Goal: Task Accomplishment & Management: Complete application form

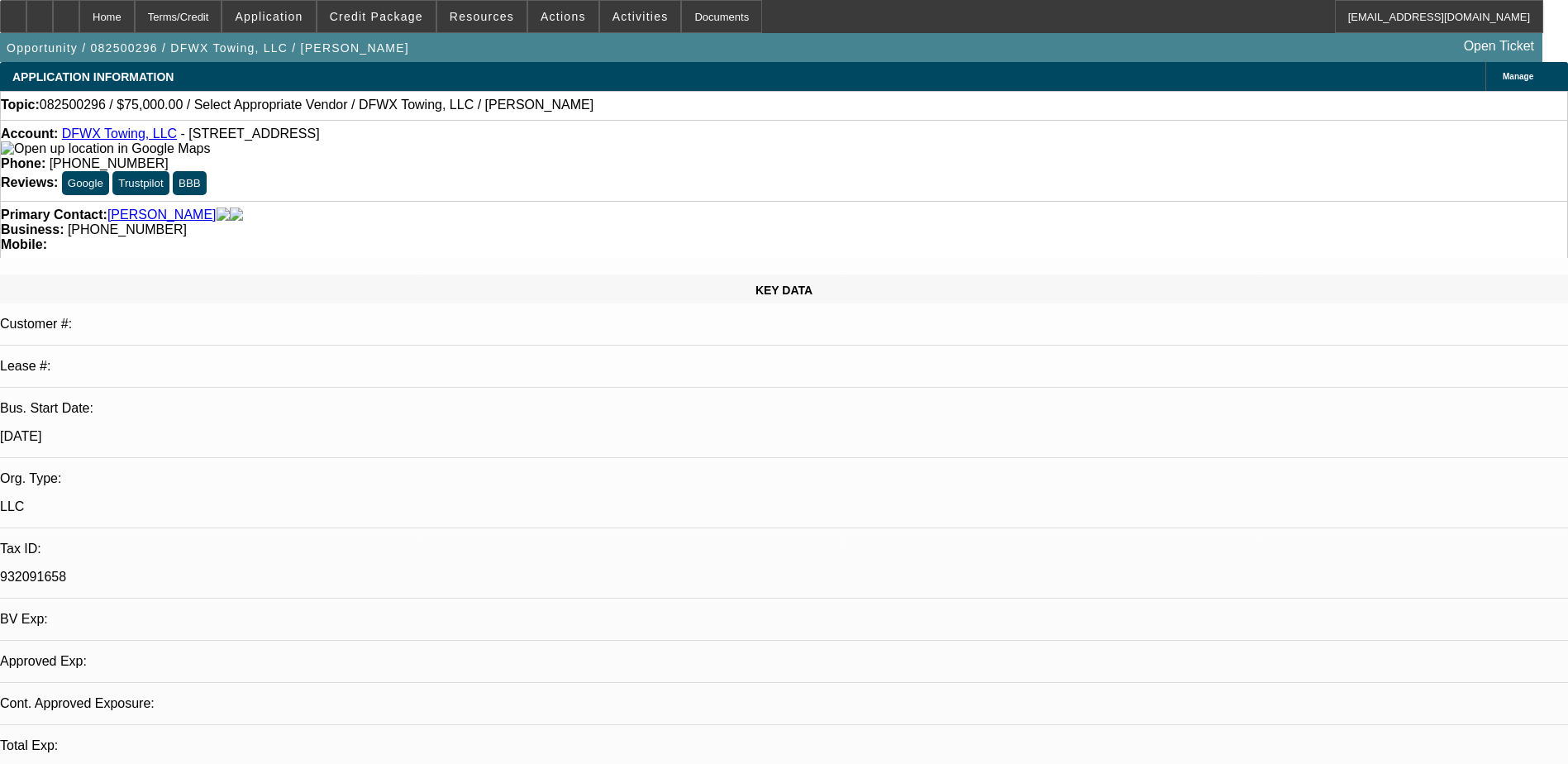
select select "0"
select select "2"
select select "0.1"
select select "0"
select select "2"
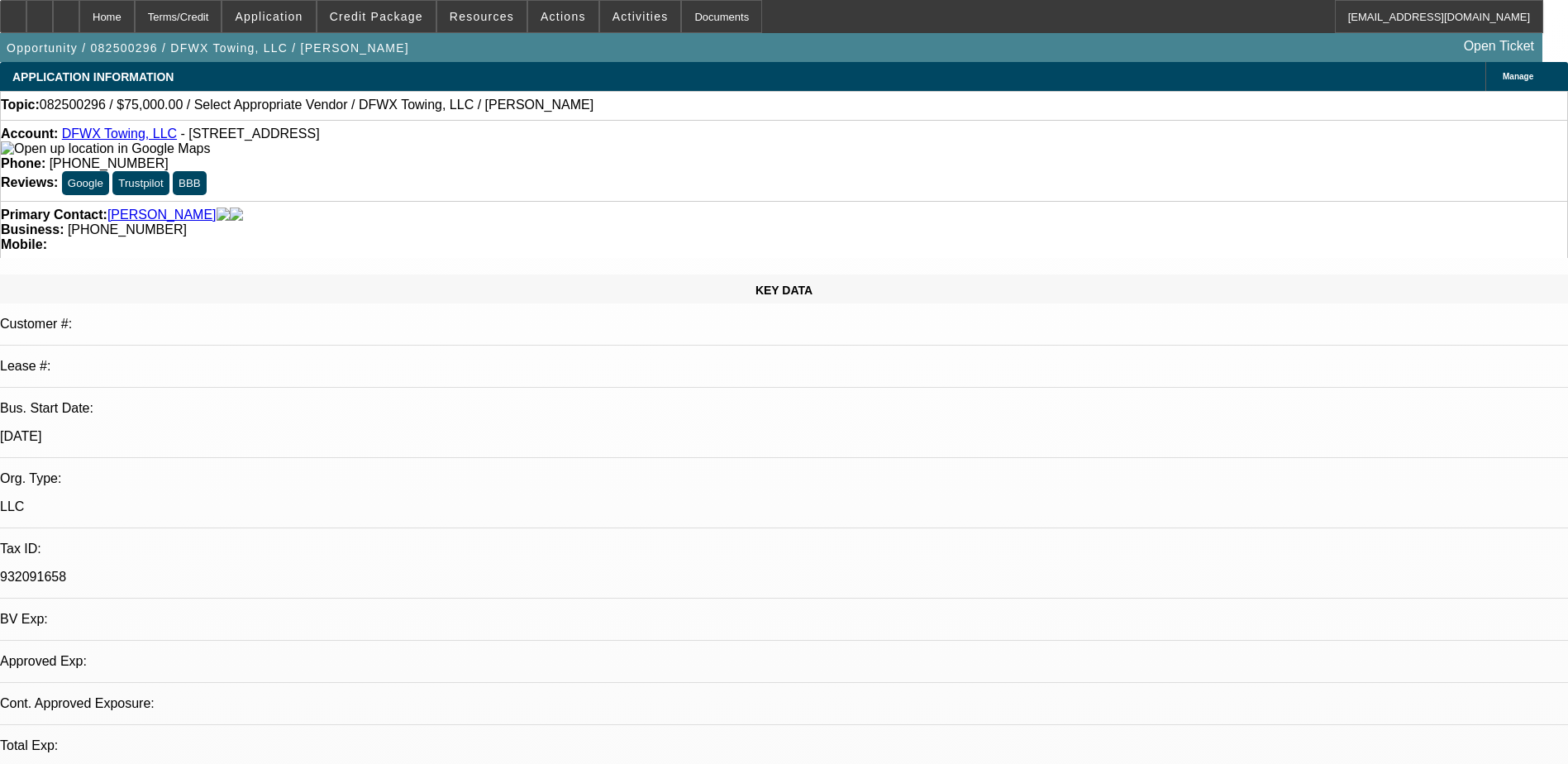
select select "0.1"
select select "1"
select select "2"
select select "4"
select select "1"
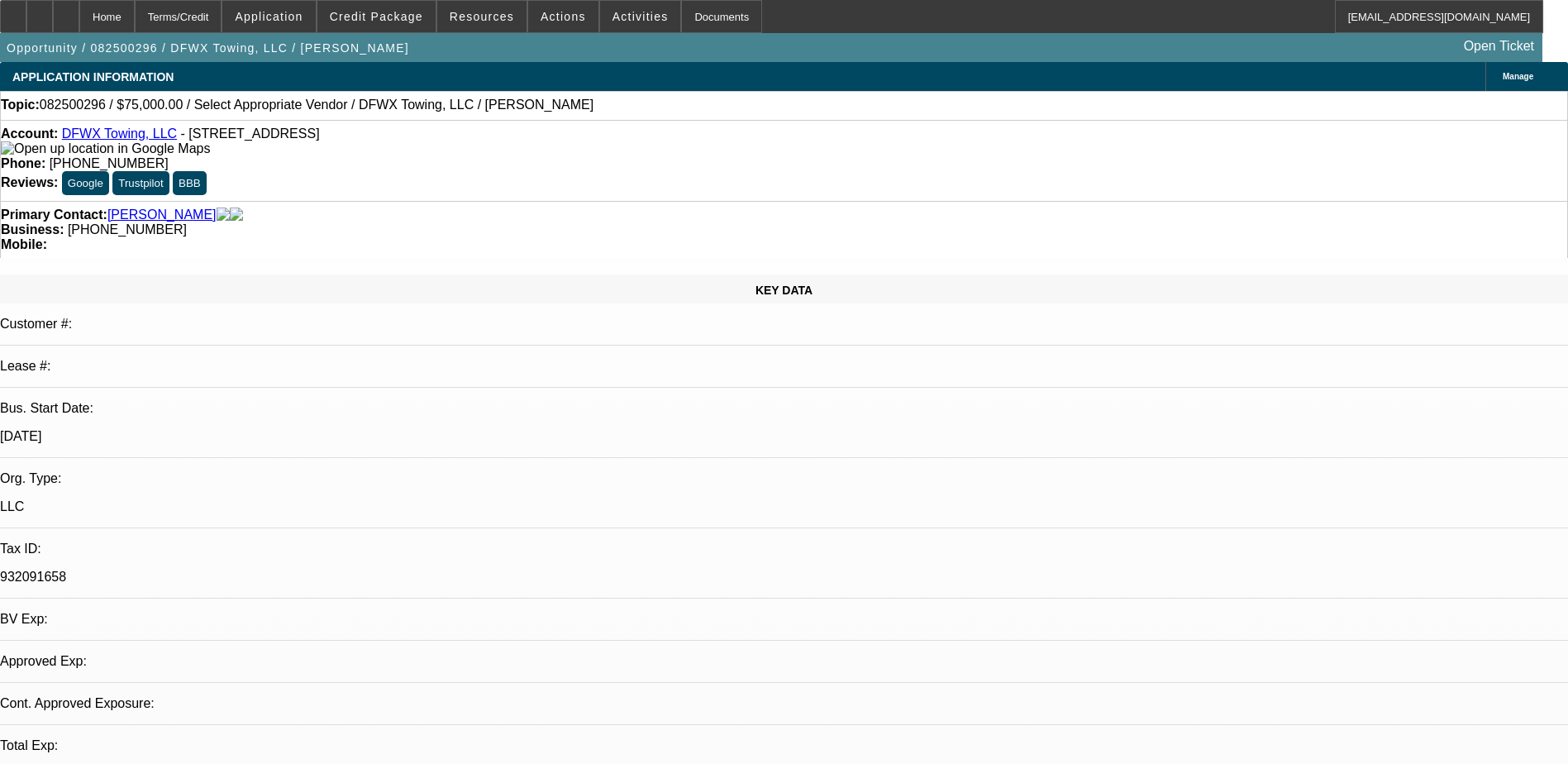
select select "2"
select select "4"
click at [381, 23] on span at bounding box center [376, 16] width 118 height 39
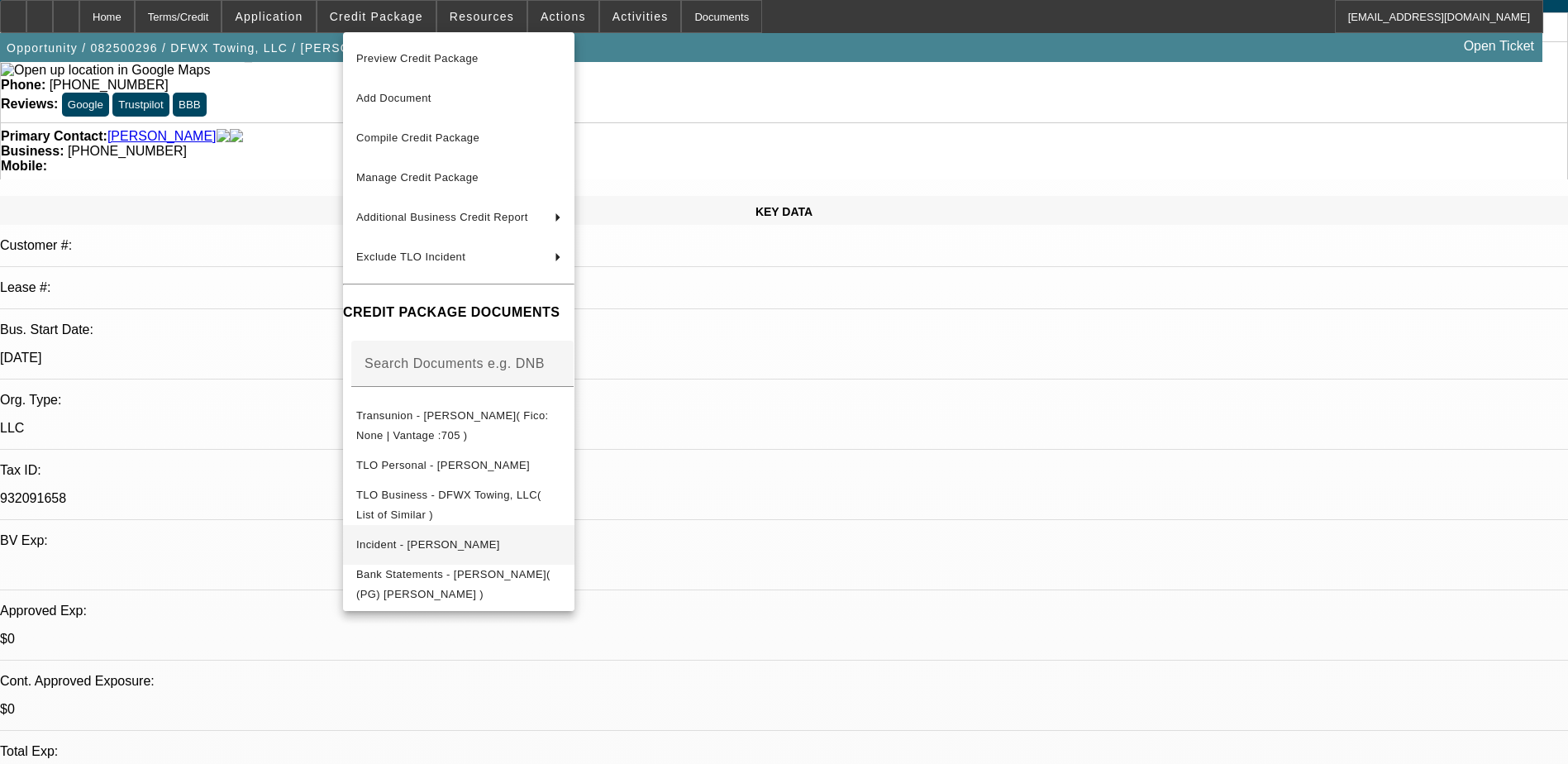
scroll to position [82, 0]
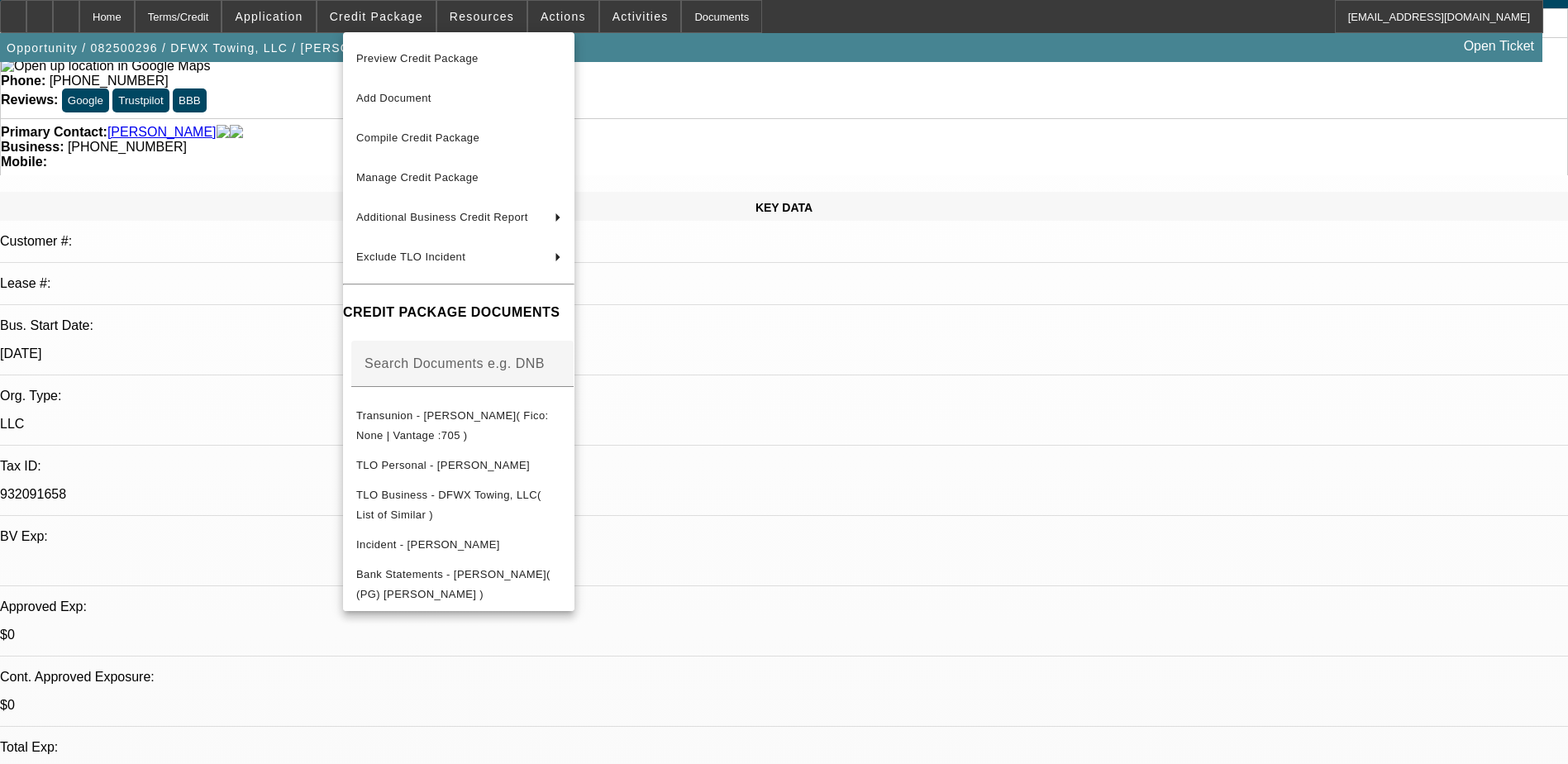
click at [268, 446] on div at bounding box center [784, 382] width 1568 height 764
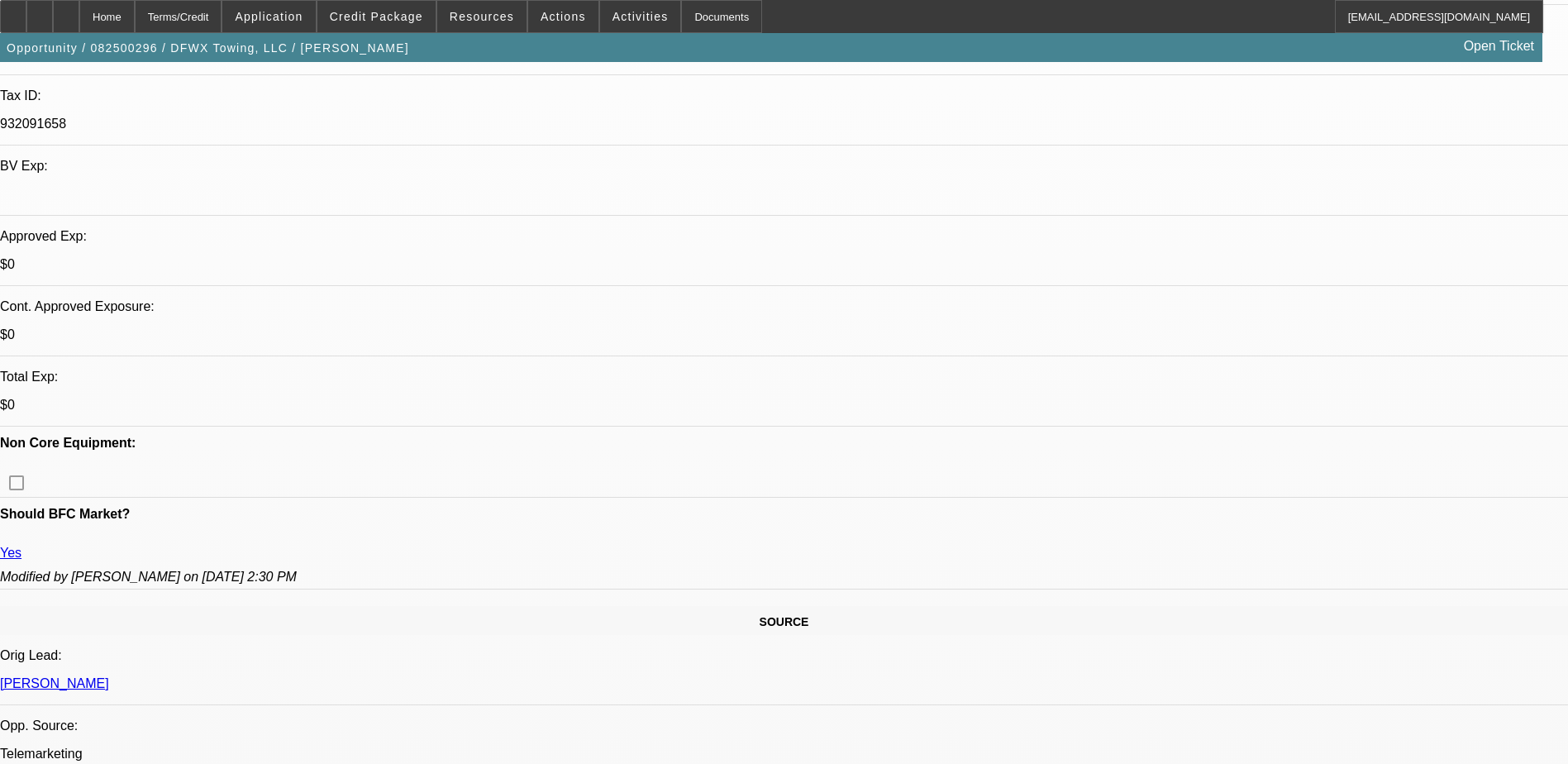
scroll to position [496, 0]
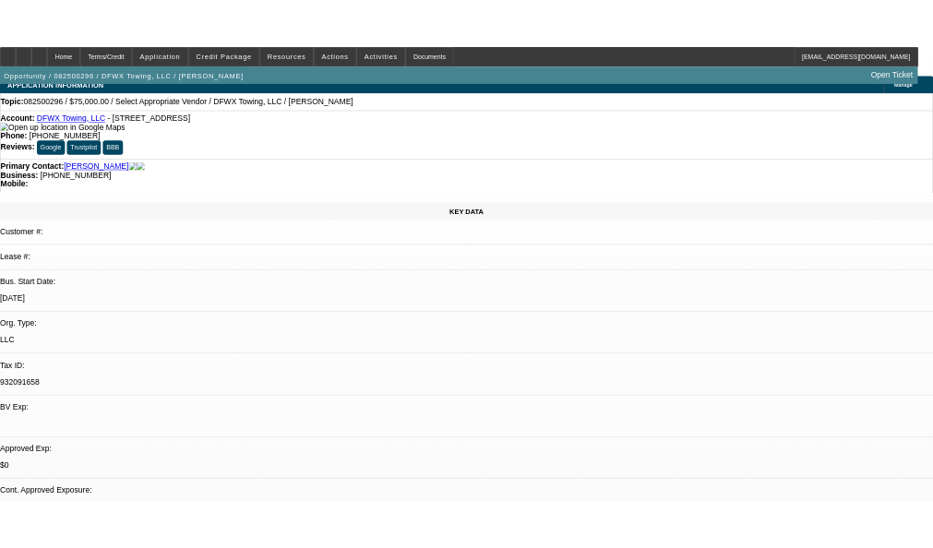
scroll to position [0, 0]
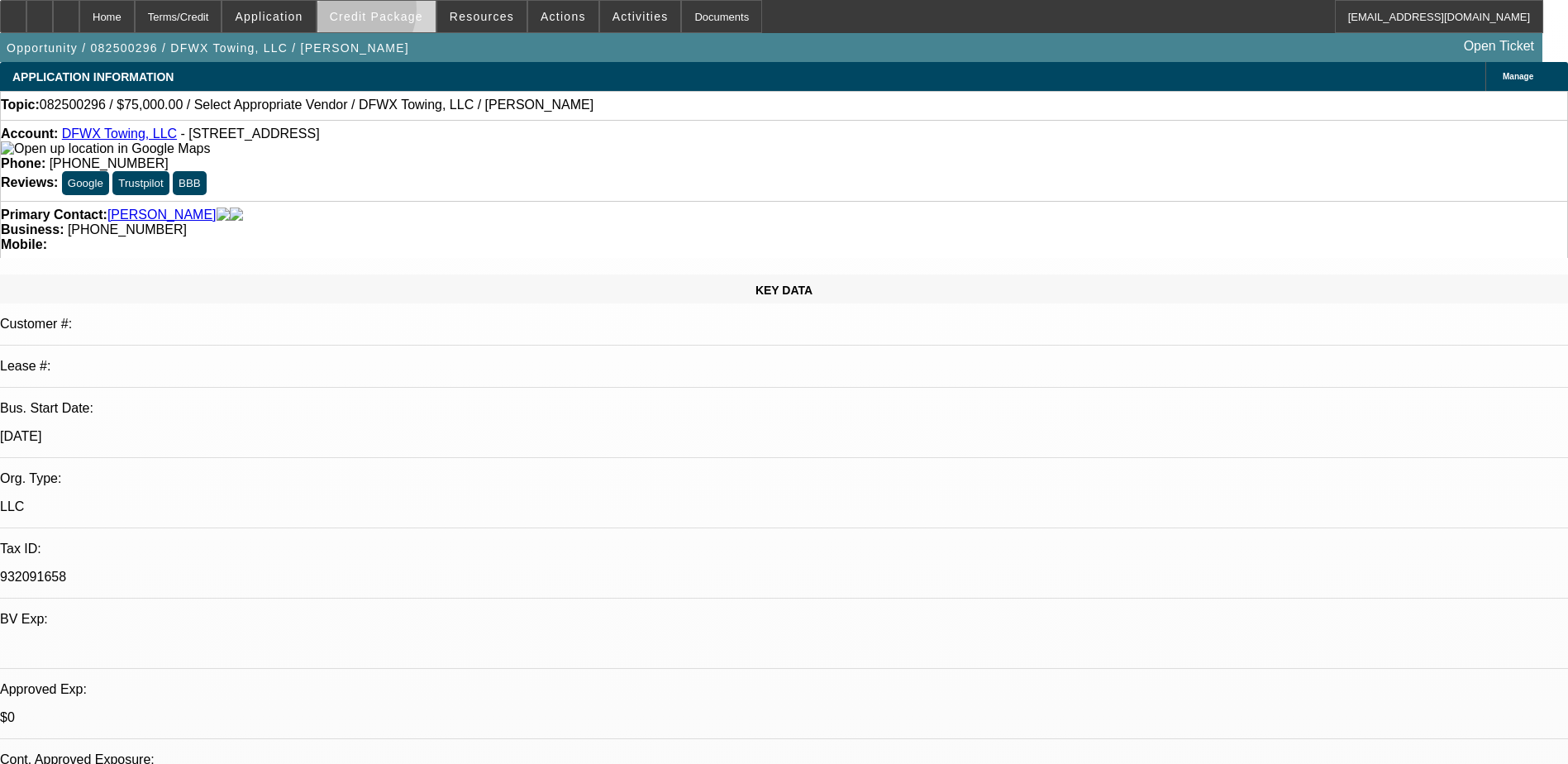
click at [373, 13] on span "Credit Package" at bounding box center [376, 16] width 93 height 13
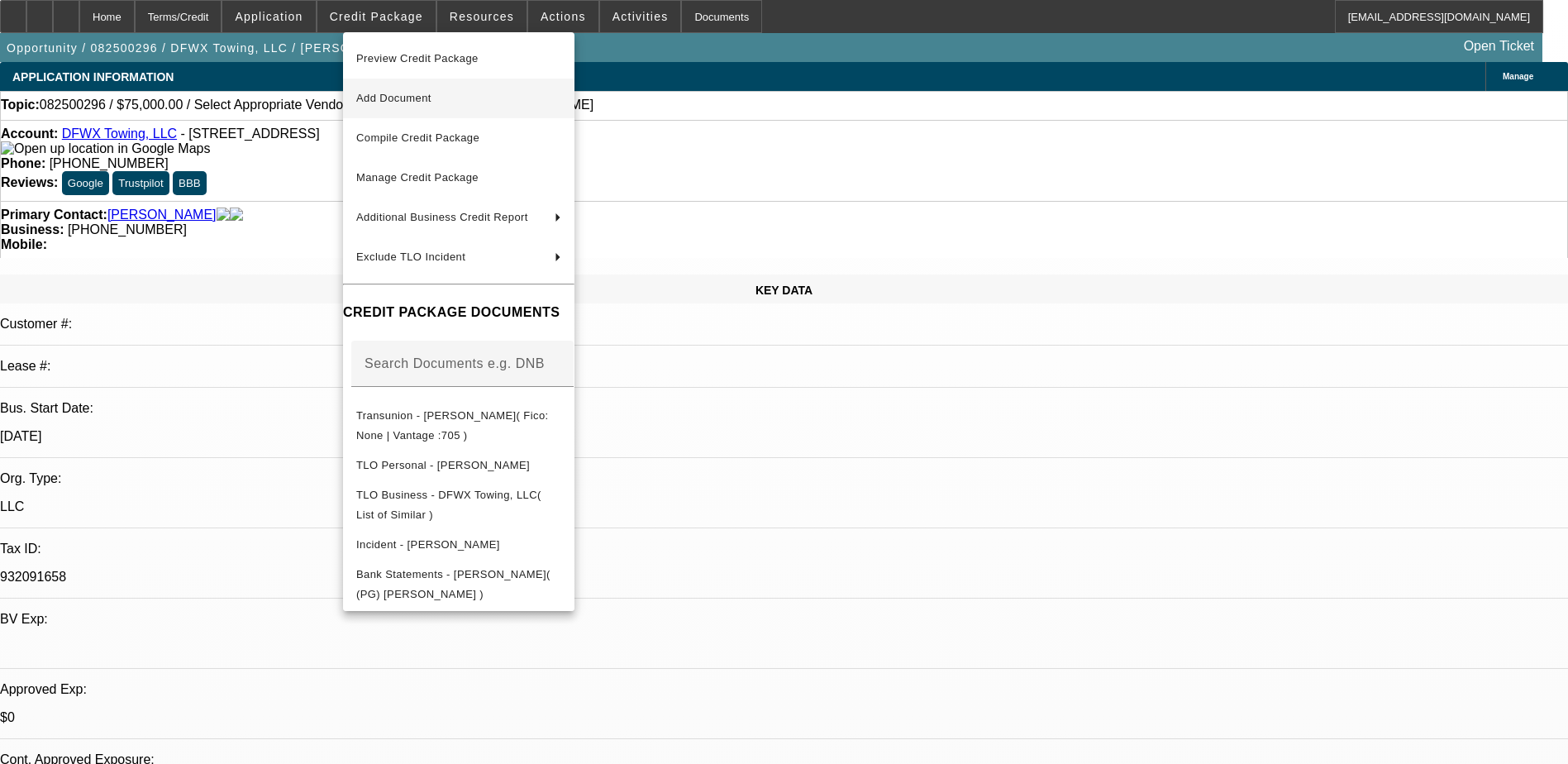
click at [454, 98] on span "Add Document" at bounding box center [458, 99] width 205 height 20
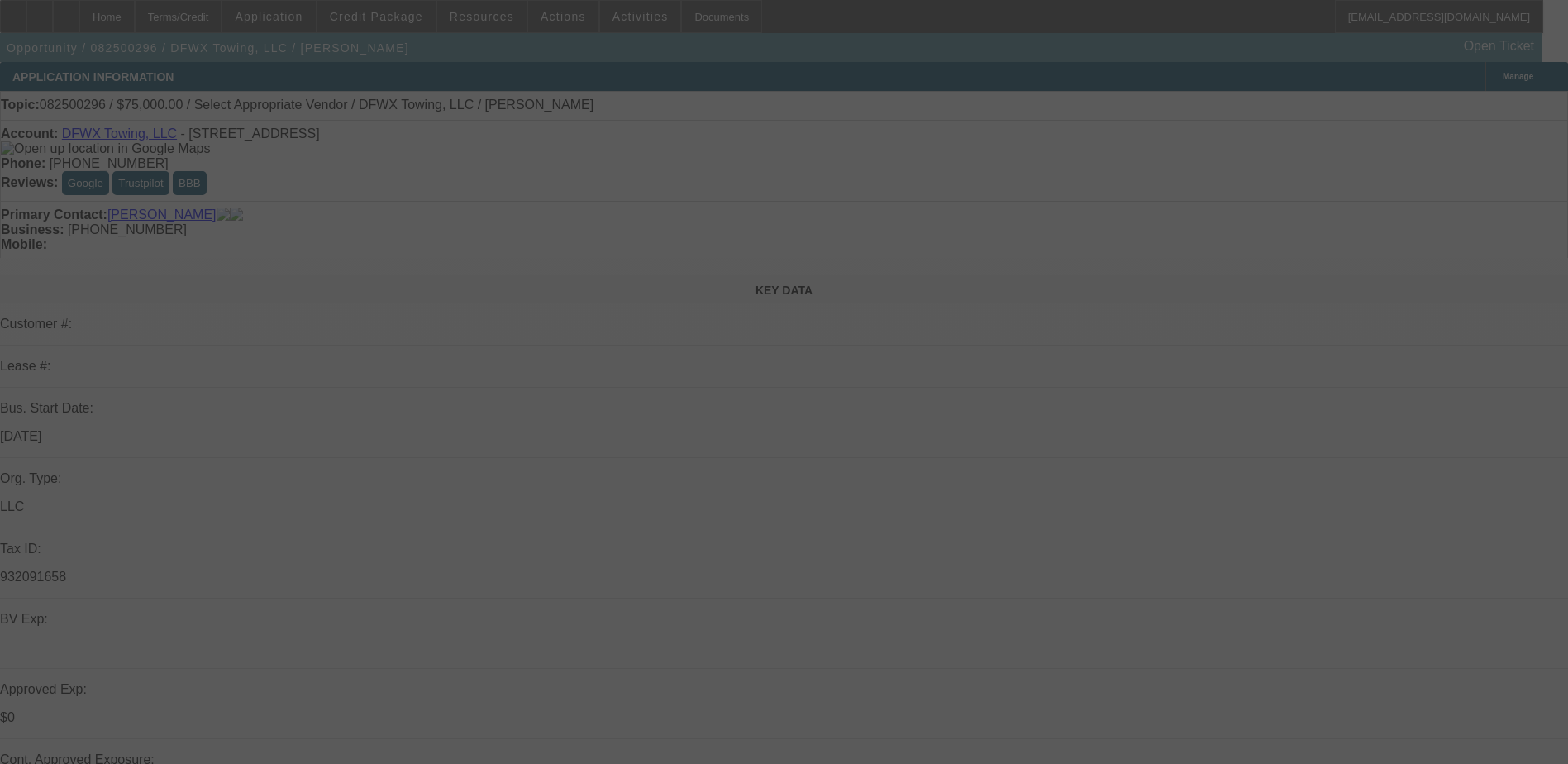
select select "0"
select select "2"
select select "0.1"
select select "4"
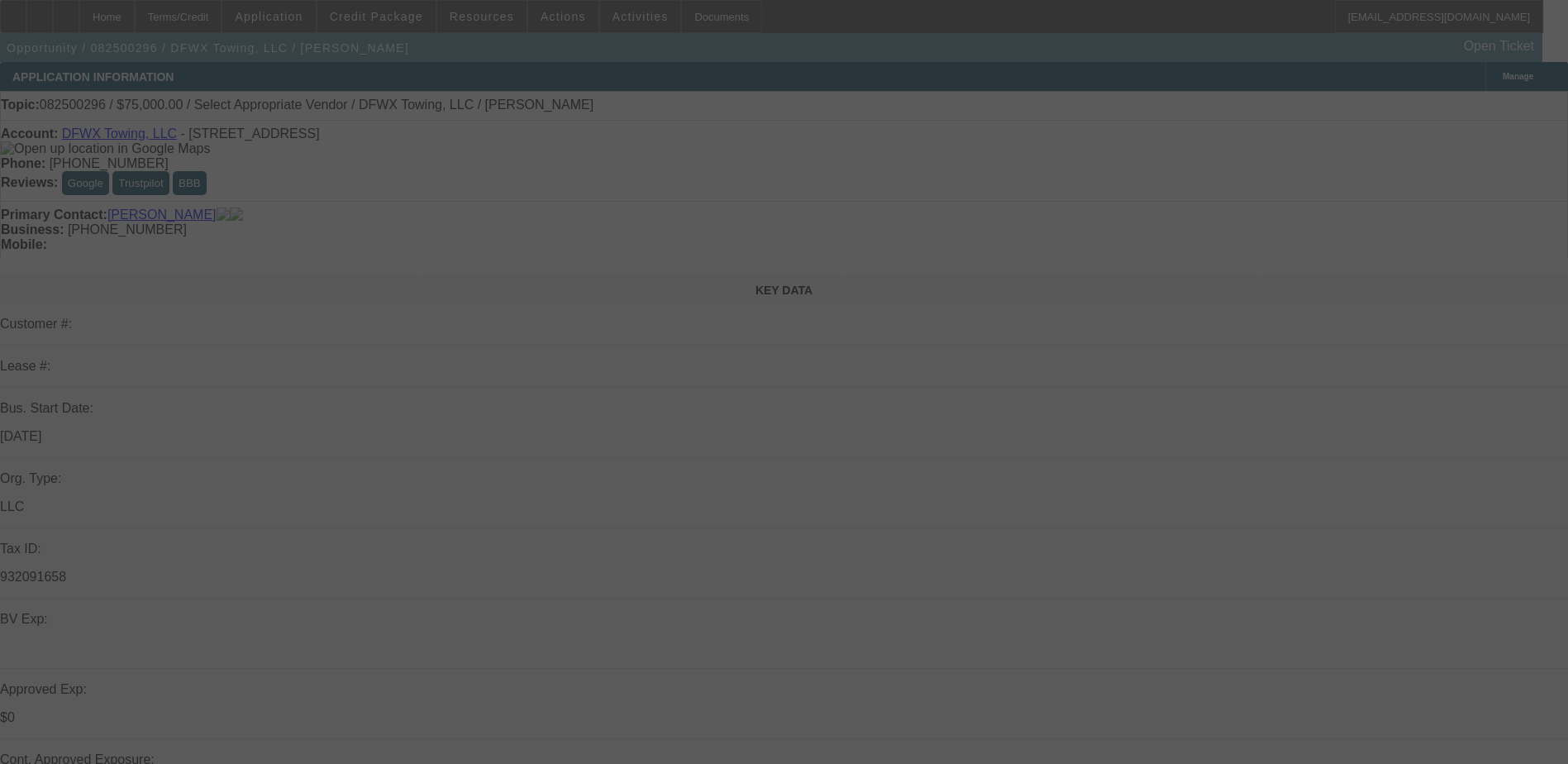
select select "0"
select select "2"
select select "0.1"
select select "4"
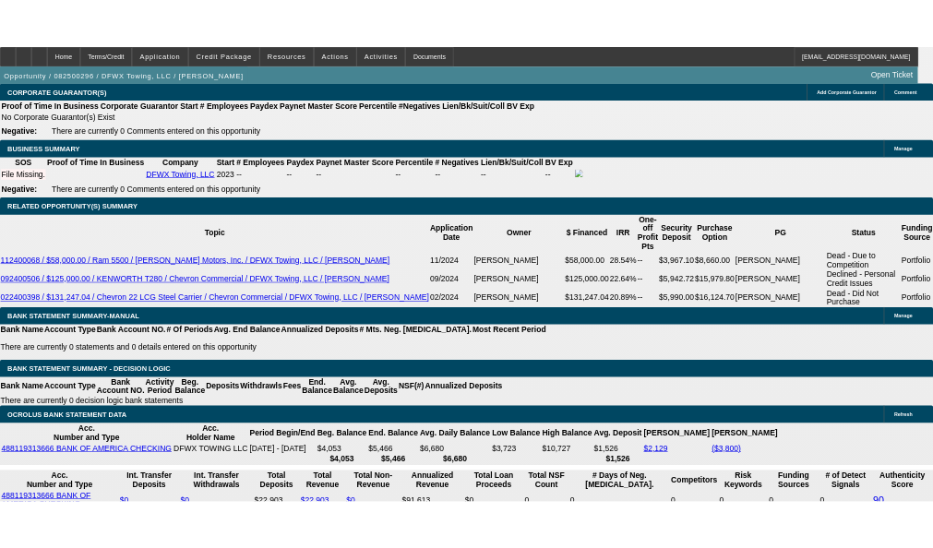
scroll to position [2954, 0]
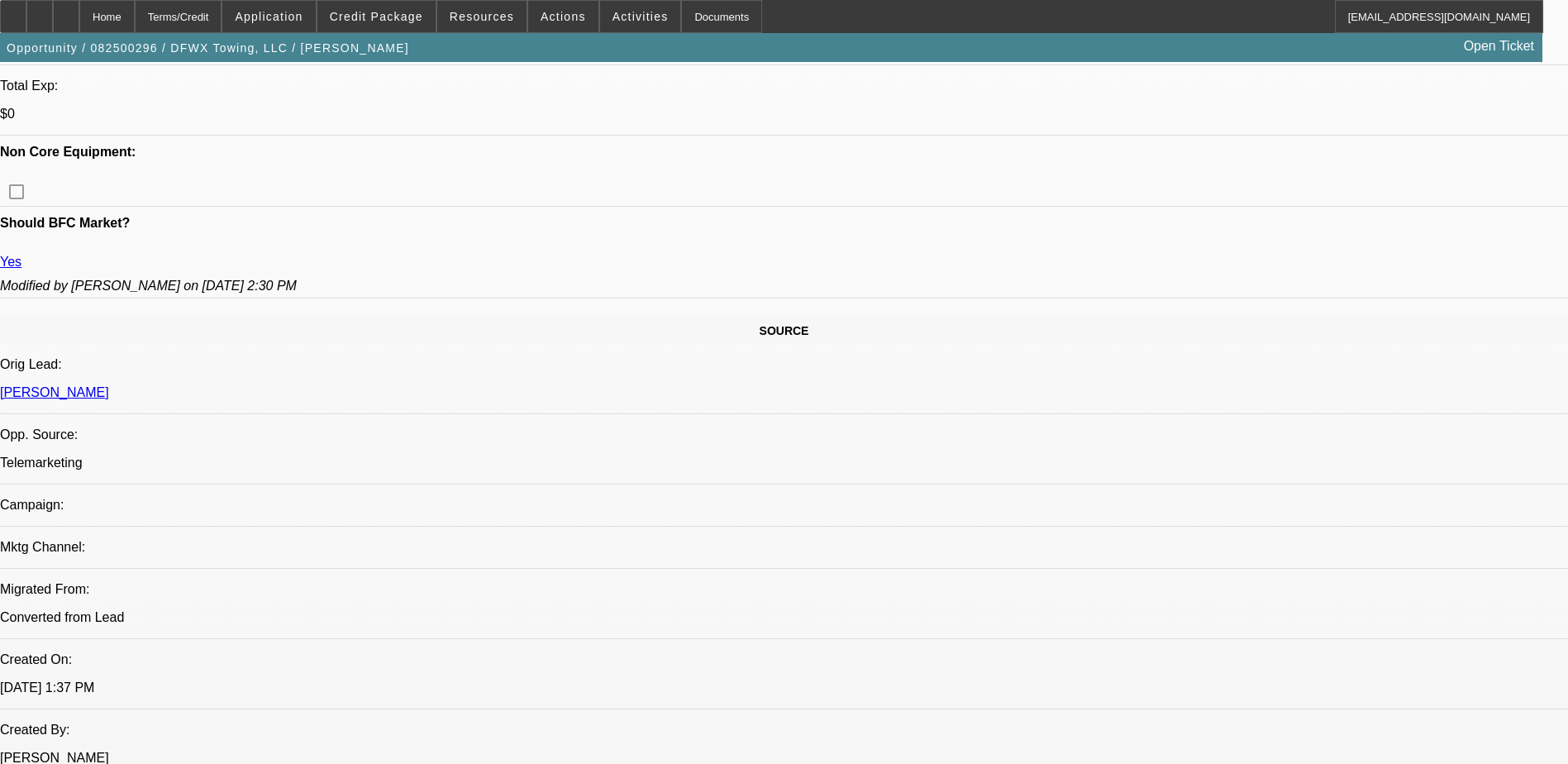
select select "0"
select select "2"
select select "0.1"
select select "0"
select select "2"
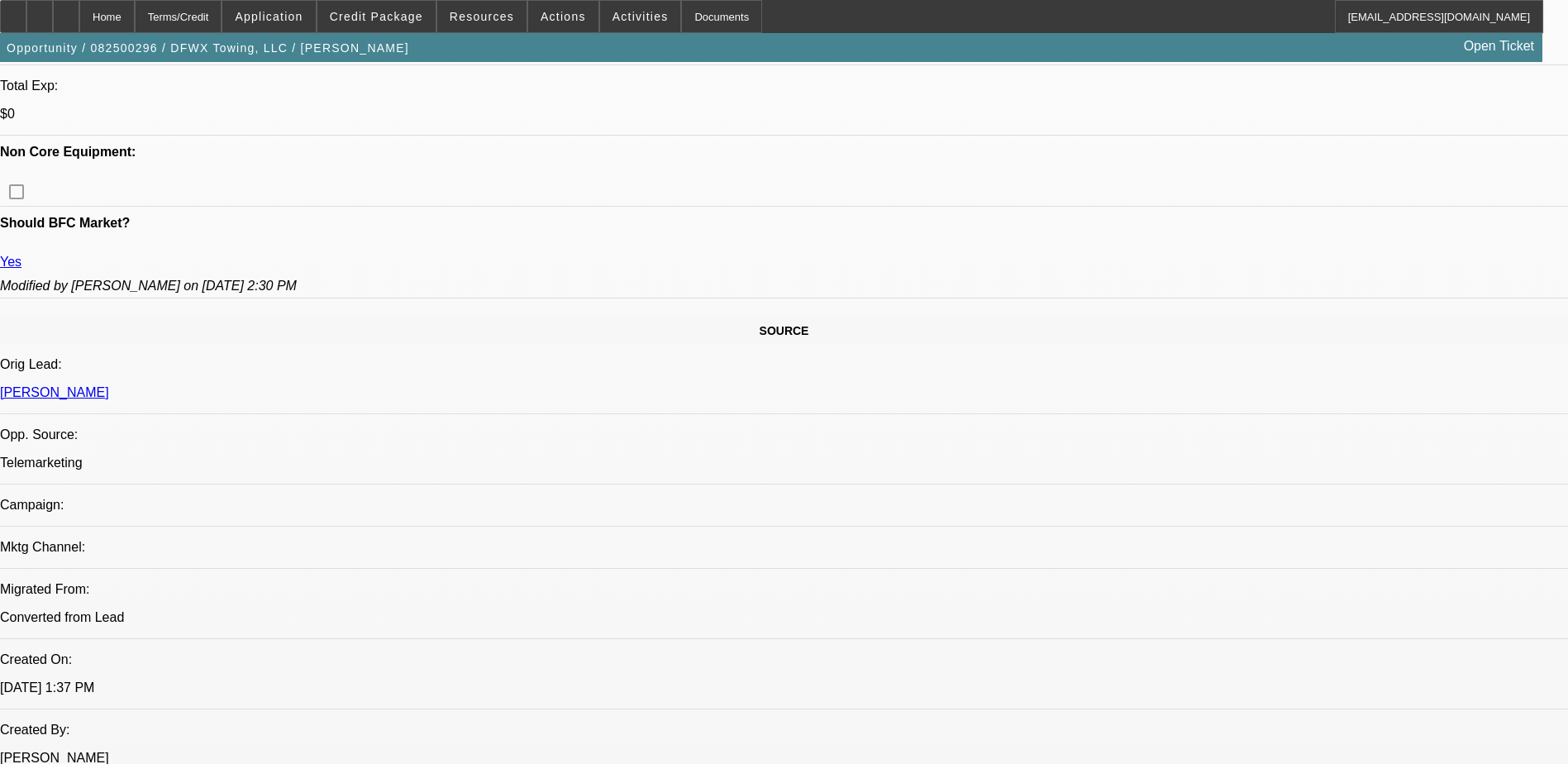
select select "0.1"
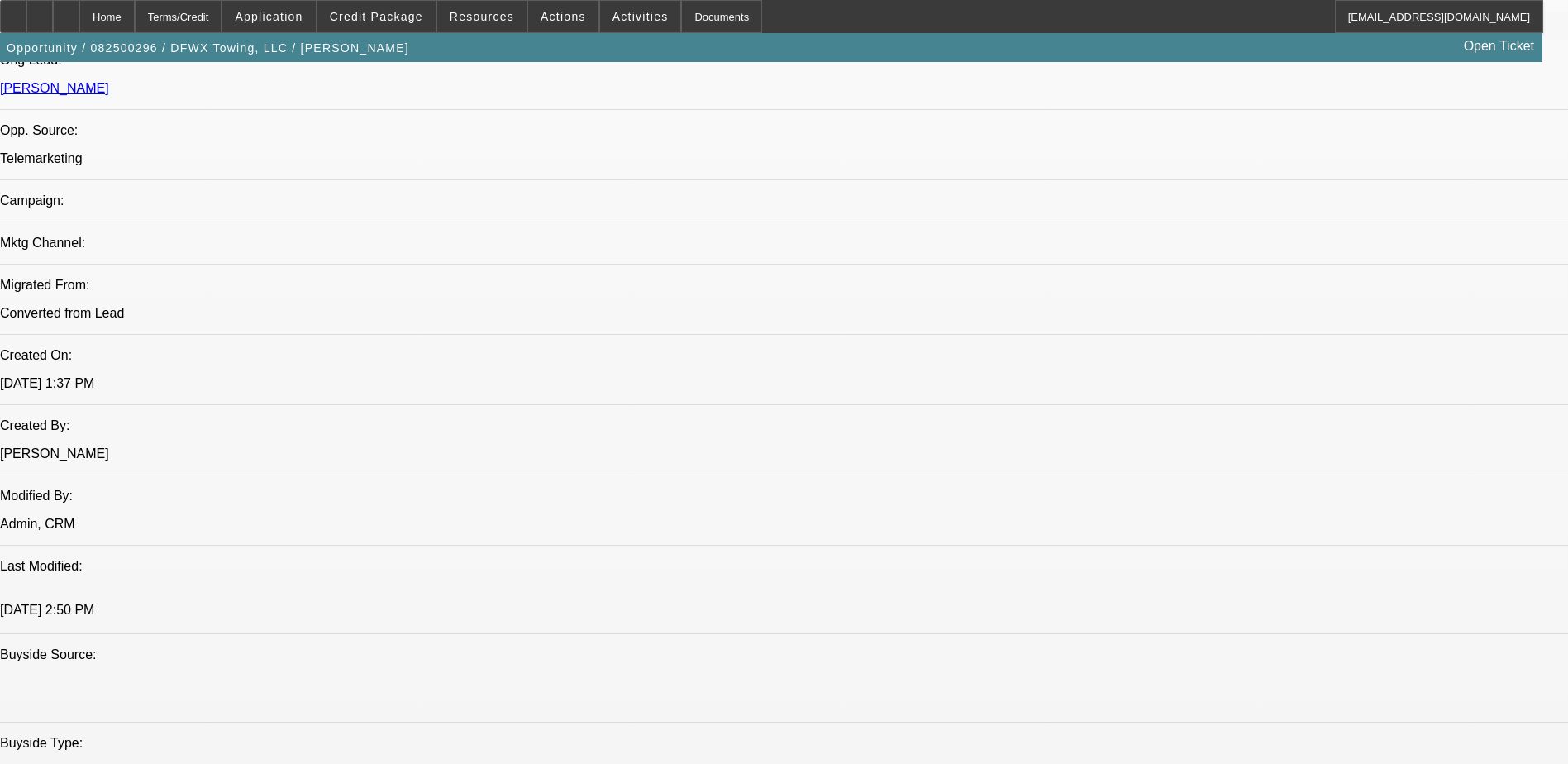
select select "1"
select select "2"
select select "4"
select select "1"
select select "2"
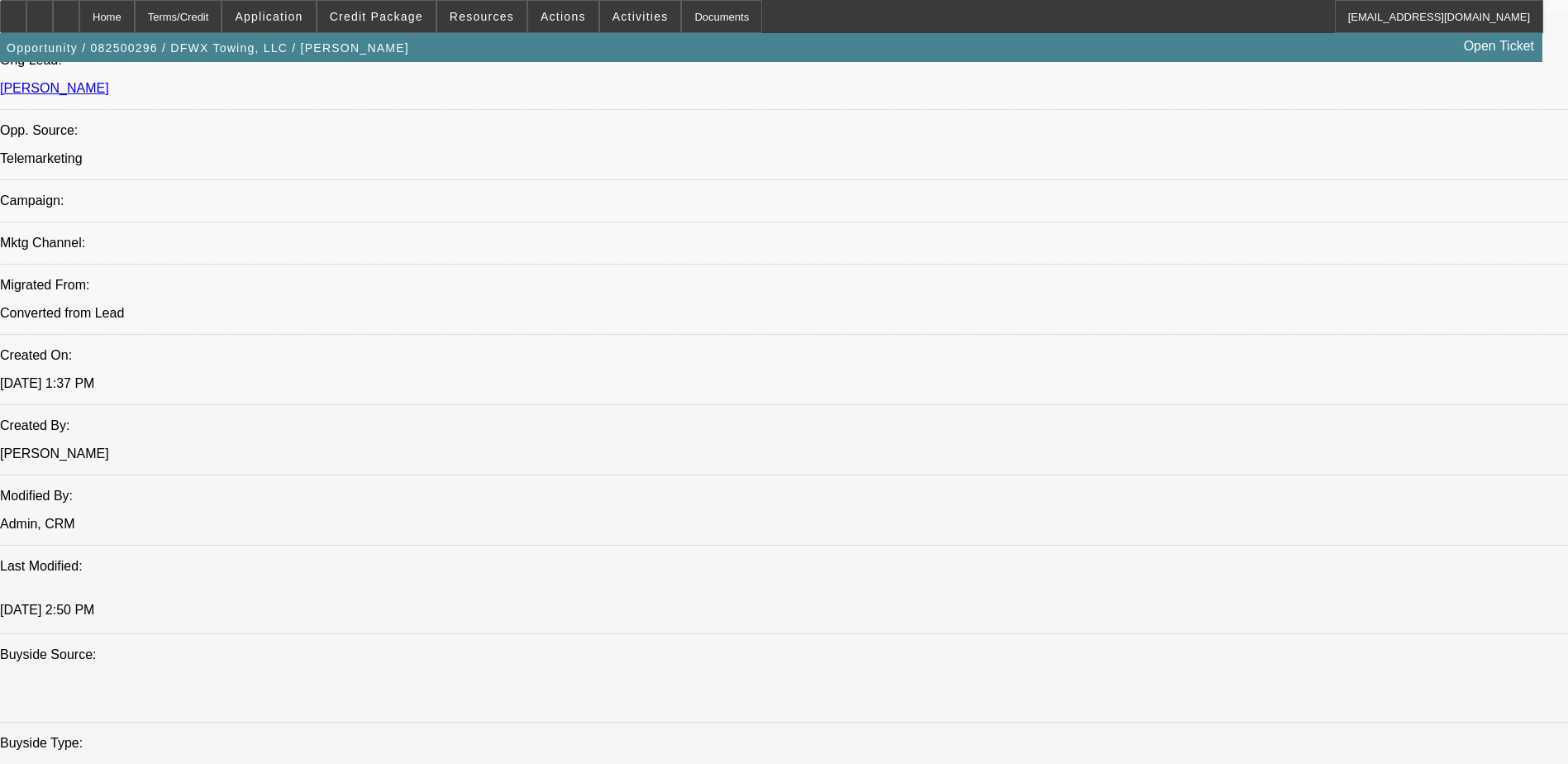
select select "4"
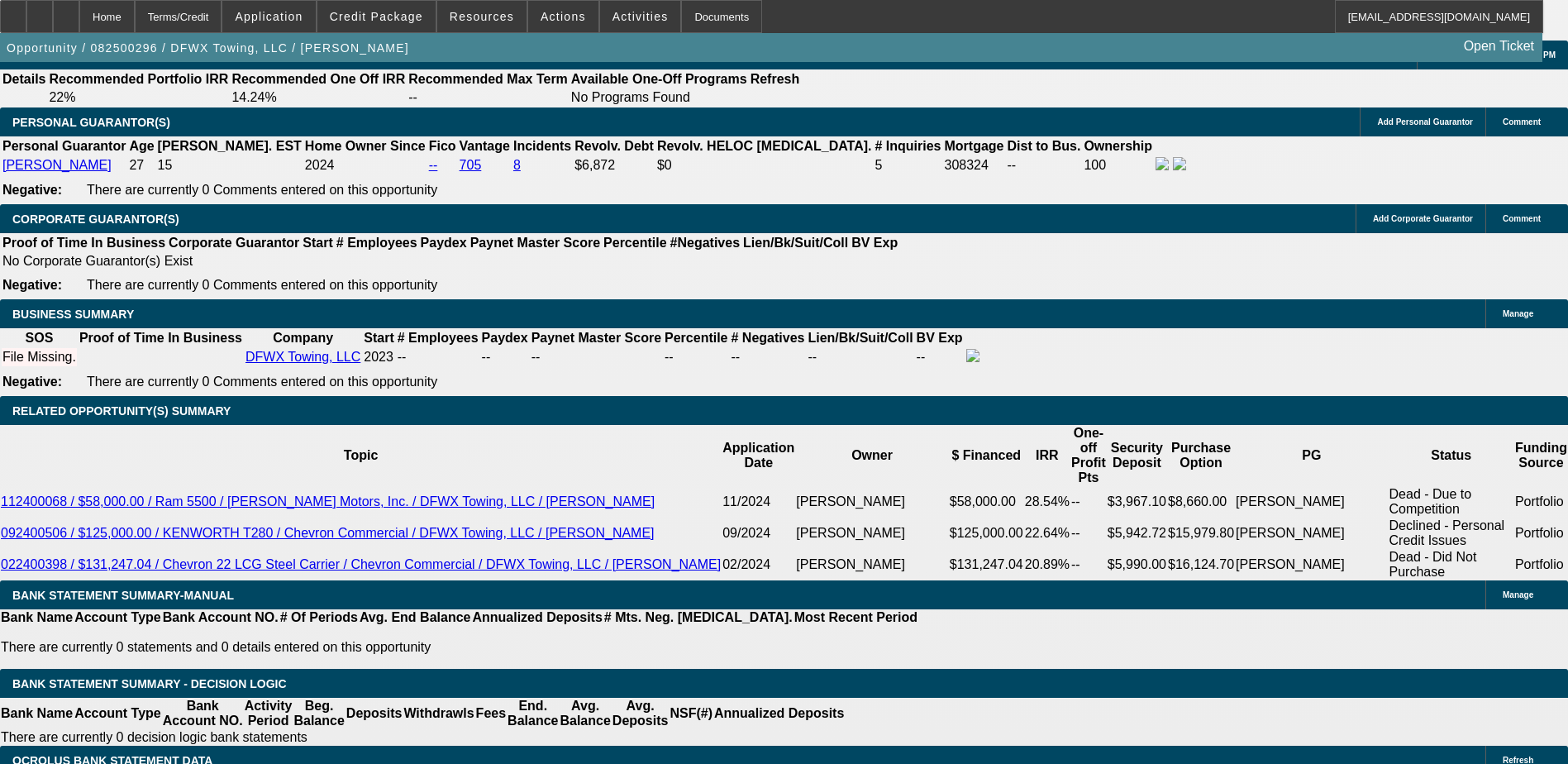
scroll to position [2434, 0]
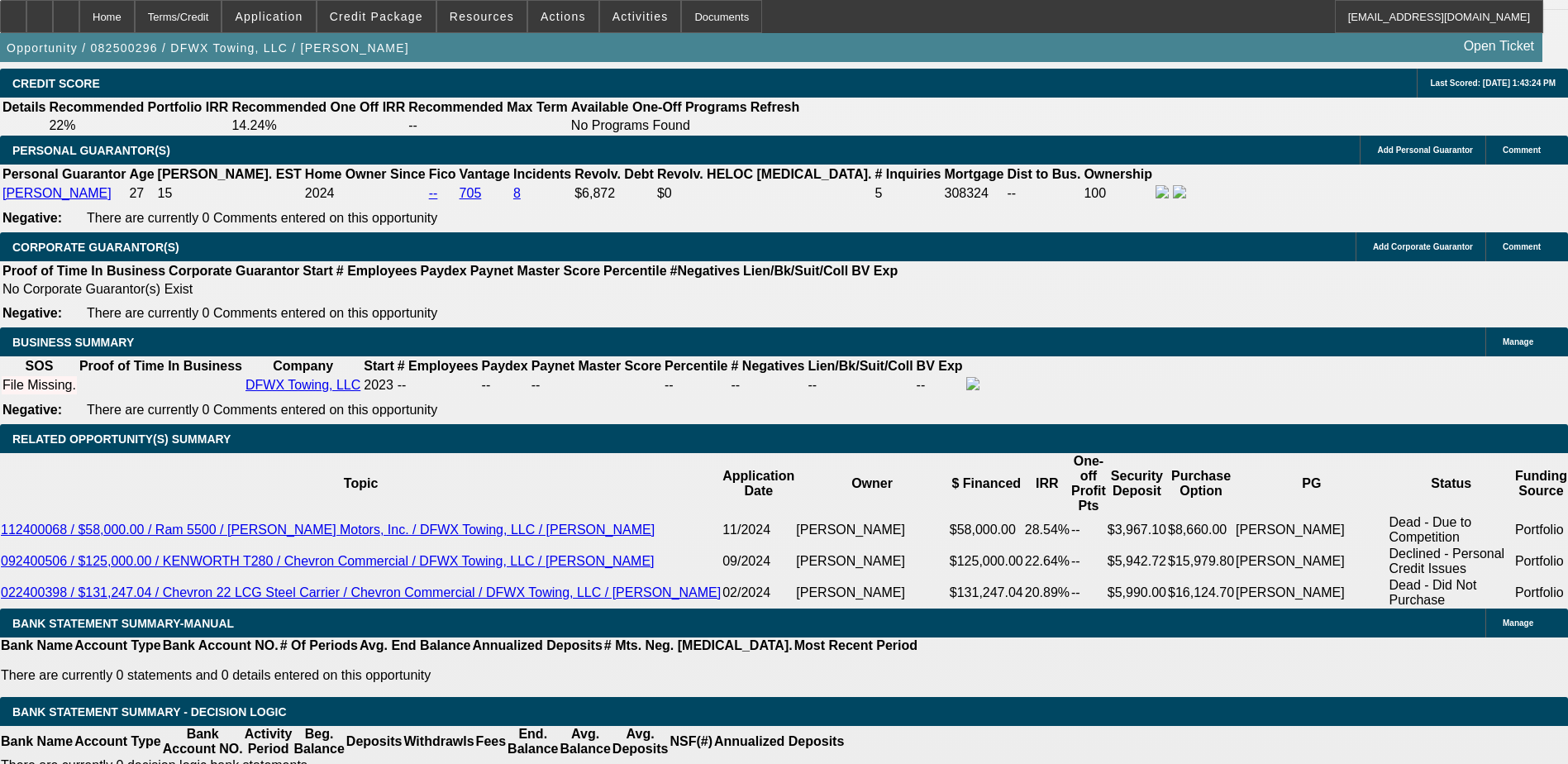
drag, startPoint x: 740, startPoint y: 349, endPoint x: 748, endPoint y: 345, distance: 8.9
click at [393, 23] on span at bounding box center [376, 16] width 118 height 39
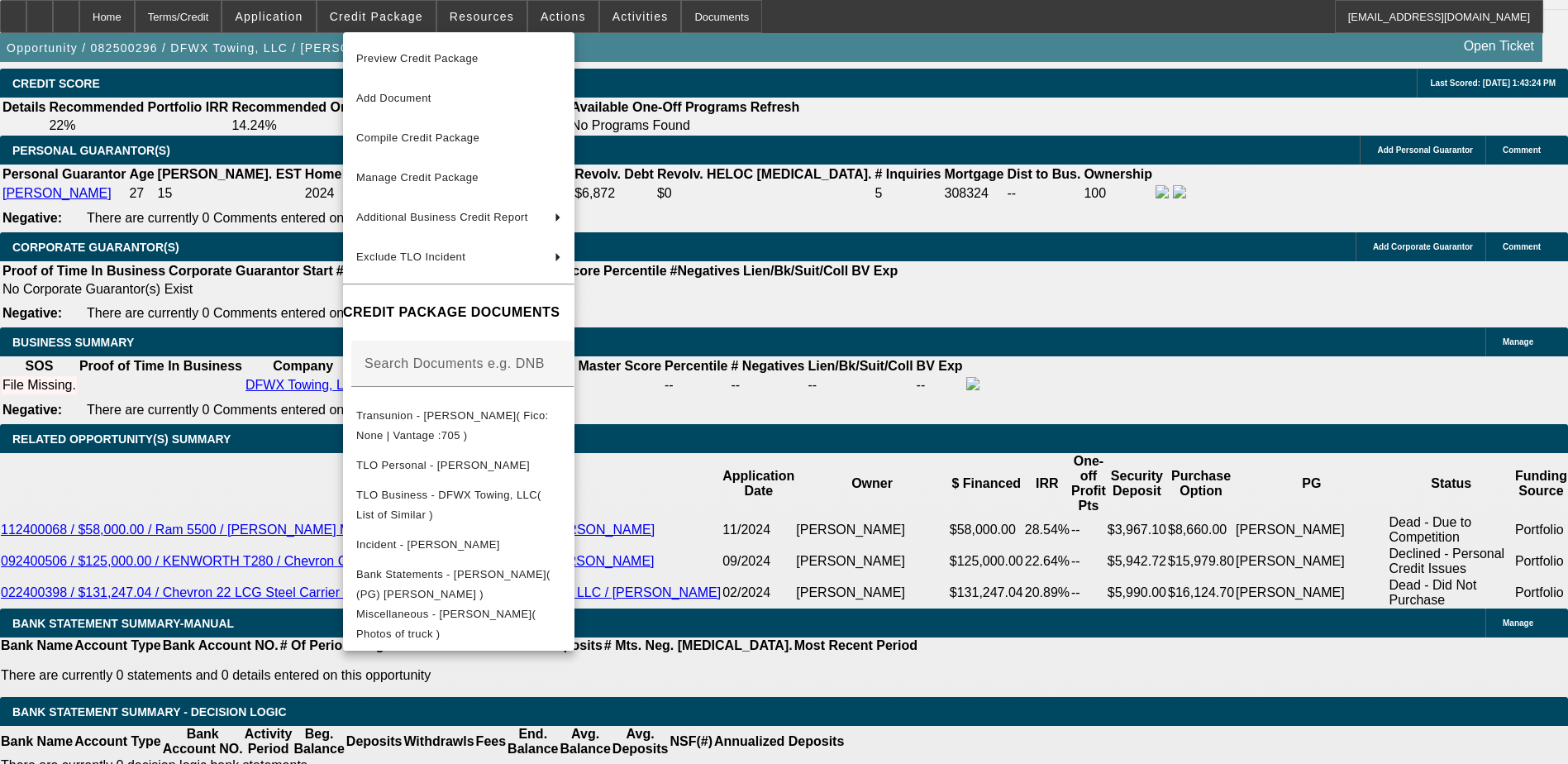
click at [903, 341] on div at bounding box center [784, 382] width 1568 height 764
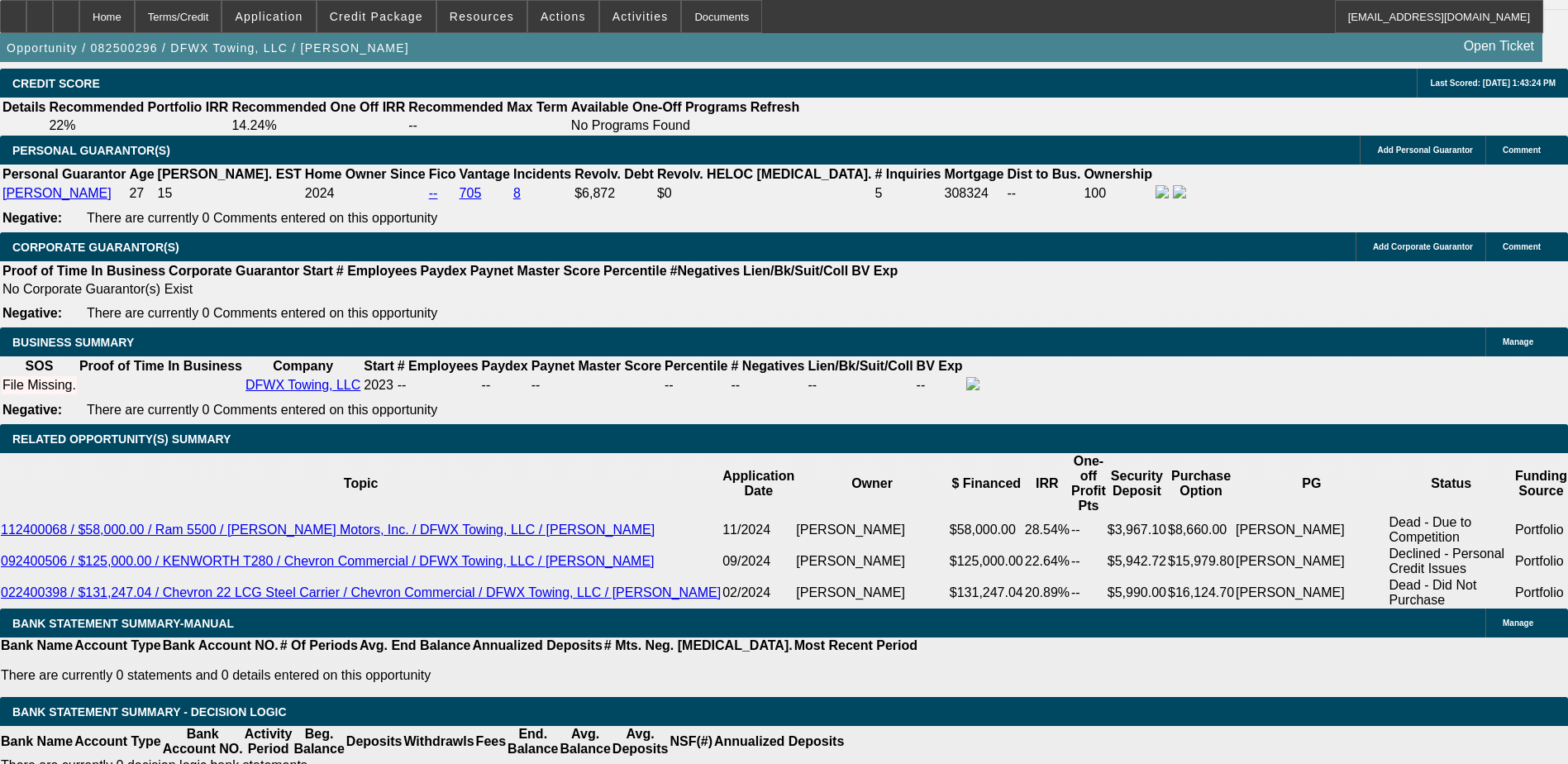
scroll to position [193, 0]
click at [404, 12] on span "Credit Package" at bounding box center [376, 16] width 93 height 13
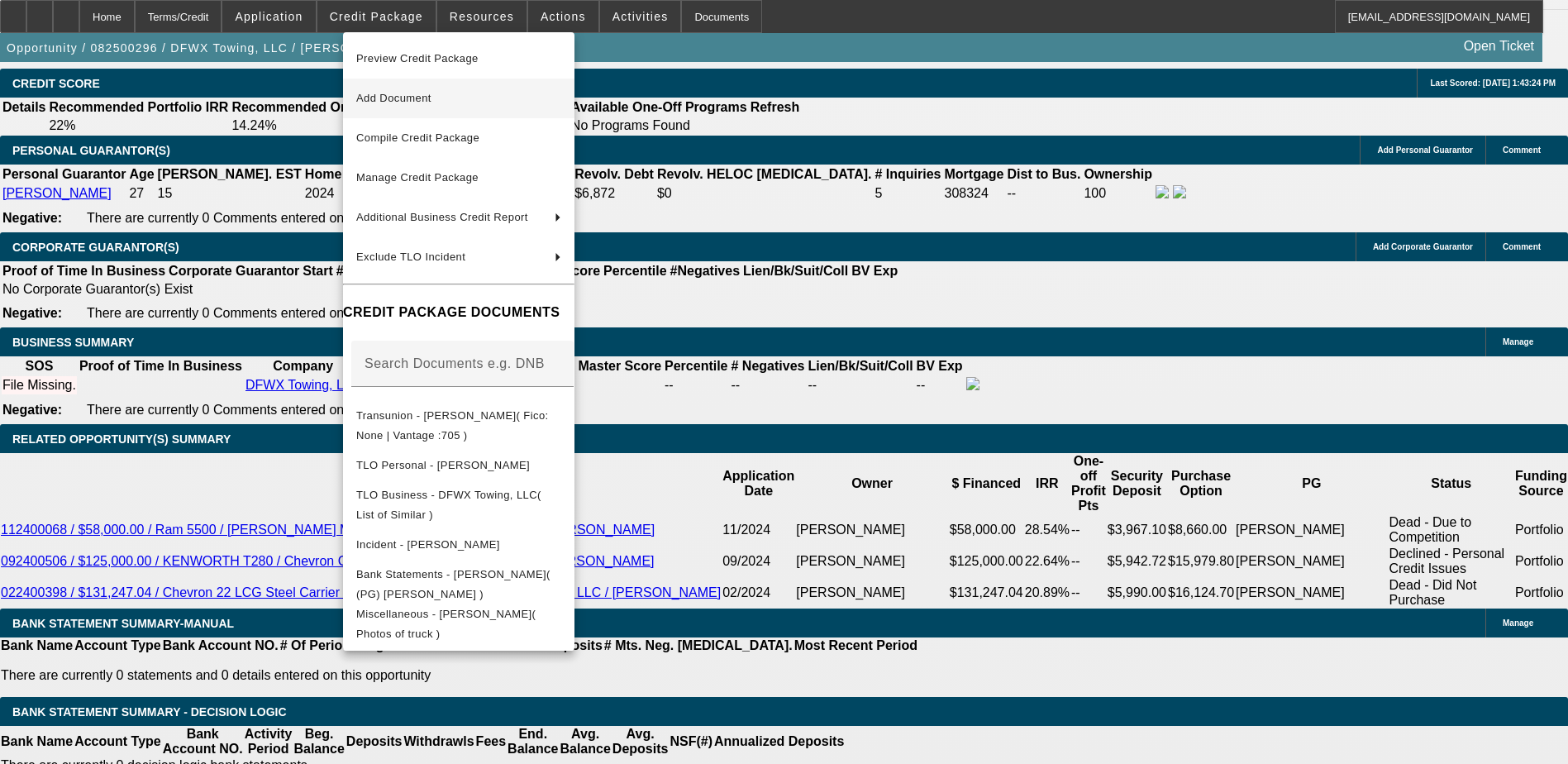
click at [456, 105] on span "Add Document" at bounding box center [458, 99] width 205 height 20
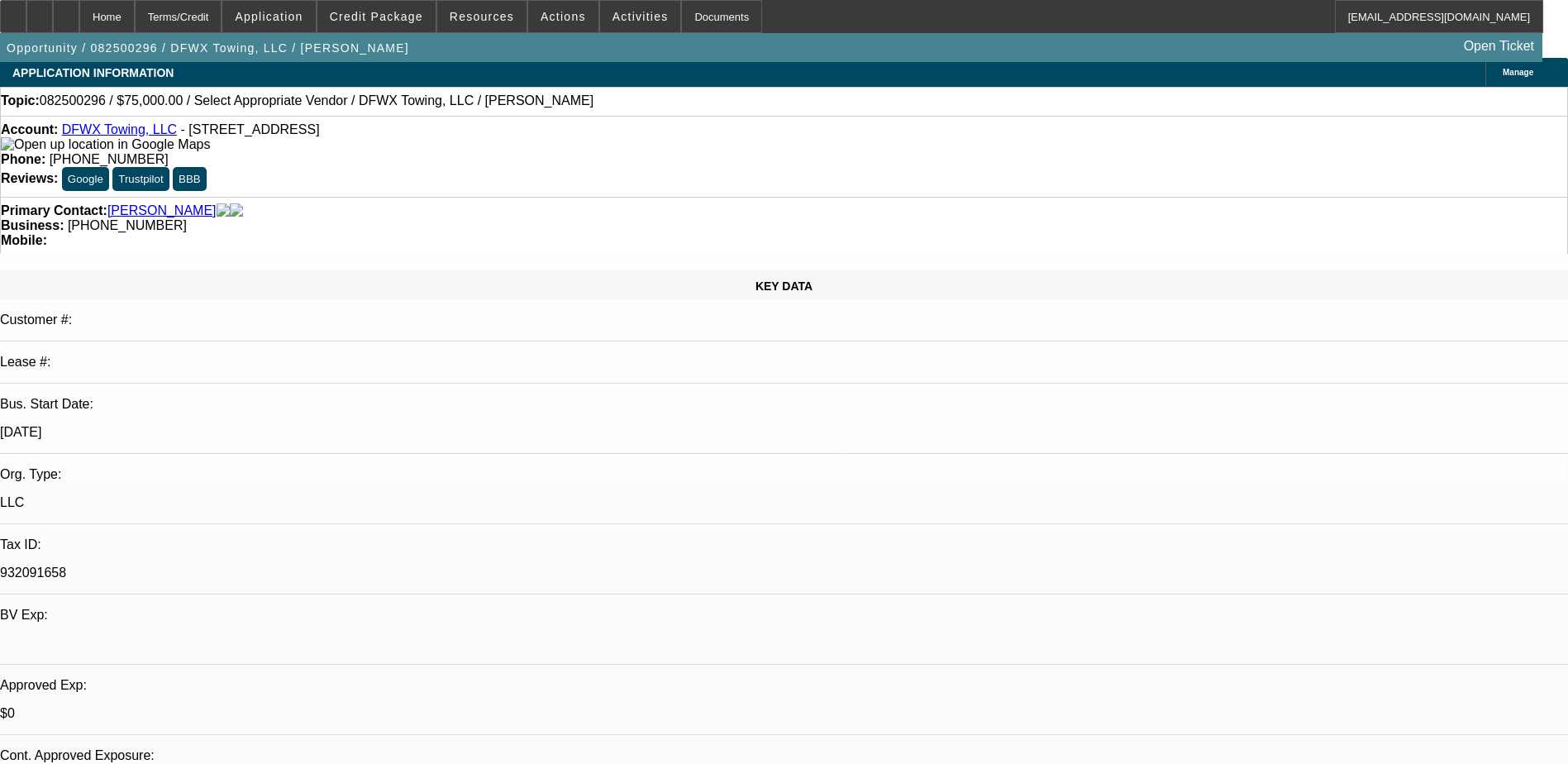
scroll to position [0, 0]
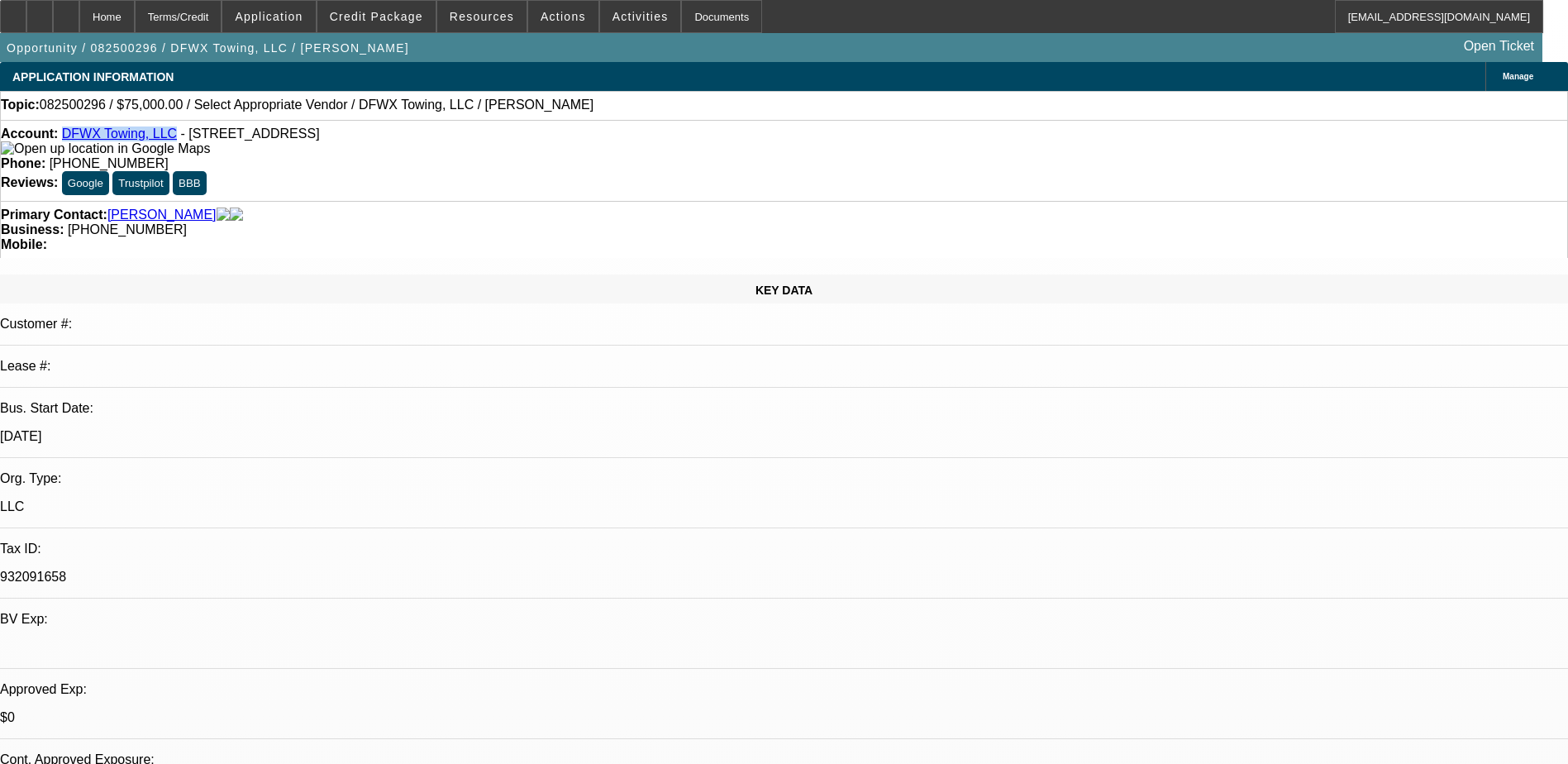
drag, startPoint x: 168, startPoint y: 136, endPoint x: 79, endPoint y: 142, distance: 89.2
click at [79, 142] on div "Account: DFWX Towing, LLC - 2703 W Clarendon Dr, Dallas, TX 75211" at bounding box center [784, 141] width 1566 height 30
copy link "DFWX Towing, LLC"
click at [300, 570] on p "932091658" at bounding box center [784, 577] width 1568 height 15
click at [406, 16] on span "Credit Package" at bounding box center [376, 16] width 93 height 13
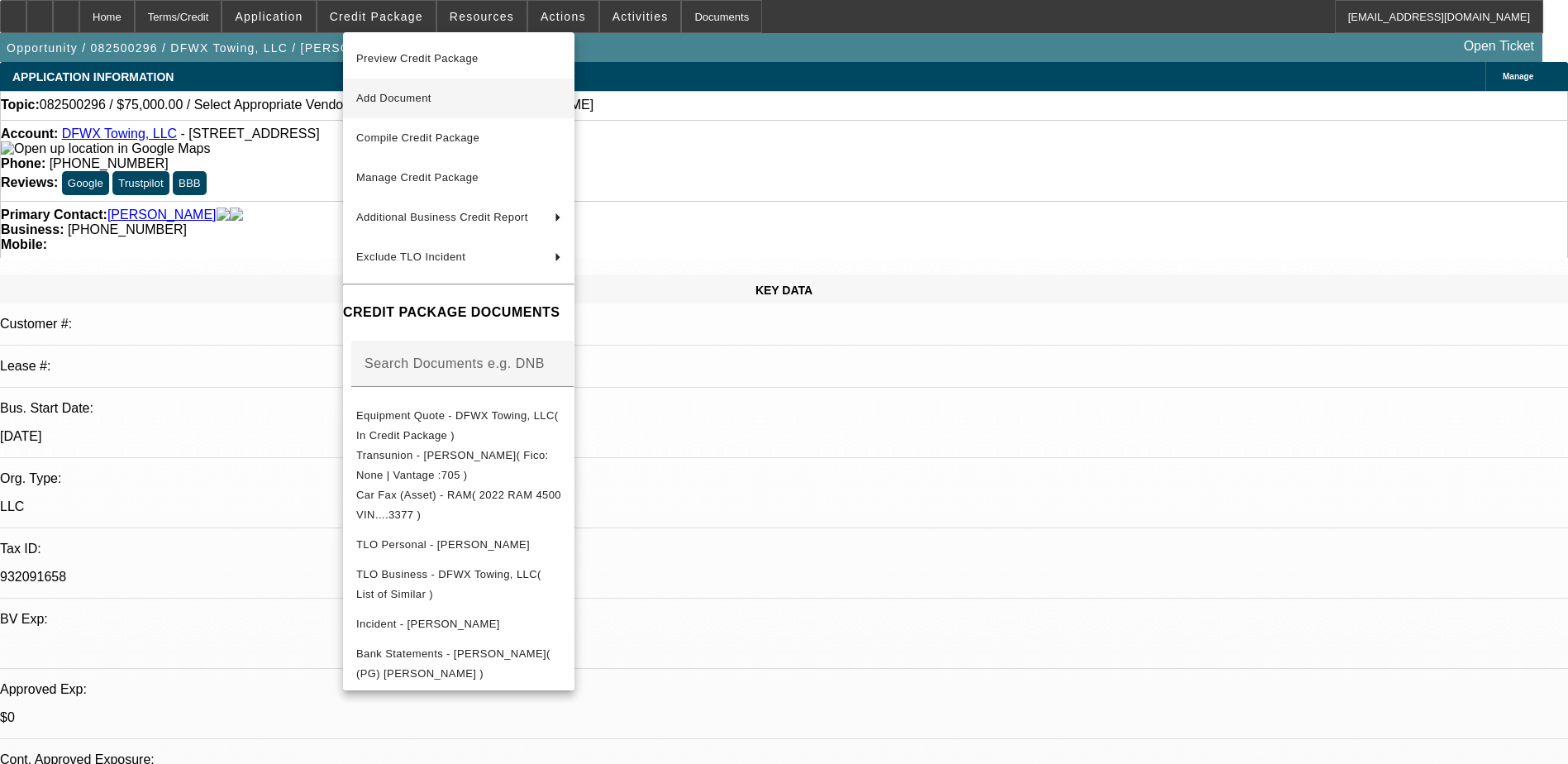
click at [444, 102] on span "Add Document" at bounding box center [458, 99] width 205 height 20
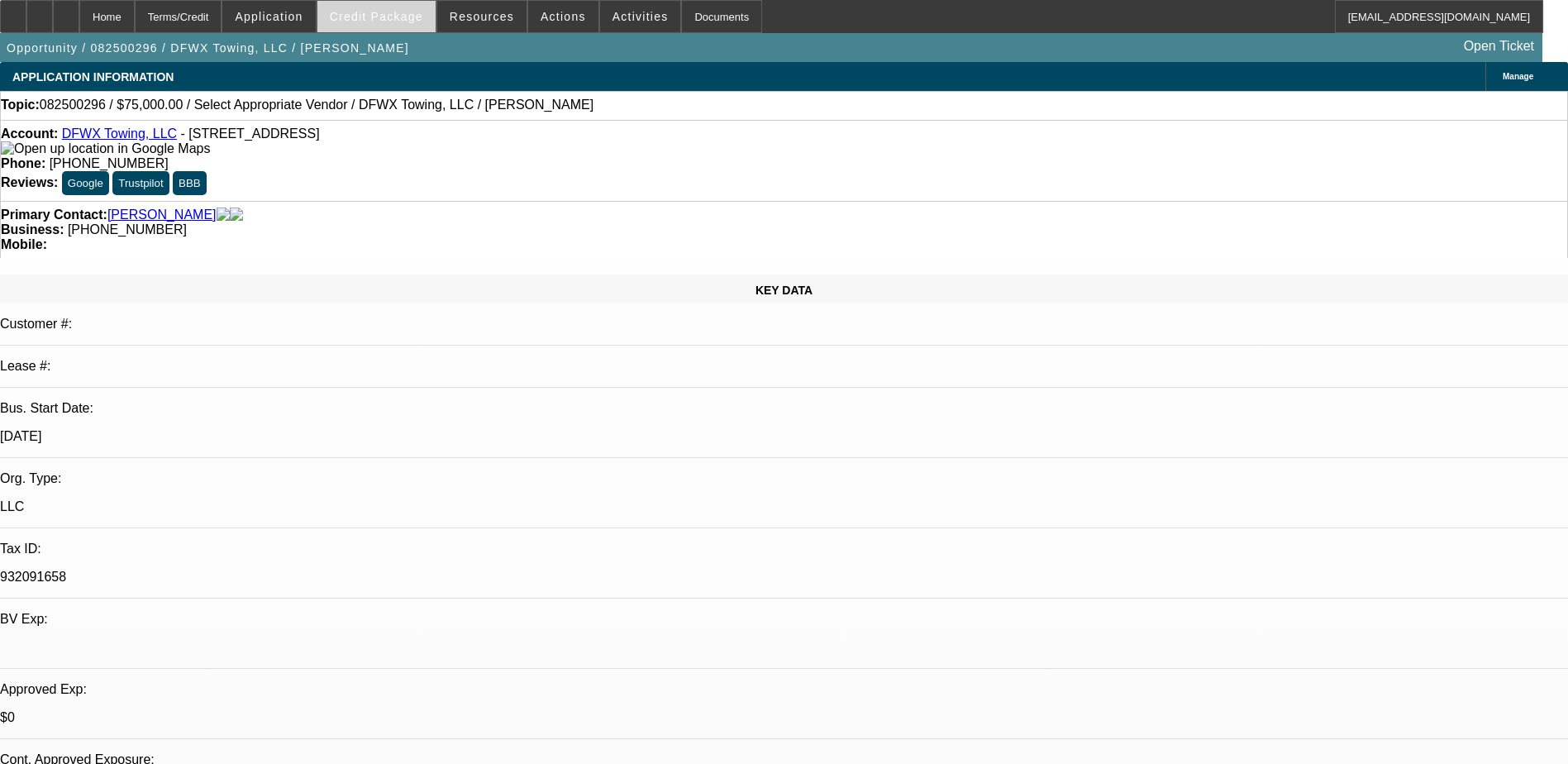
click at [402, 10] on span "Credit Package" at bounding box center [376, 16] width 93 height 13
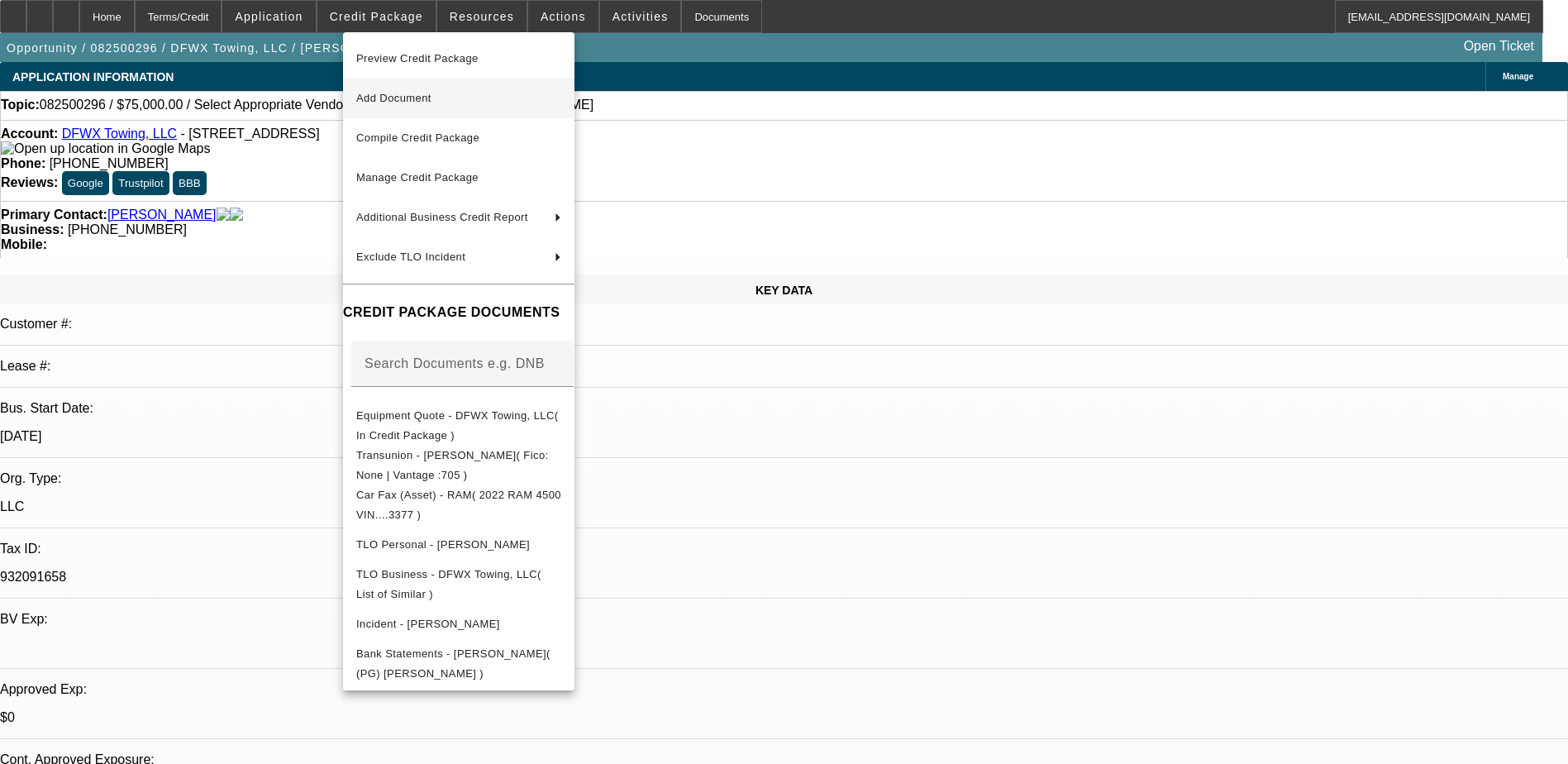
click at [425, 99] on span "Add Document" at bounding box center [394, 98] width 75 height 13
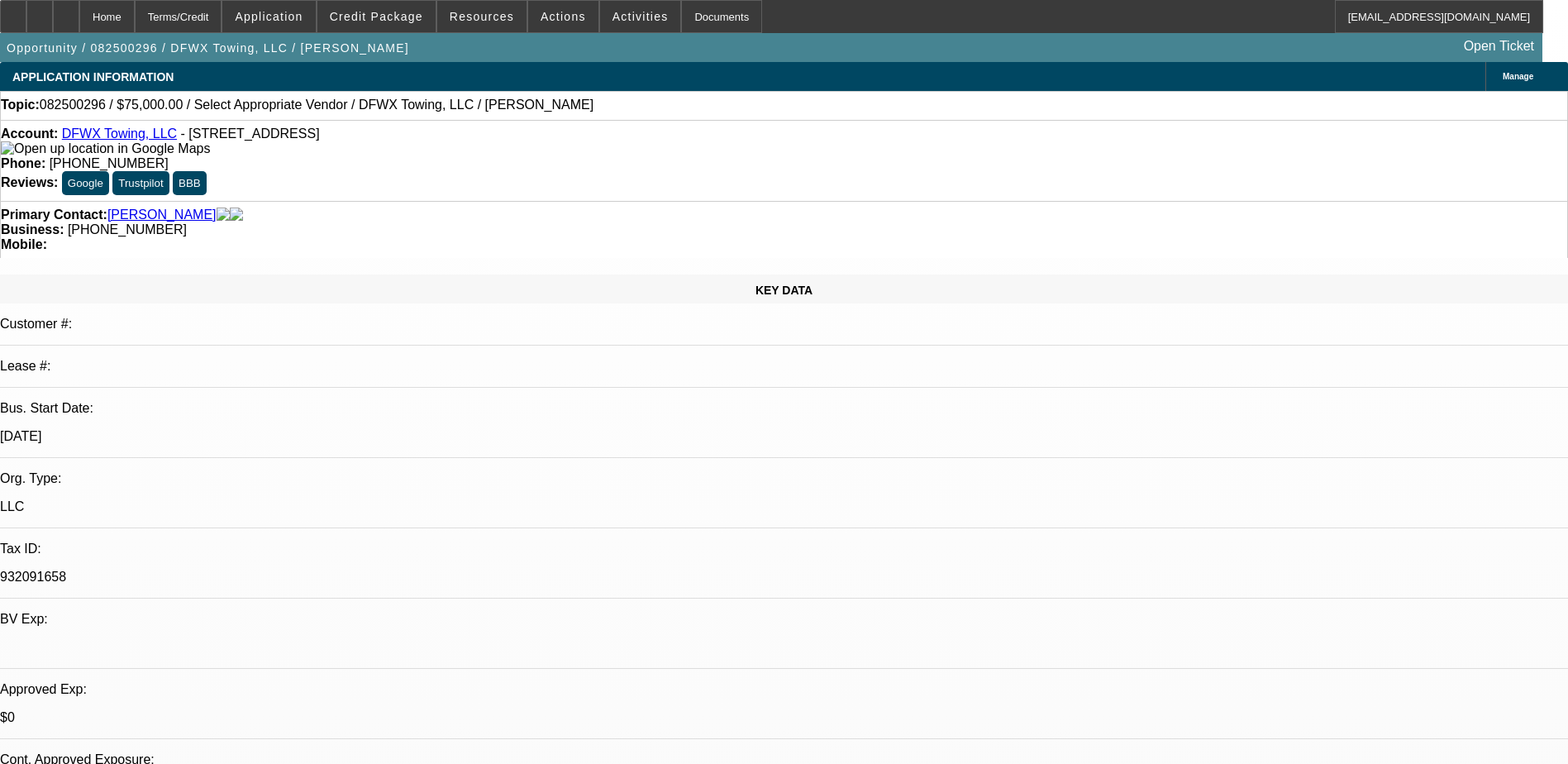
click at [649, 113] on div "Topic: 082500296 / $75,000.00 / Select Appropriate Vendor / DFWX Towing, LLC / …" at bounding box center [784, 105] width 1566 height 15
click at [66, 11] on icon at bounding box center [66, 11] width 0 height 0
select select "0"
select select "2"
select select "0.1"
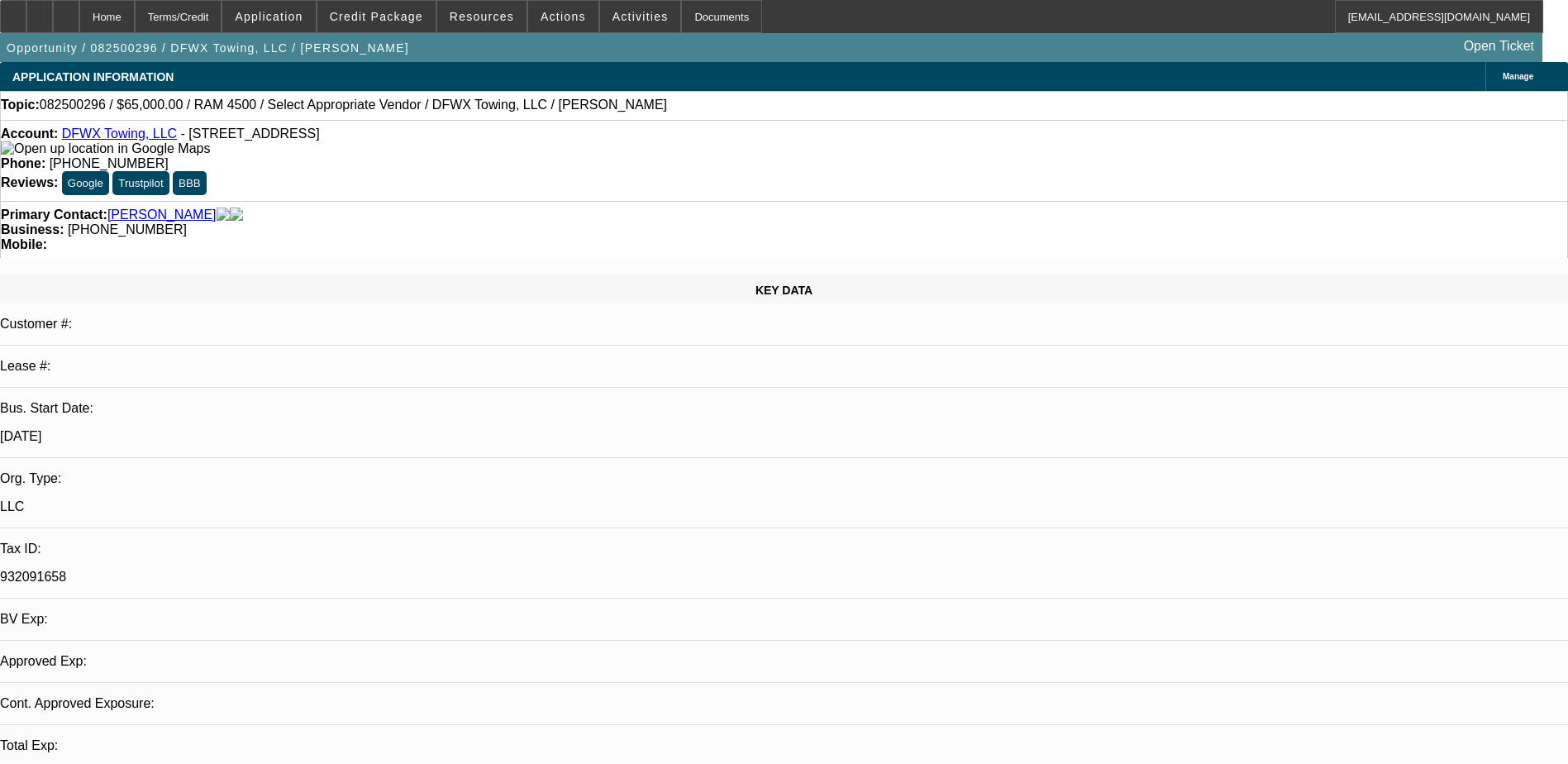
select select "0"
select select "2"
select select "0.1"
select select "1"
select select "2"
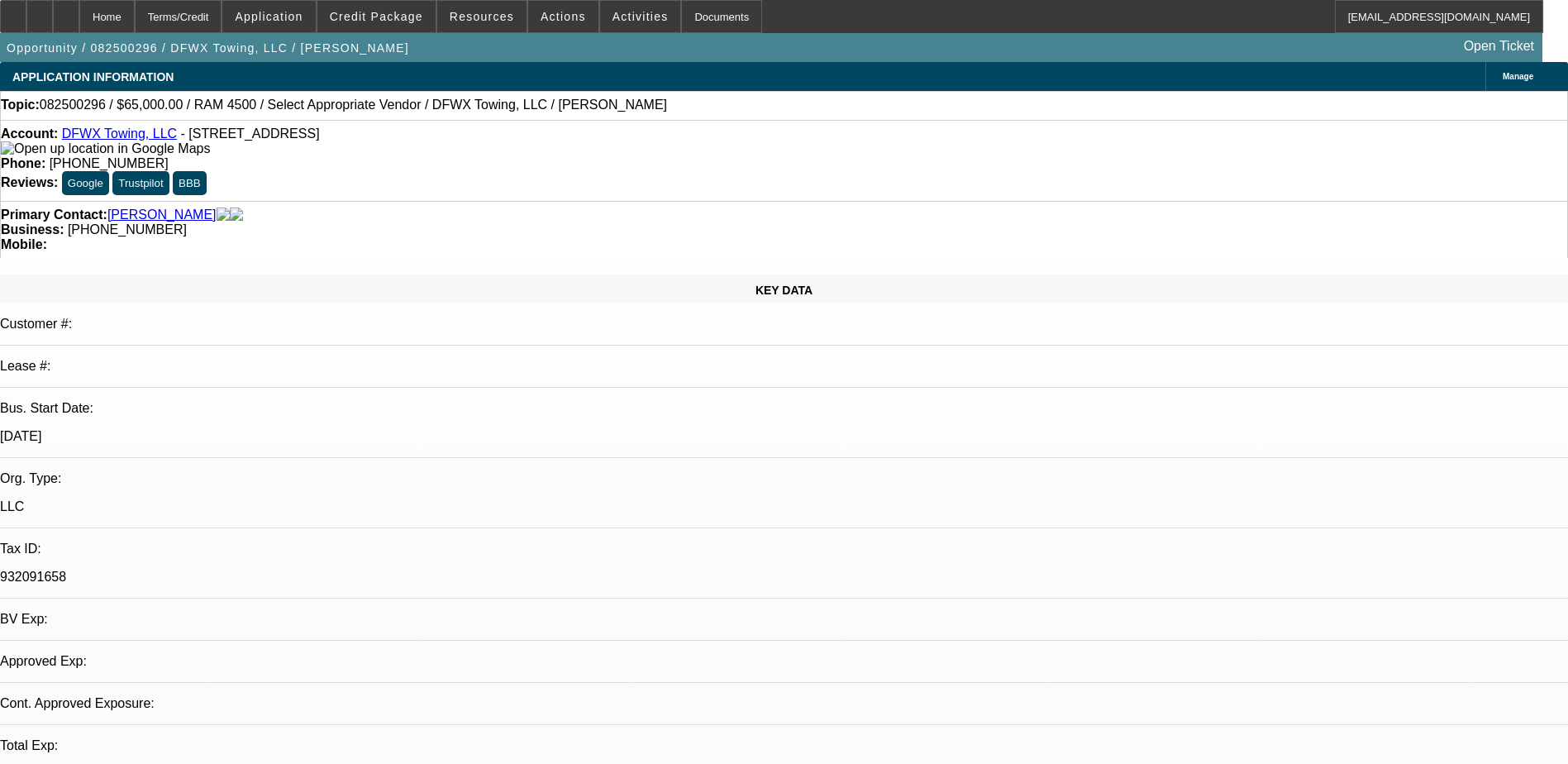
select select "4"
select select "1"
select select "2"
select select "4"
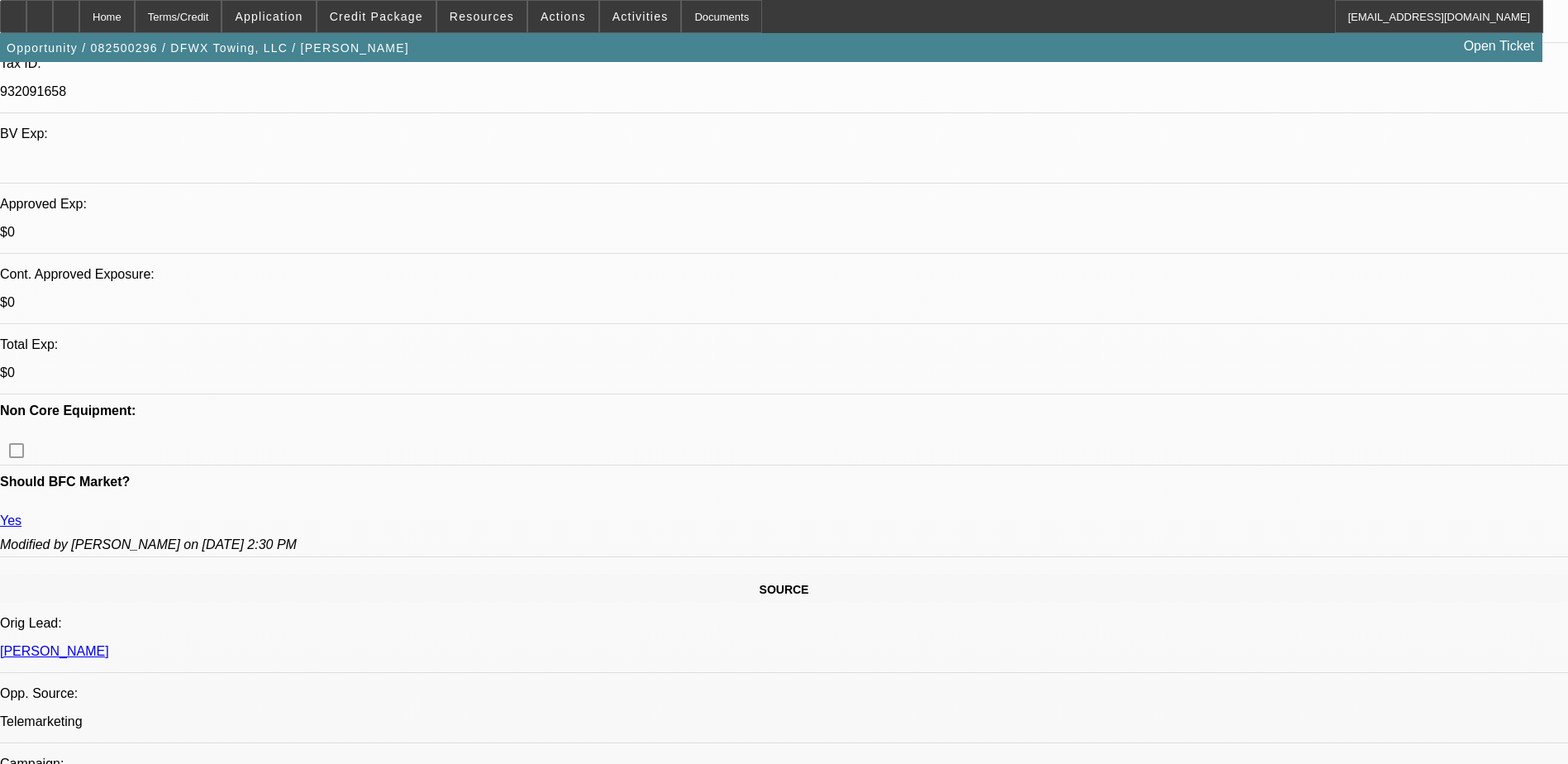
scroll to position [579, 0]
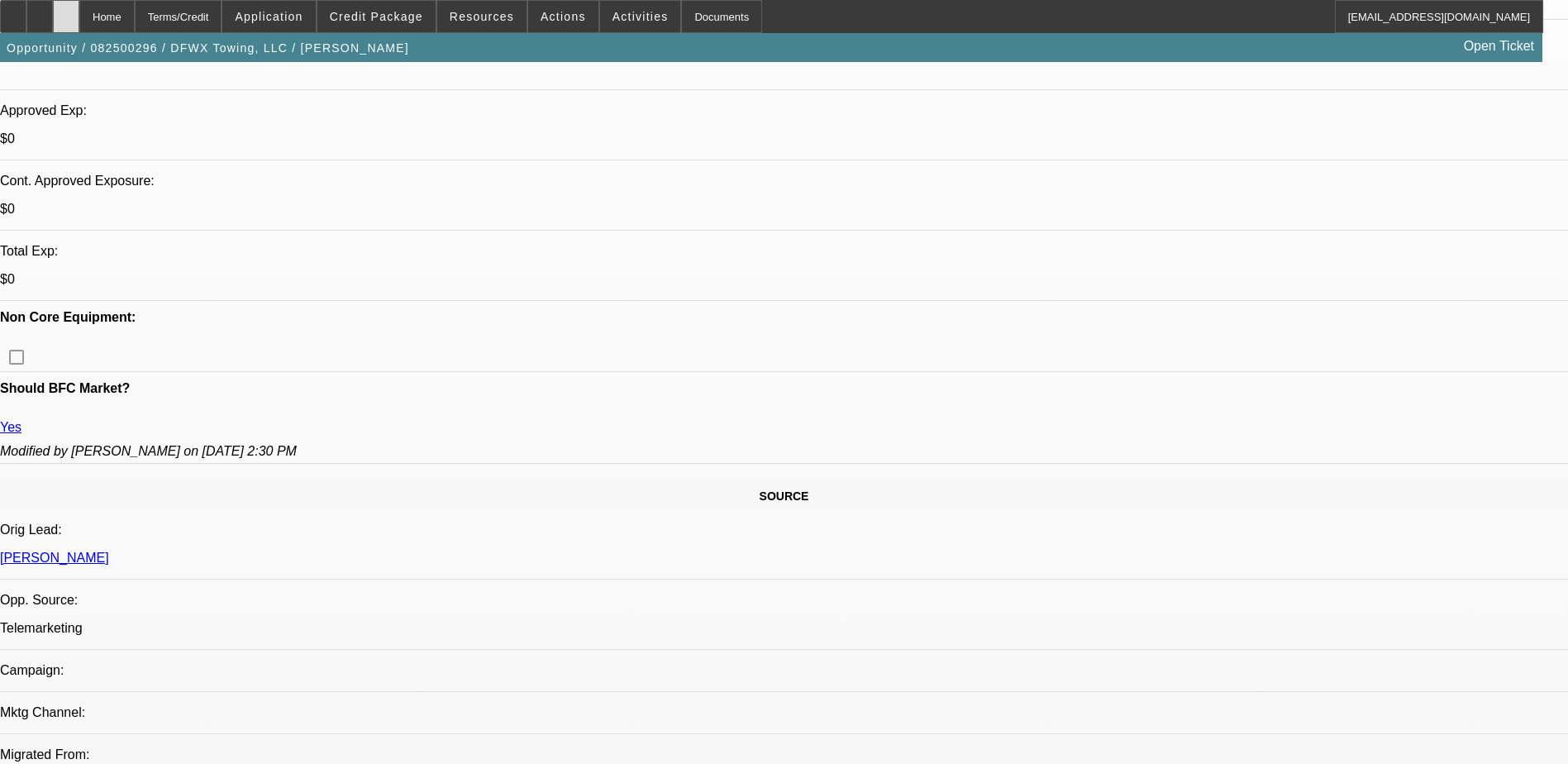
click at [80, 23] on div at bounding box center [66, 16] width 27 height 33
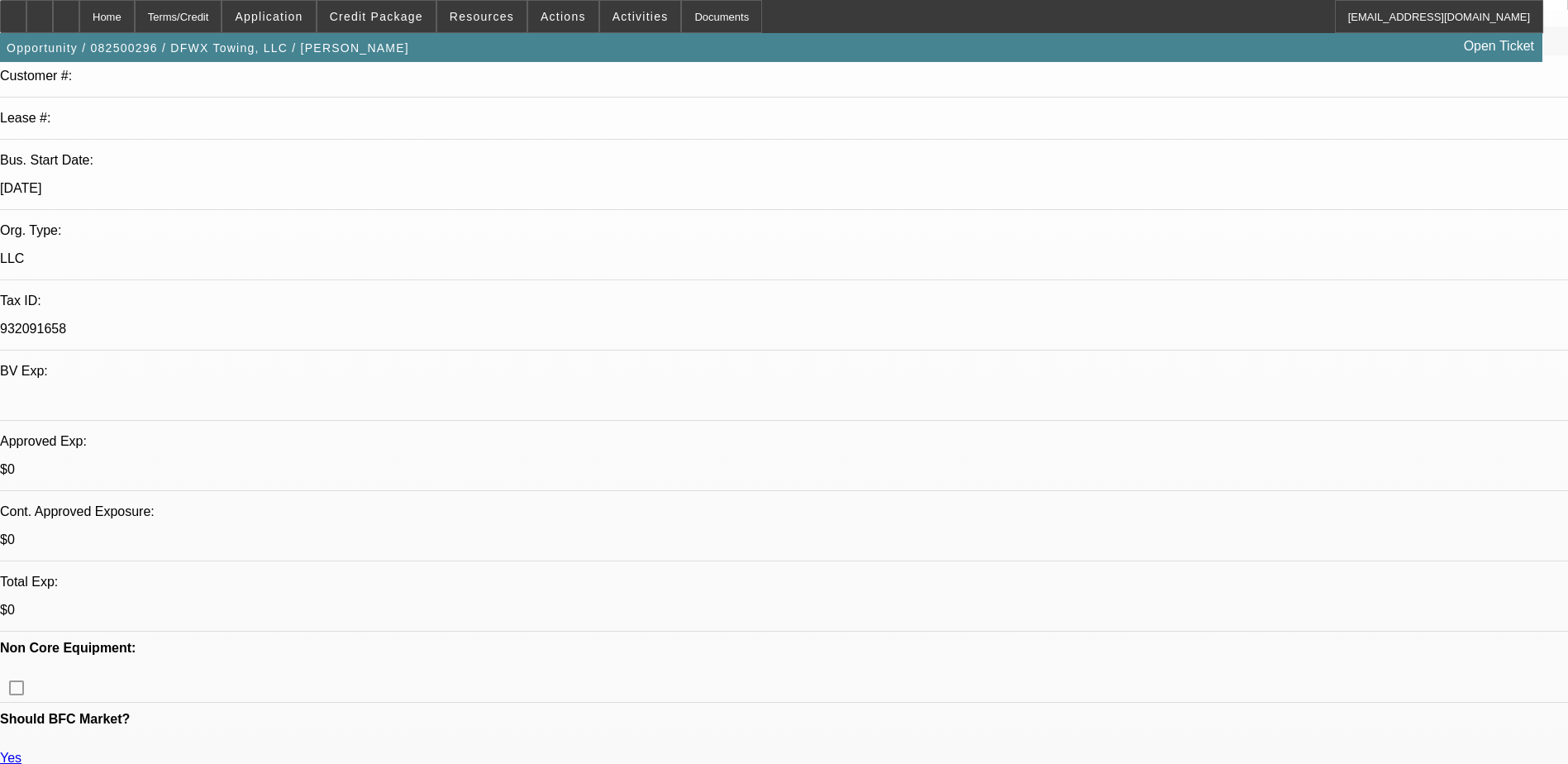
select select "0"
select select "2"
select select "0.1"
select select "4"
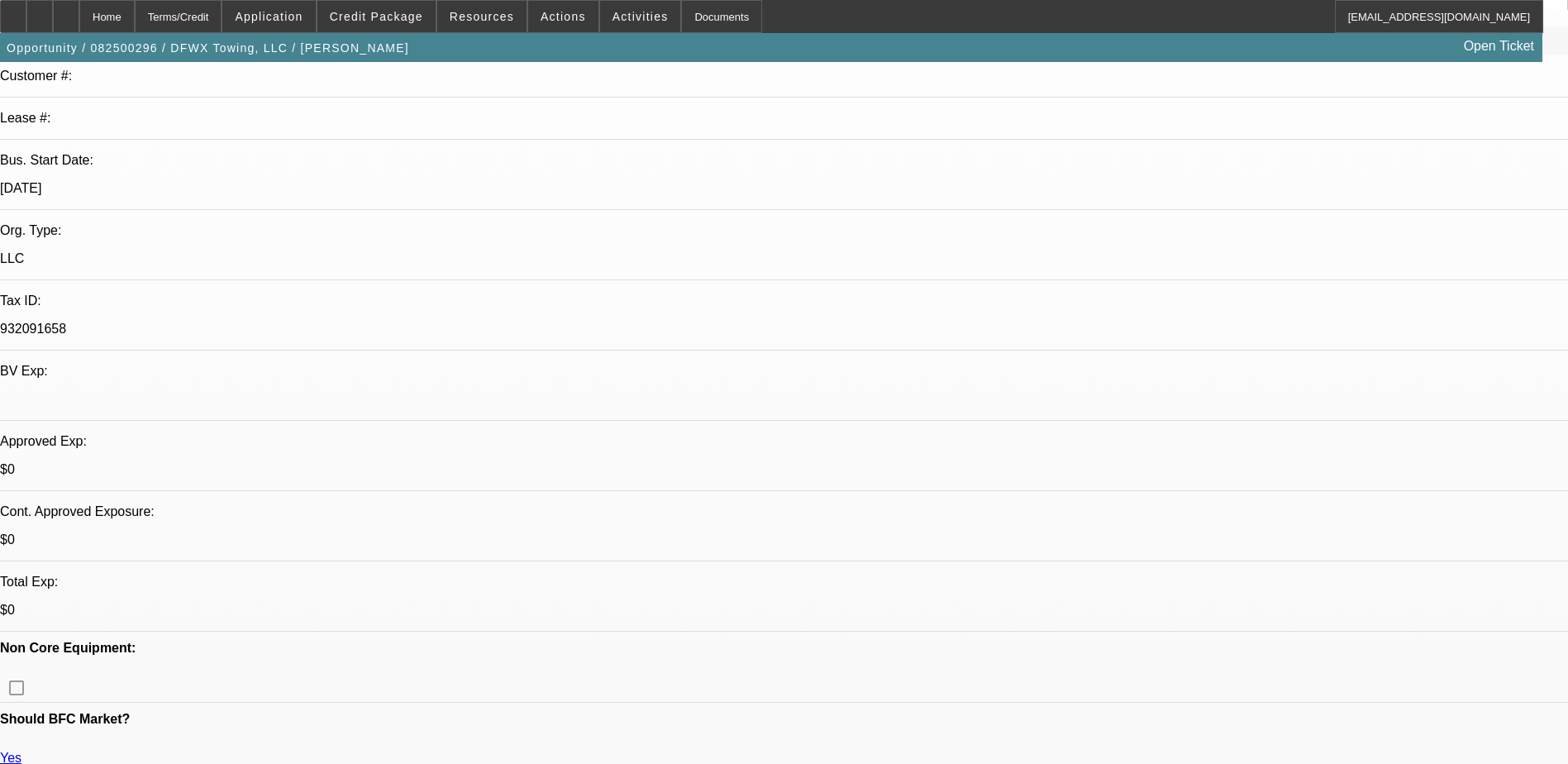
select select "0"
select select "2"
select select "0.1"
select select "4"
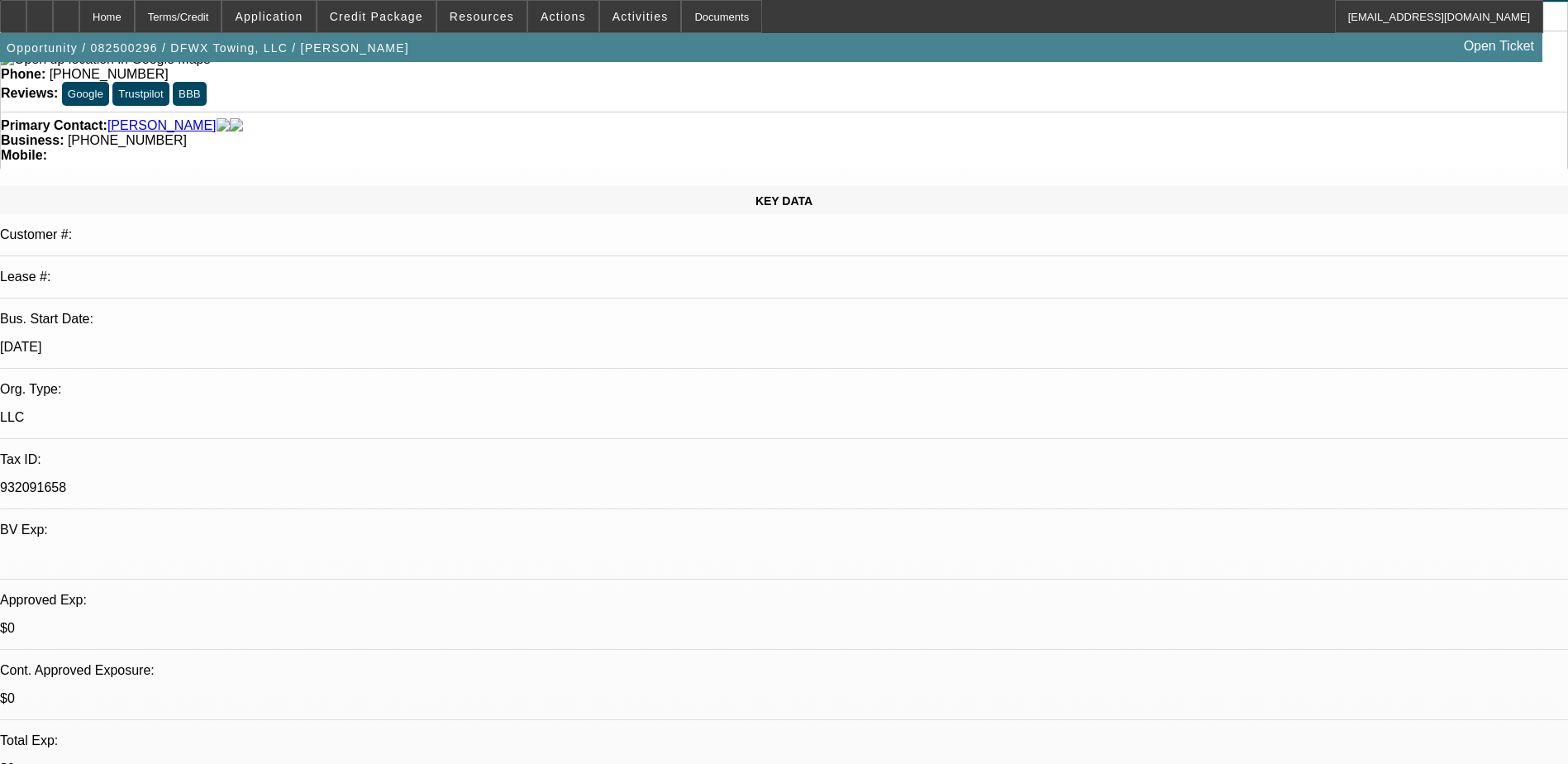
scroll to position [5, 0]
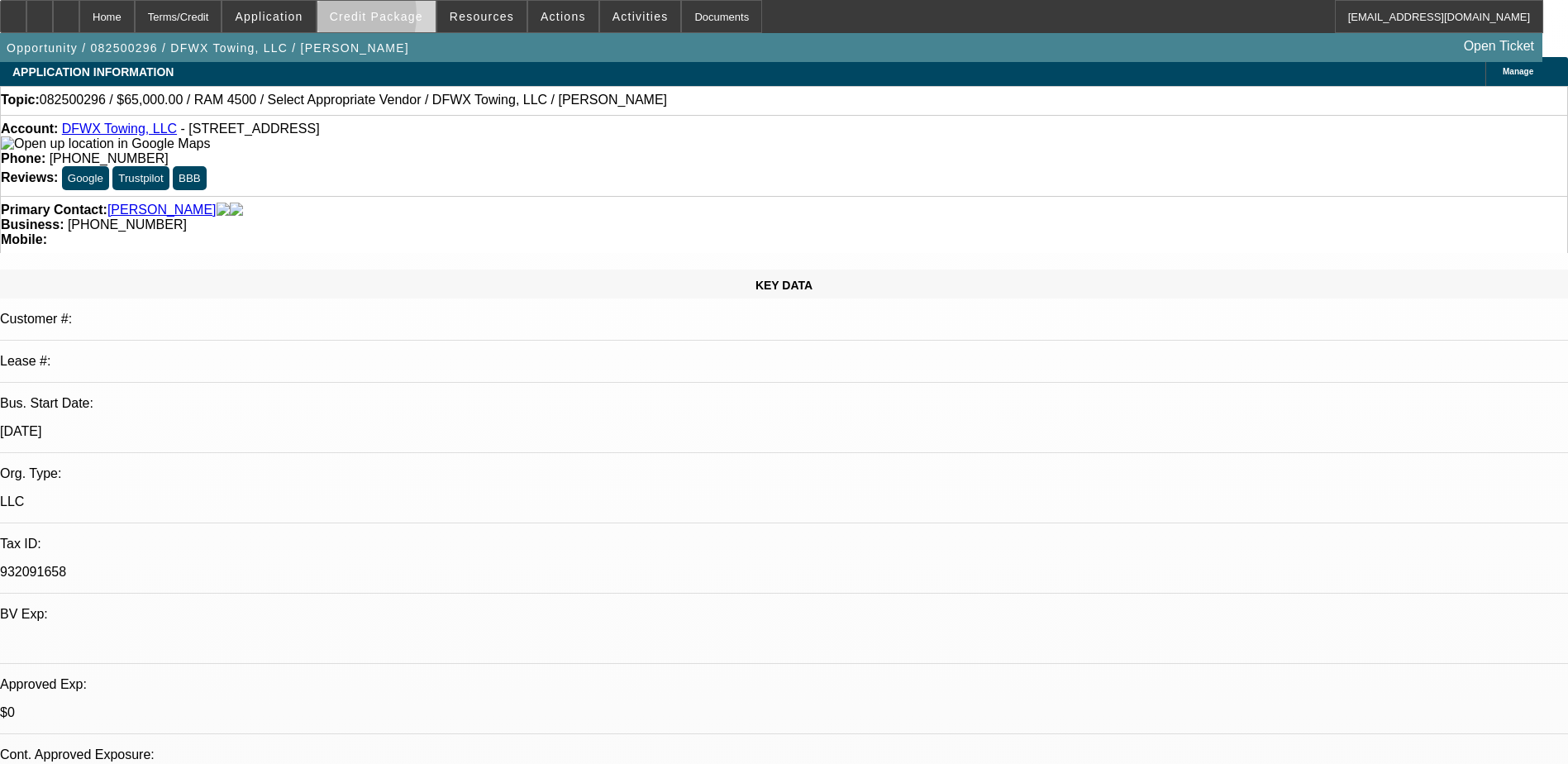
click at [358, 19] on span "Credit Package" at bounding box center [376, 16] width 93 height 13
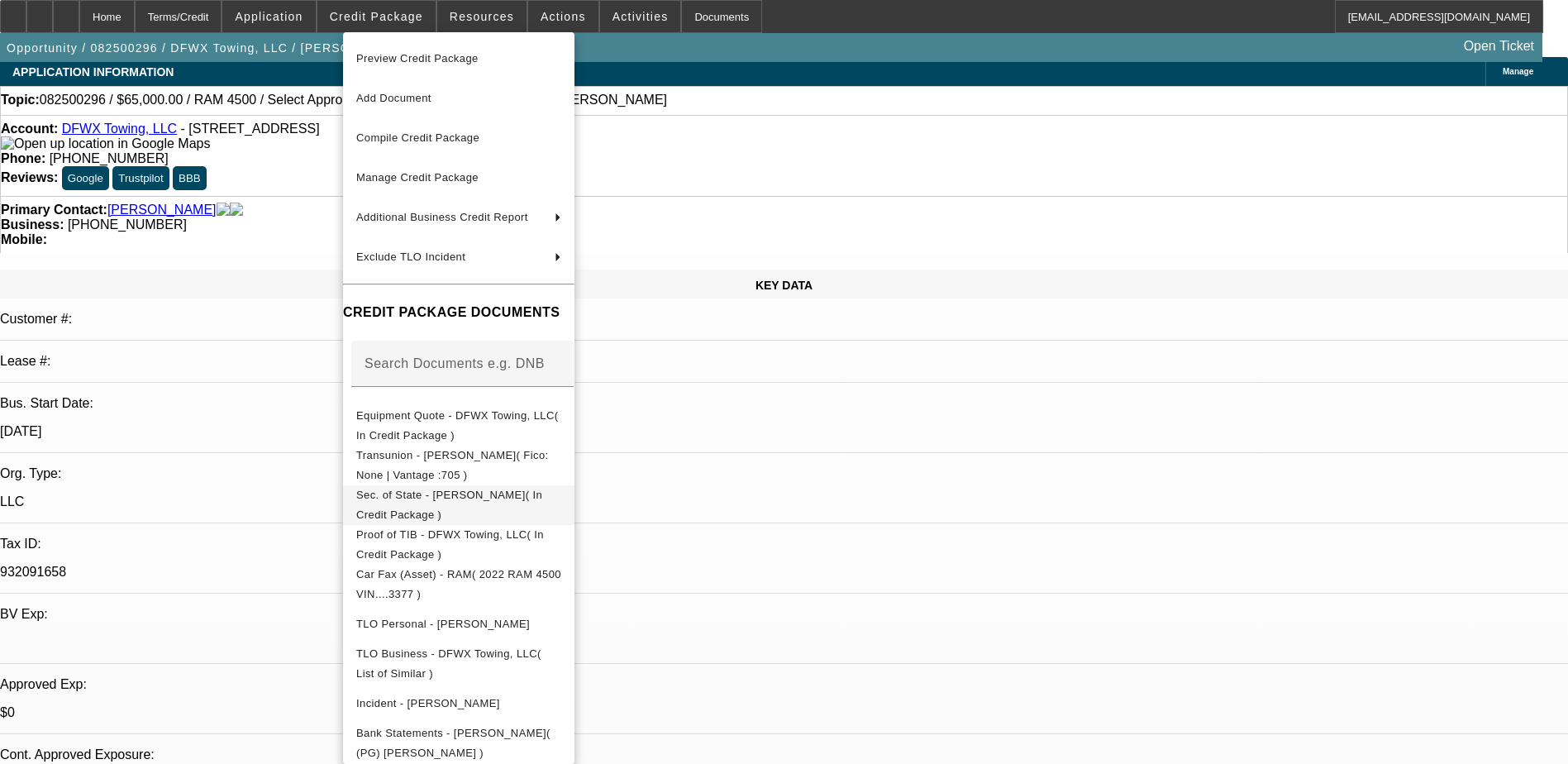
click at [502, 509] on span "Sec. of State - Esparza, Adrian( In Credit Package )" at bounding box center [458, 505] width 205 height 39
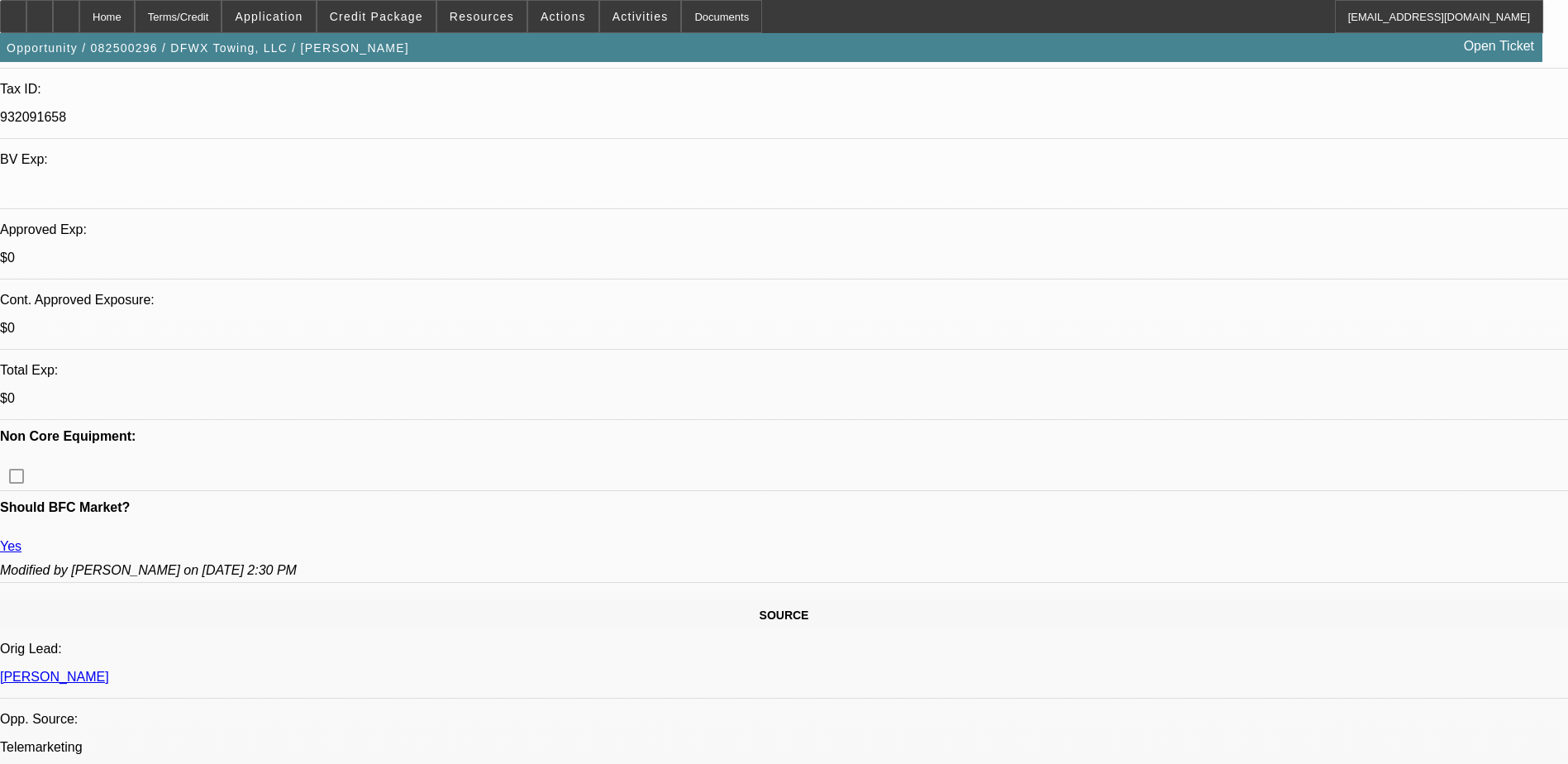
scroll to position [501, 0]
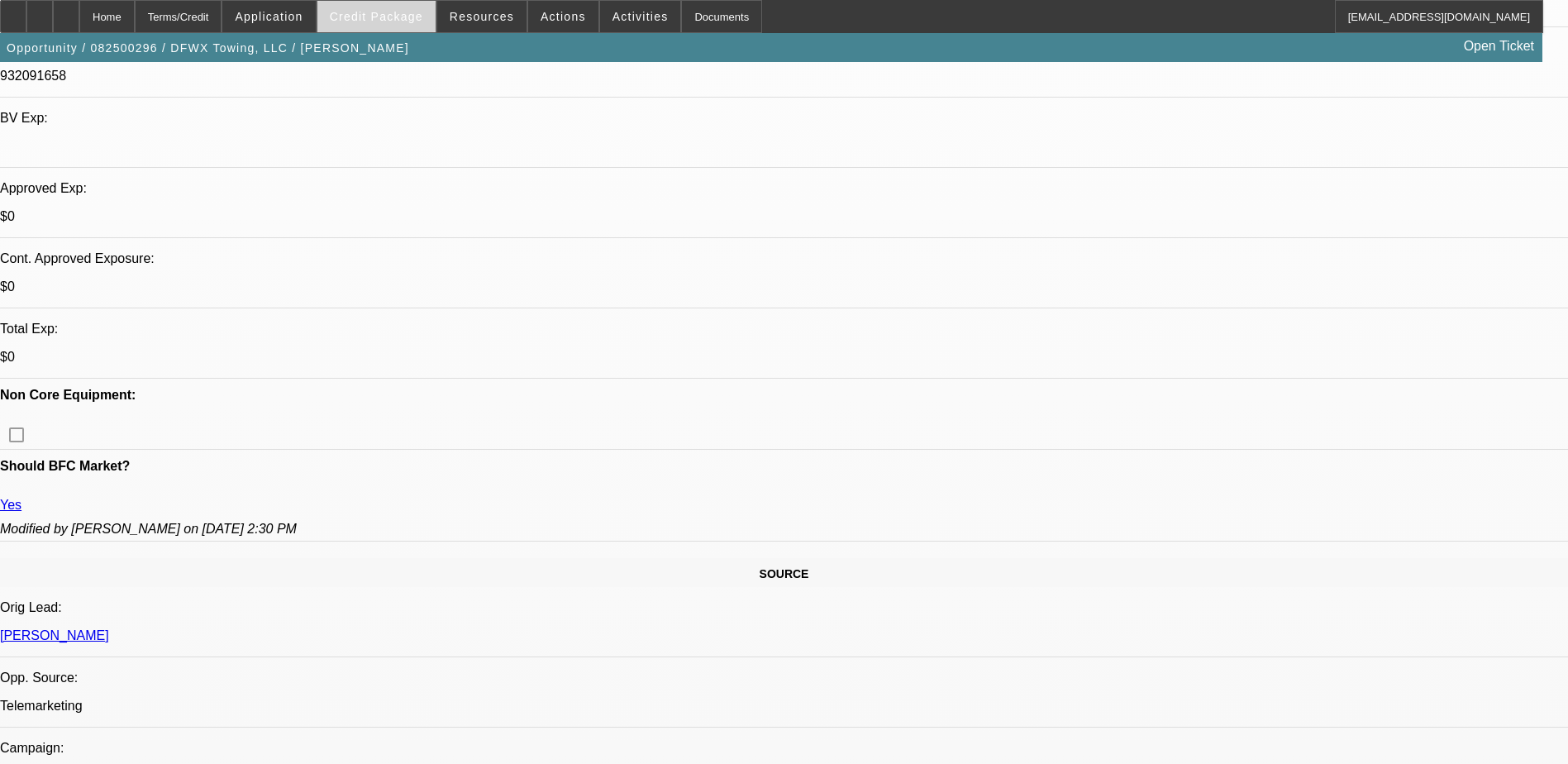
click at [395, 16] on span "Credit Package" at bounding box center [376, 16] width 93 height 13
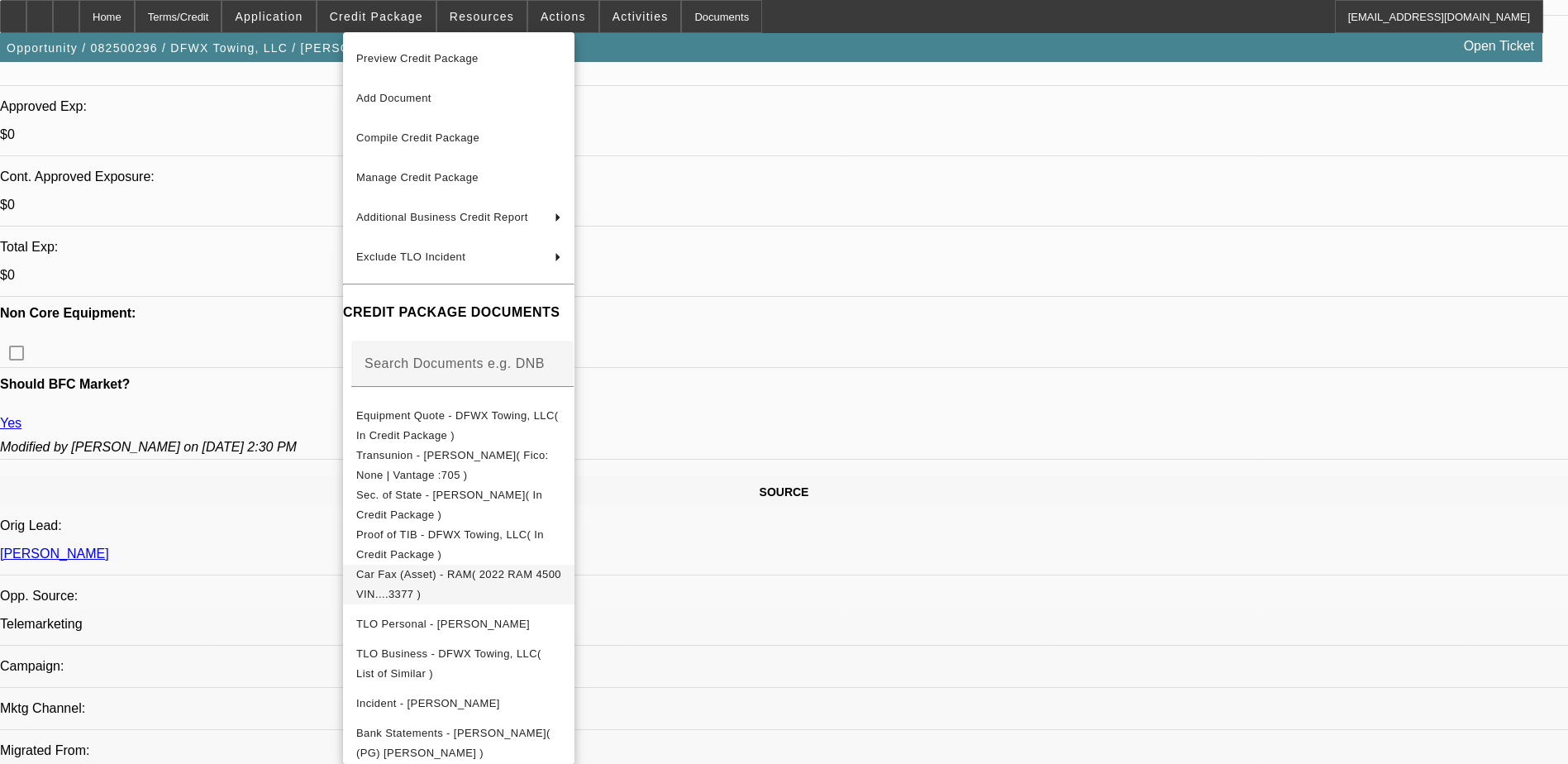
scroll to position [584, 0]
click at [263, 394] on div at bounding box center [784, 382] width 1568 height 764
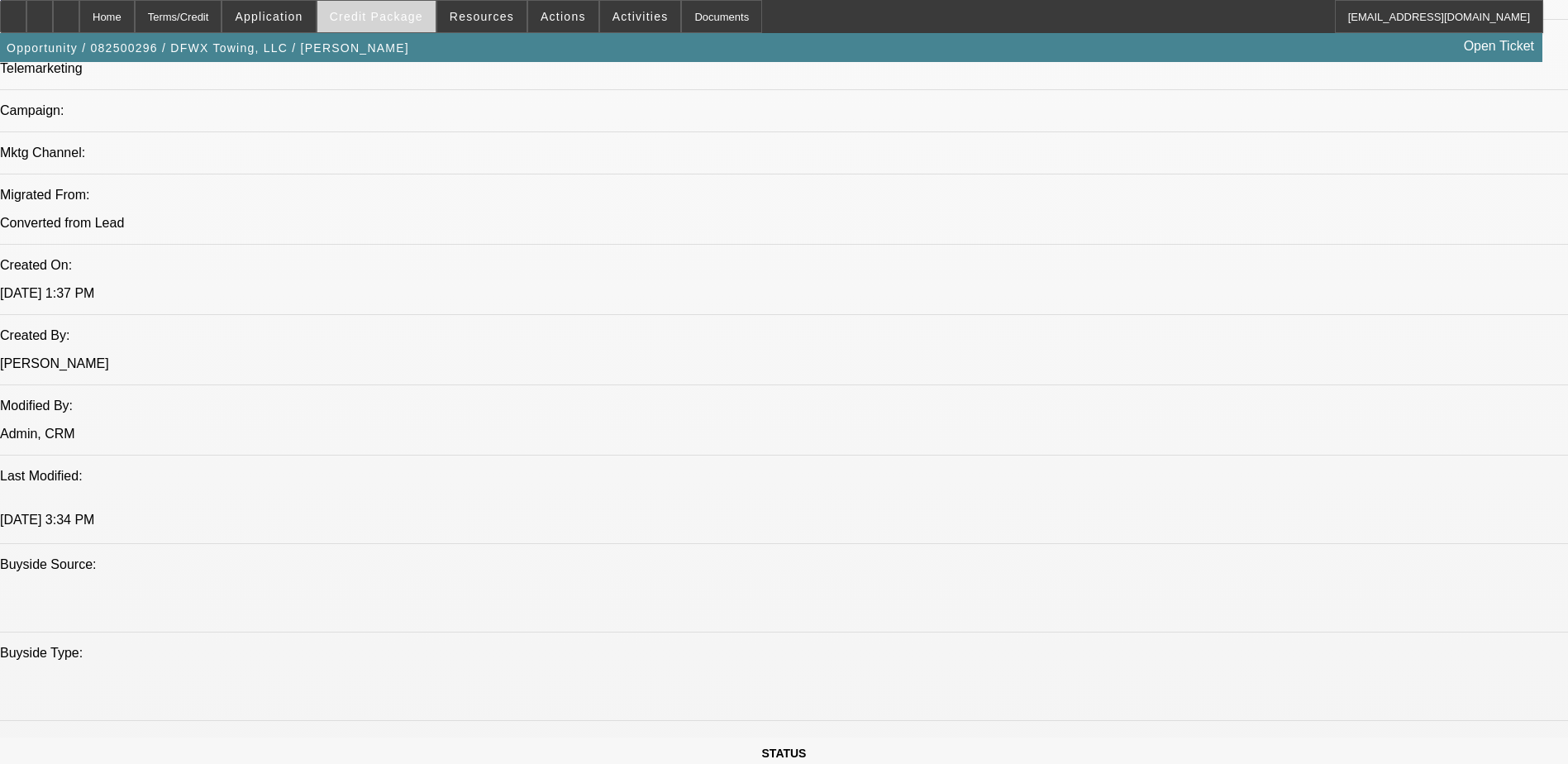
scroll to position [914, 0]
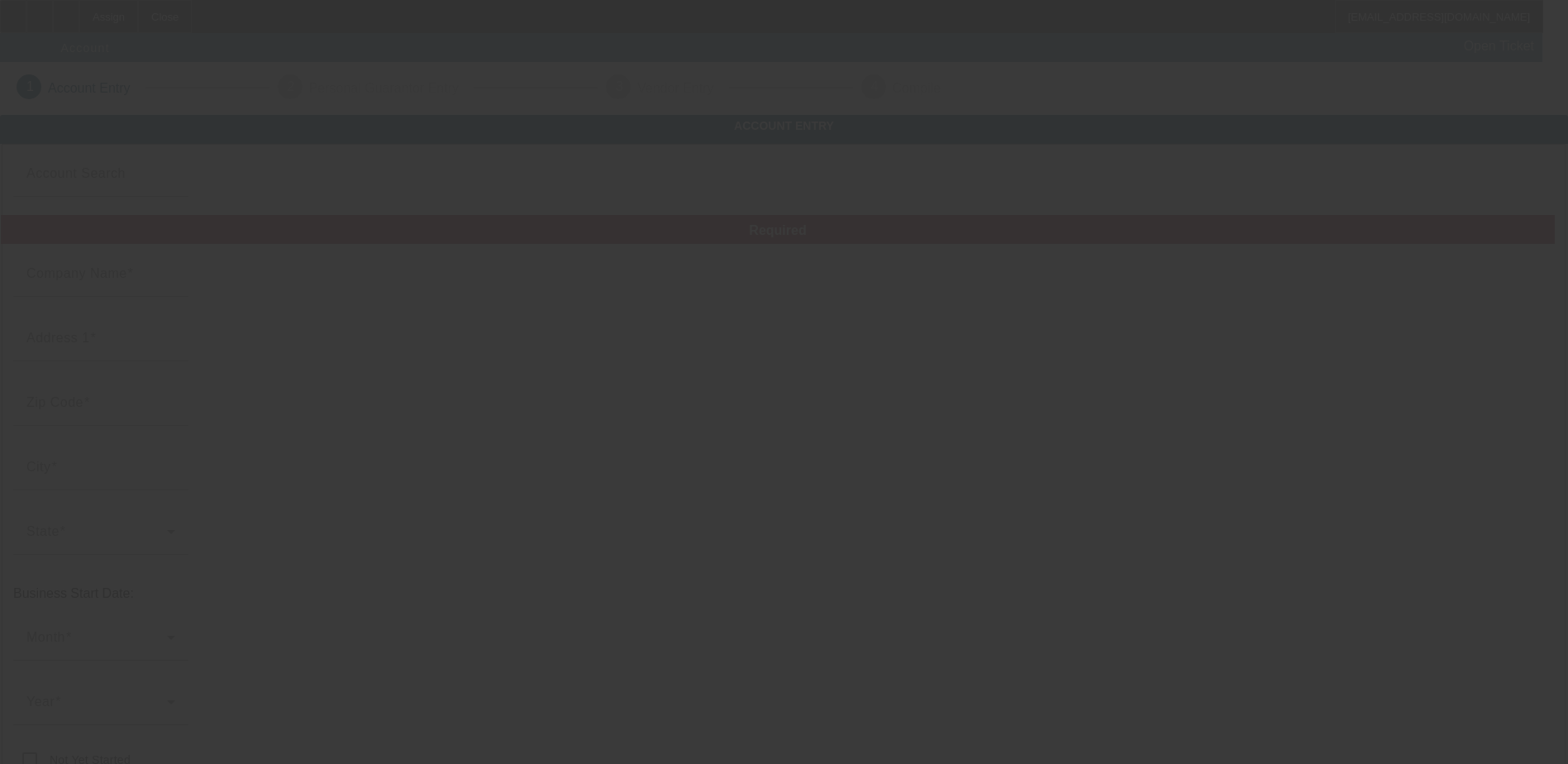
type input "Roberts farm"
type input "[PHONE_NUMBER]"
type input "cr555046@gmail.com"
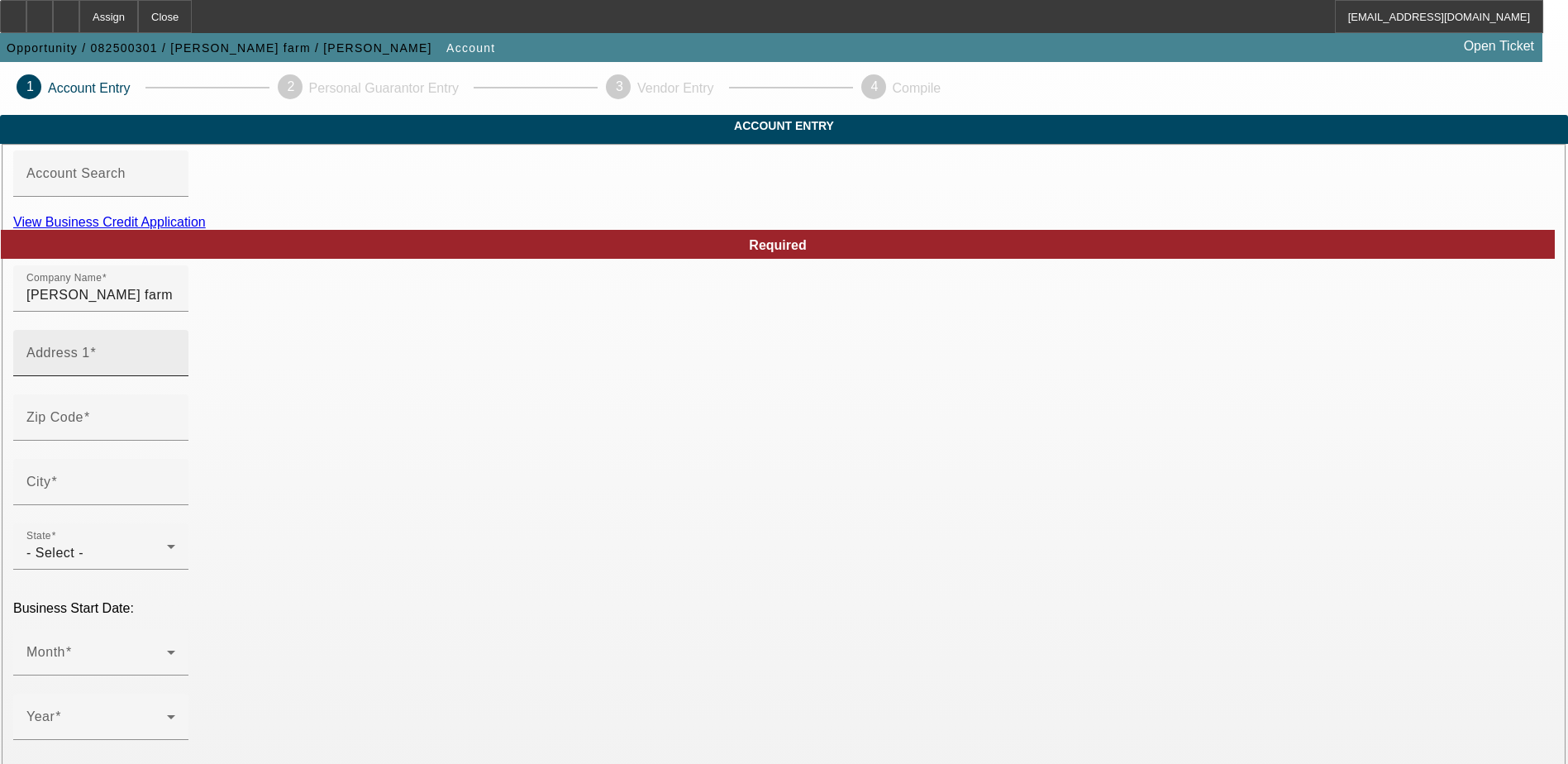
click at [176, 370] on input "Address 1" at bounding box center [101, 359] width 149 height 20
drag, startPoint x: 373, startPoint y: 322, endPoint x: 384, endPoint y: 331, distance: 14.2
click at [176, 305] on input "Roberts farm" at bounding box center [101, 295] width 149 height 20
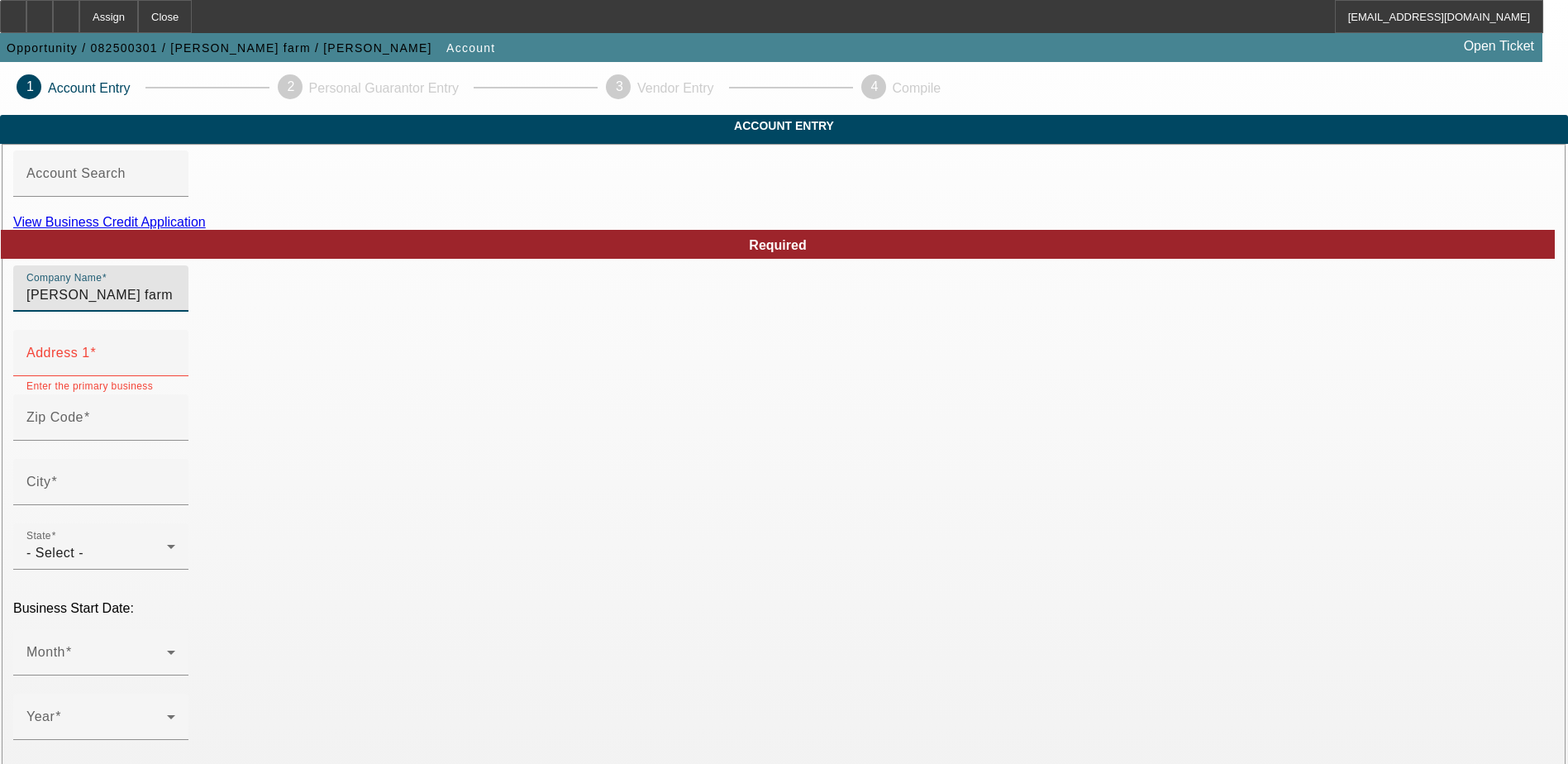
click at [176, 305] on input "Roberts farm" at bounding box center [101, 295] width 149 height 20
type input "[PERSON_NAME] Farm"
click at [176, 370] on input "Address 1" at bounding box center [101, 359] width 149 height 20
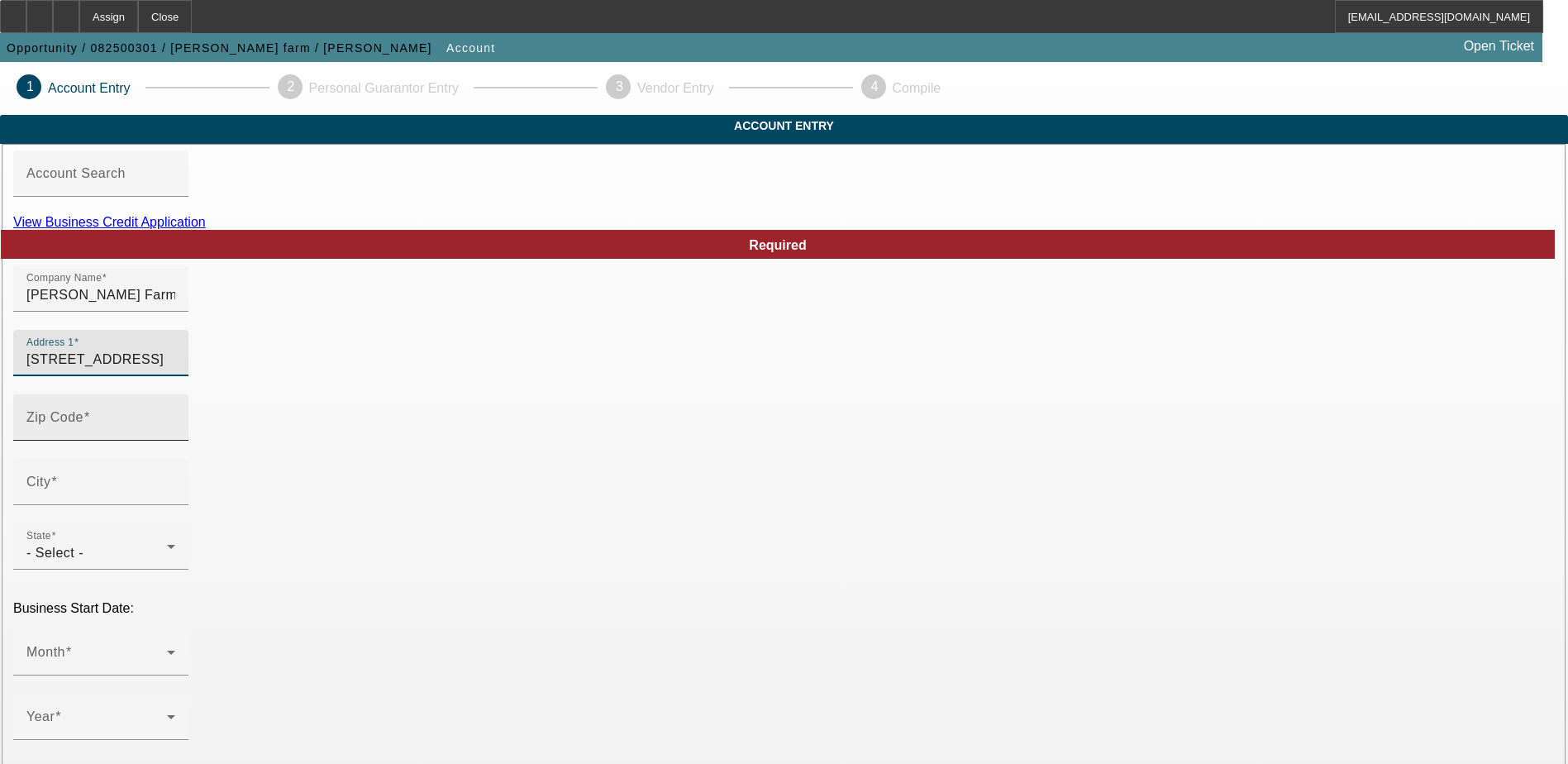
type input "3679 Black Creek Rd"
click at [176, 428] on div "Zip Code" at bounding box center [101, 417] width 149 height 47
click at [176, 434] on div "Zip Code" at bounding box center [101, 417] width 149 height 47
click at [176, 434] on input "Zip Code" at bounding box center [101, 424] width 149 height 20
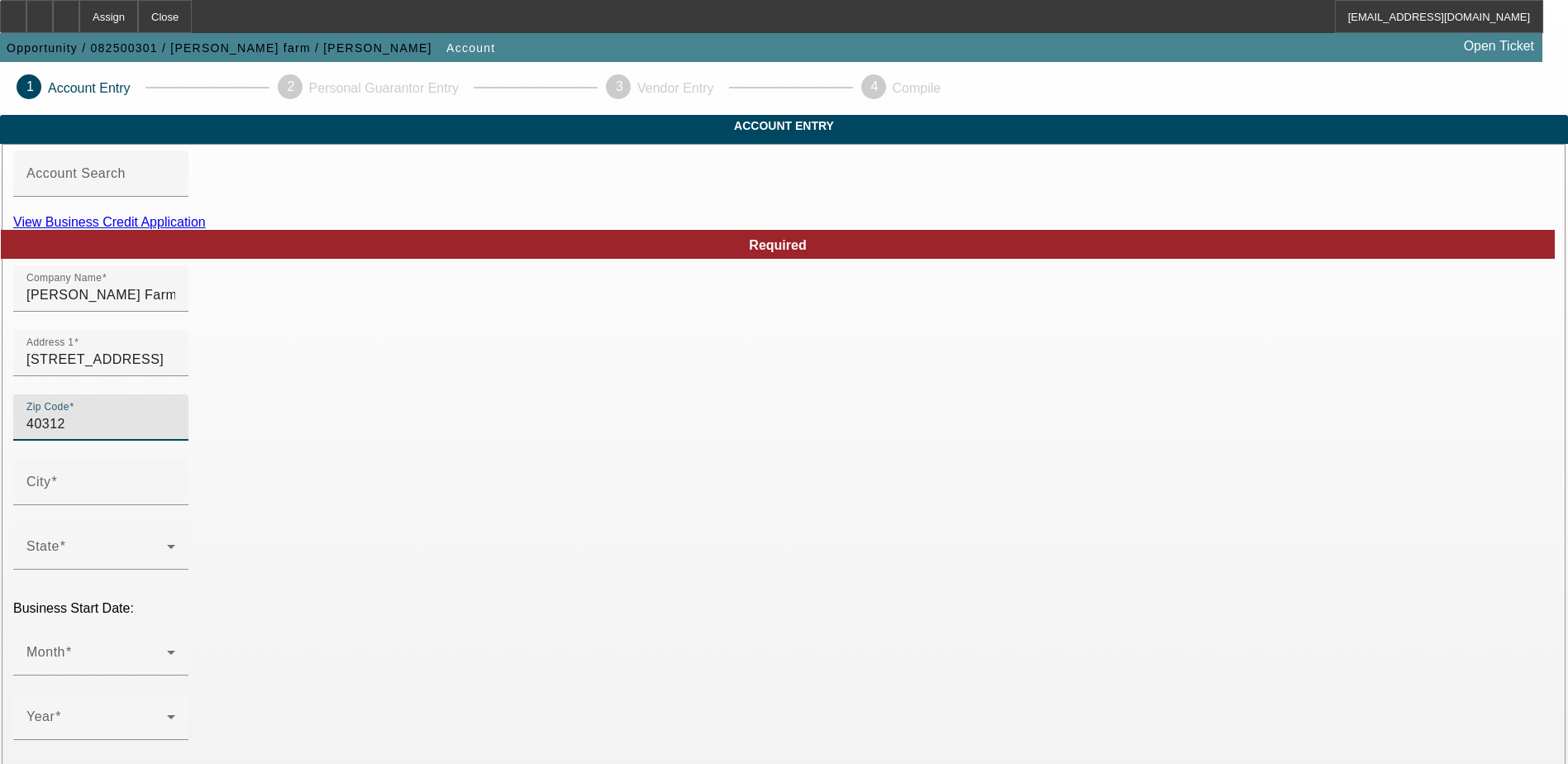
type input "40312"
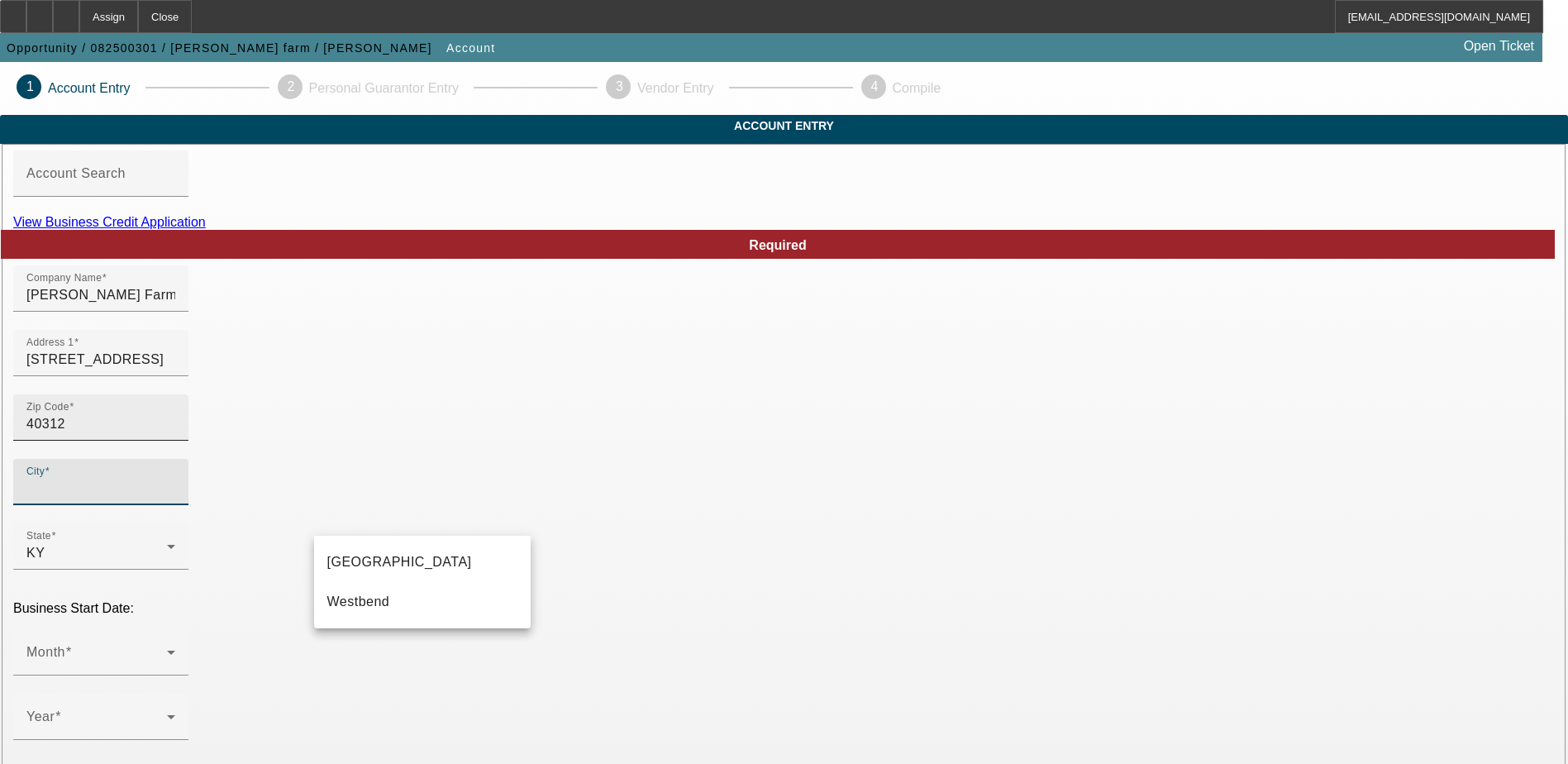
type input "Powell"
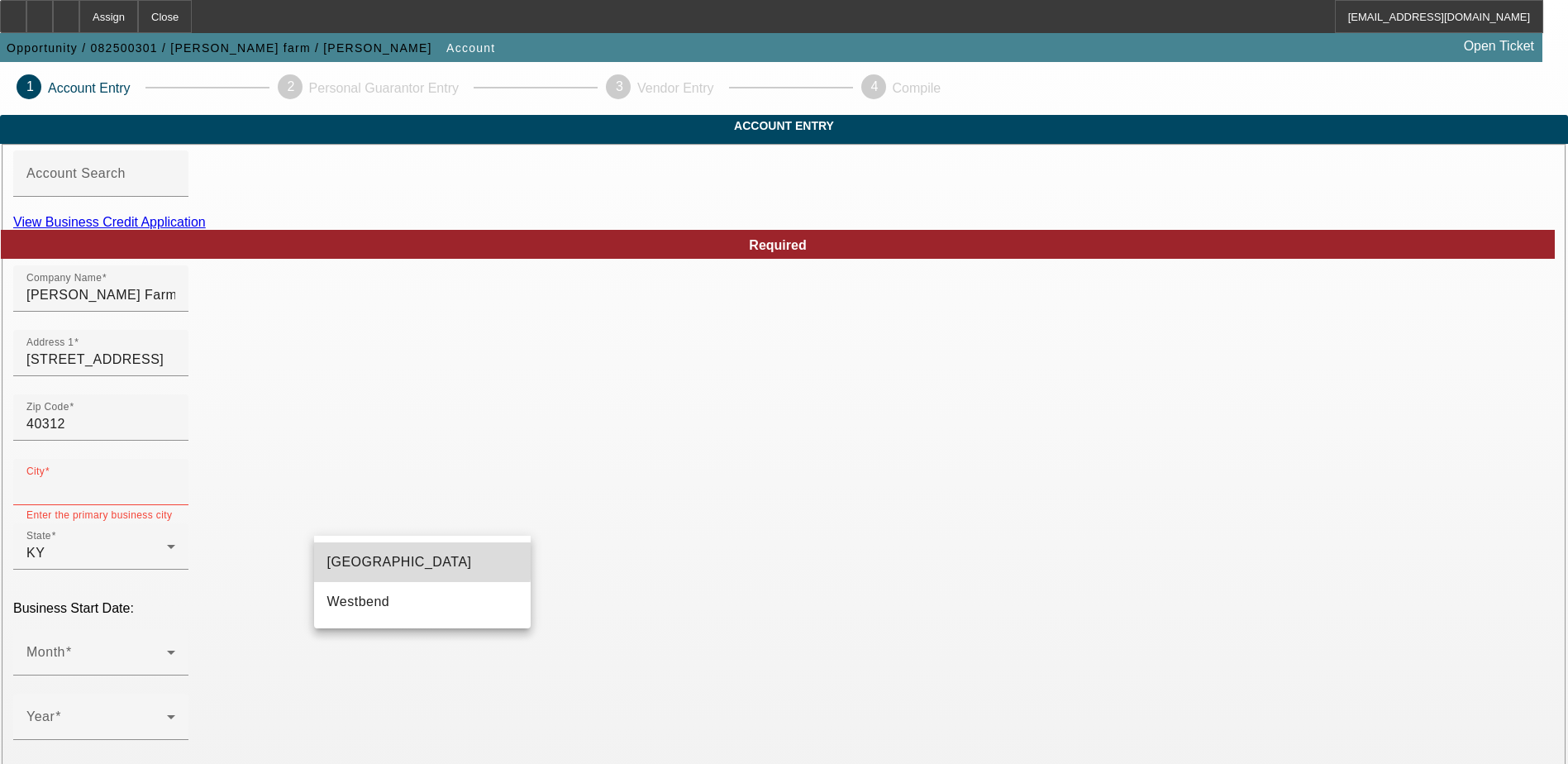
click at [380, 553] on mat-option "Clay City" at bounding box center [423, 562] width 217 height 39
type input "Clay City"
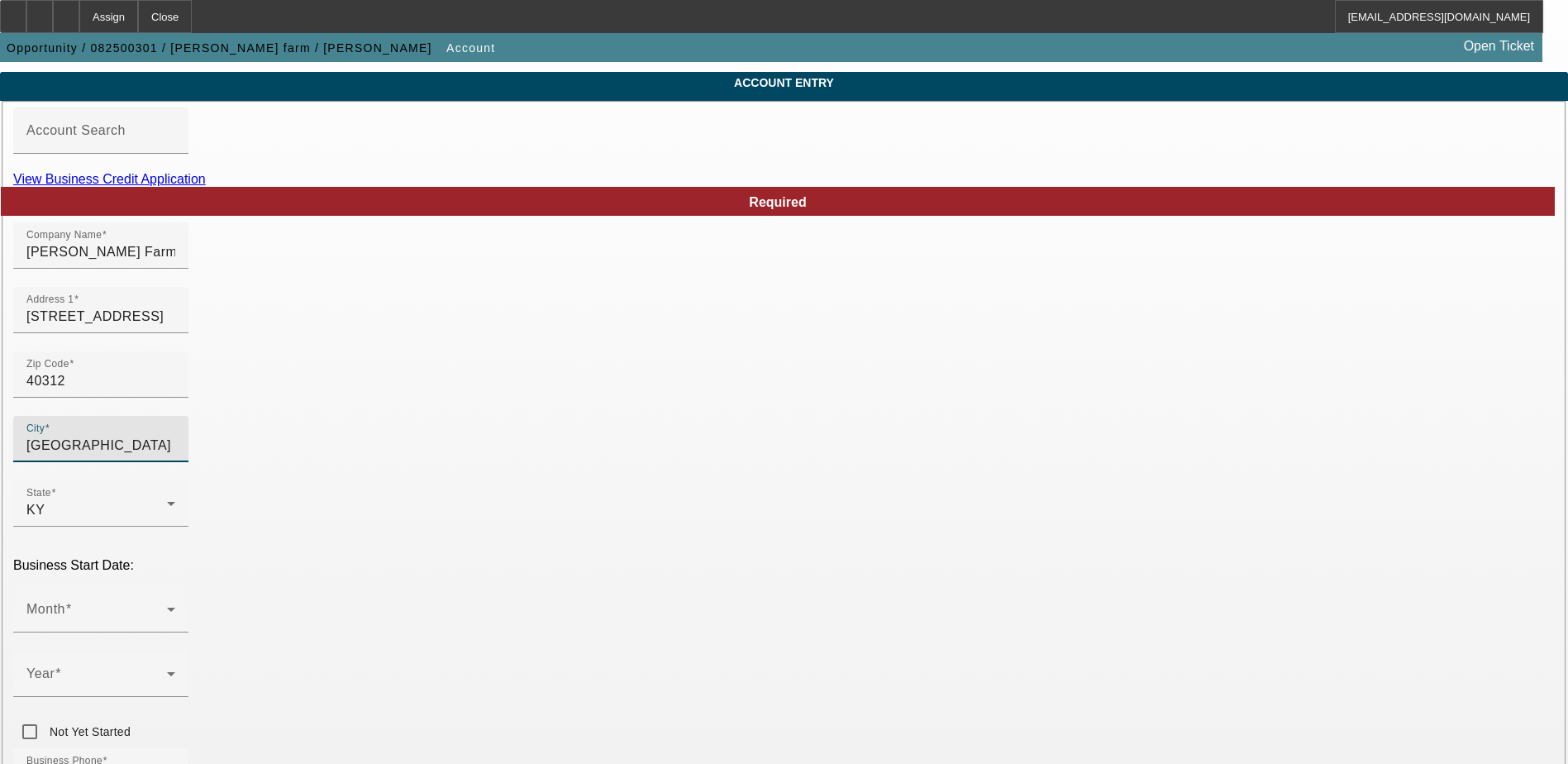
scroll to position [82, 0]
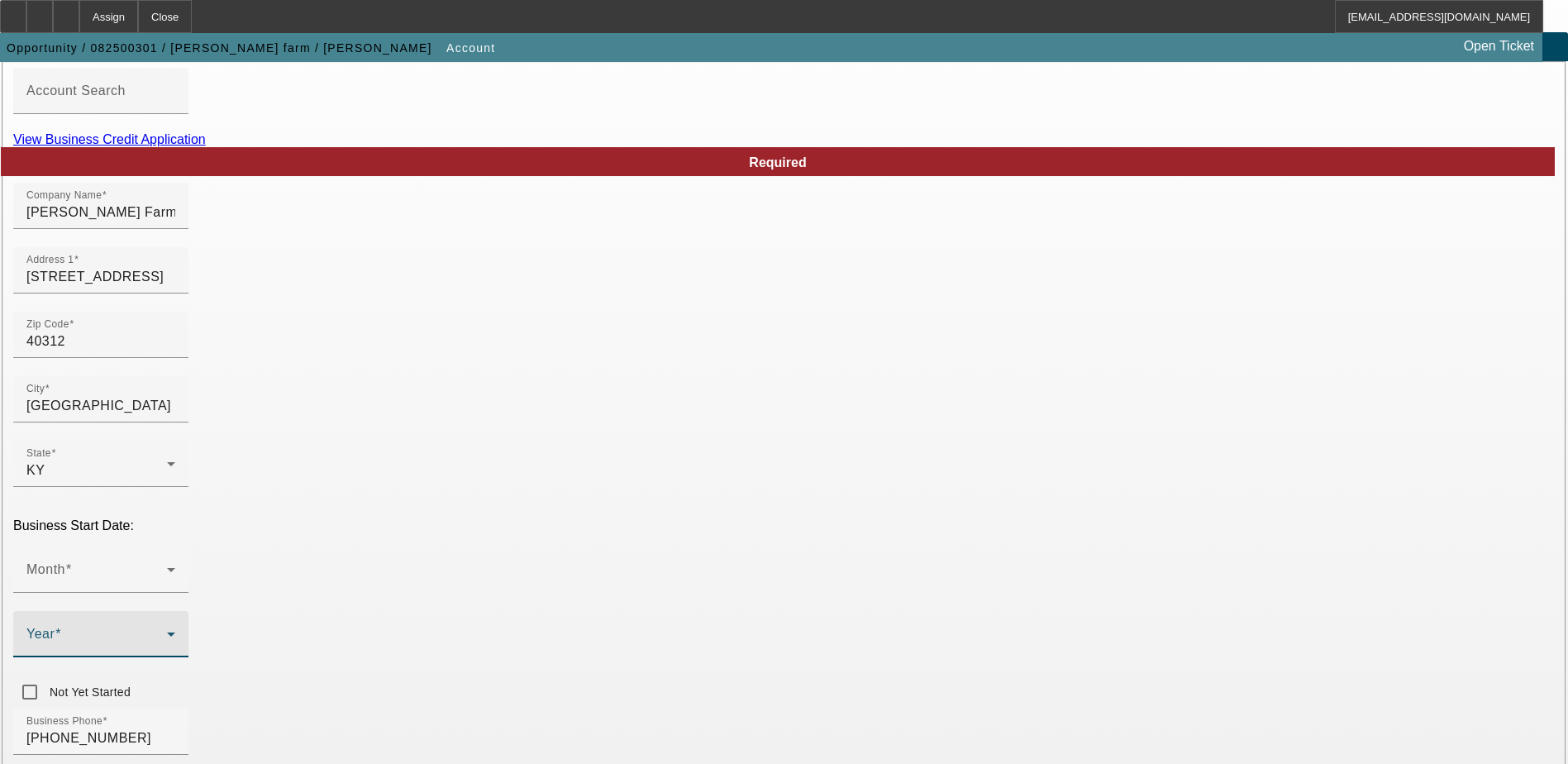
click at [167, 631] on span at bounding box center [97, 640] width 141 height 20
click at [581, 418] on span "2010" at bounding box center [584, 426] width 31 height 20
click at [167, 566] on span at bounding box center [97, 576] width 141 height 20
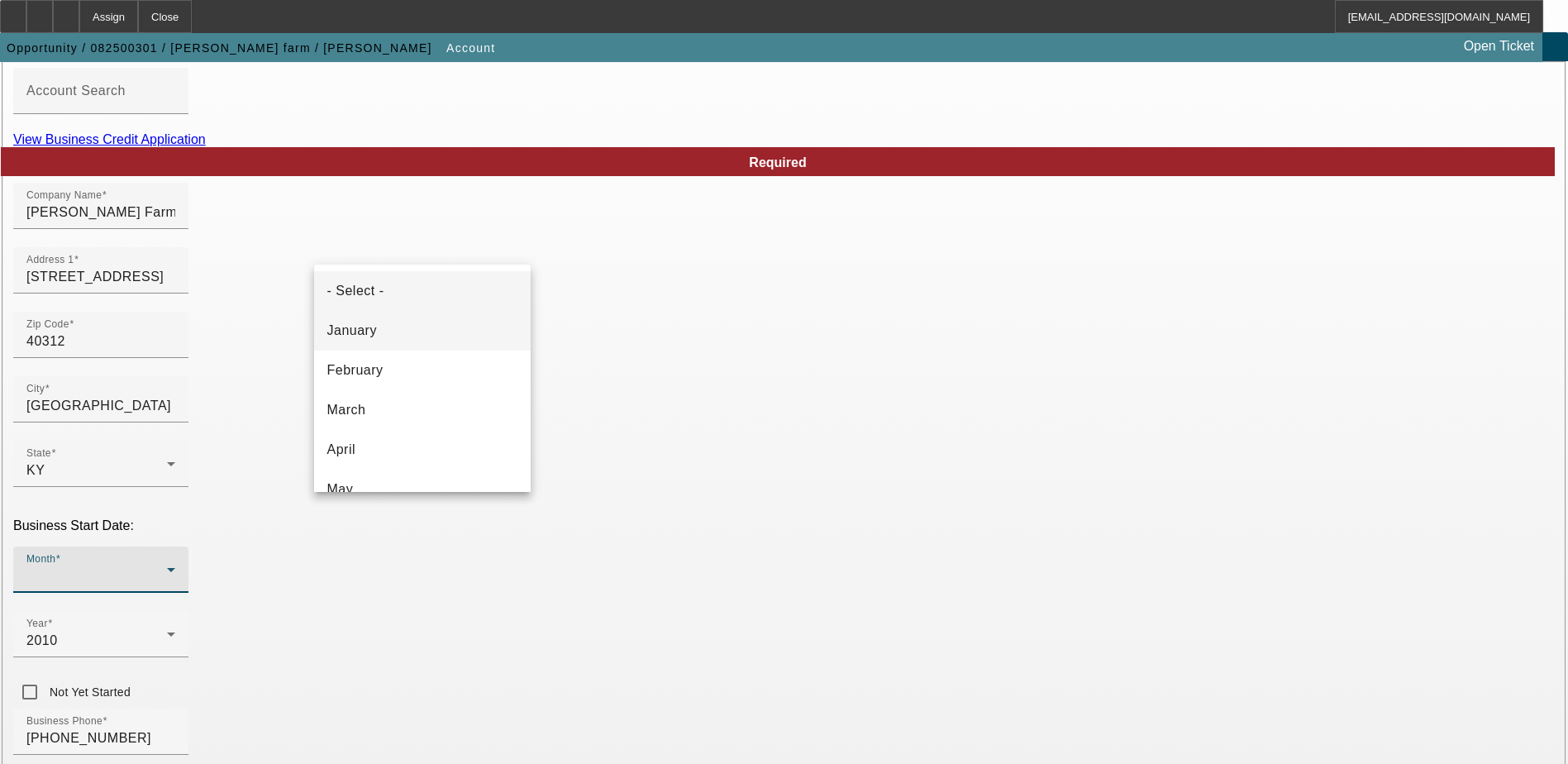
click at [399, 348] on mat-option "January" at bounding box center [423, 330] width 217 height 39
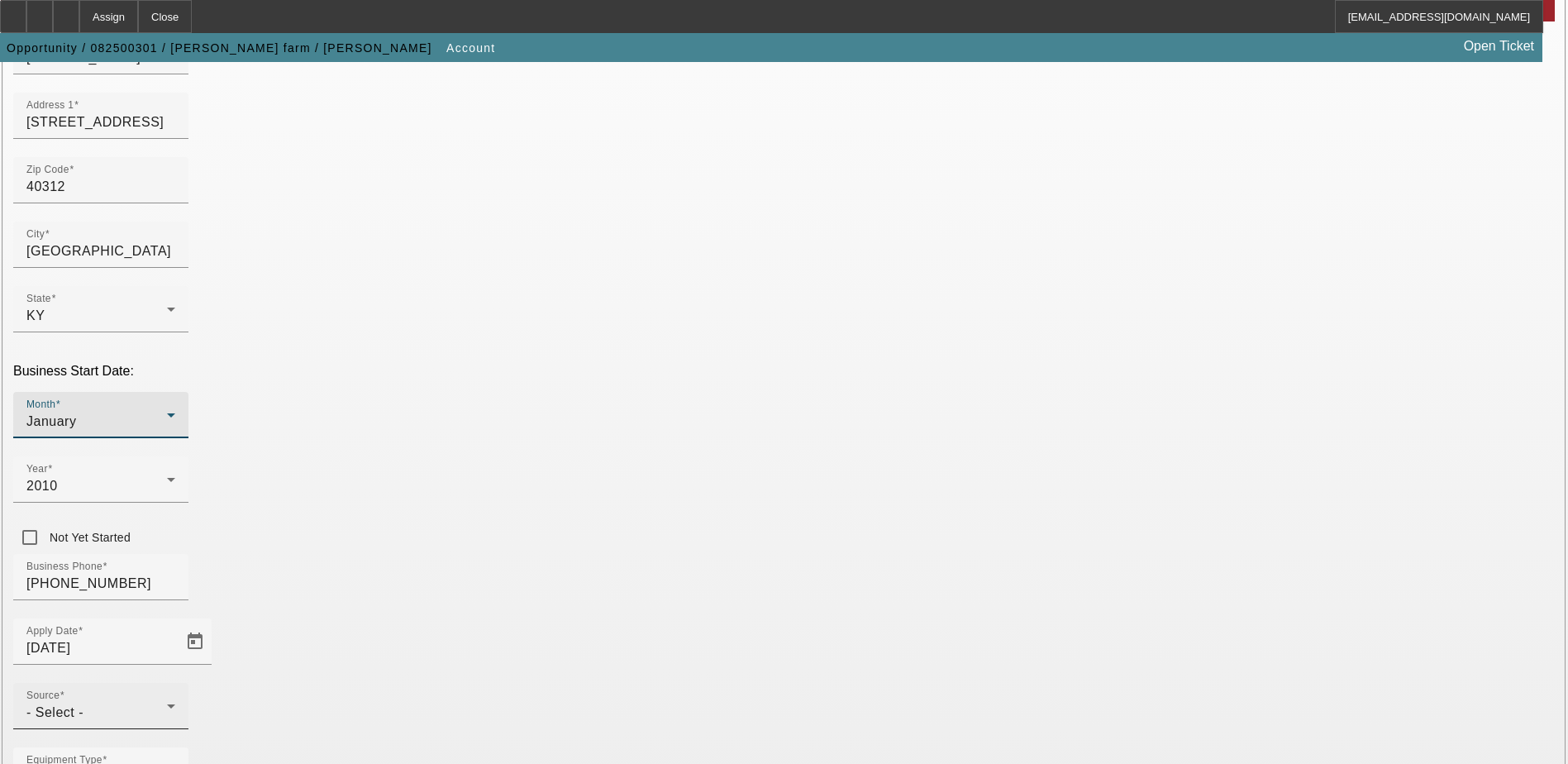
scroll to position [248, 0]
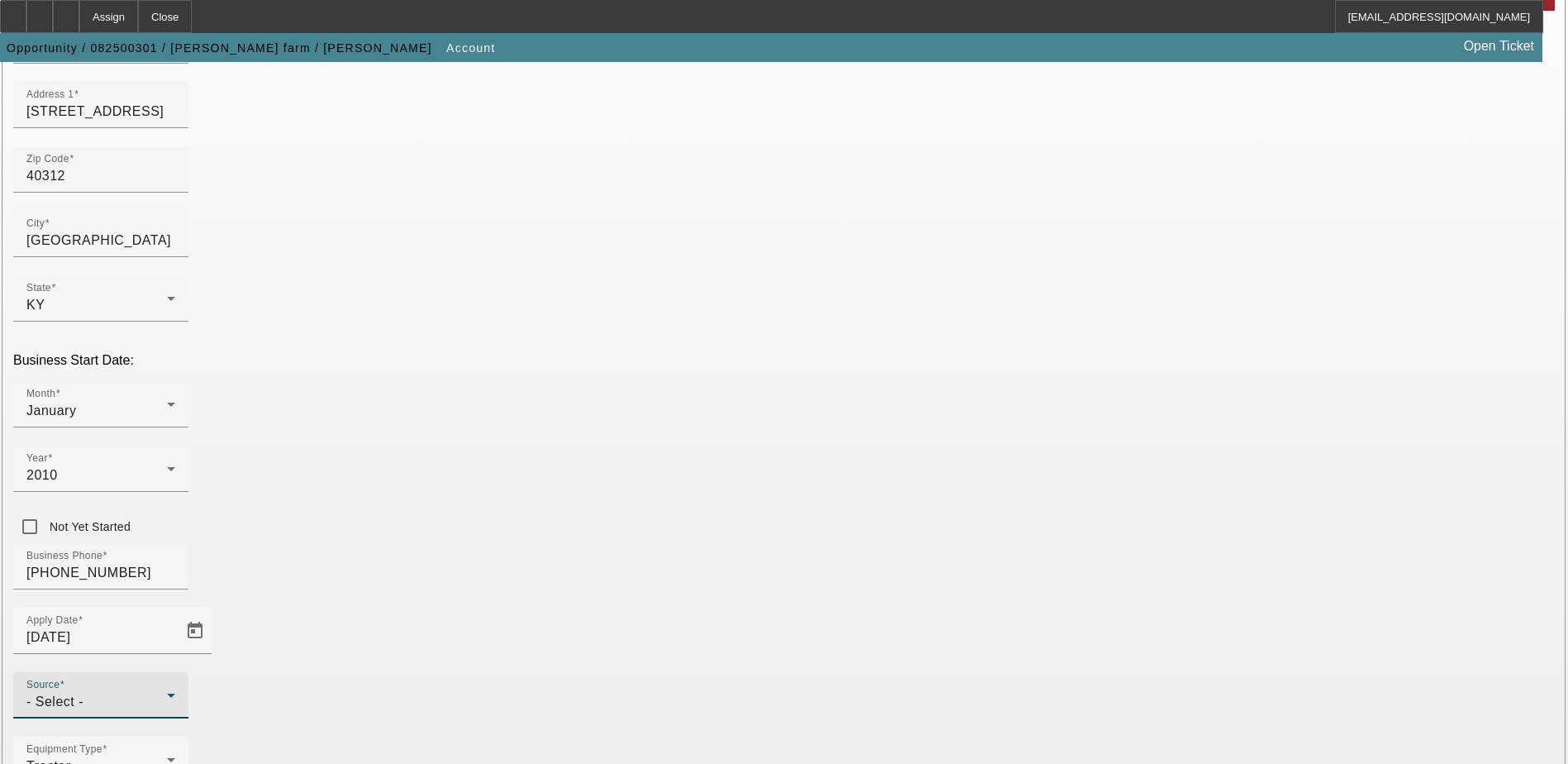
click at [83, 694] on span "- Select -" at bounding box center [56, 701] width 57 height 14
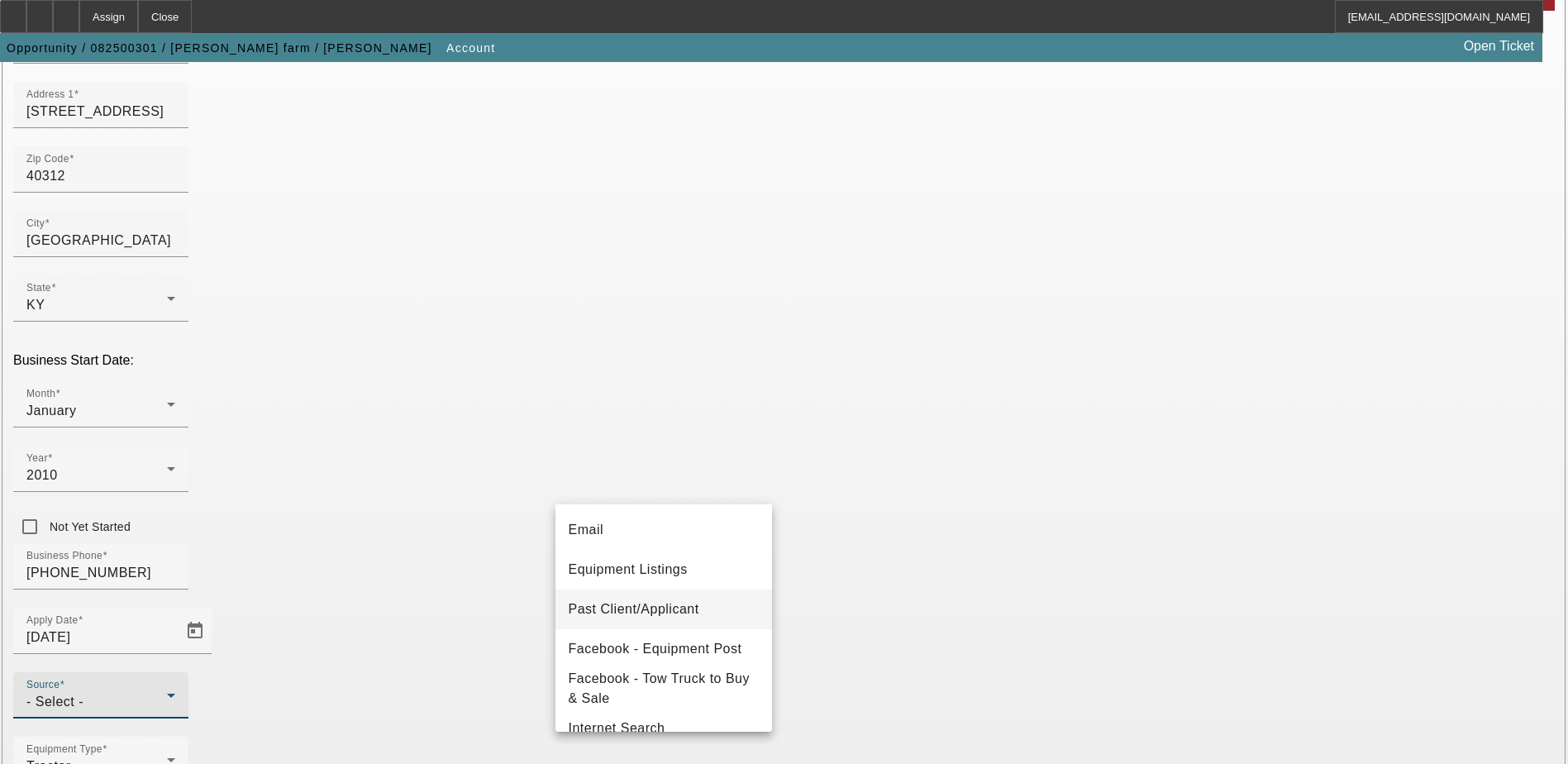
scroll to position [579, 0]
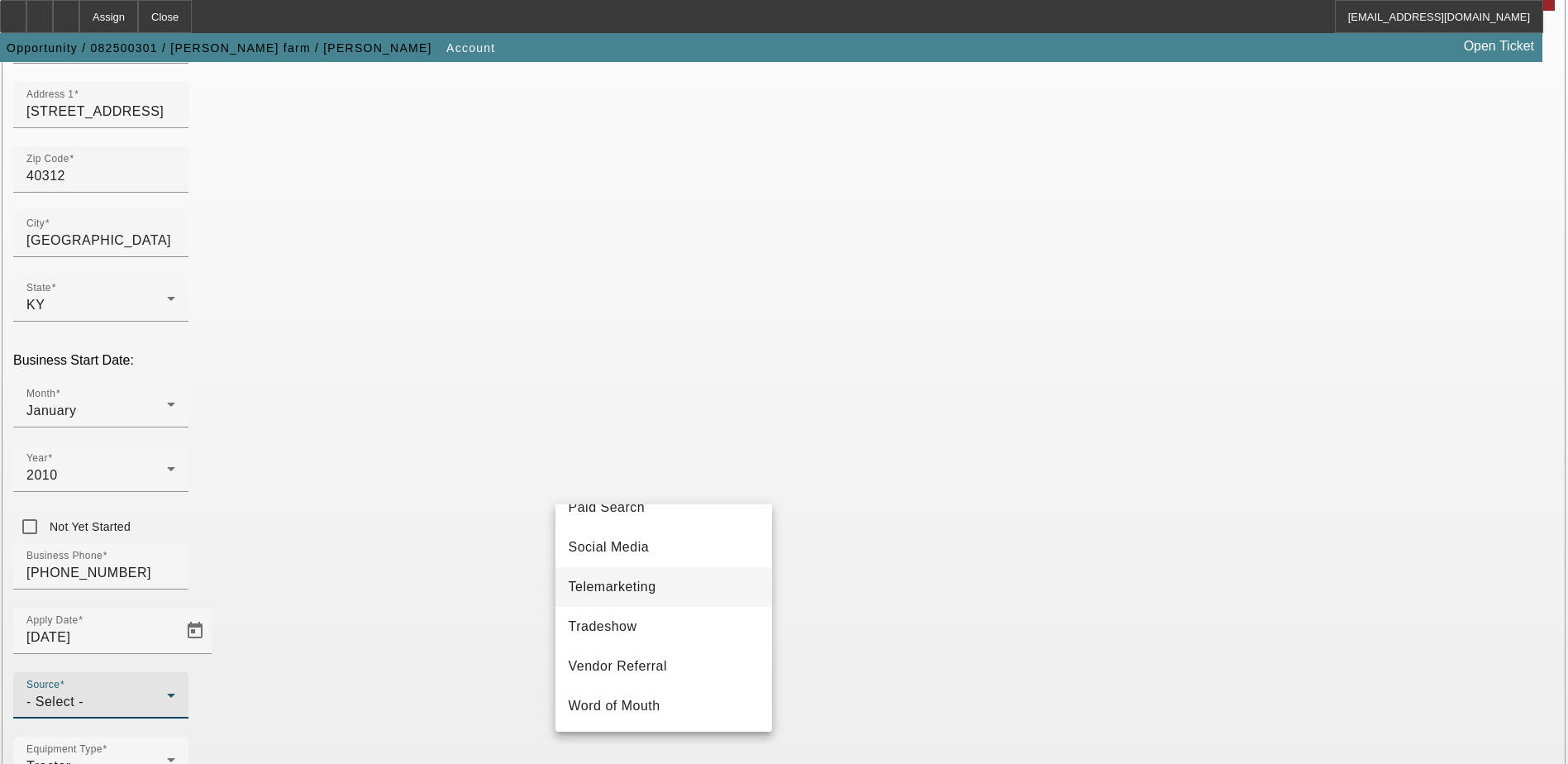
click at [645, 597] on span "Telemarketing" at bounding box center [613, 587] width 88 height 20
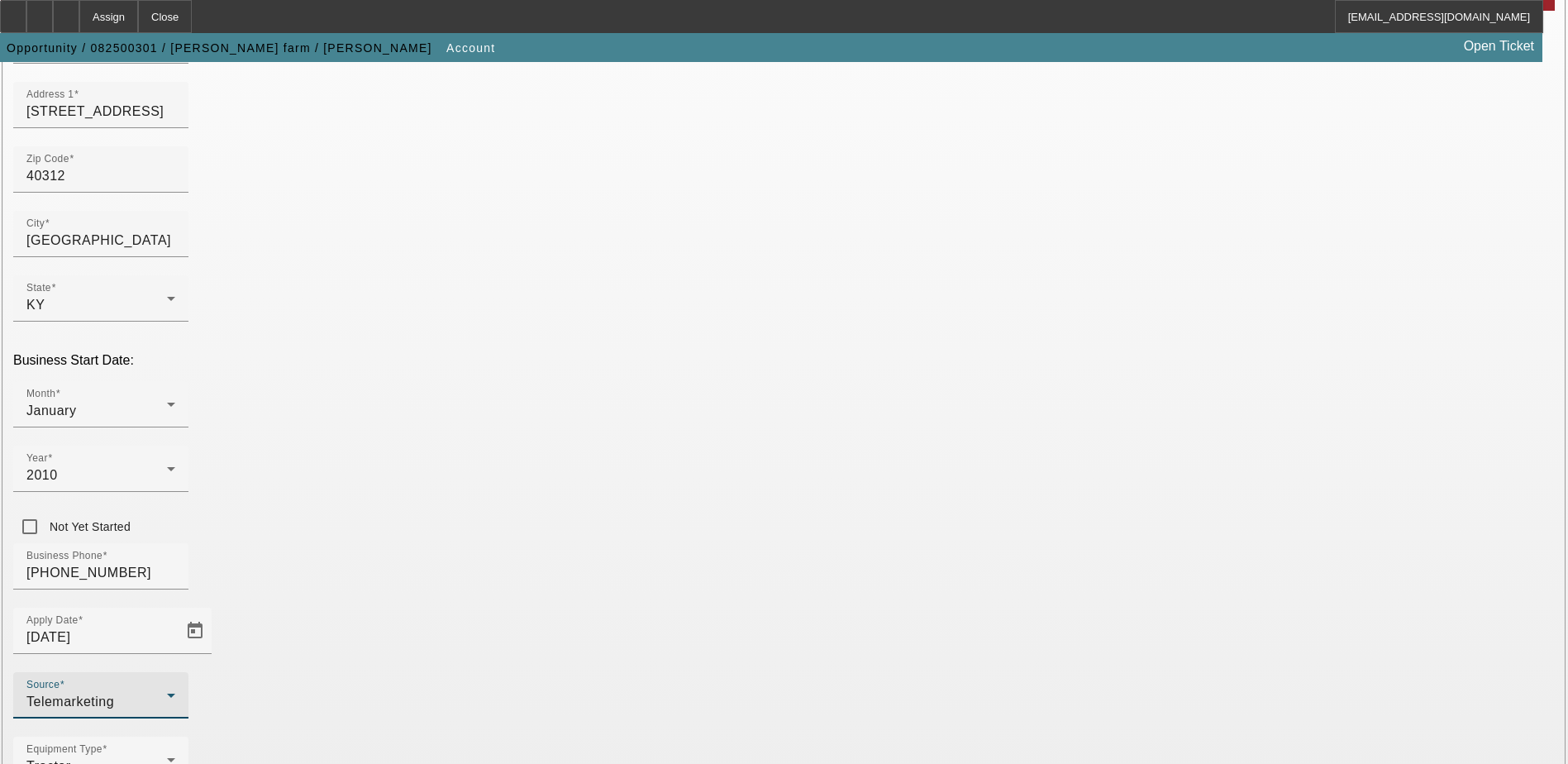
click at [610, 736] on div "Equipment Type Tractor" at bounding box center [784, 768] width 1541 height 64
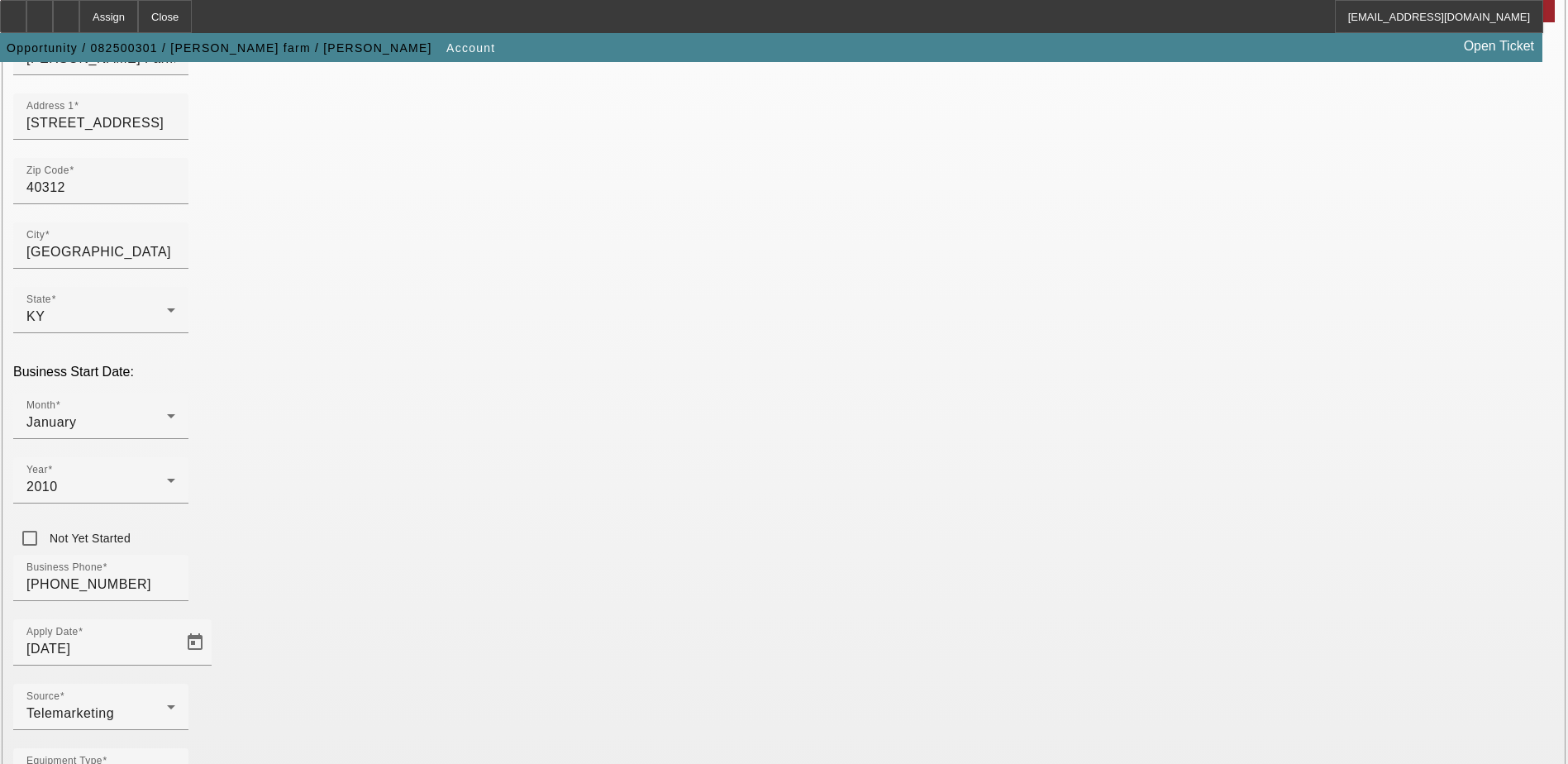
scroll to position [211, 0]
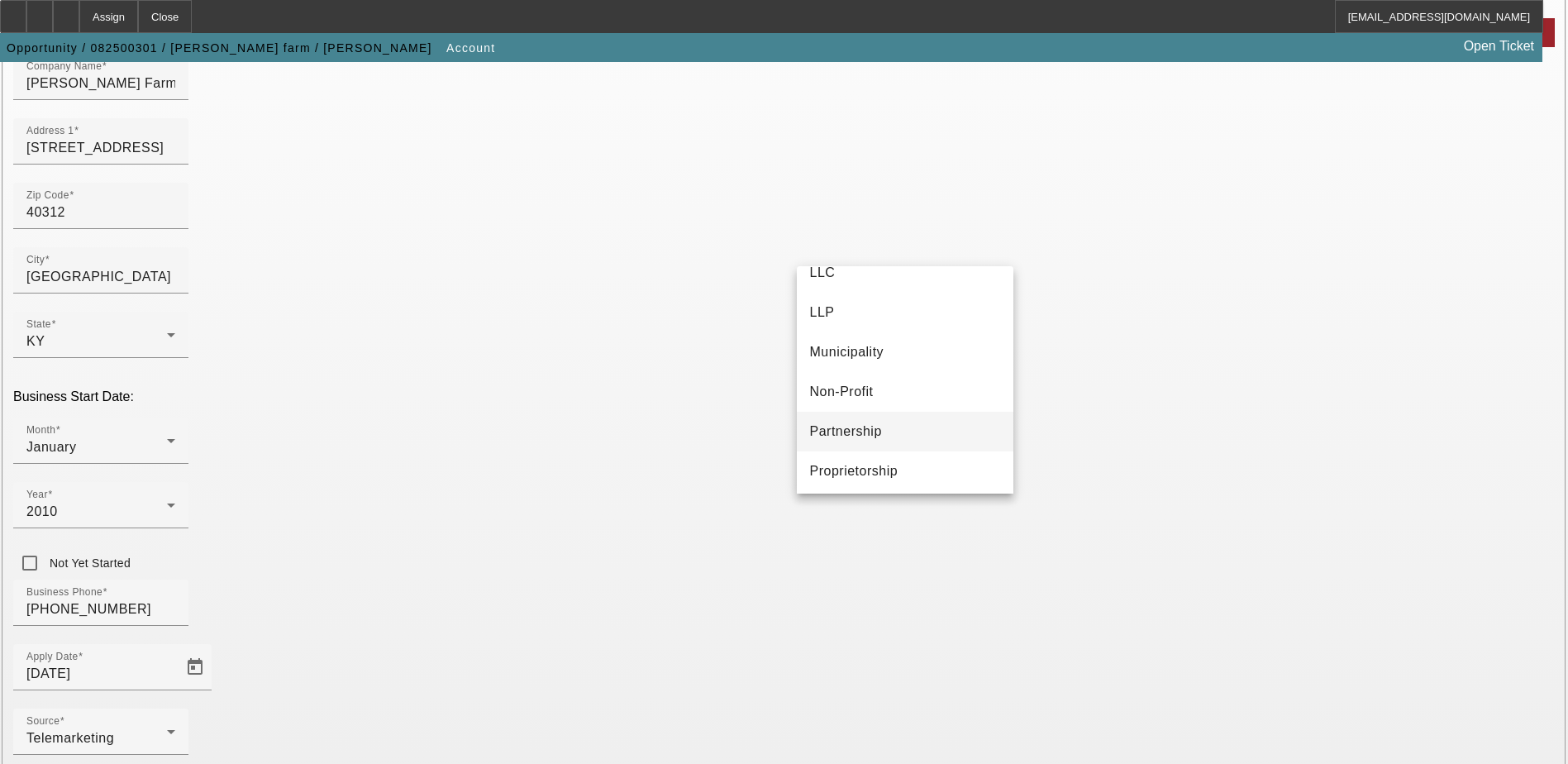
scroll to position [103, 0]
click at [873, 477] on mat-option "Proprietorship" at bounding box center [905, 467] width 217 height 39
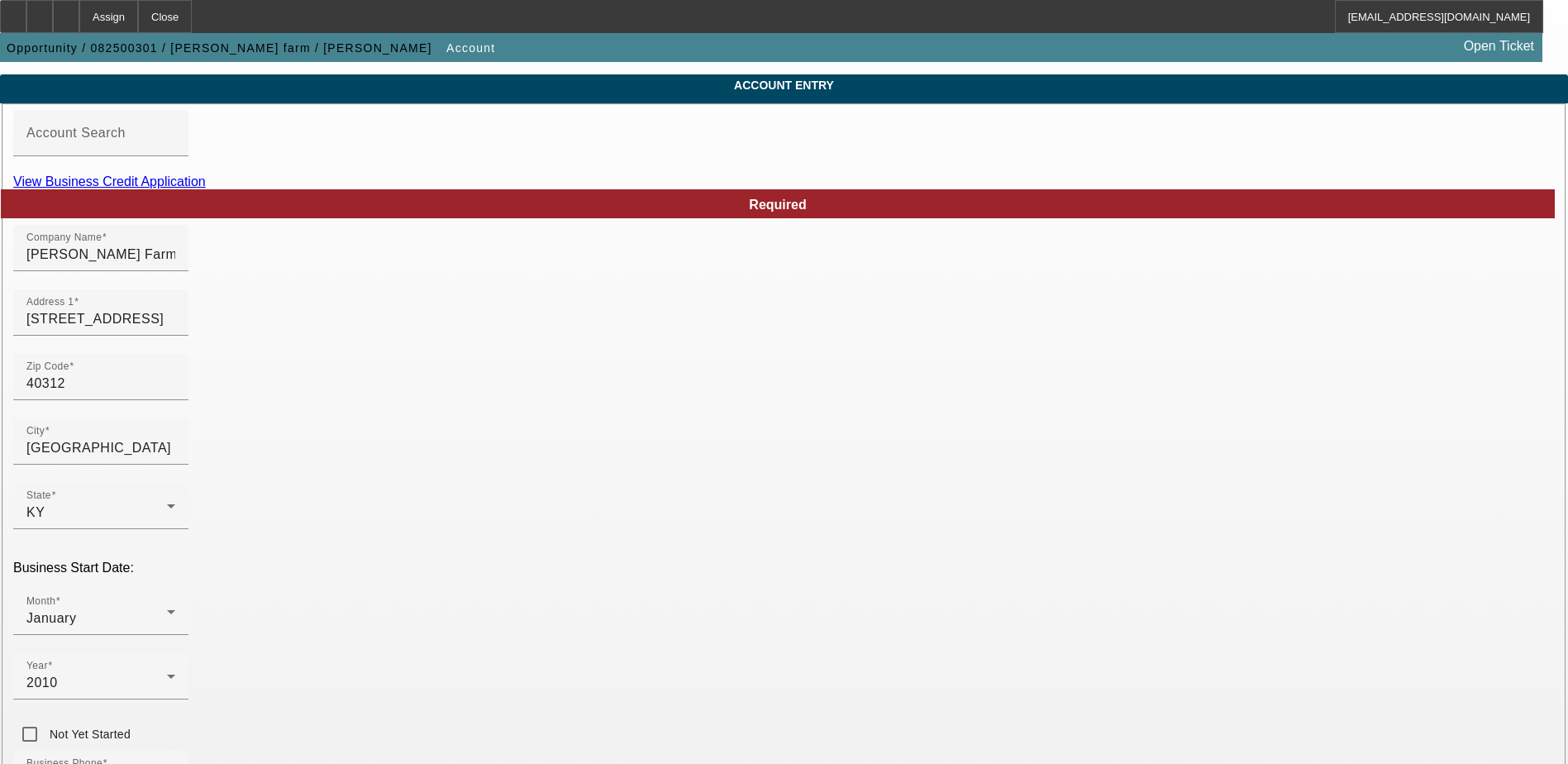
scroll to position [295, 0]
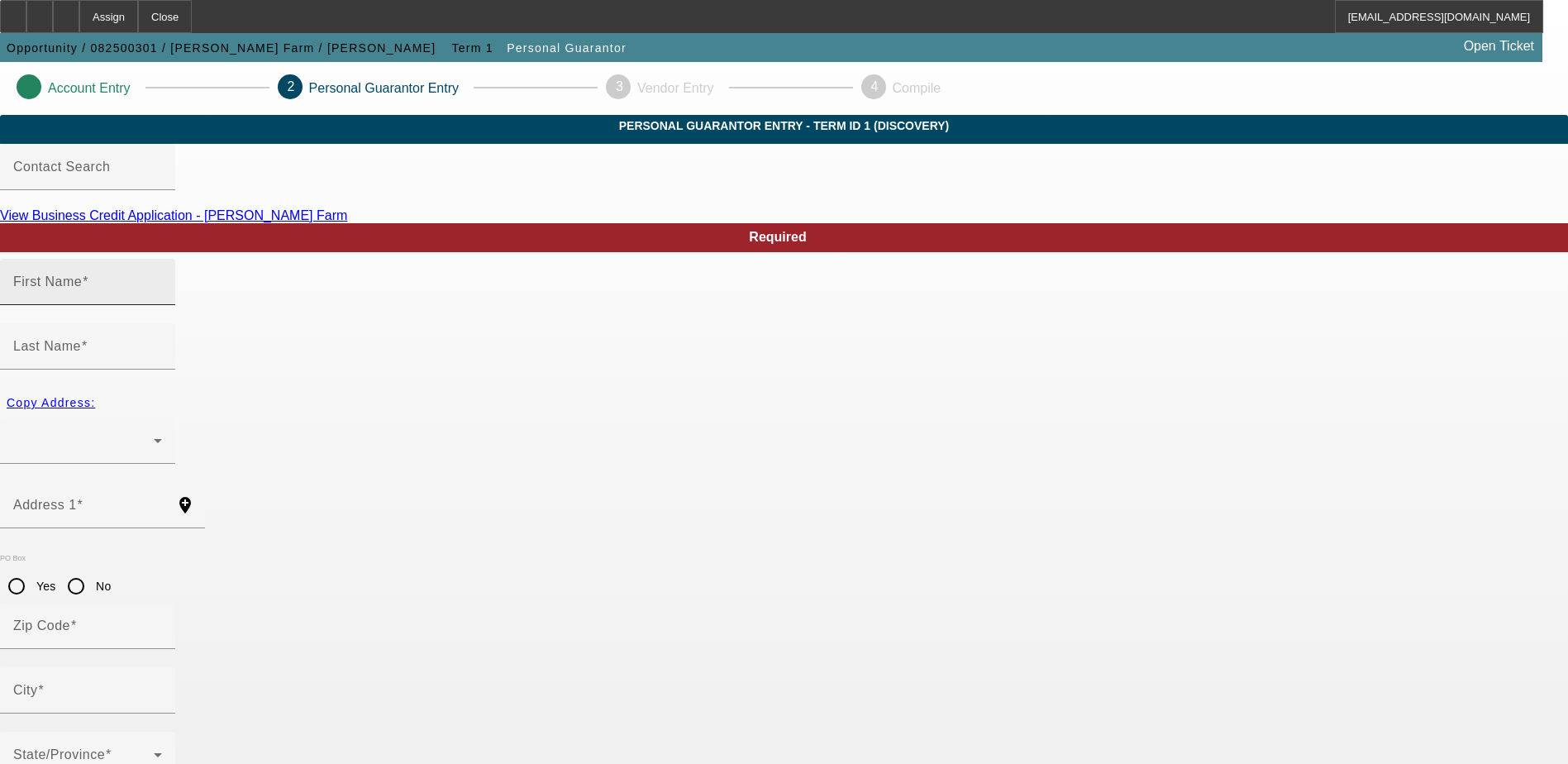
type input "Christopher"
type input "Roberts"
radio input "true"
type input "[PHONE_NUMBER]"
type input "405-33-8675"
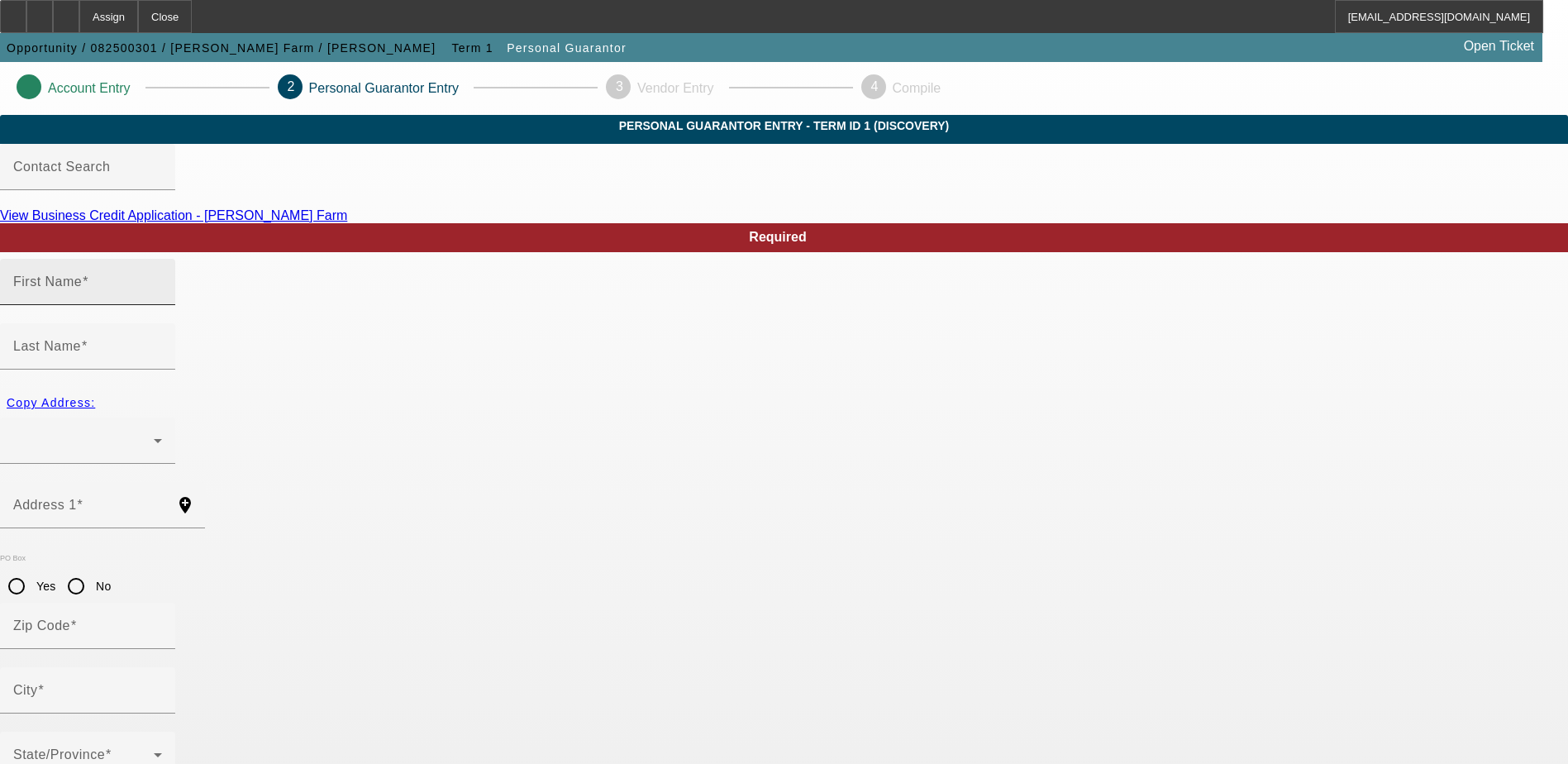
type input "cr555046@gmail.com"
type input "[PHONE_NUMBER]"
click at [162, 298] on input "Christopher" at bounding box center [88, 288] width 149 height 20
click at [162, 417] on div at bounding box center [88, 441] width 149 height 47
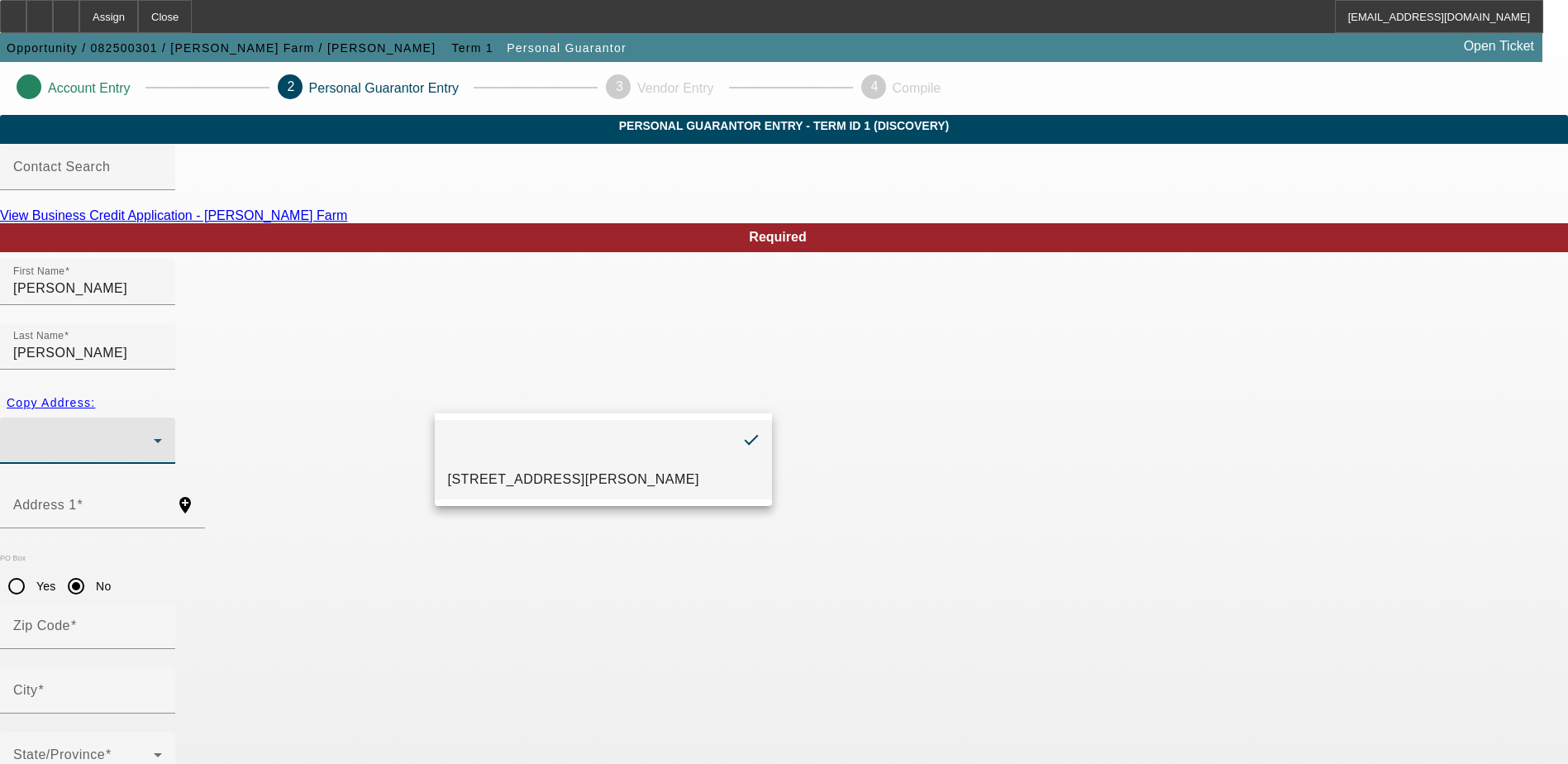
click at [493, 470] on span "3679 Black Creek Rd Clay City, KY 40312" at bounding box center [573, 479] width 252 height 20
click at [402, 415] on div "Copy Address: 3679 Black Creek Rd Clay City, KY 40312" at bounding box center [784, 434] width 1568 height 94
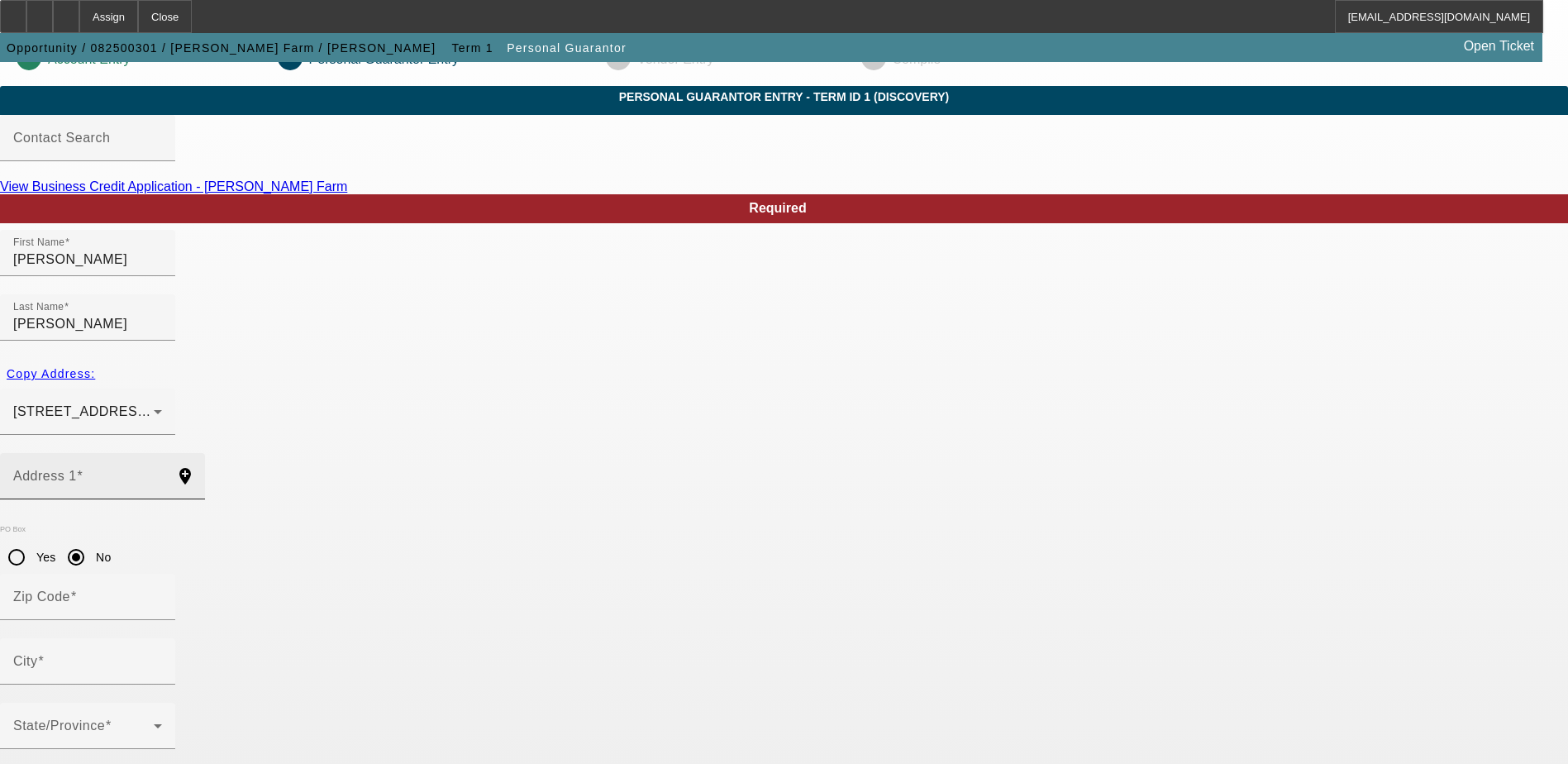
scroll to position [45, 0]
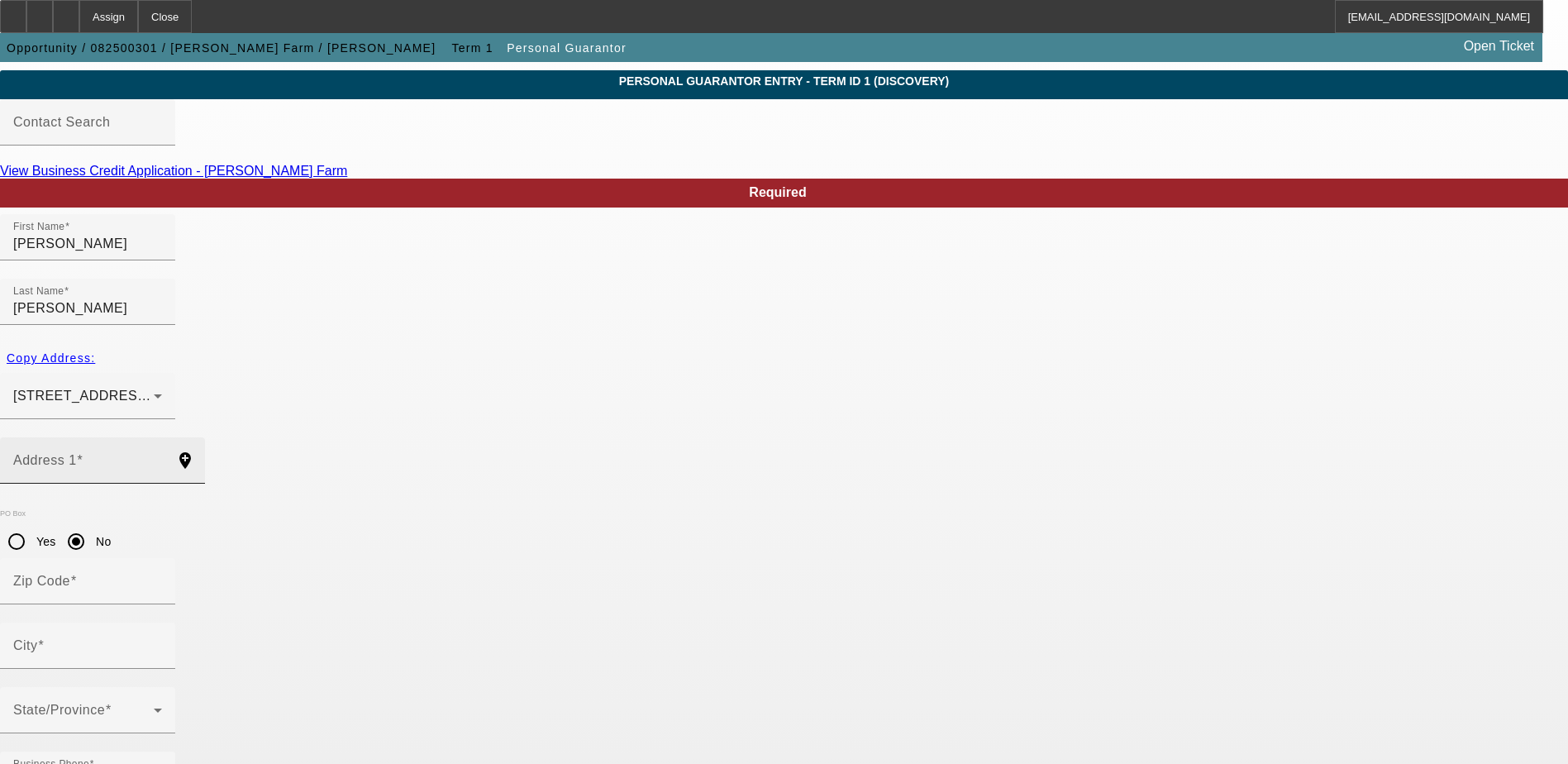
click at [162, 457] on input "Address 1" at bounding box center [88, 467] width 149 height 20
click at [264, 389] on span "3679 Black Creek Rd Clay City, KY 40312" at bounding box center [139, 396] width 252 height 14
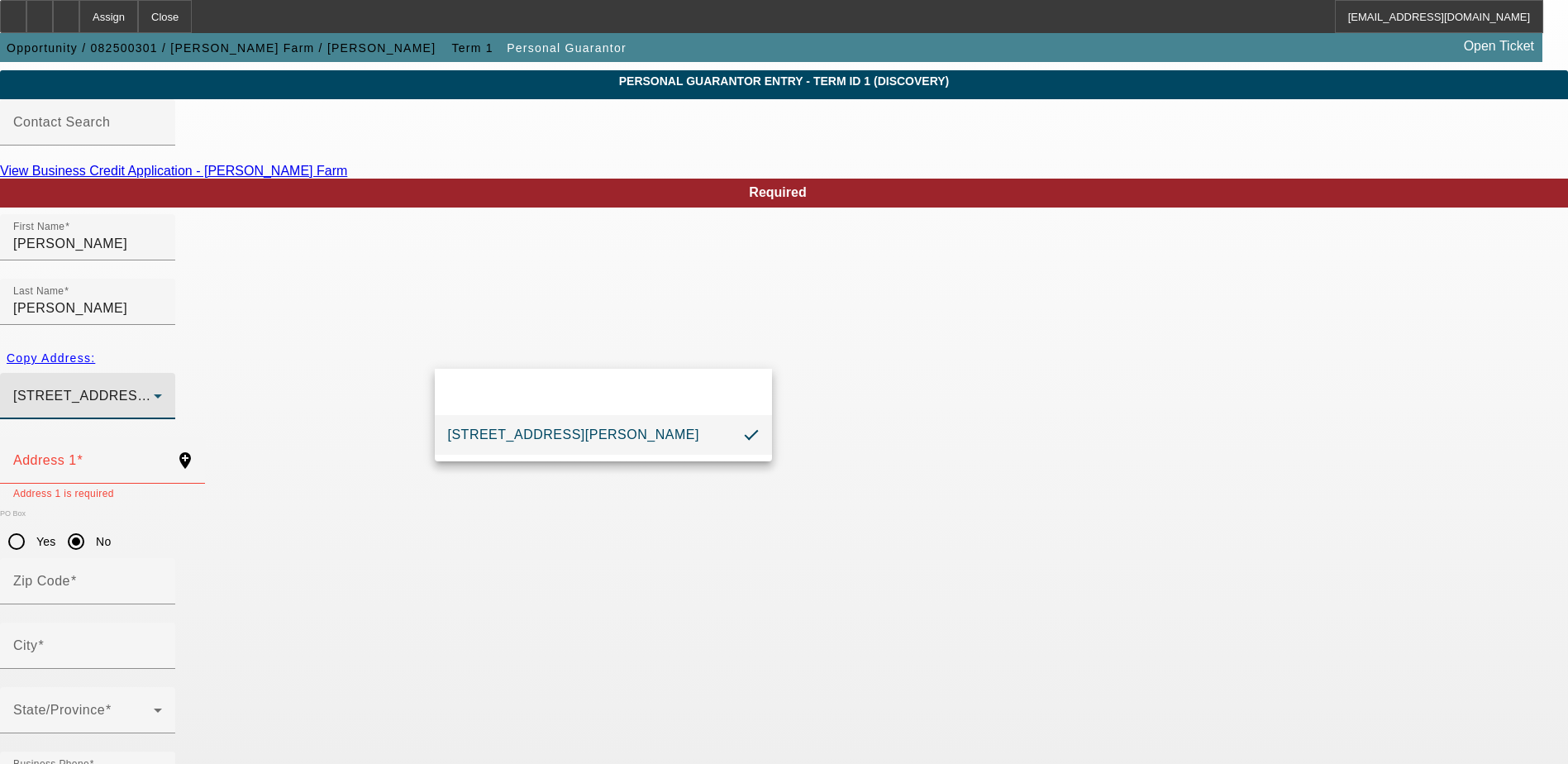
click at [501, 429] on span "3679 Black Creek Rd Clay City, KY 40312" at bounding box center [573, 434] width 252 height 20
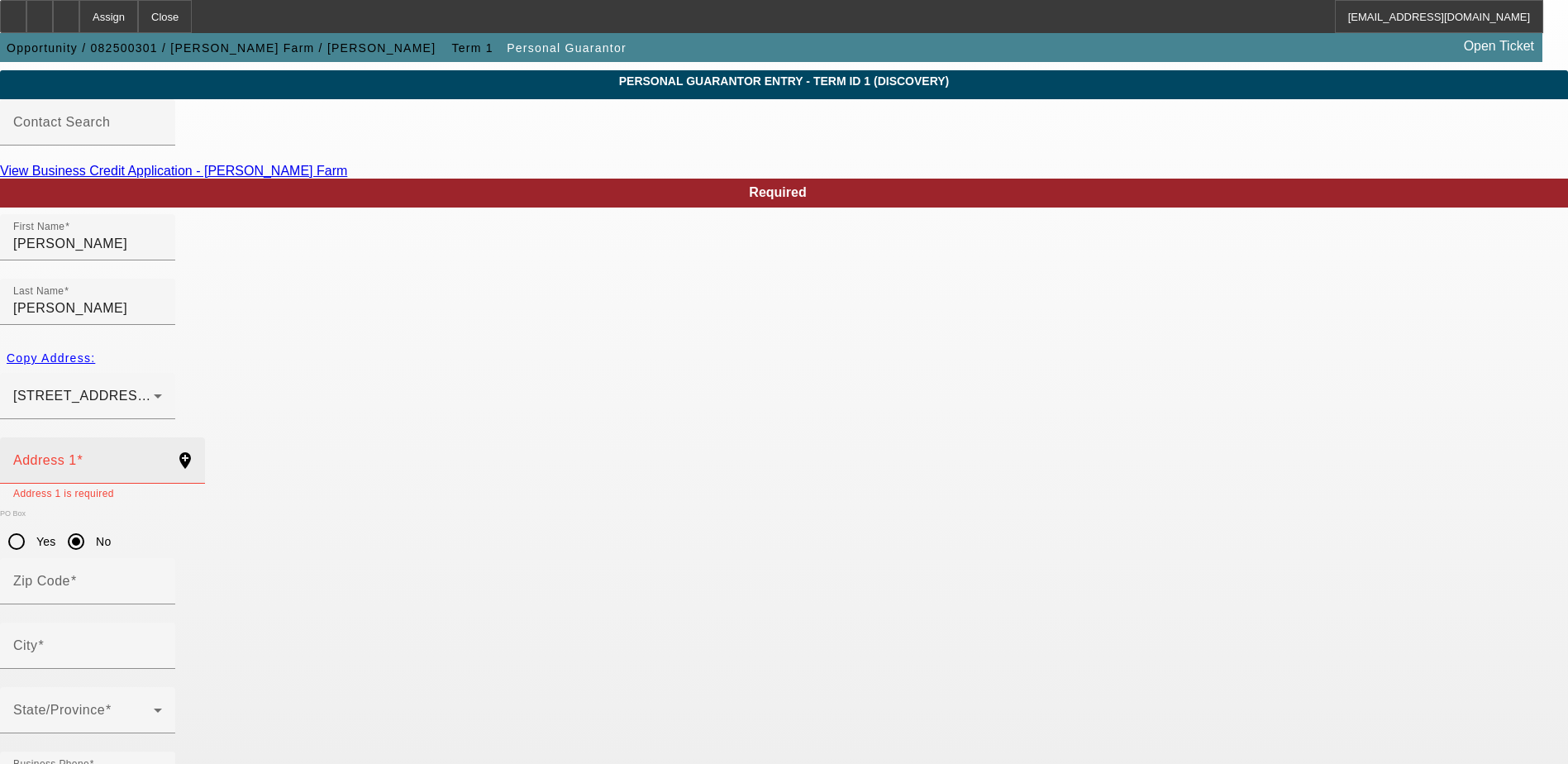
click at [162, 437] on div "Address 1" at bounding box center [88, 460] width 149 height 47
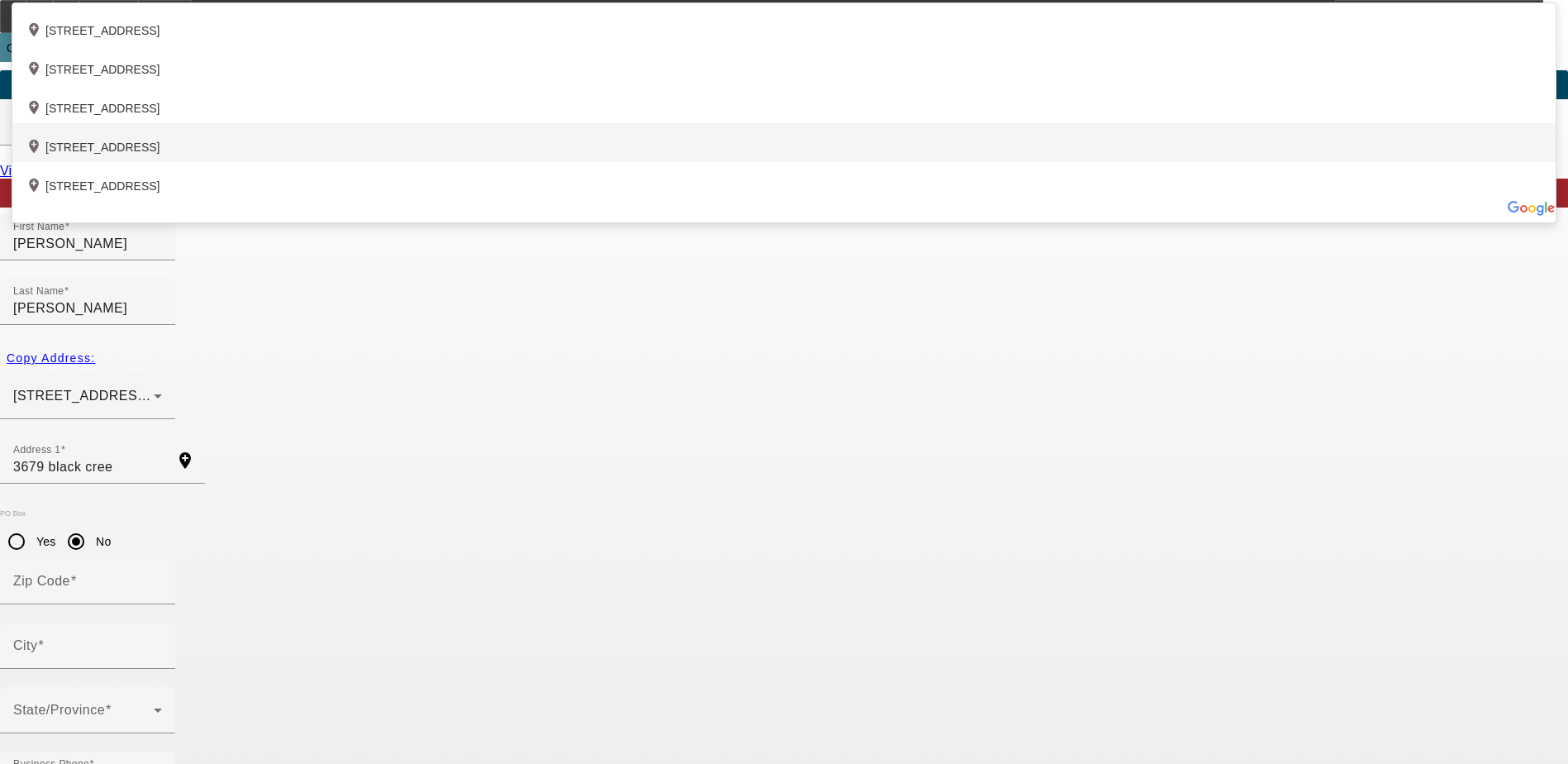
click at [455, 162] on div "add_location 3679 Black Creek Road, Clay City, KY 40312, US" at bounding box center [784, 142] width 1543 height 39
type input "3679 Black Creek Road"
type input "40312"
type input "Clay City"
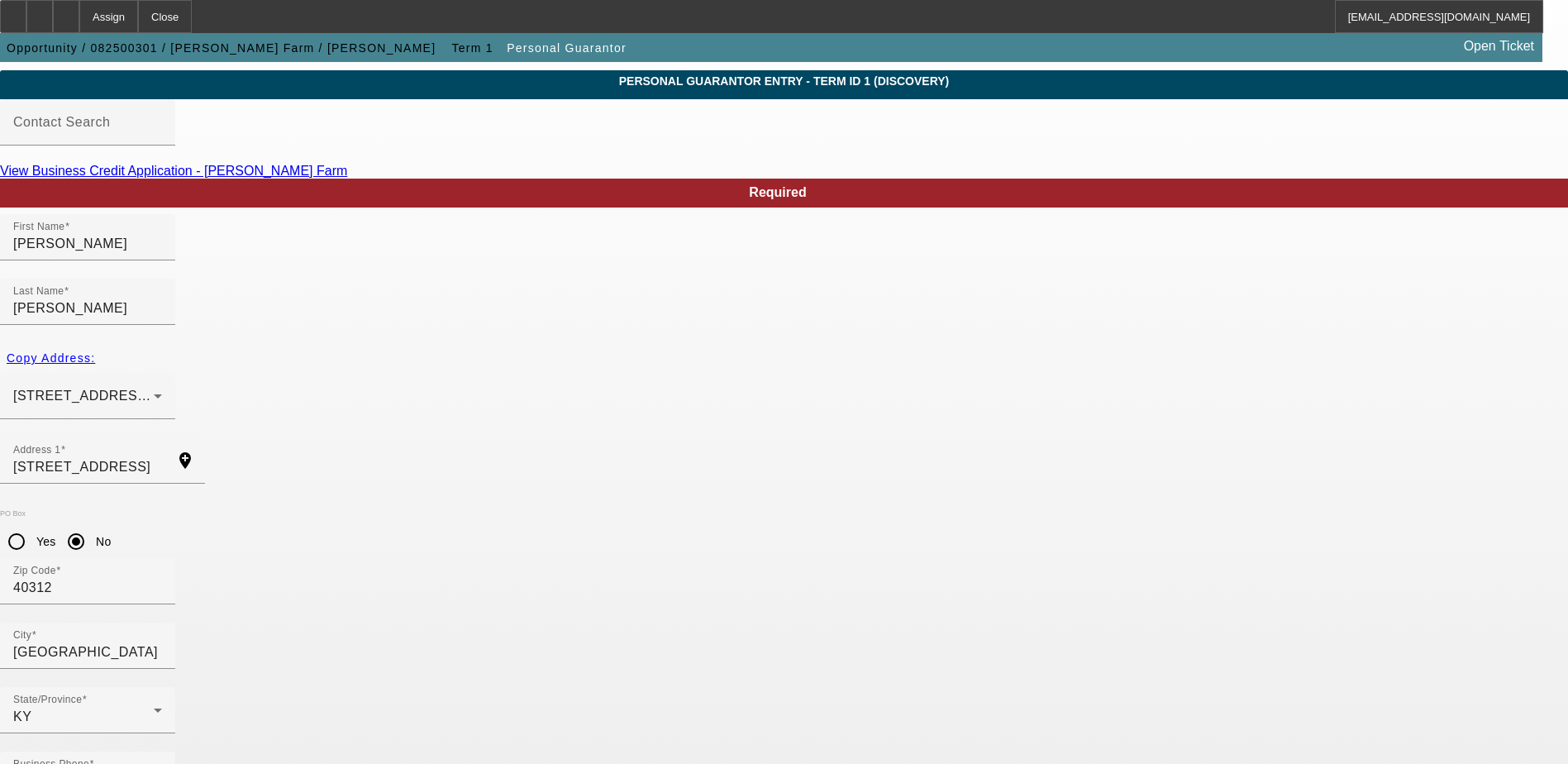
click at [881, 562] on mat-option "No" at bounding box center [865, 565] width 136 height 39
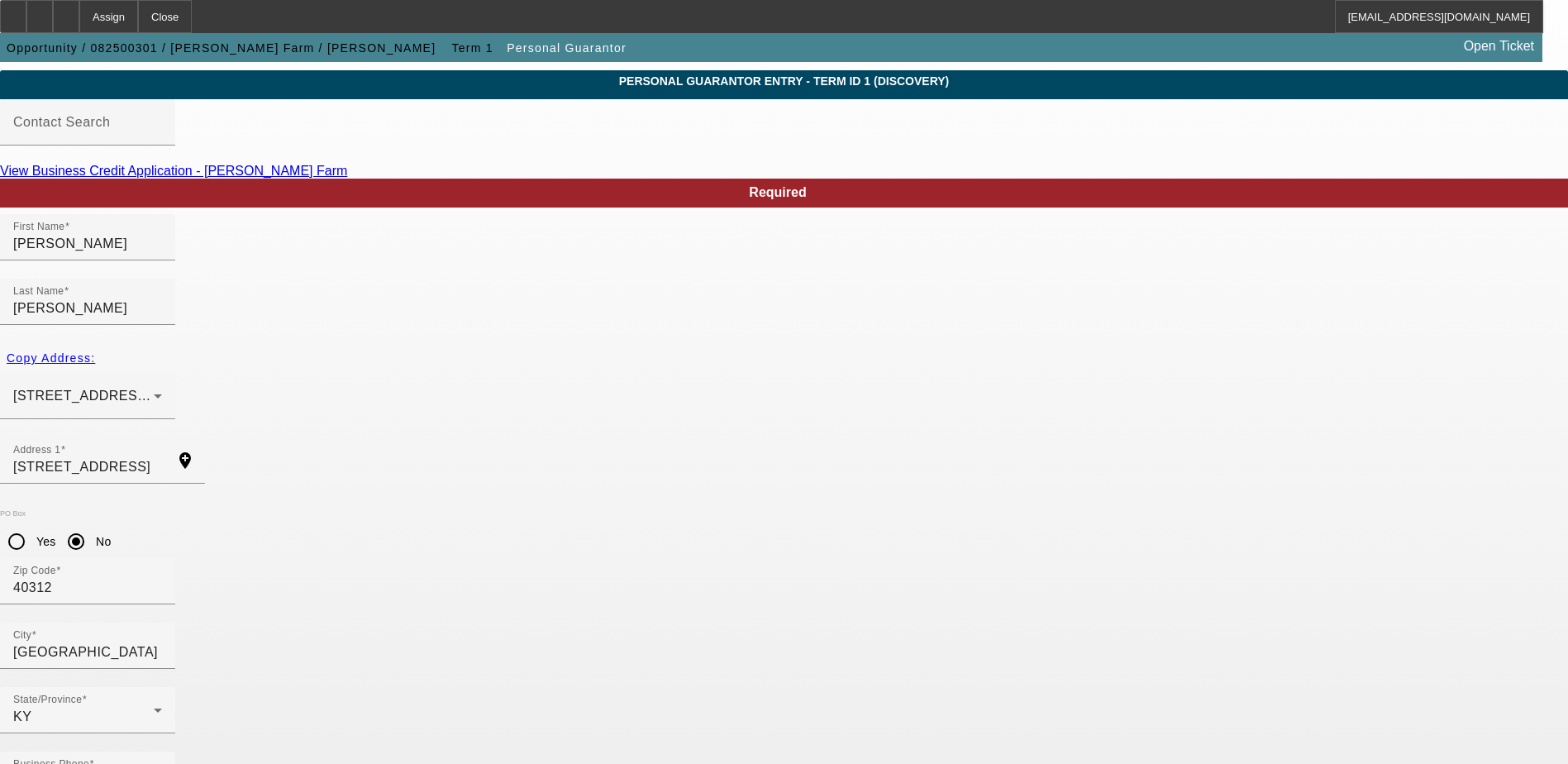
type input "15"
click at [205, 484] on div at bounding box center [102, 493] width 205 height 18
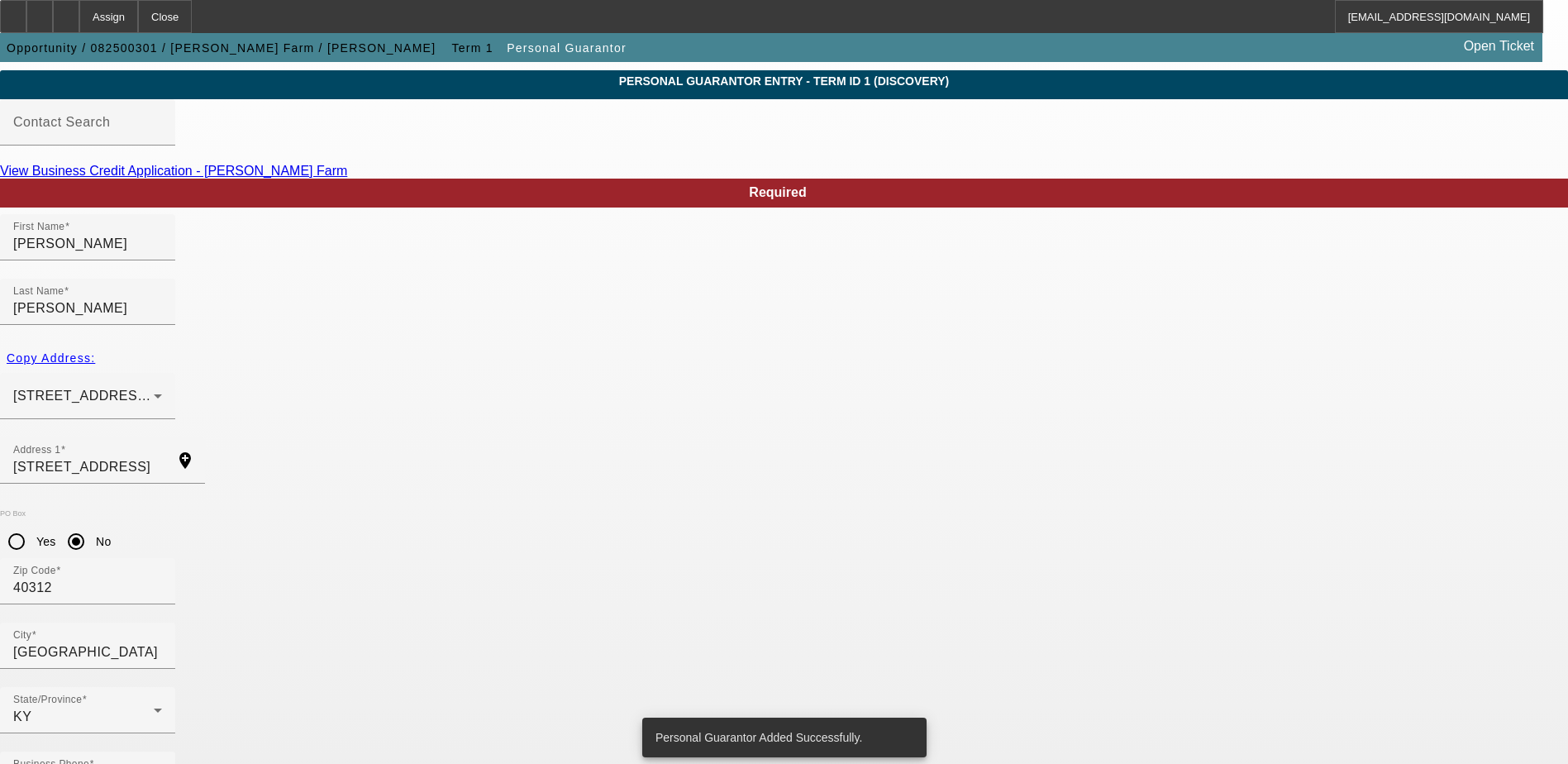
scroll to position [0, 0]
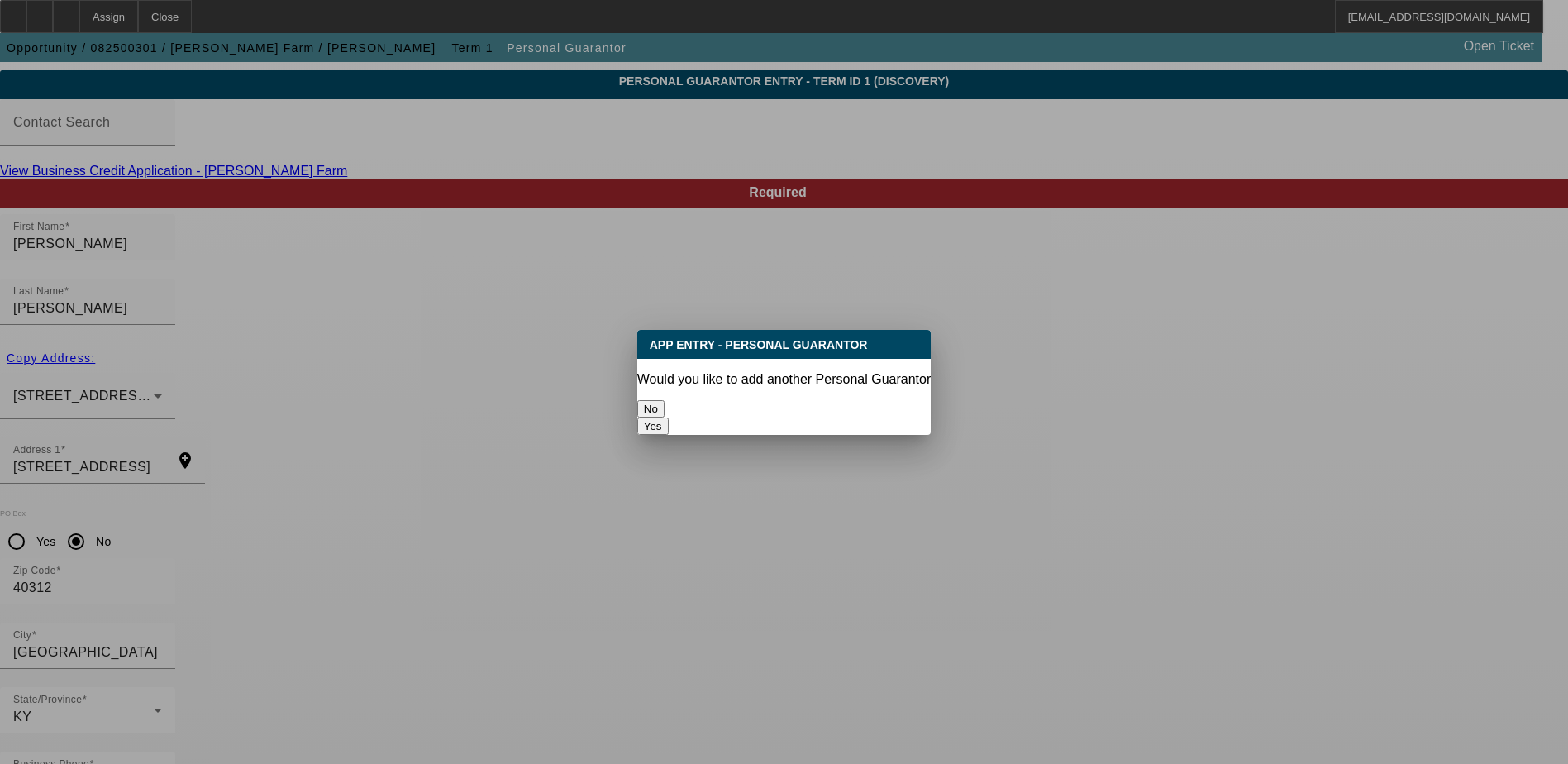
click at [664, 400] on button "No" at bounding box center [651, 408] width 27 height 17
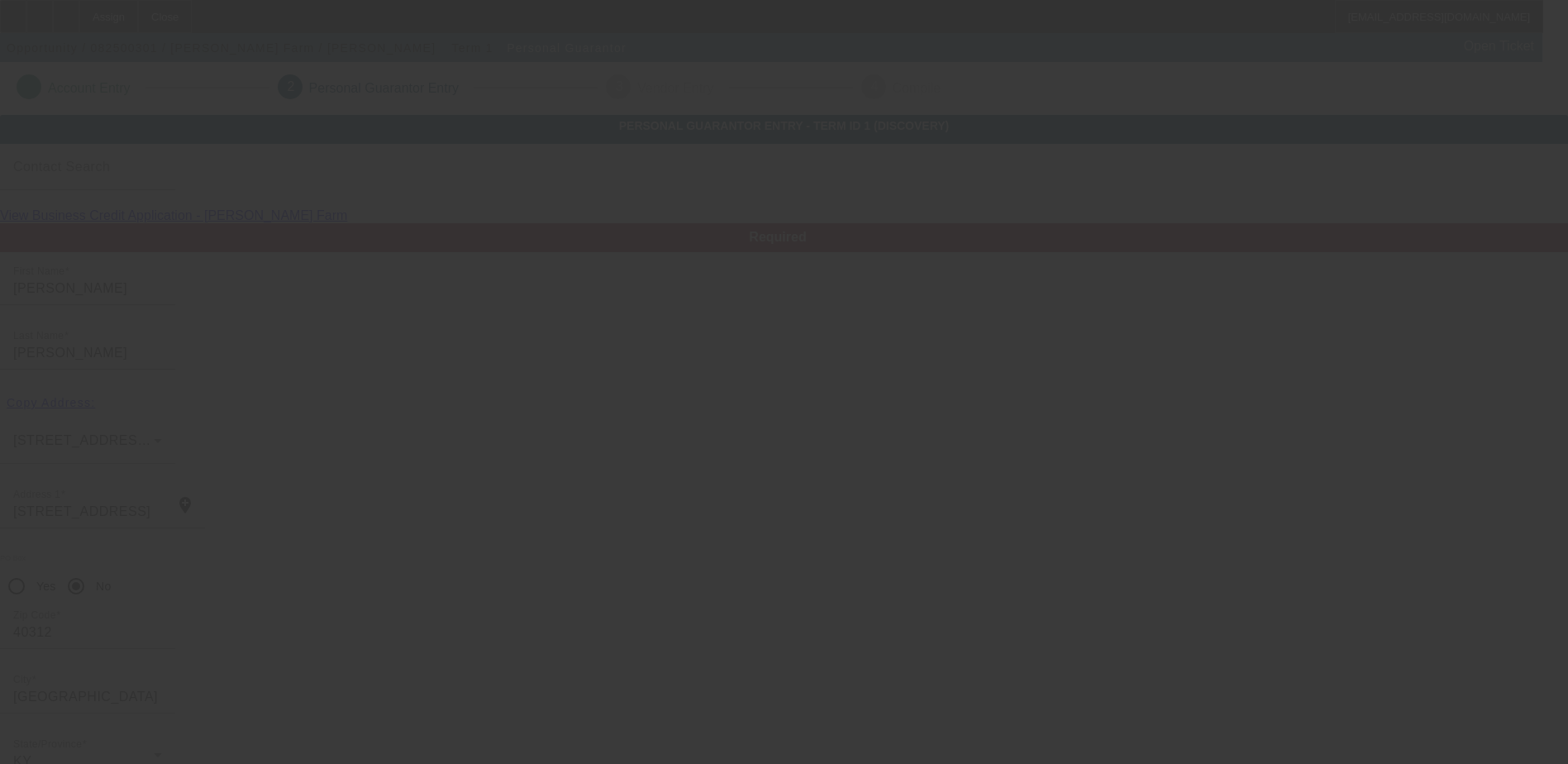
scroll to position [45, 0]
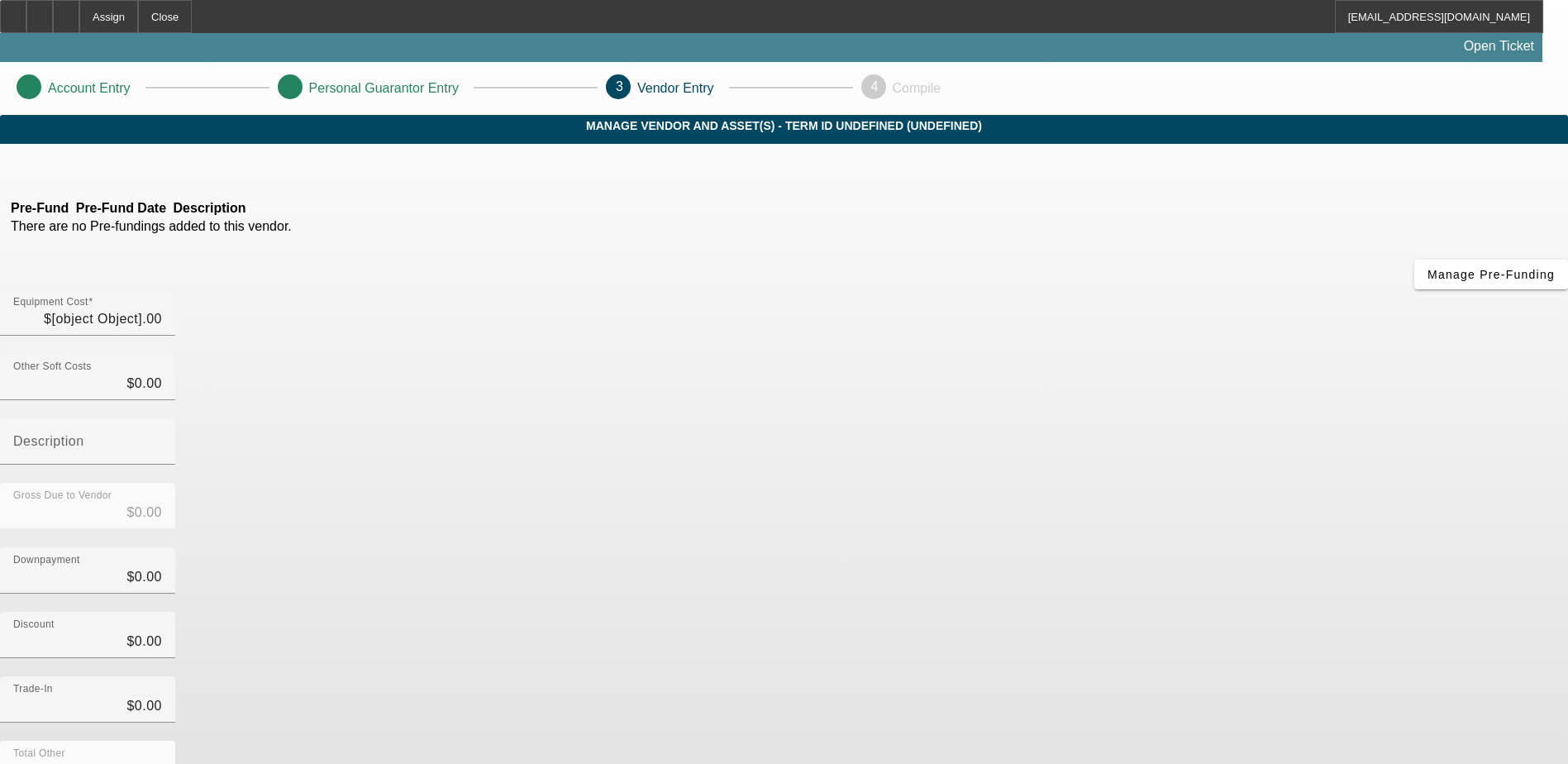
type input "$4,000.00"
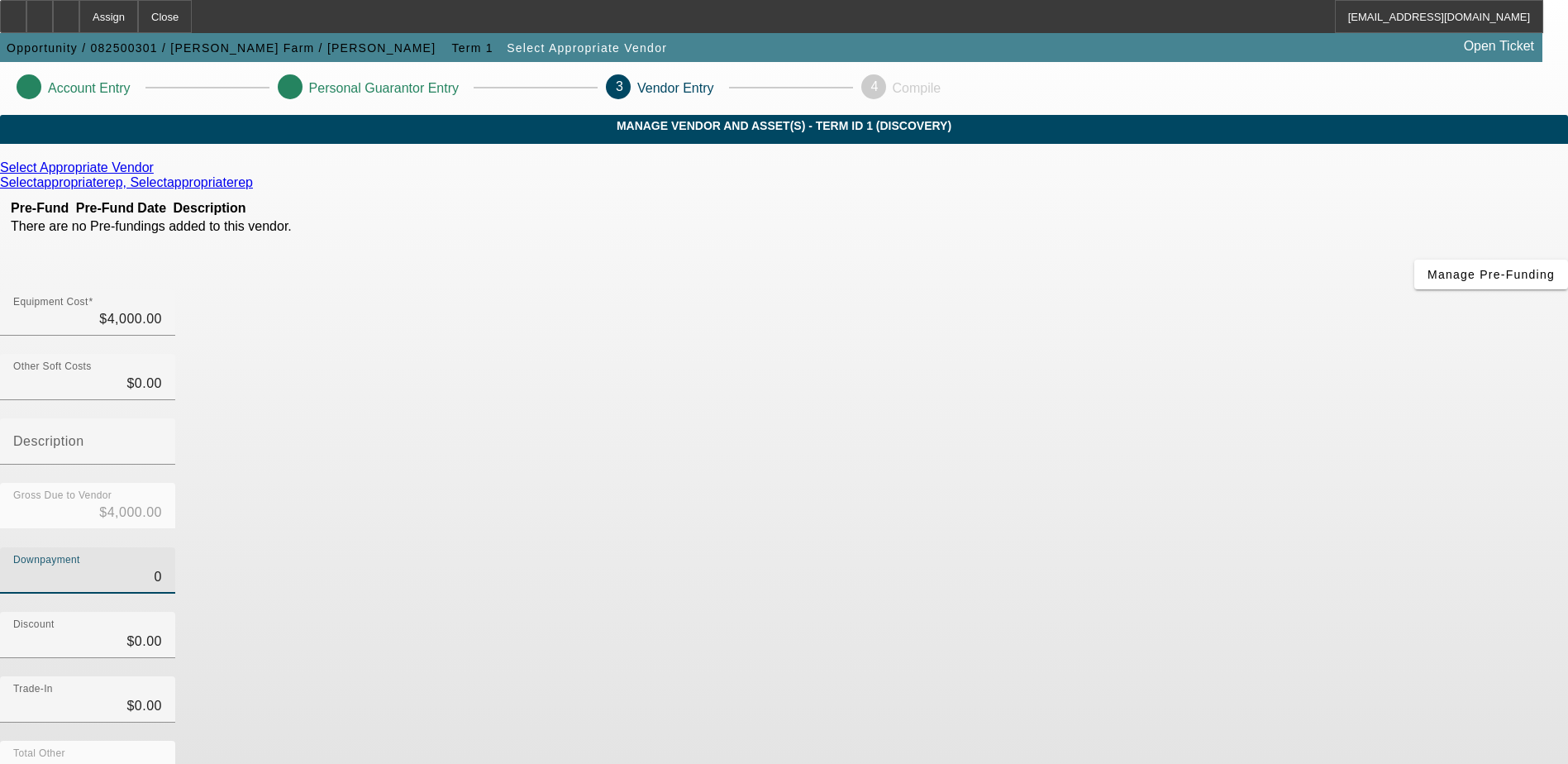
click at [162, 567] on input "0" at bounding box center [88, 577] width 149 height 20
type input "10"
type input "$10.00"
type input "$3,990.00"
type input "100"
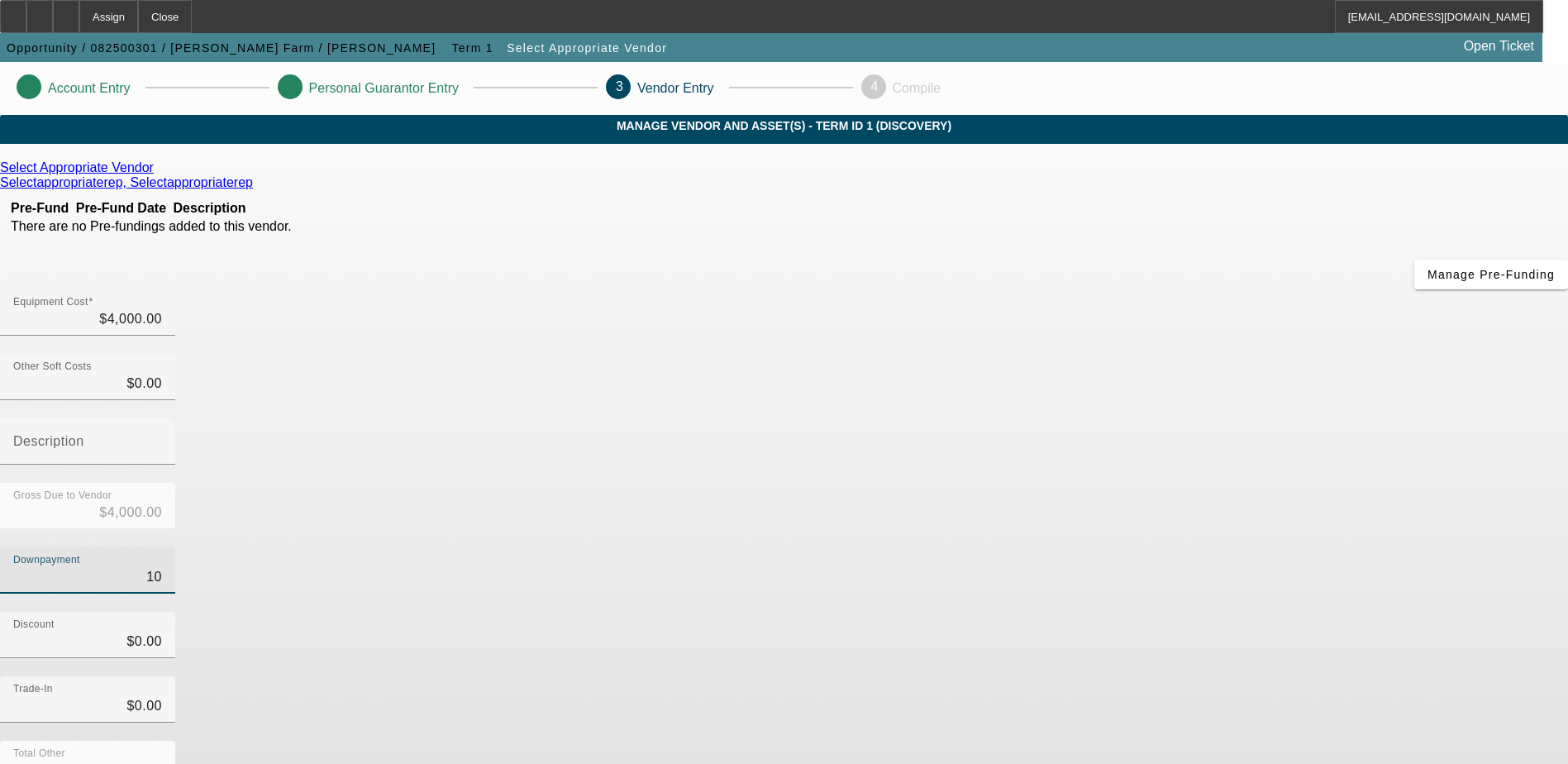
type input "$100.00"
type input "$3,900.00"
type input "1000"
type input "$1,000.00"
type input "$3,000.00"
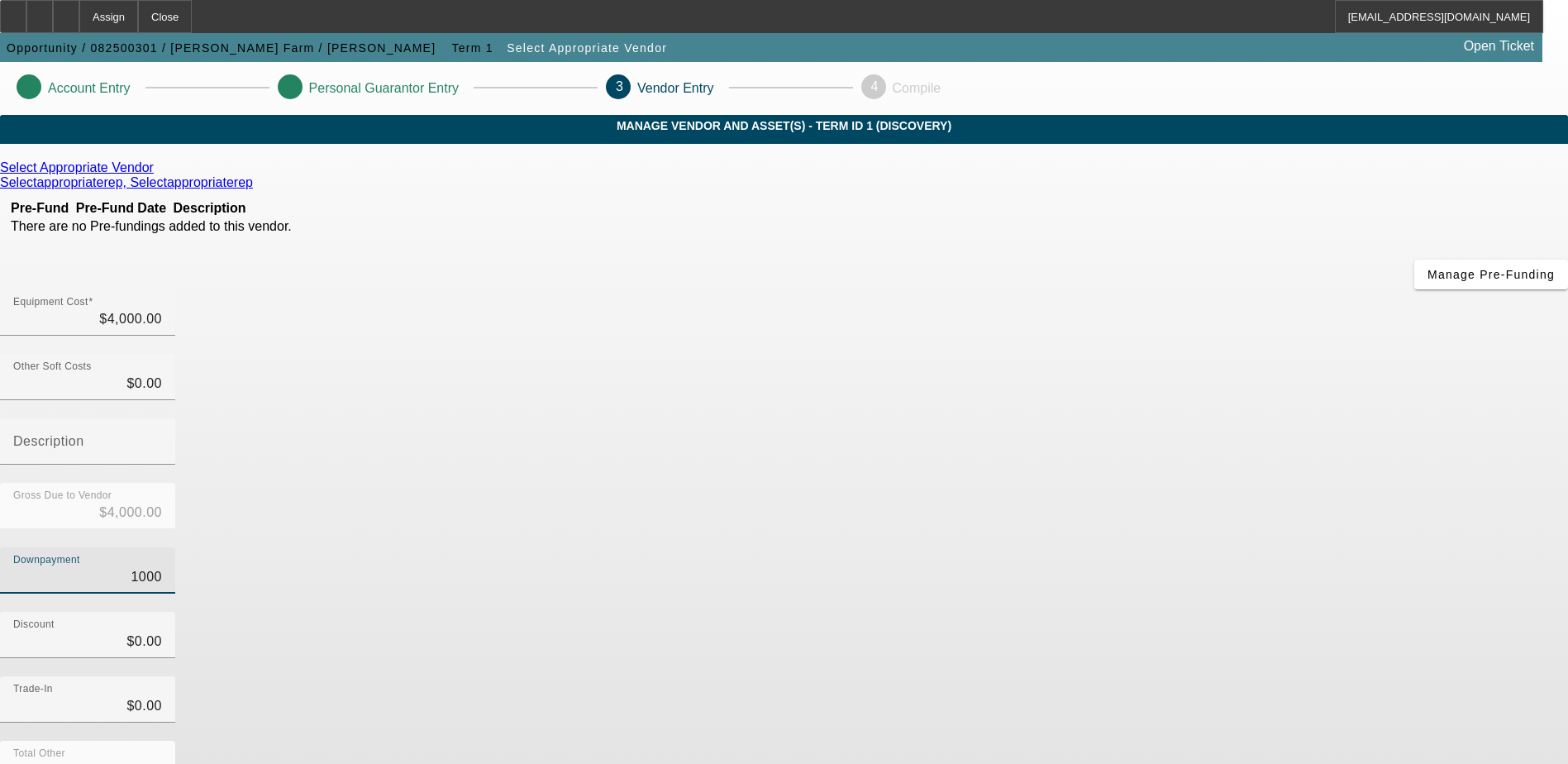
type input "$1,000.00"
click at [761, 419] on div "Select Appropriate Vendor Selectappropriaterep, Selectappropriaterep Pre-Fund P…" at bounding box center [784, 523] width 1568 height 726
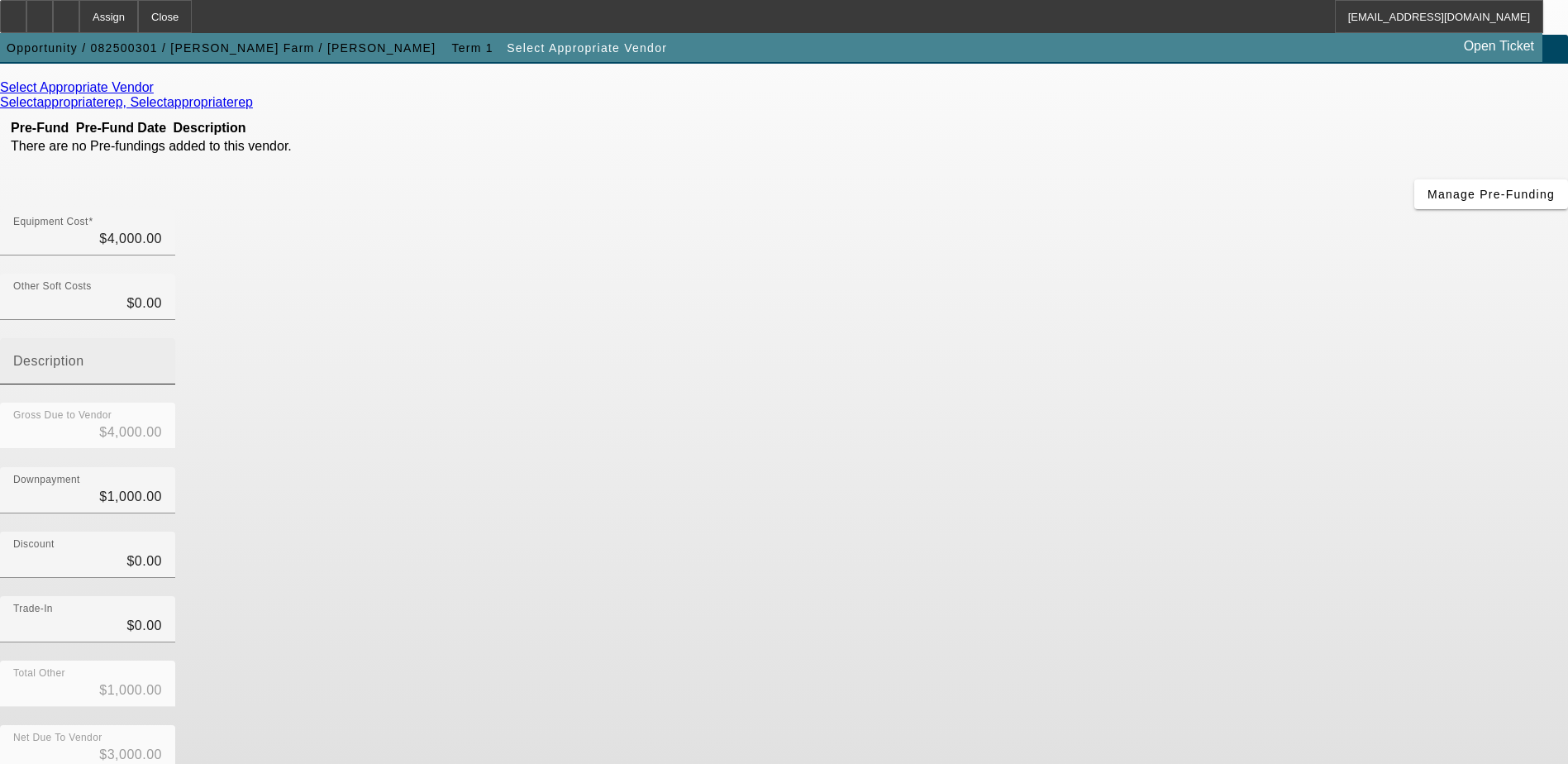
click at [84, 354] on mat-label "Description" at bounding box center [48, 361] width 71 height 14
click at [162, 358] on input "Description" at bounding box center [88, 368] width 149 height 20
click at [725, 529] on div "Select Appropriate Vendor Selectappropriaterep, Selectappropriaterep Pre-Fund P…" at bounding box center [784, 443] width 1568 height 726
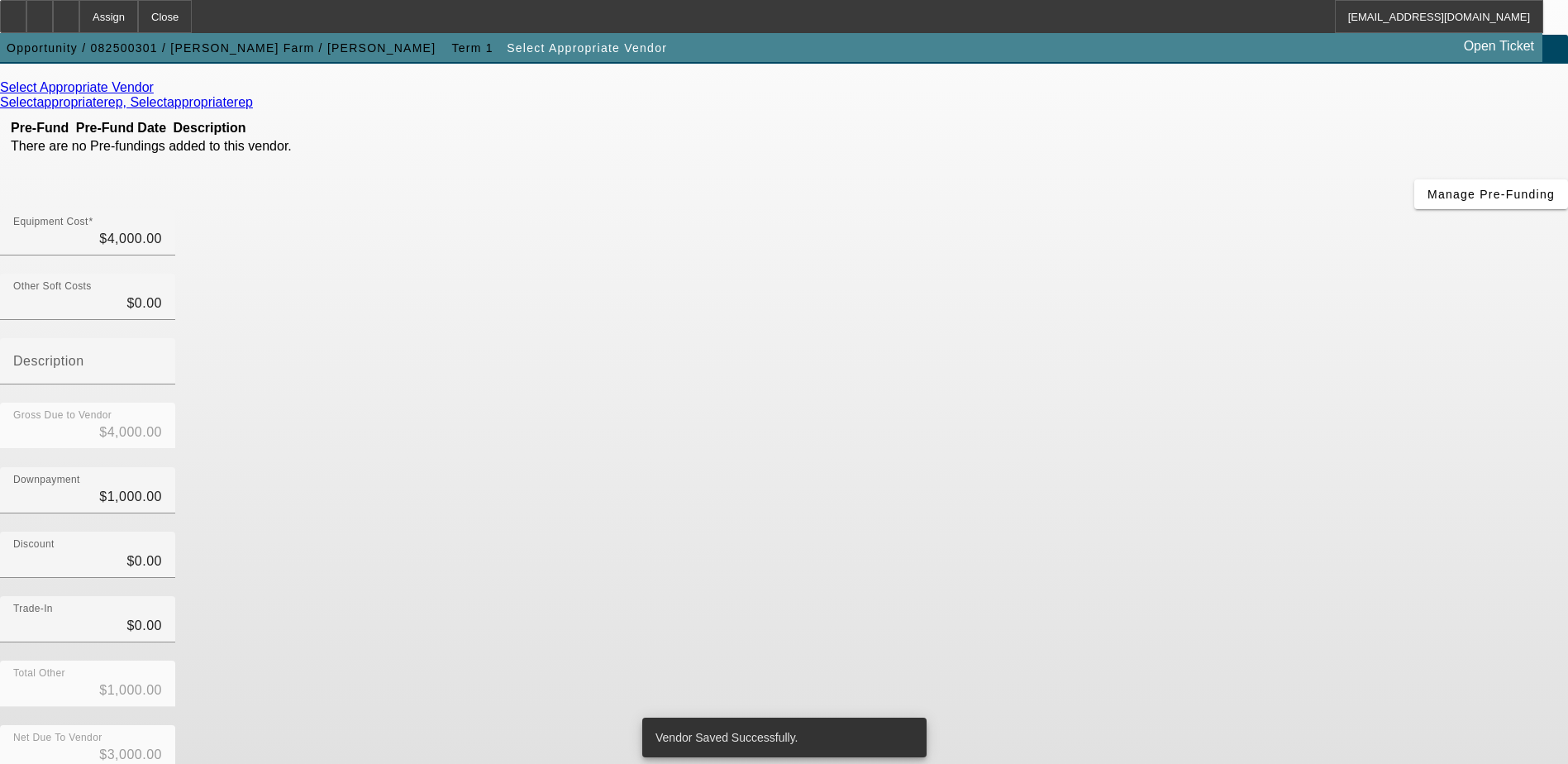
scroll to position [0, 0]
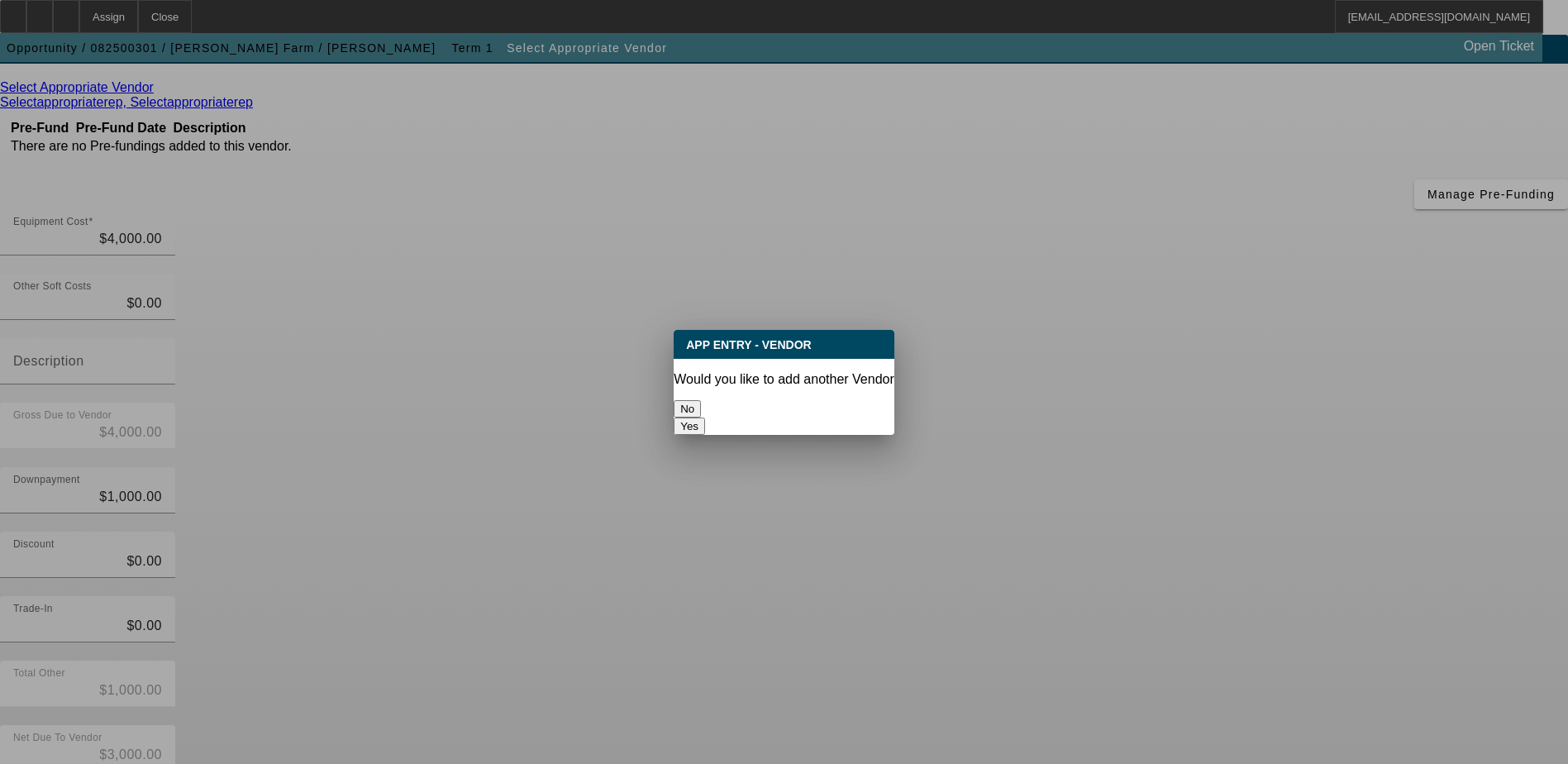
click at [701, 400] on button "No" at bounding box center [687, 408] width 27 height 17
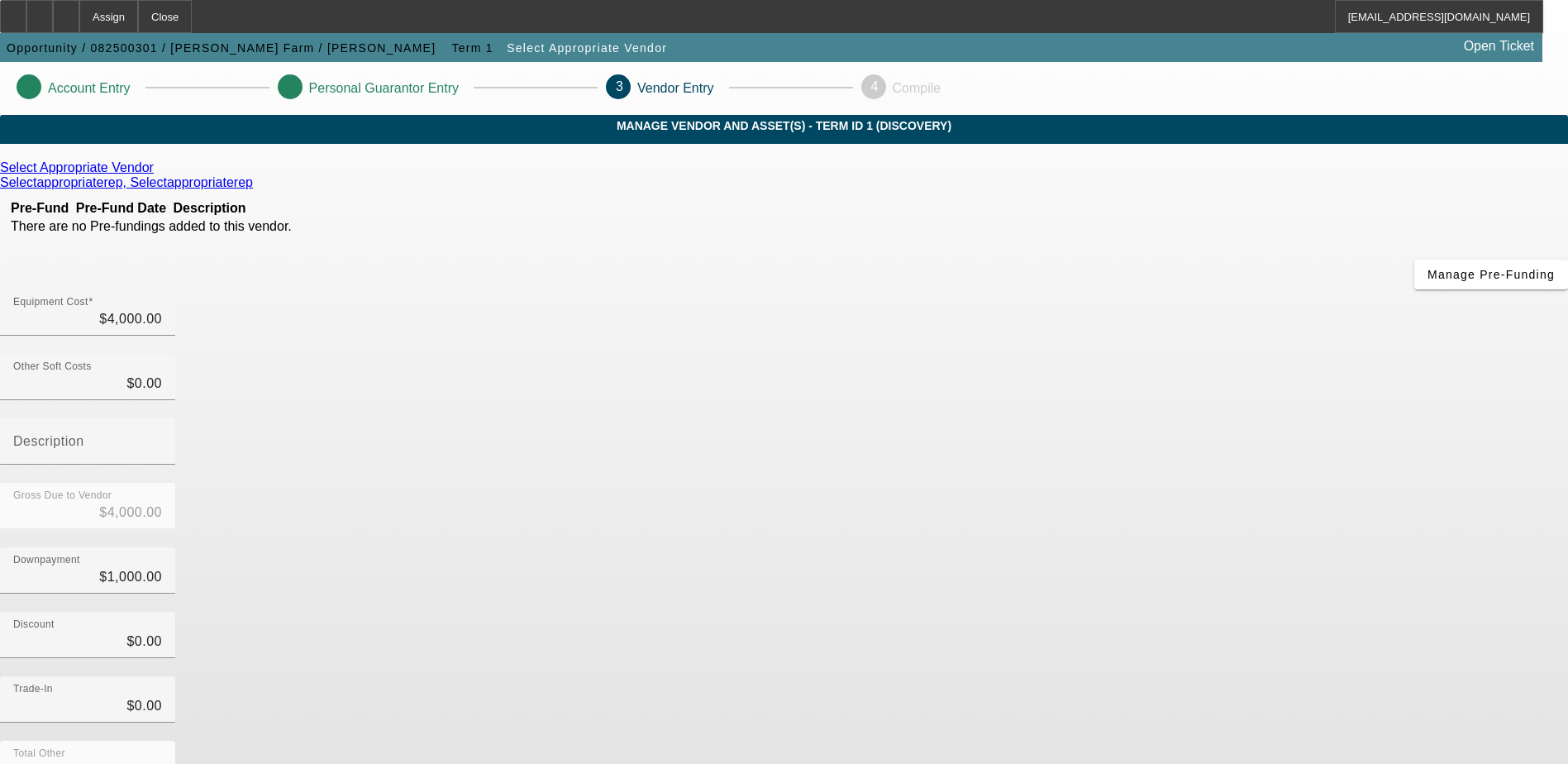
scroll to position [81, 0]
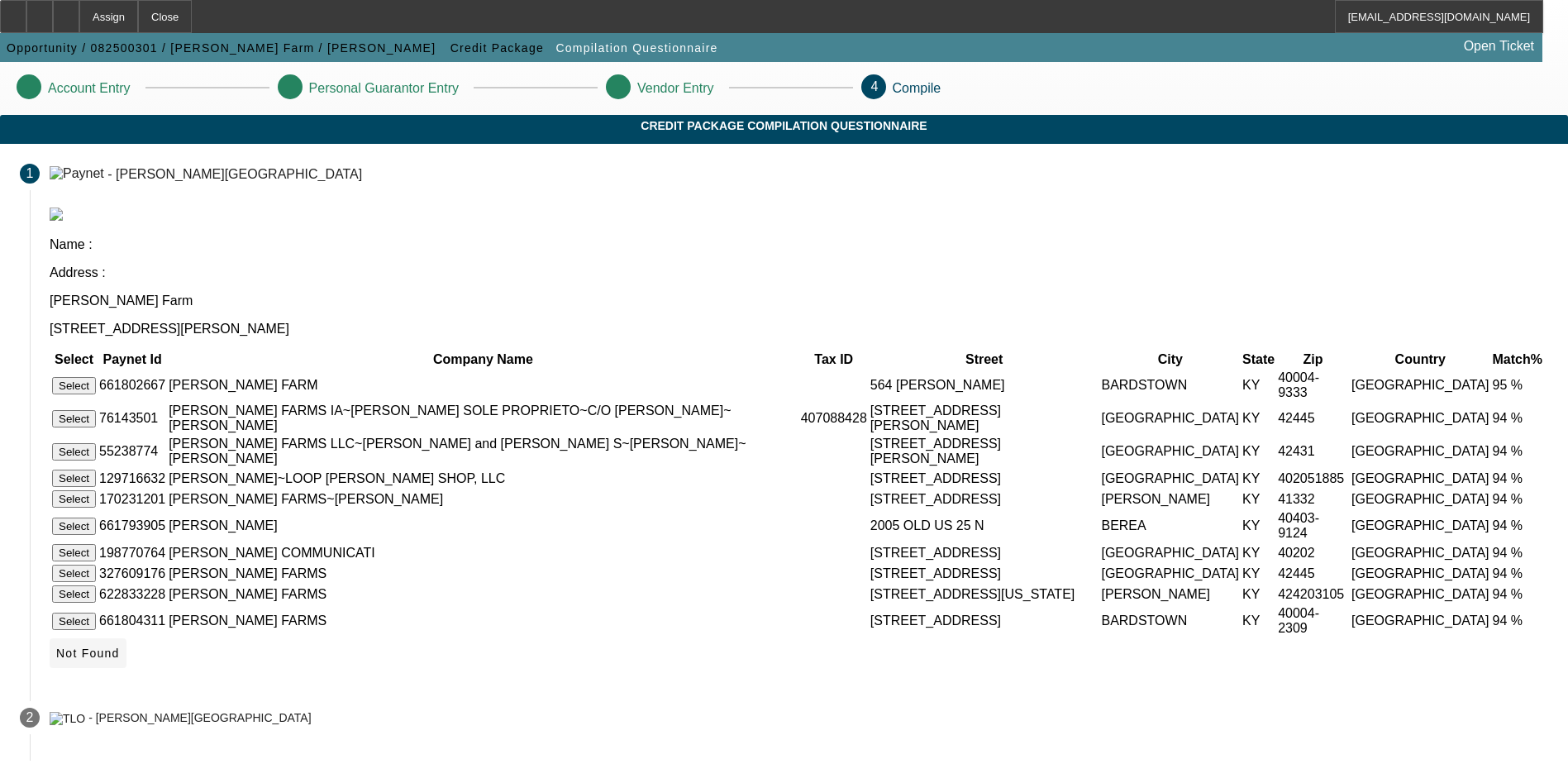
click at [56, 649] on icon at bounding box center [56, 653] width 0 height 13
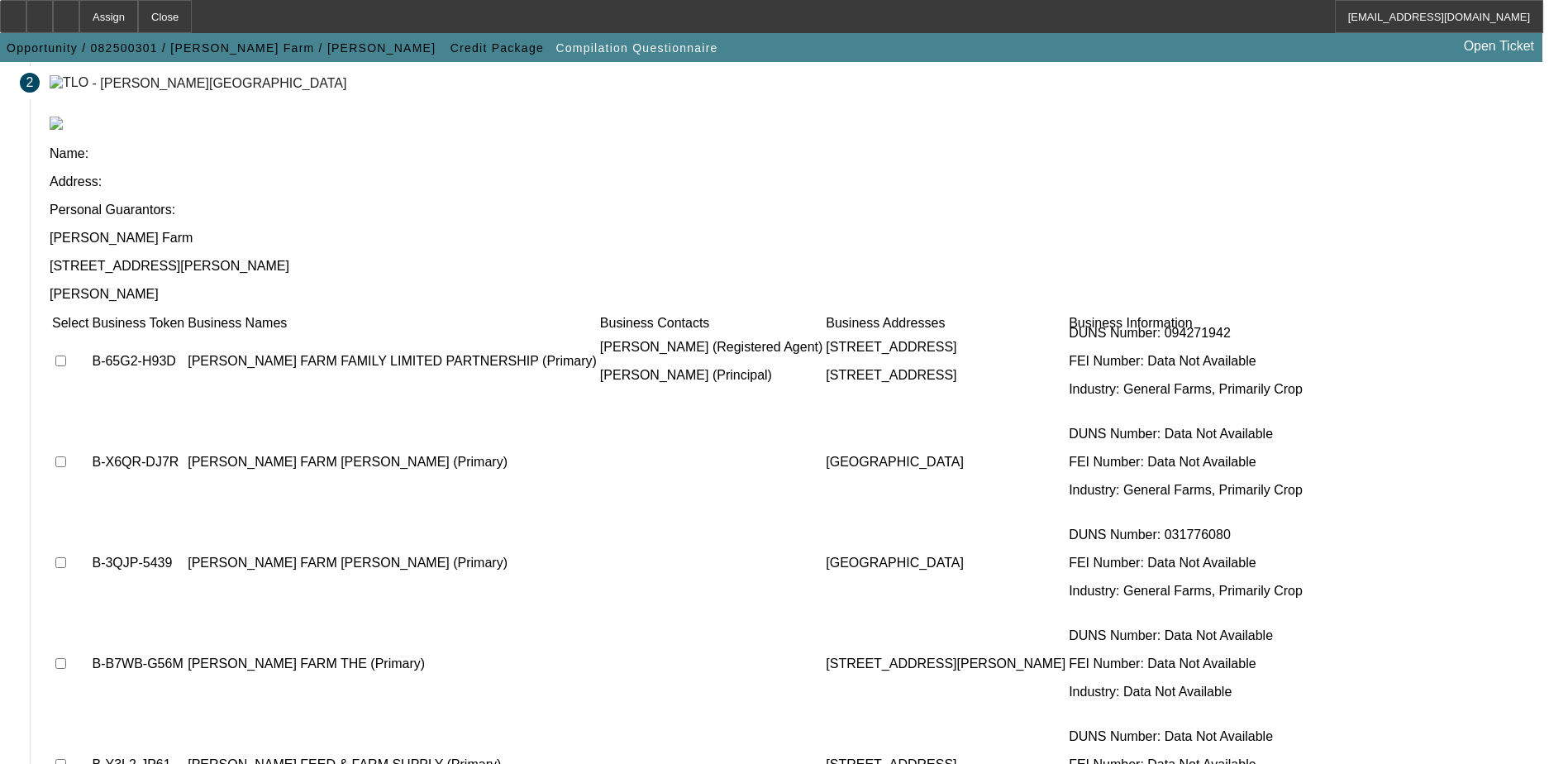
scroll to position [1246, 0]
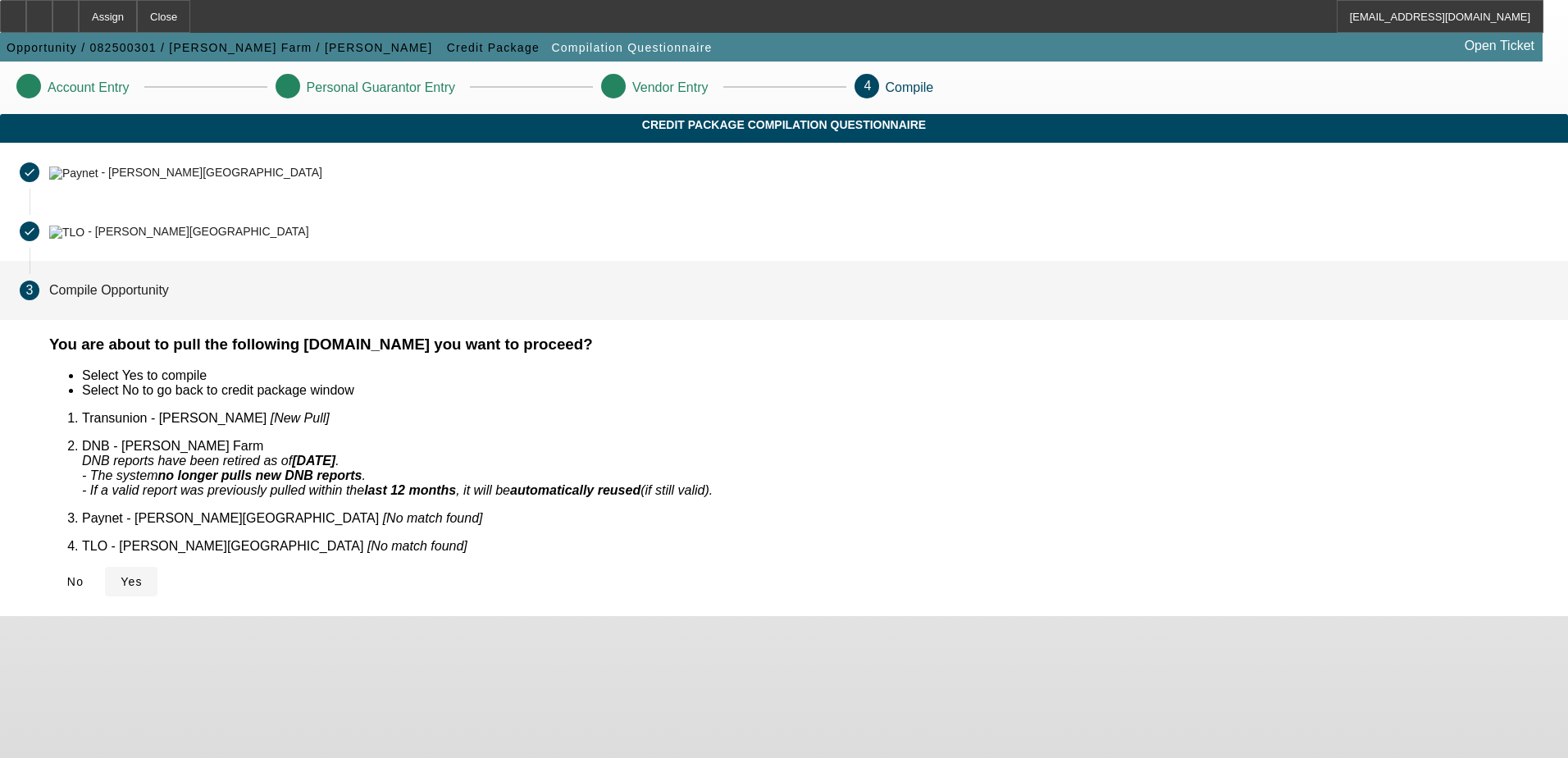
click at [143, 575] on span "Yes" at bounding box center [131, 581] width 22 height 13
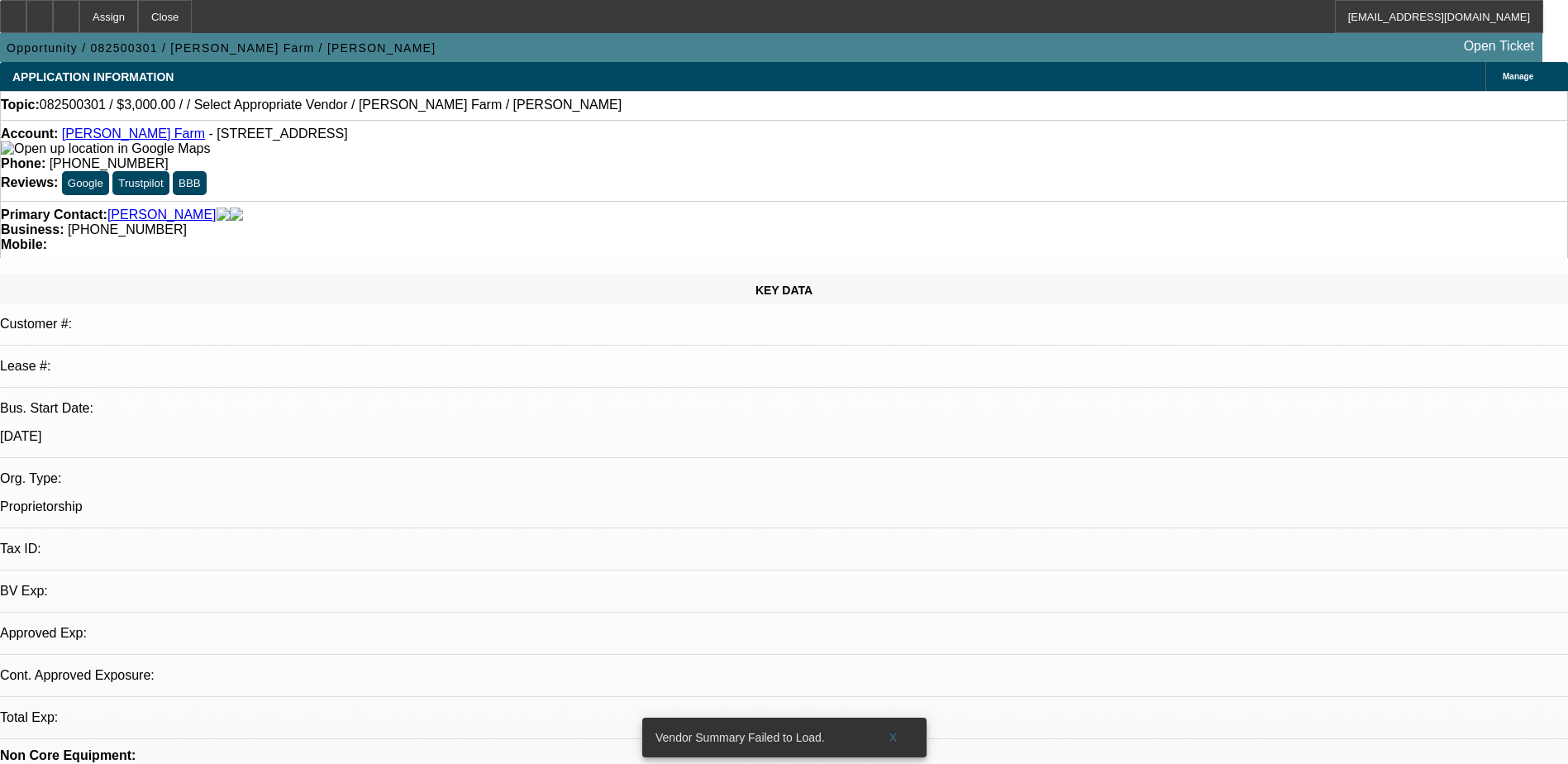
select select "0"
select select "2"
select select "0.1"
select select "4"
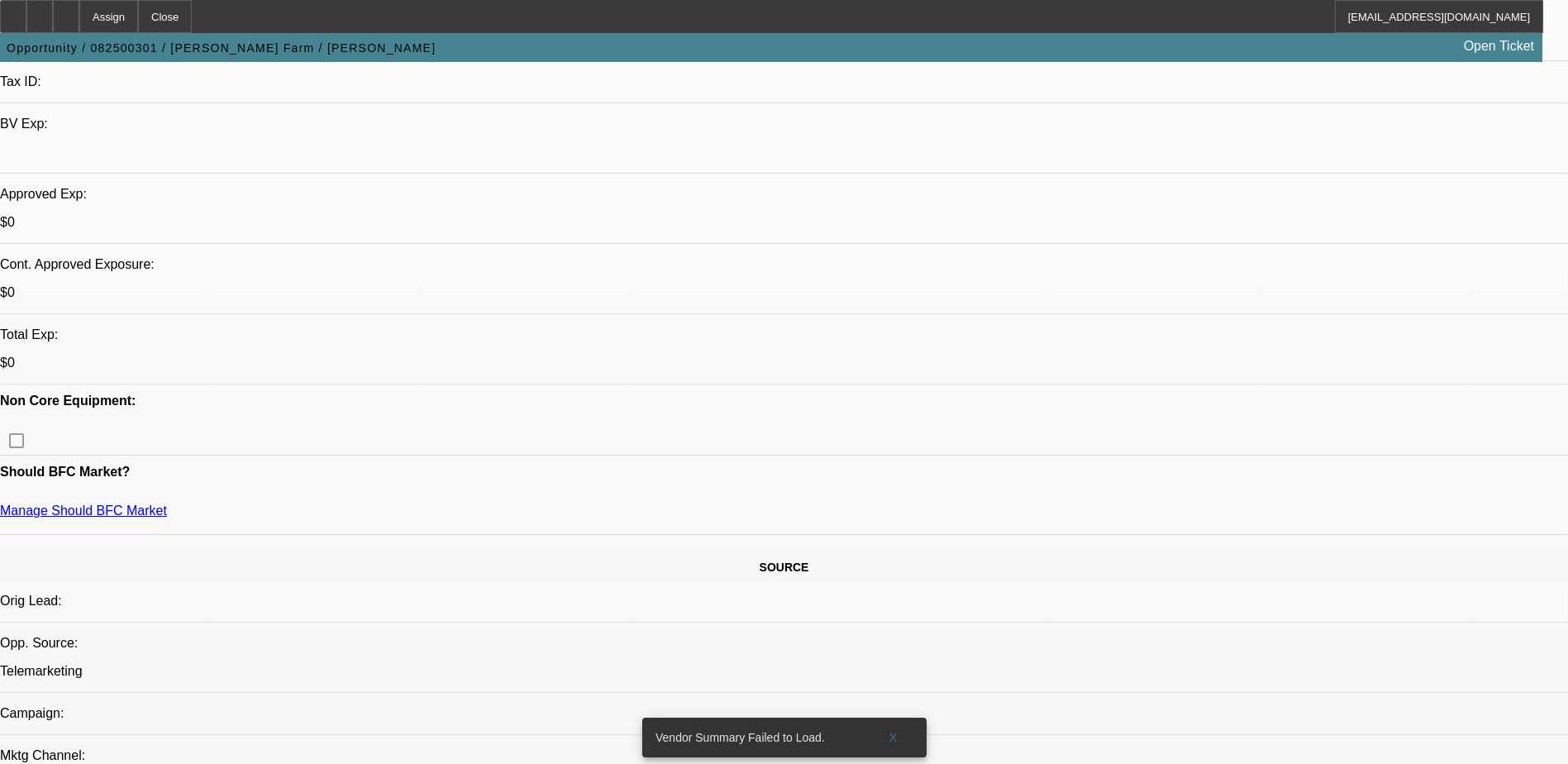
scroll to position [496, 0]
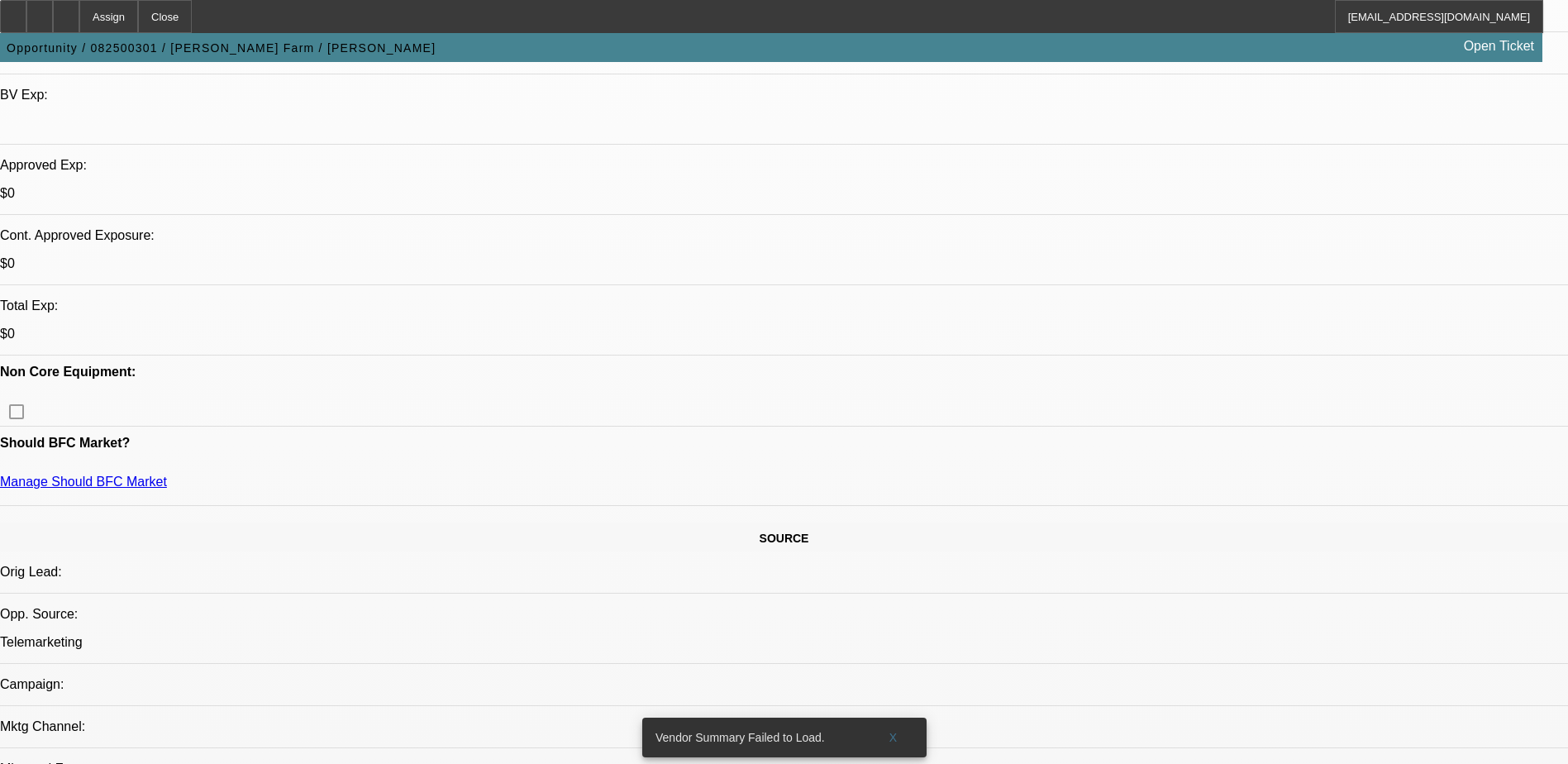
click at [800, 719] on div "Vendor Summary Failed to Load." at bounding box center [754, 737] width 225 height 39
click at [896, 731] on span "X" at bounding box center [893, 737] width 9 height 13
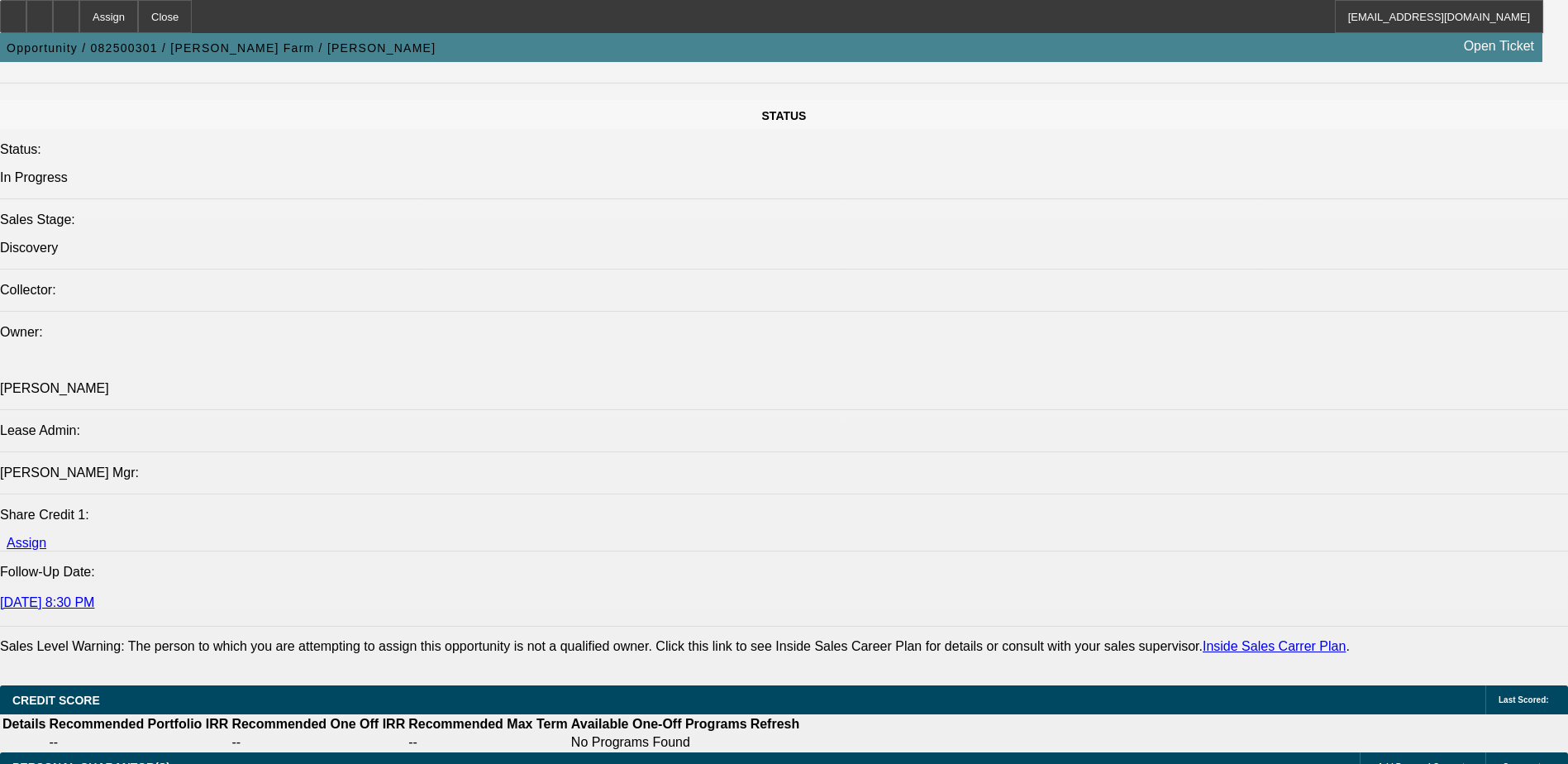
scroll to position [1736, 0]
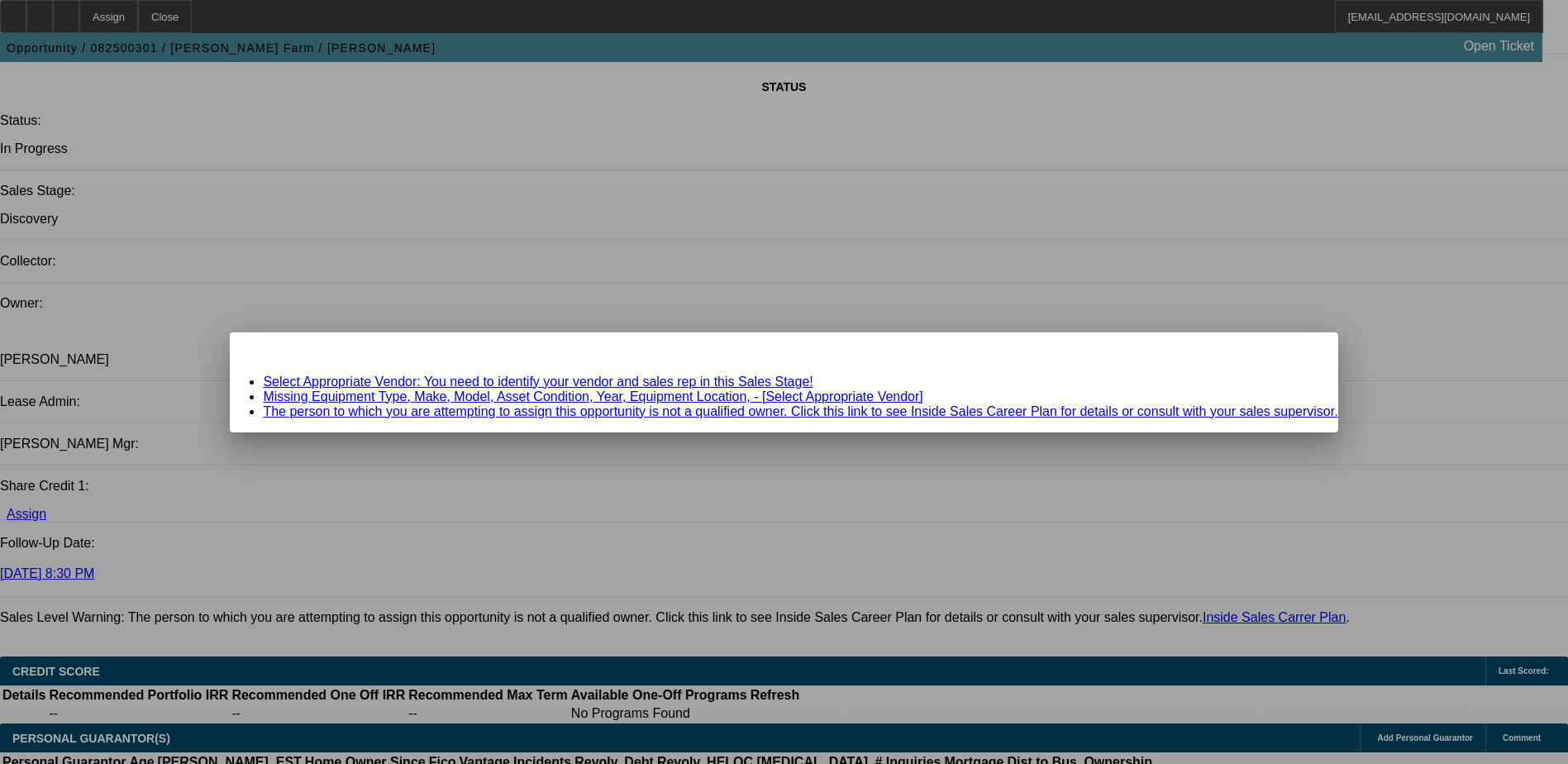
click at [518, 381] on link "Select Appropriate Vendor: You need to identify your vendor and sales rep in th…" at bounding box center [538, 382] width 550 height 14
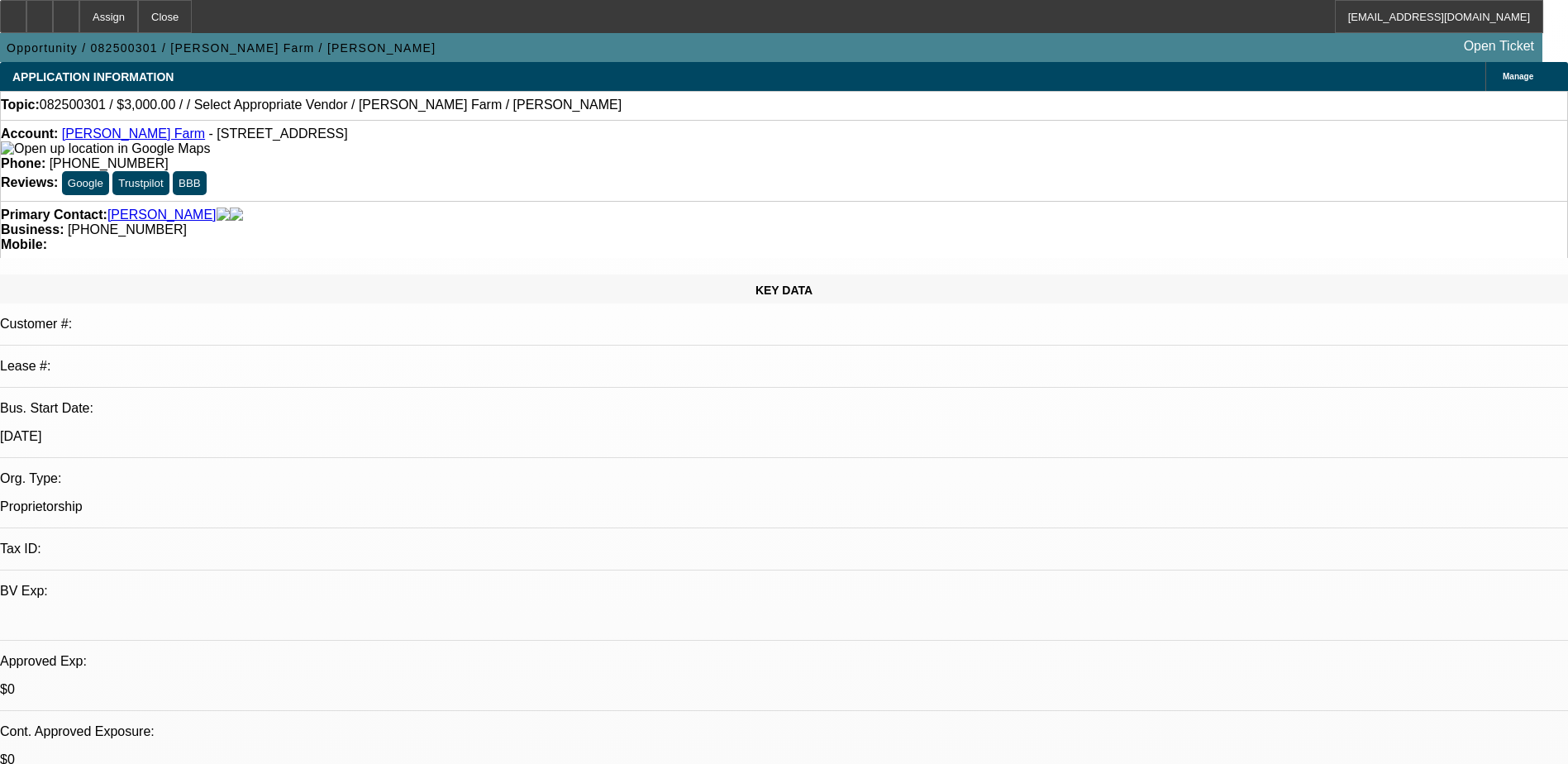
scroll to position [1736, 0]
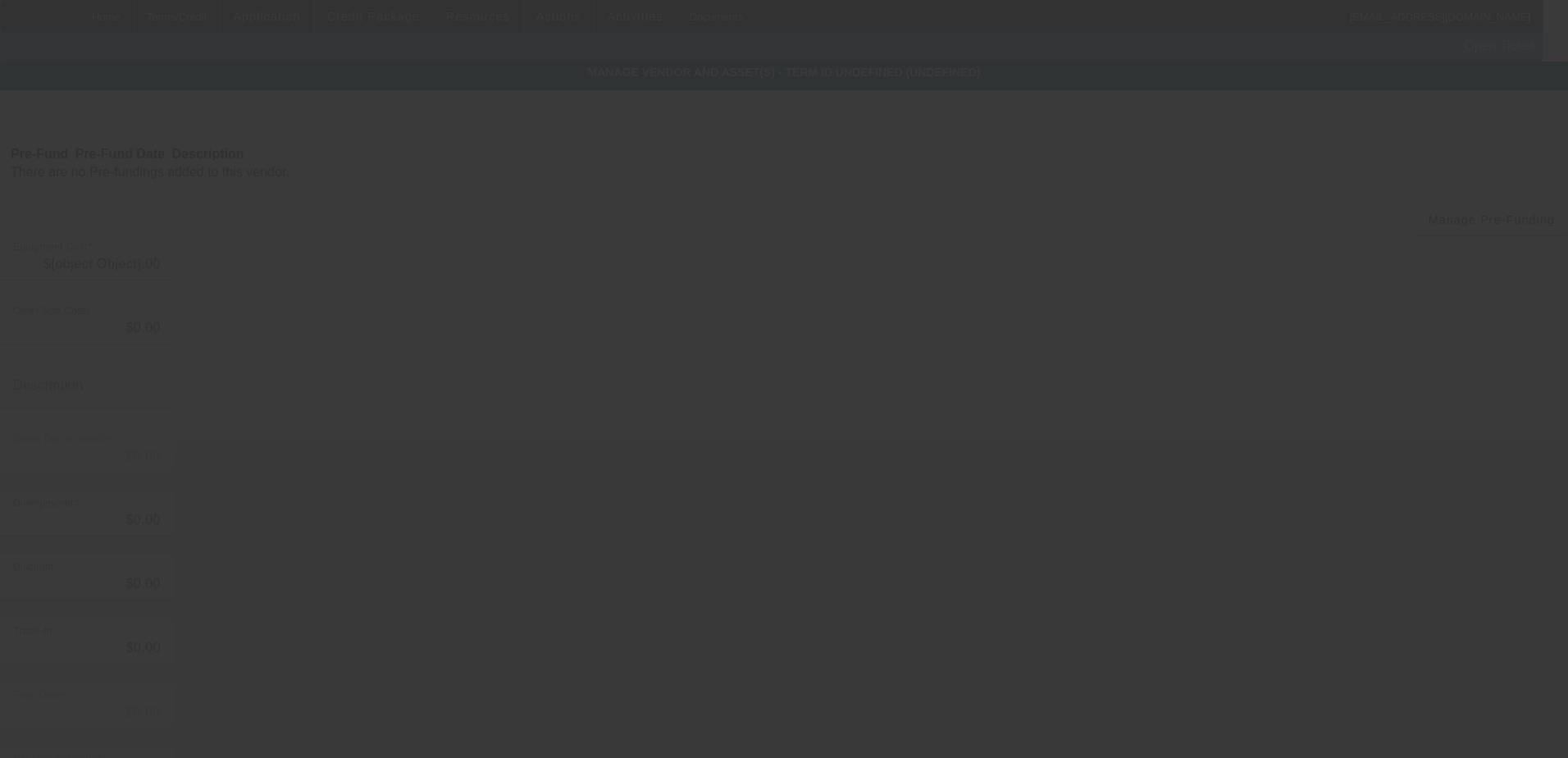
type input "$4,000.00"
type input "$1,000.00"
type input "$3,000.00"
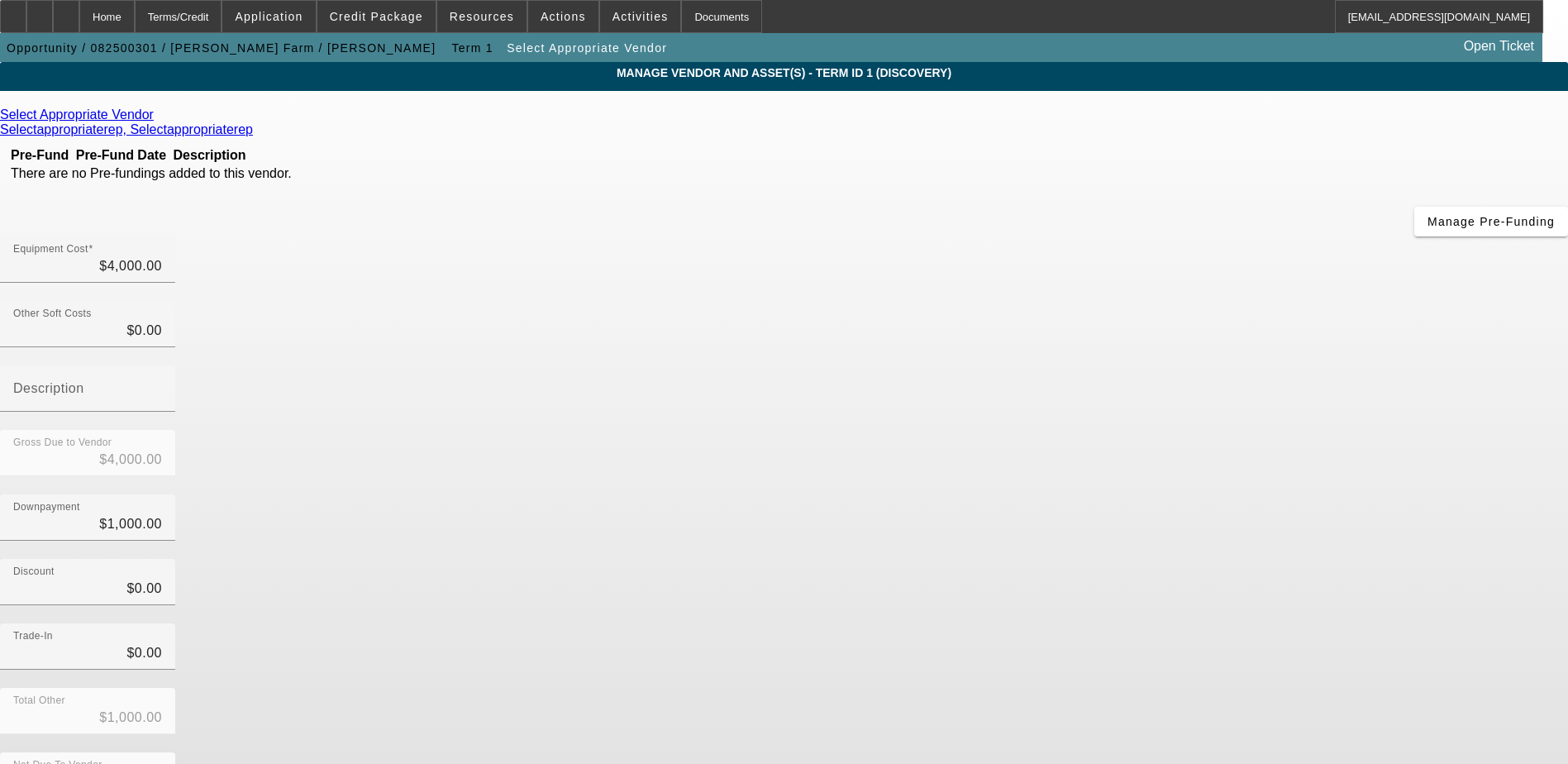
click at [158, 119] on icon at bounding box center [158, 115] width 0 height 14
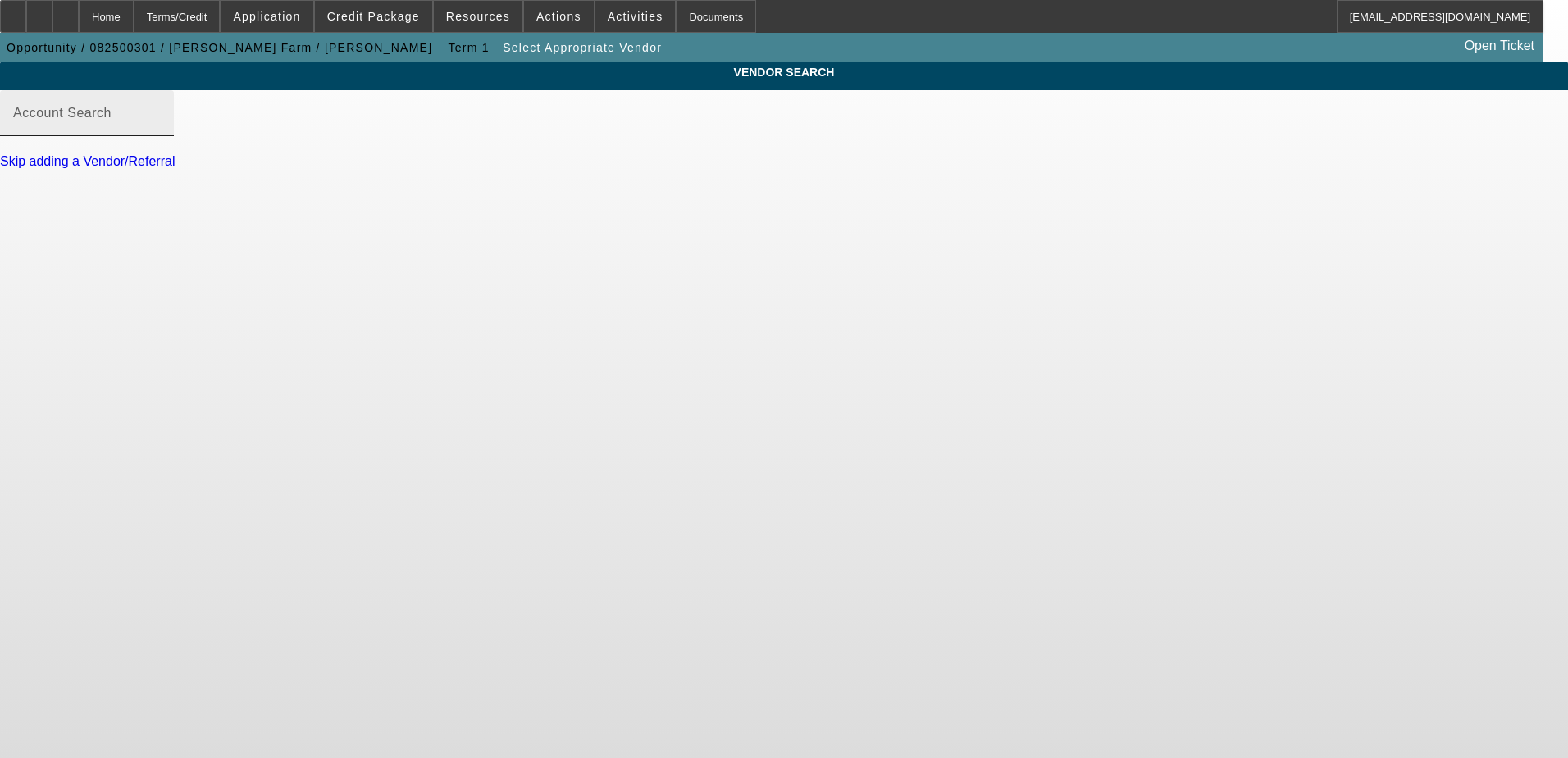
click at [161, 130] on input "Account Search" at bounding box center [87, 120] width 147 height 20
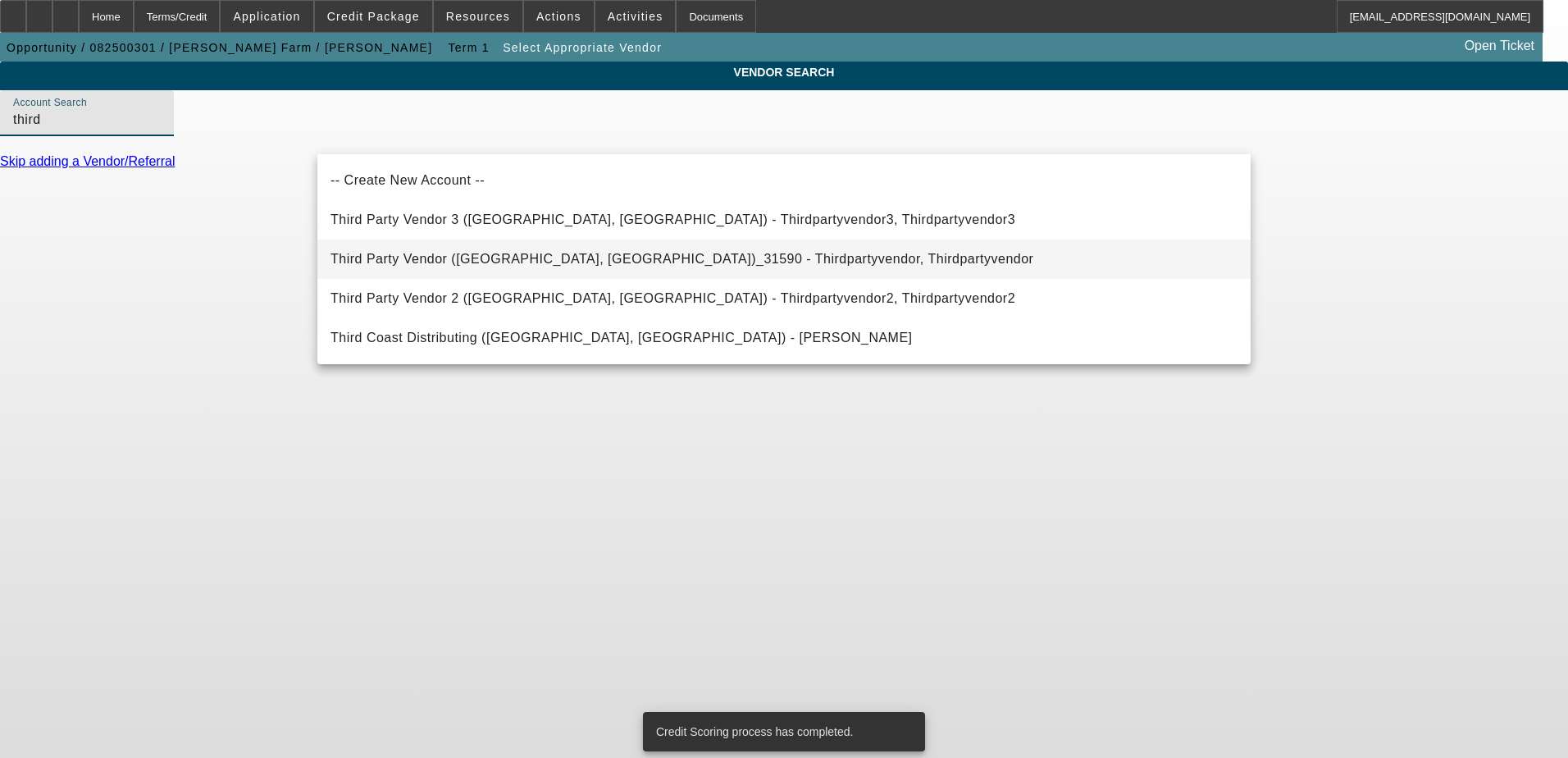
click at [520, 257] on span "Third Party Vendor (Northbrook, IL)_31590 - Thirdpartyvendor, Thirdpartyvendor" at bounding box center [681, 259] width 703 height 14
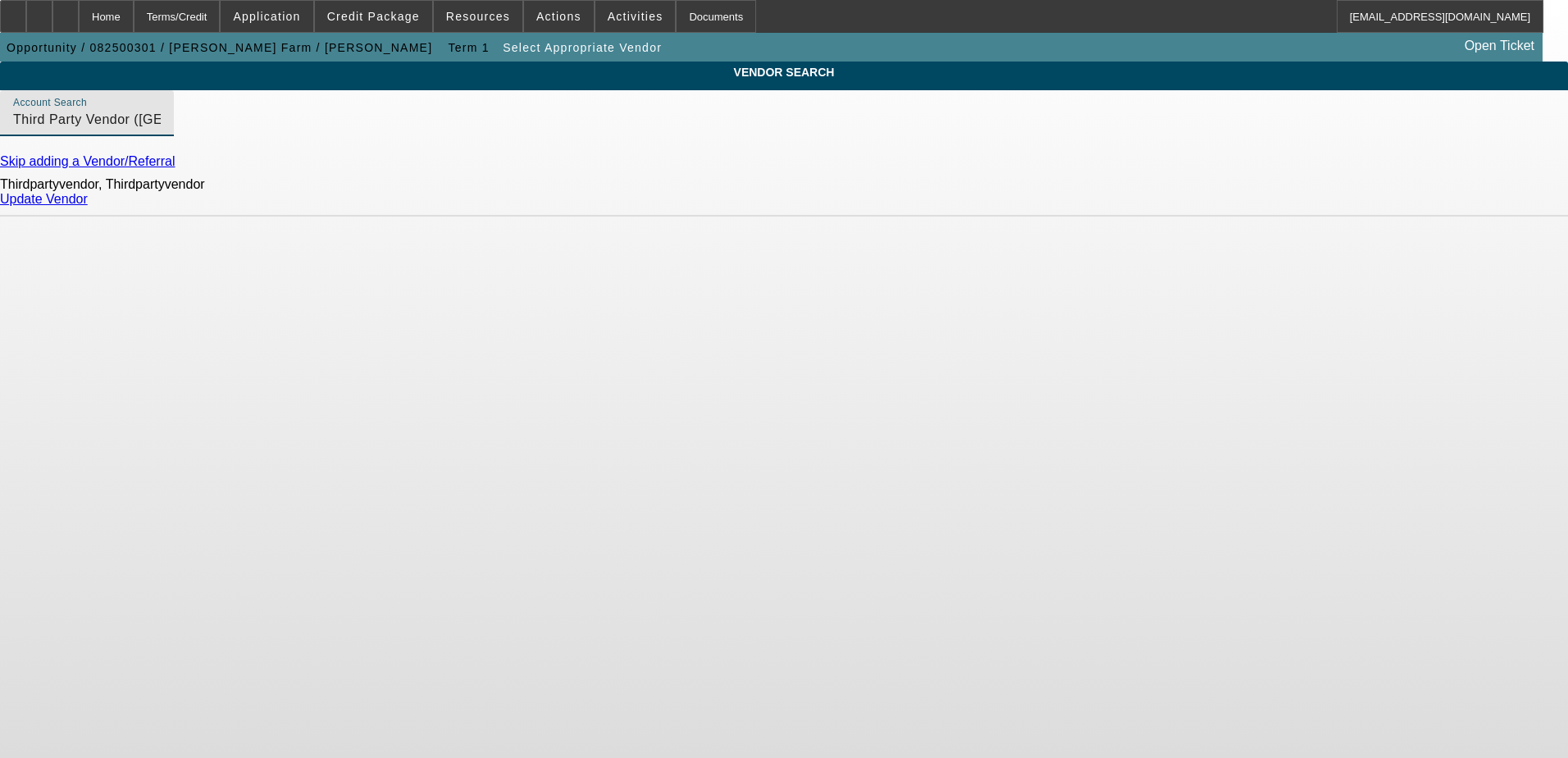
click at [556, 301] on body "Home Terms/Credit Application Credit Package Resources Actions Activities Docum…" at bounding box center [784, 379] width 1568 height 758
click at [161, 130] on input "Third Party Vendor (Northbrook, IL)_31590 - Thirdpartyvendor, Thirdpartyvendor" at bounding box center [87, 120] width 147 height 20
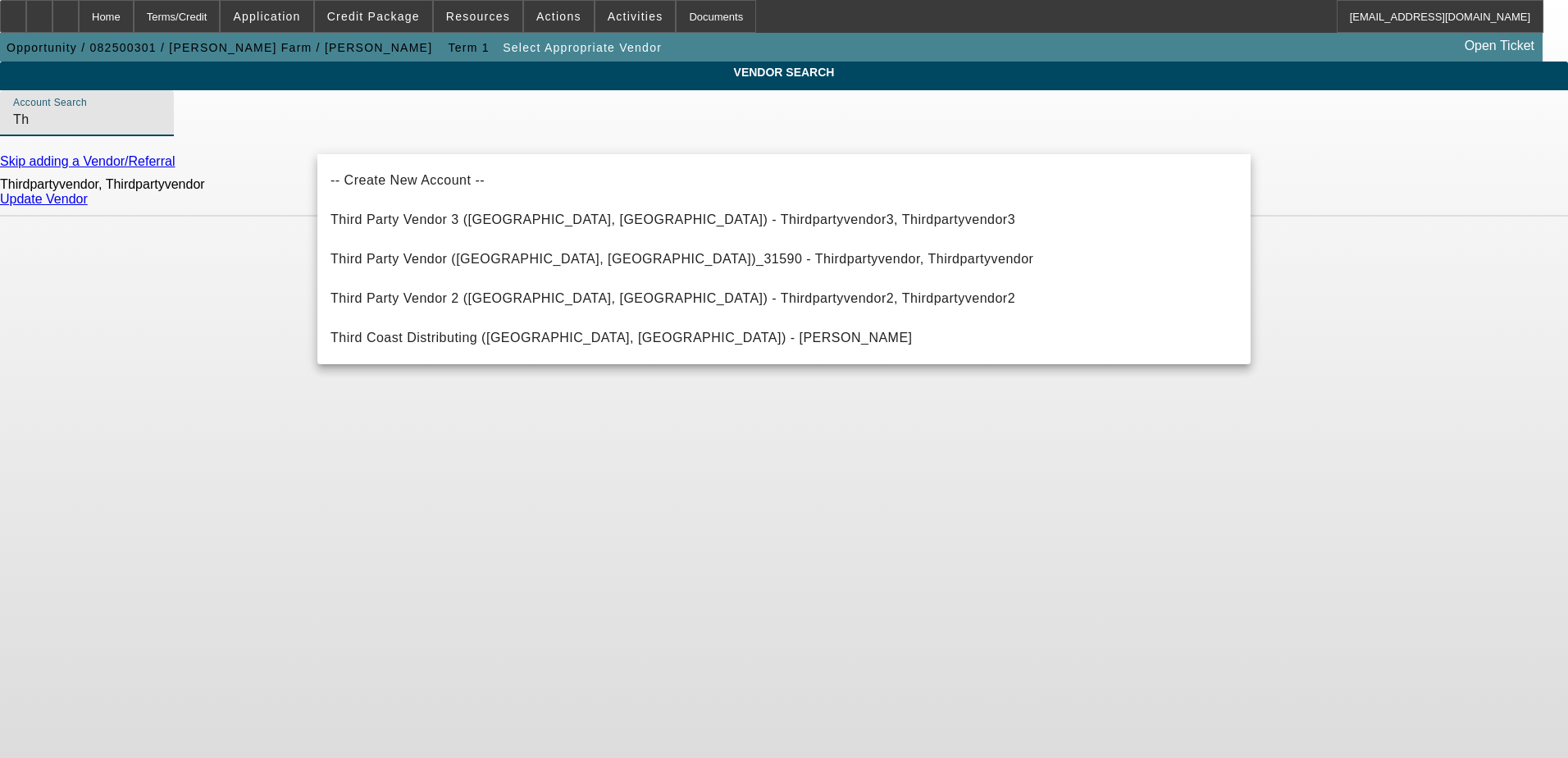
type input "T"
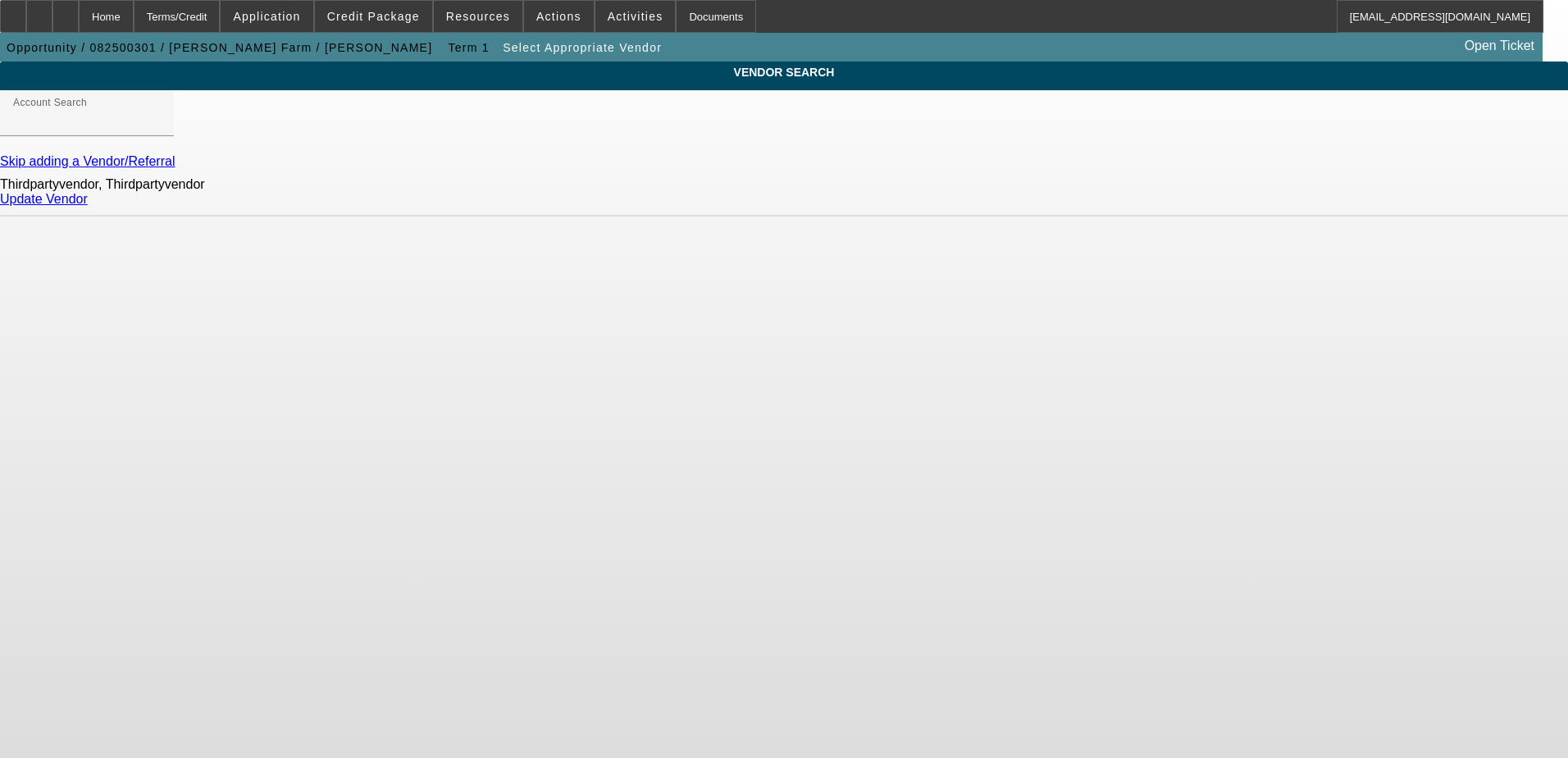
click at [766, 304] on body "Home Terms/Credit Application Credit Package Resources Actions Activities Docum…" at bounding box center [784, 379] width 1568 height 758
click at [88, 206] on link "Update Vendor" at bounding box center [44, 199] width 88 height 14
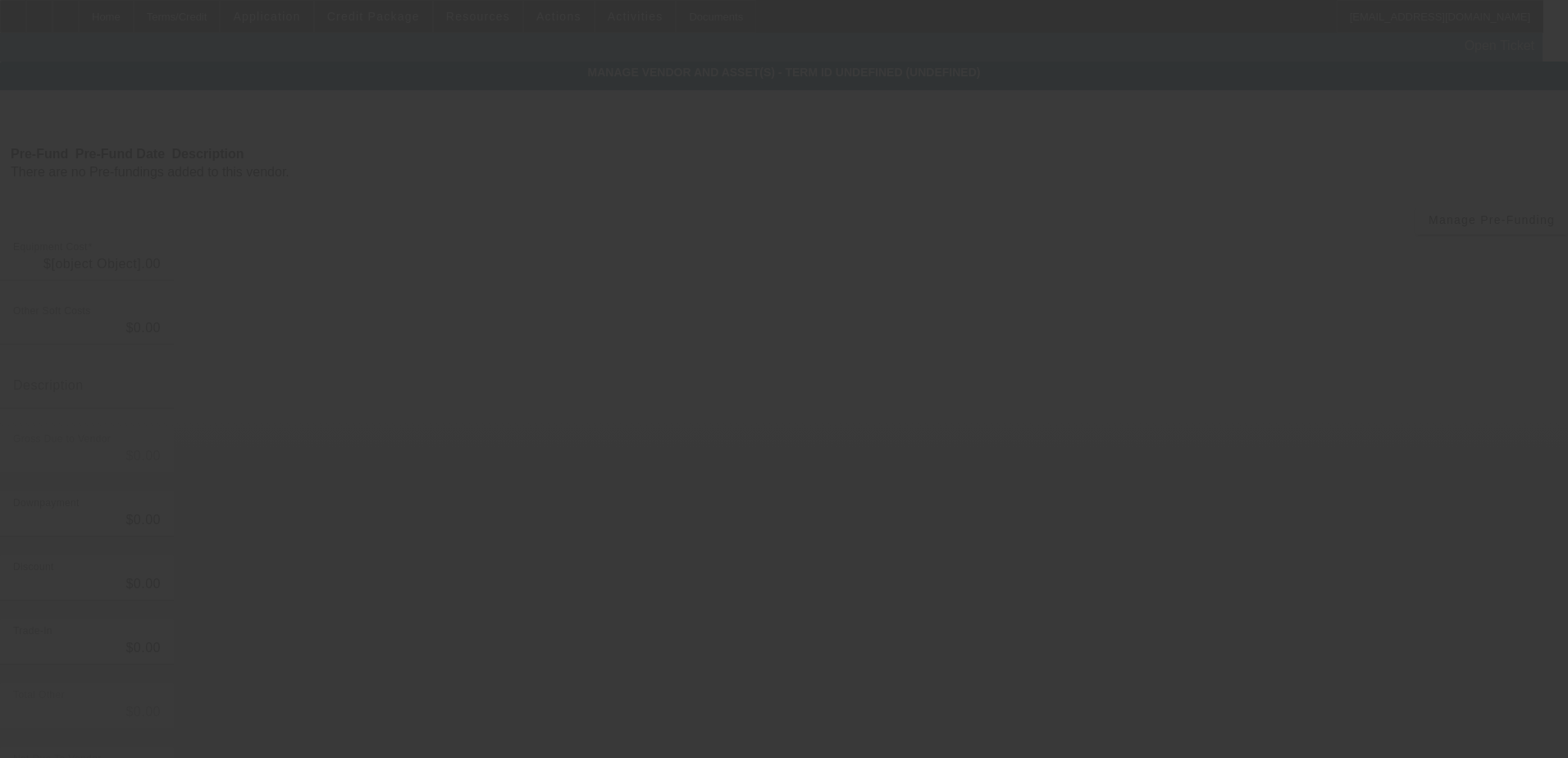
type input "$4,000.00"
type input "$1,000.00"
type input "$3,000.00"
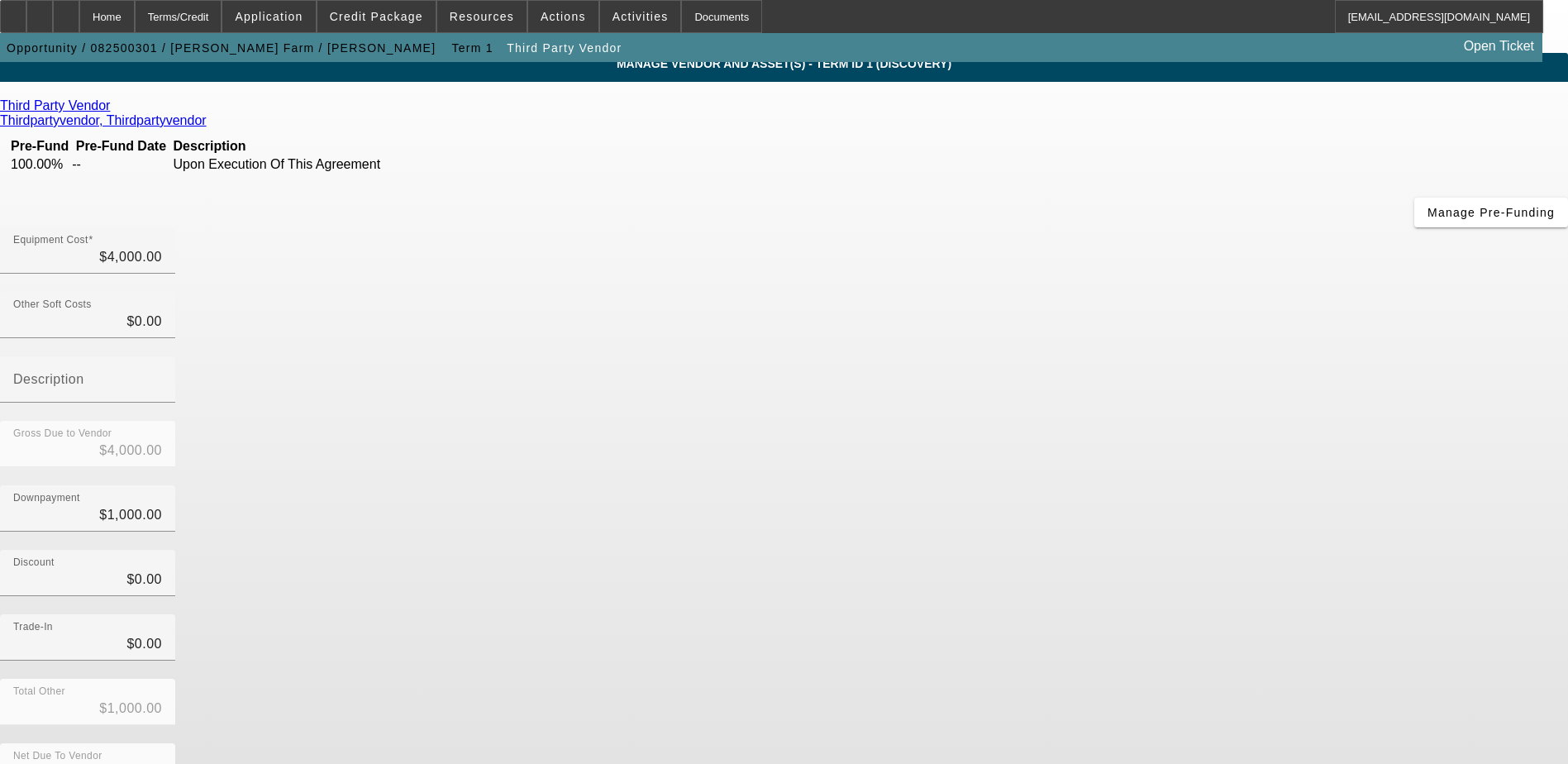
scroll to position [12, 0]
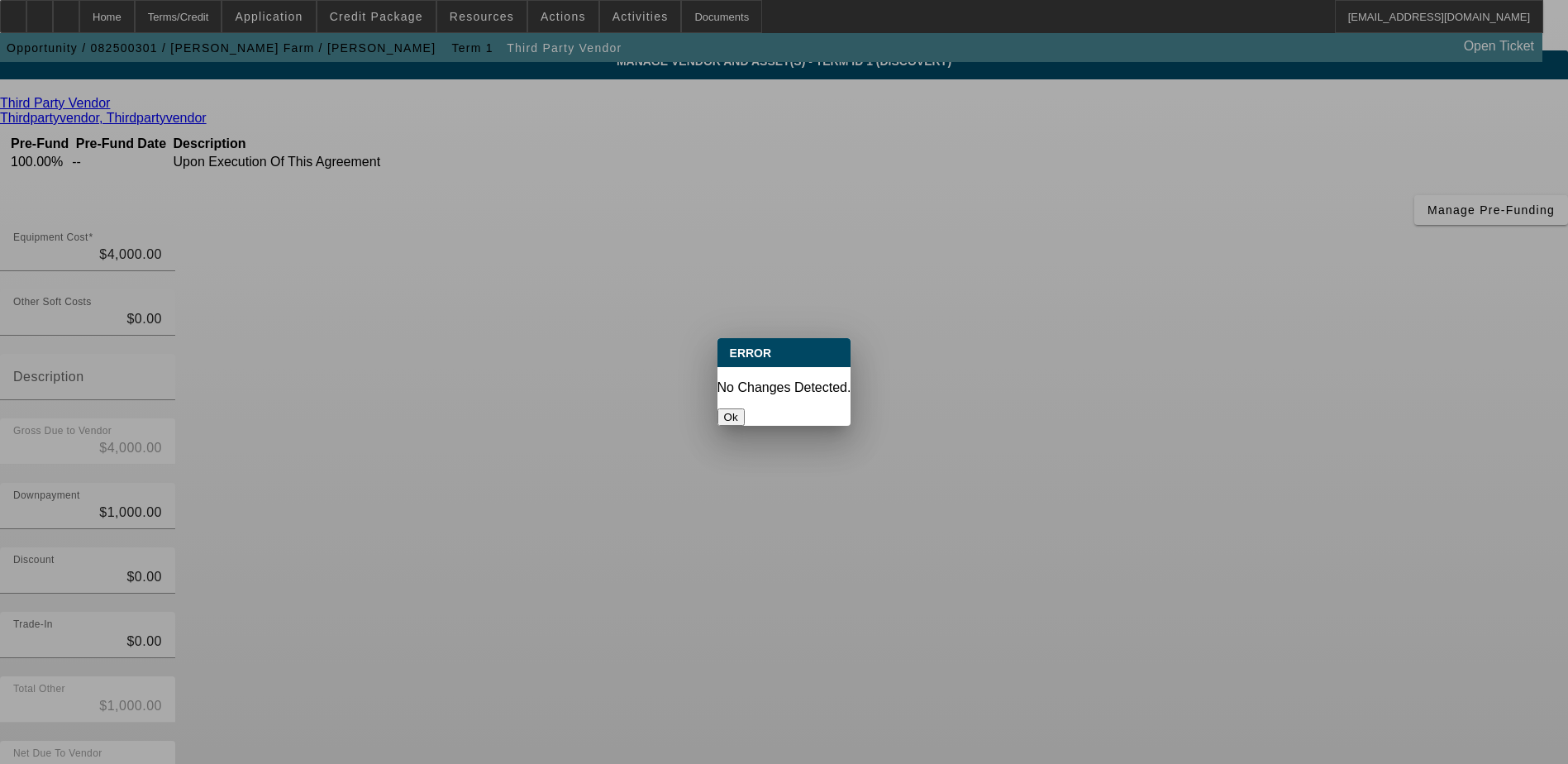
scroll to position [0, 0]
click at [745, 408] on button "Ok" at bounding box center [731, 416] width 27 height 17
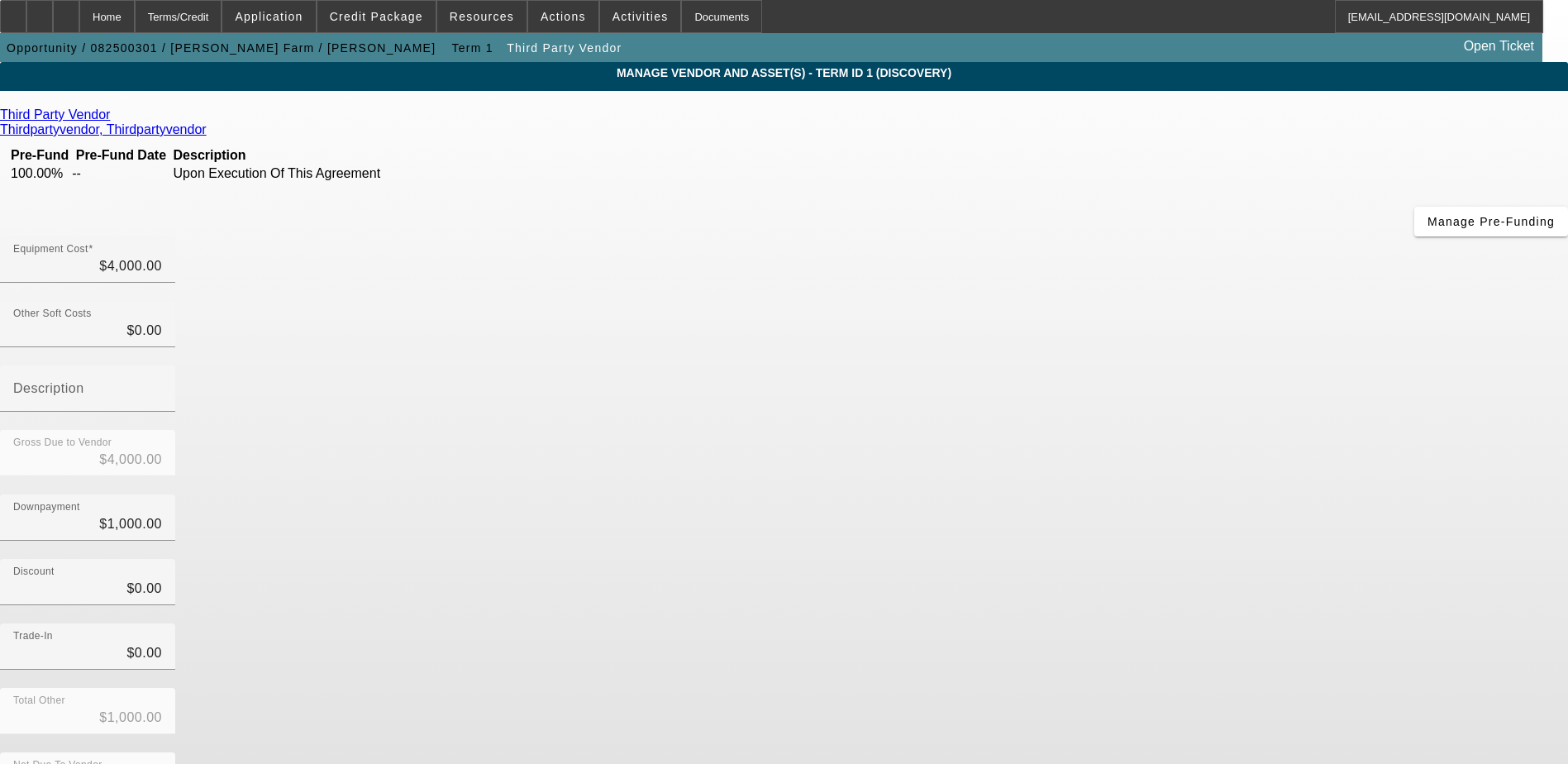
scroll to position [12, 0]
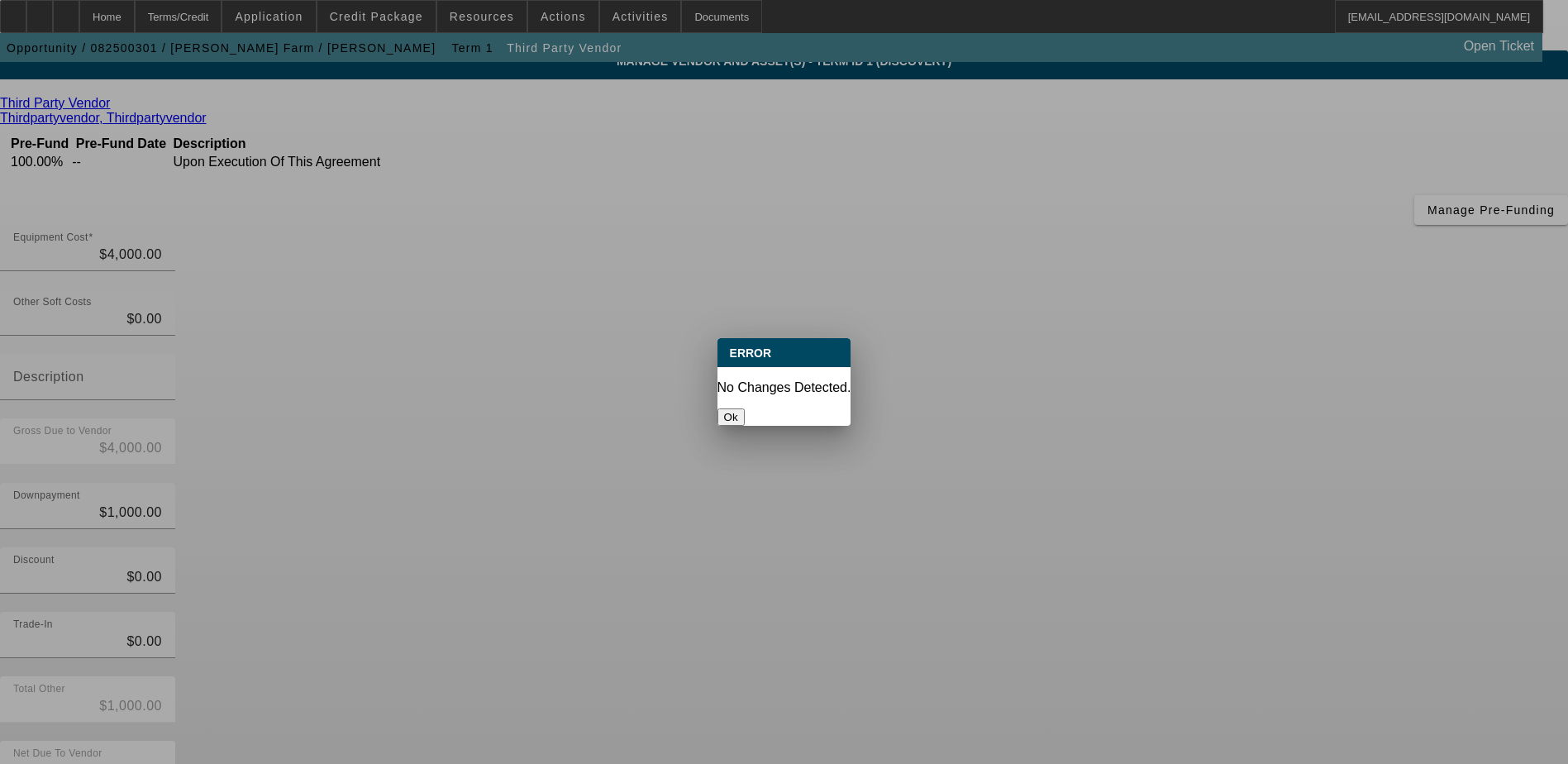
click at [745, 408] on button "Ok" at bounding box center [731, 416] width 27 height 17
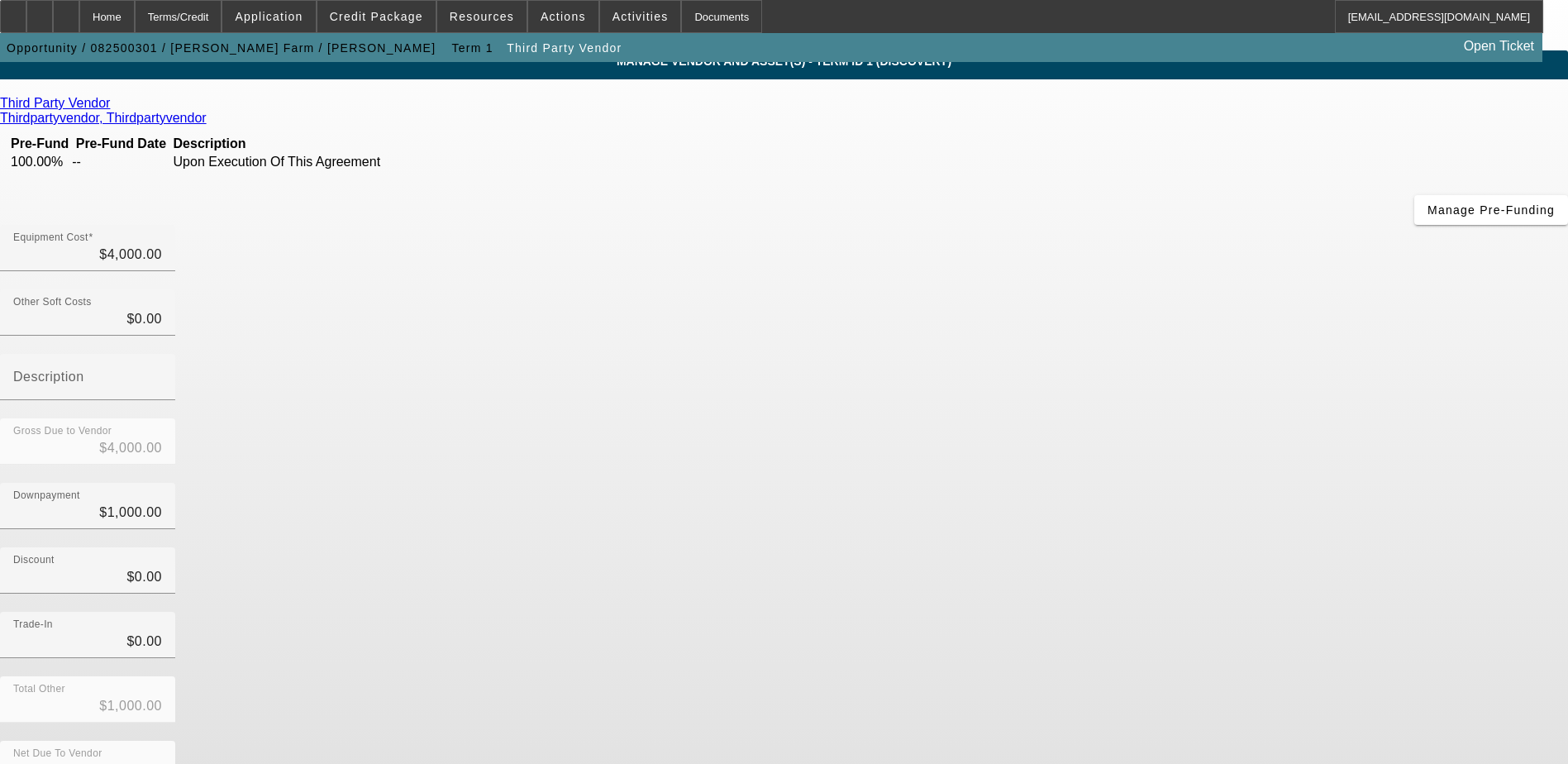
scroll to position [12, 0]
click at [134, 13] on div "Home" at bounding box center [107, 16] width 56 height 33
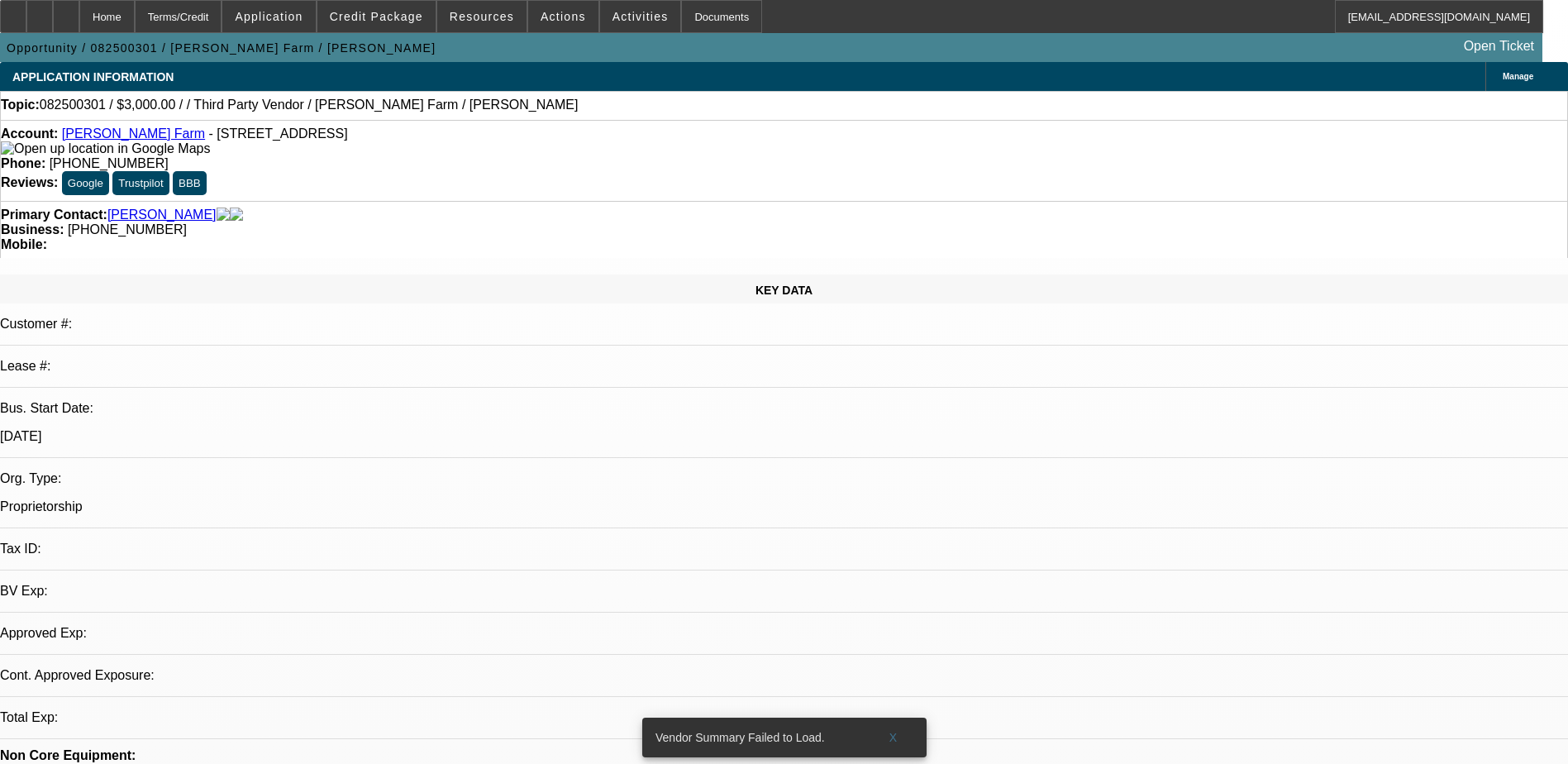
select select "0"
select select "2"
select select "0.1"
select select "4"
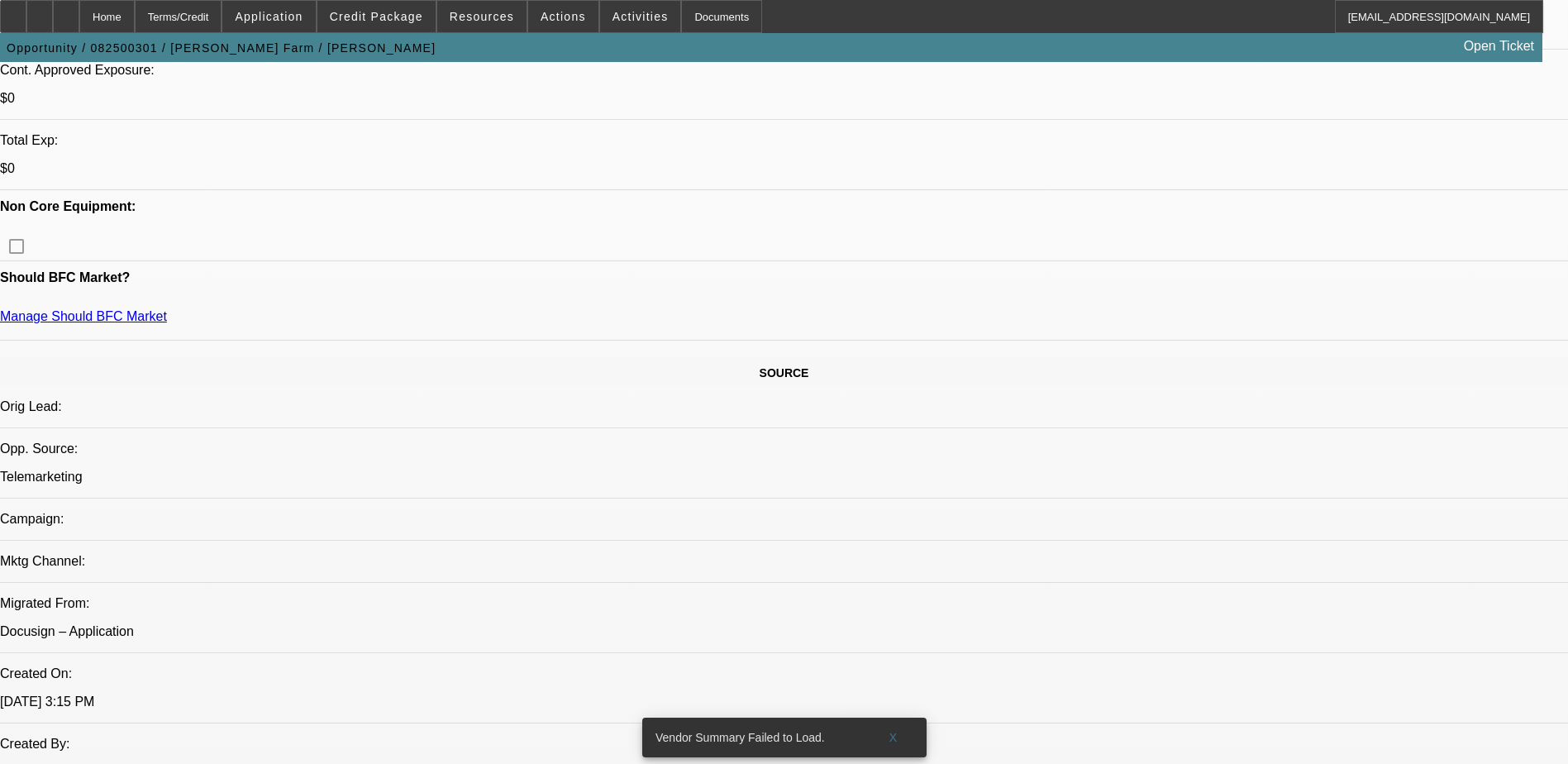
scroll to position [579, 0]
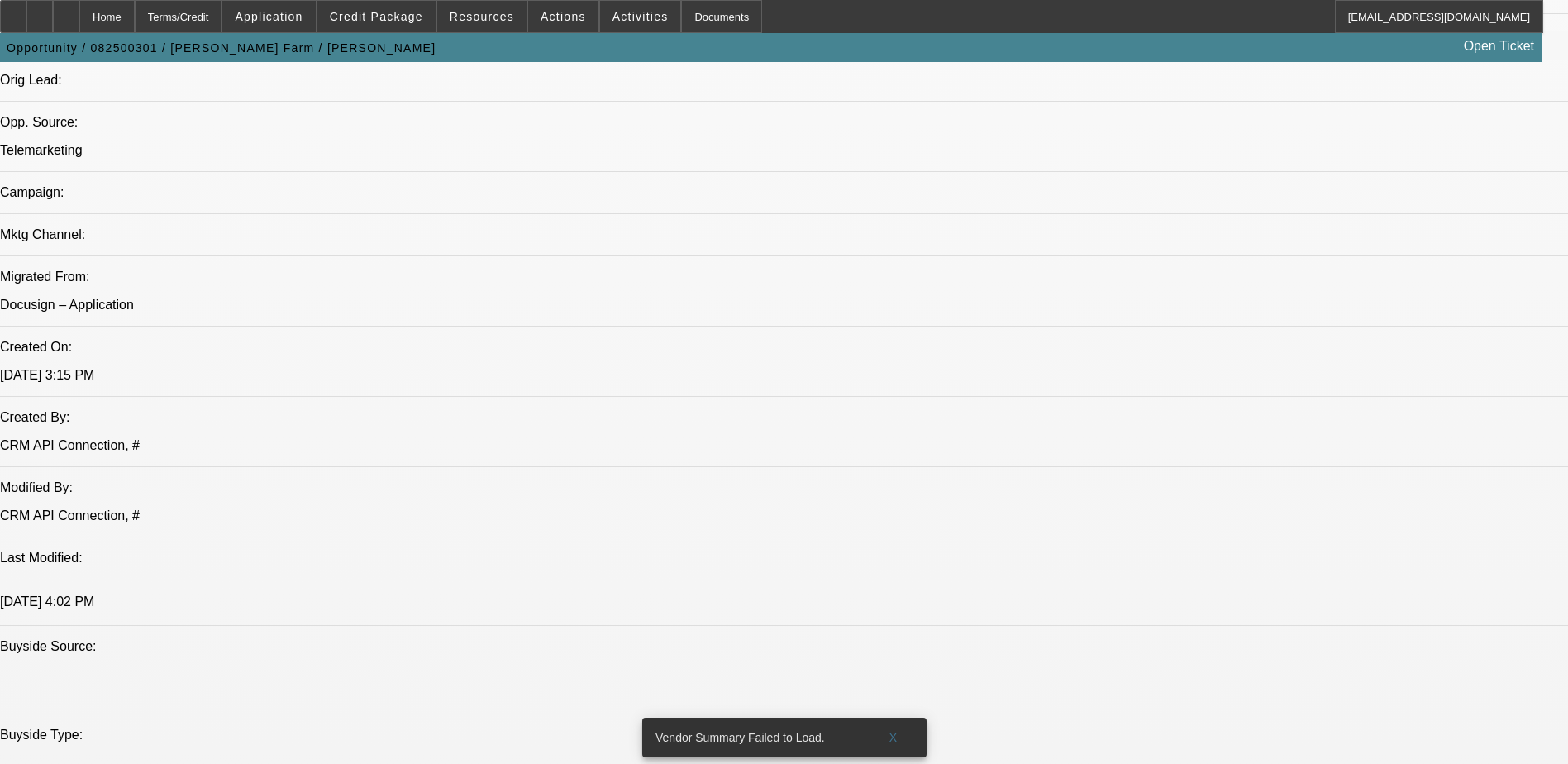
scroll to position [992, 0]
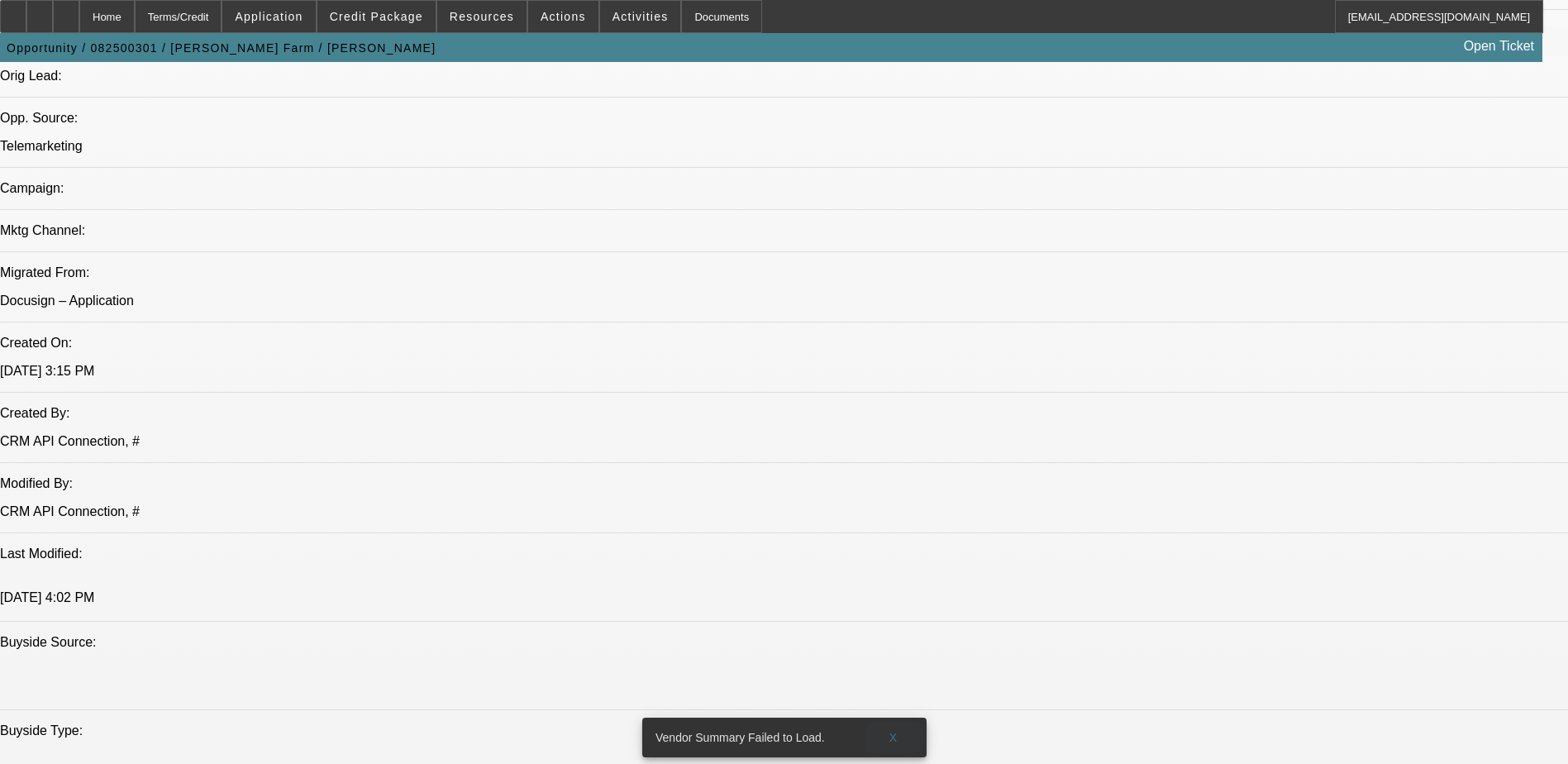
click at [891, 731] on span "X" at bounding box center [893, 737] width 9 height 13
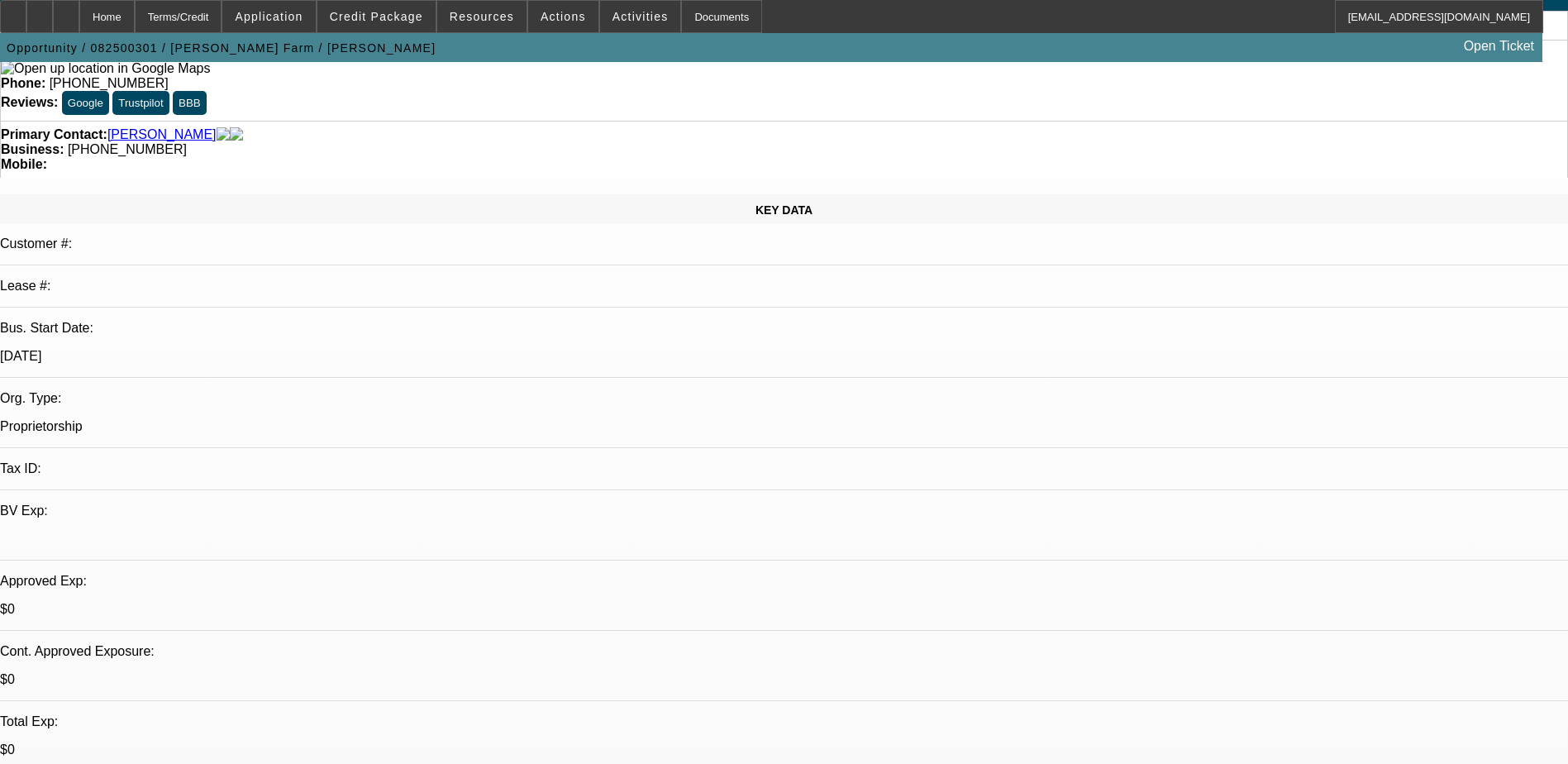
scroll to position [0, 0]
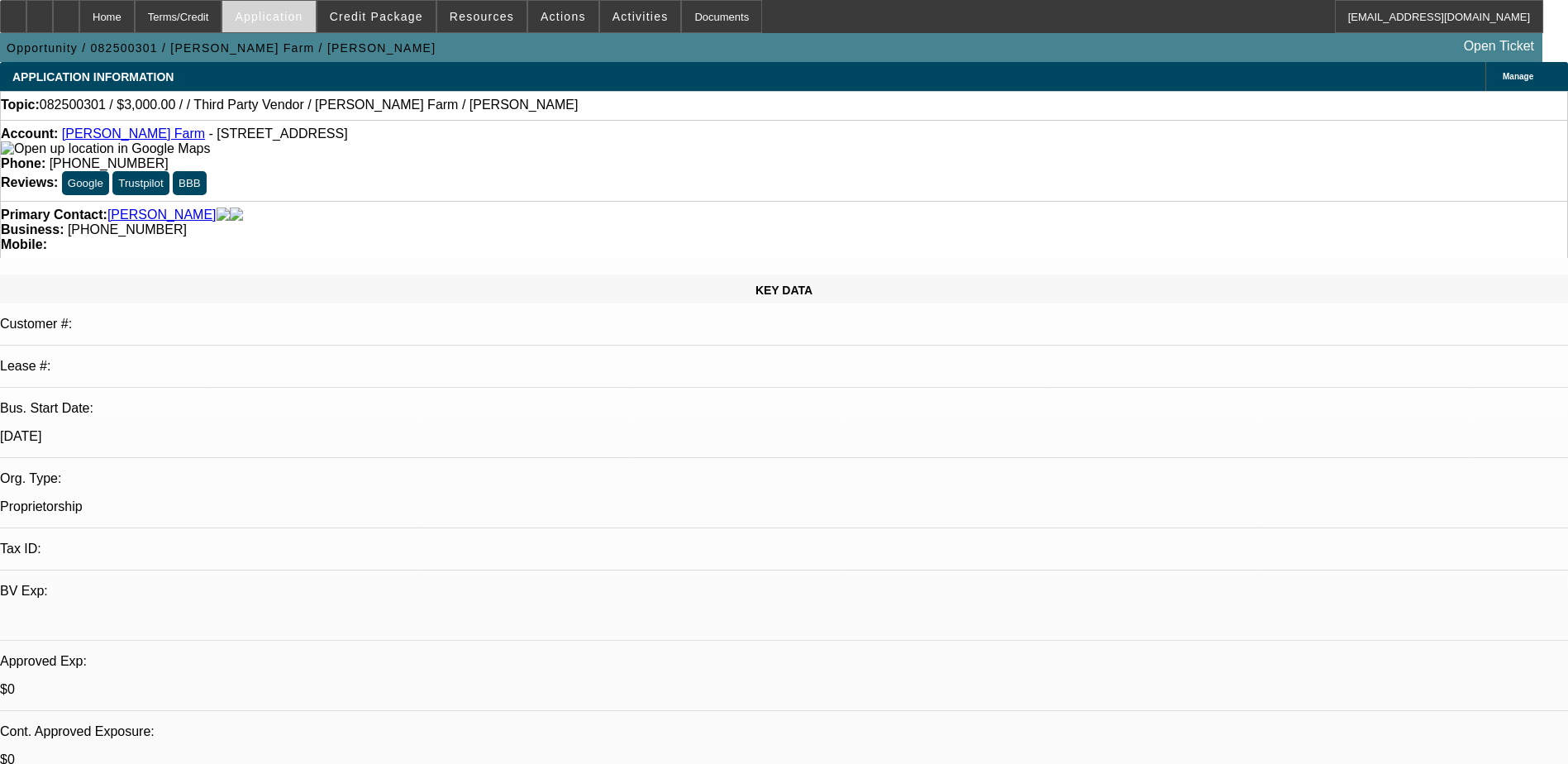
click at [303, 10] on span "Application" at bounding box center [269, 16] width 68 height 13
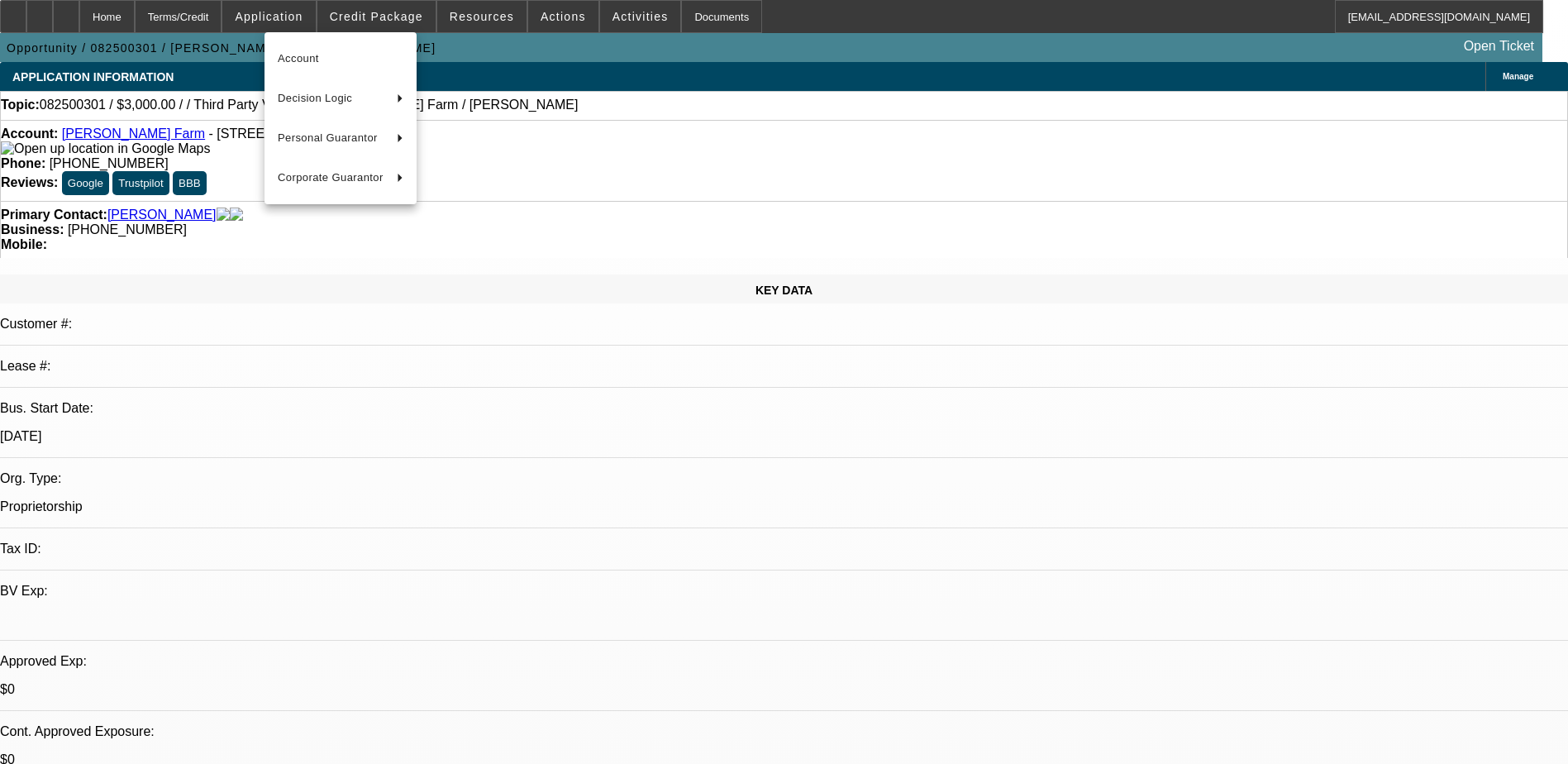
click at [388, 16] on div at bounding box center [784, 382] width 1568 height 764
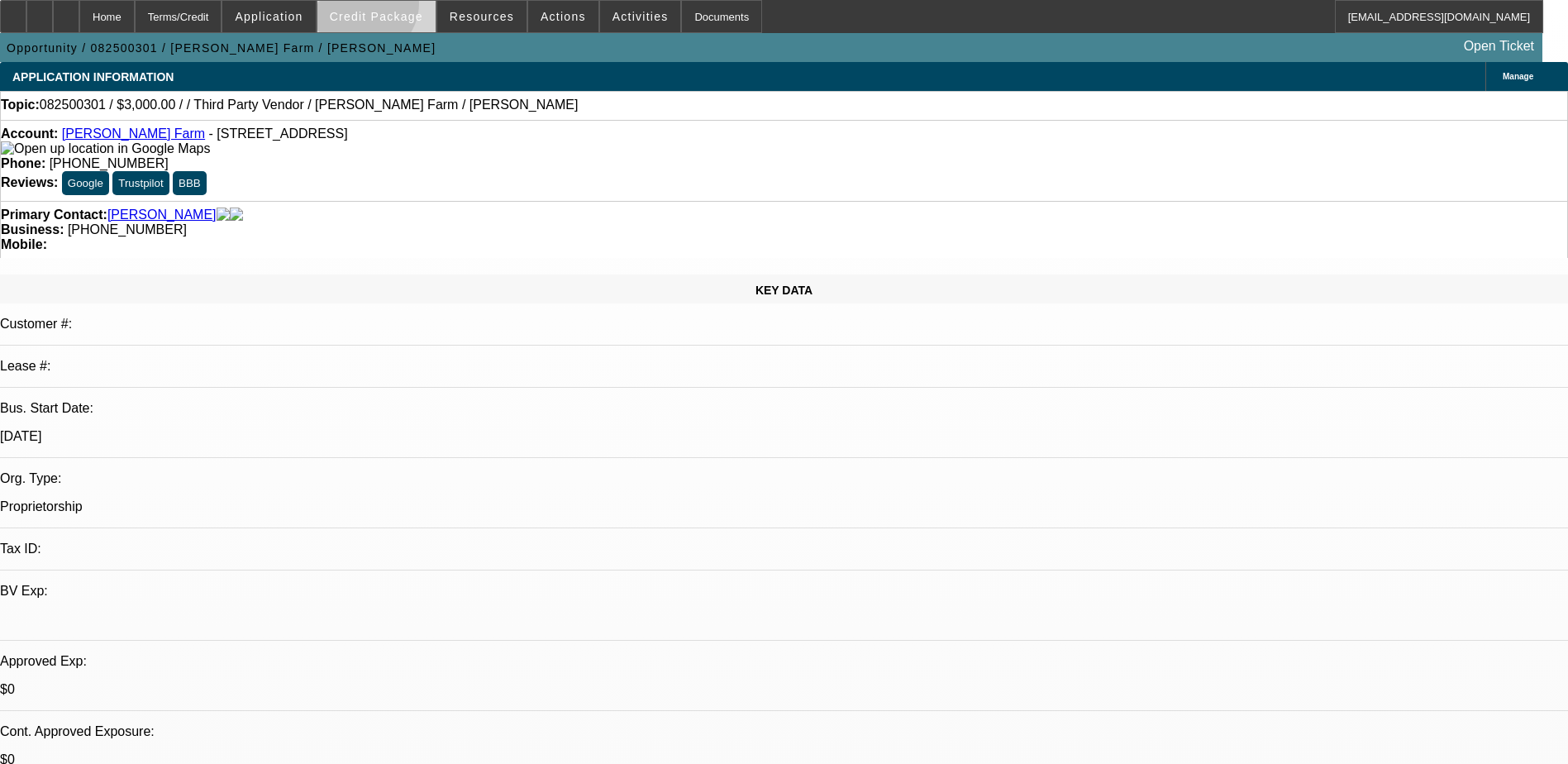
click at [390, 12] on button "Credit Package" at bounding box center [376, 16] width 118 height 31
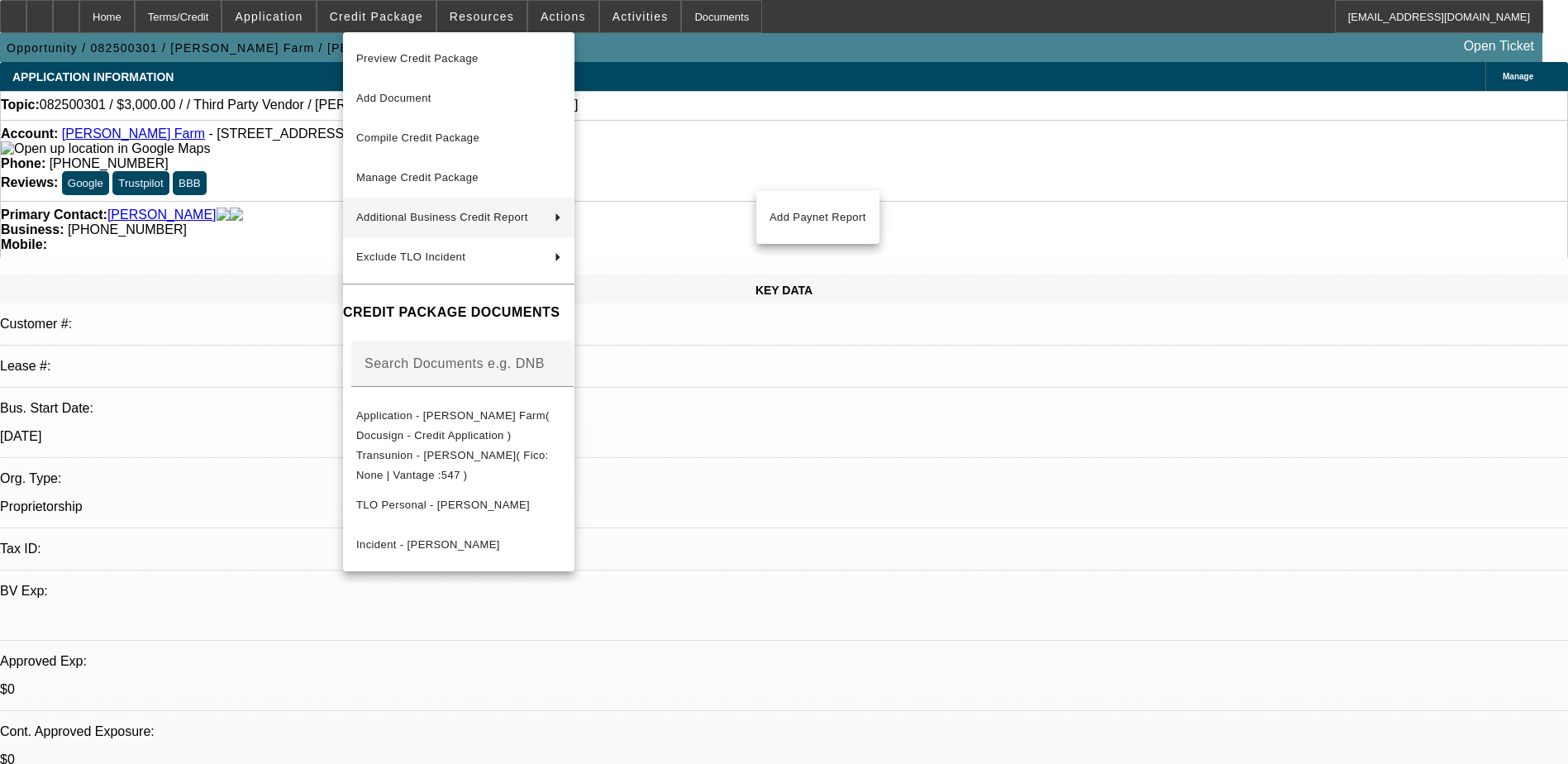
click at [204, 16] on div at bounding box center [784, 382] width 1568 height 764
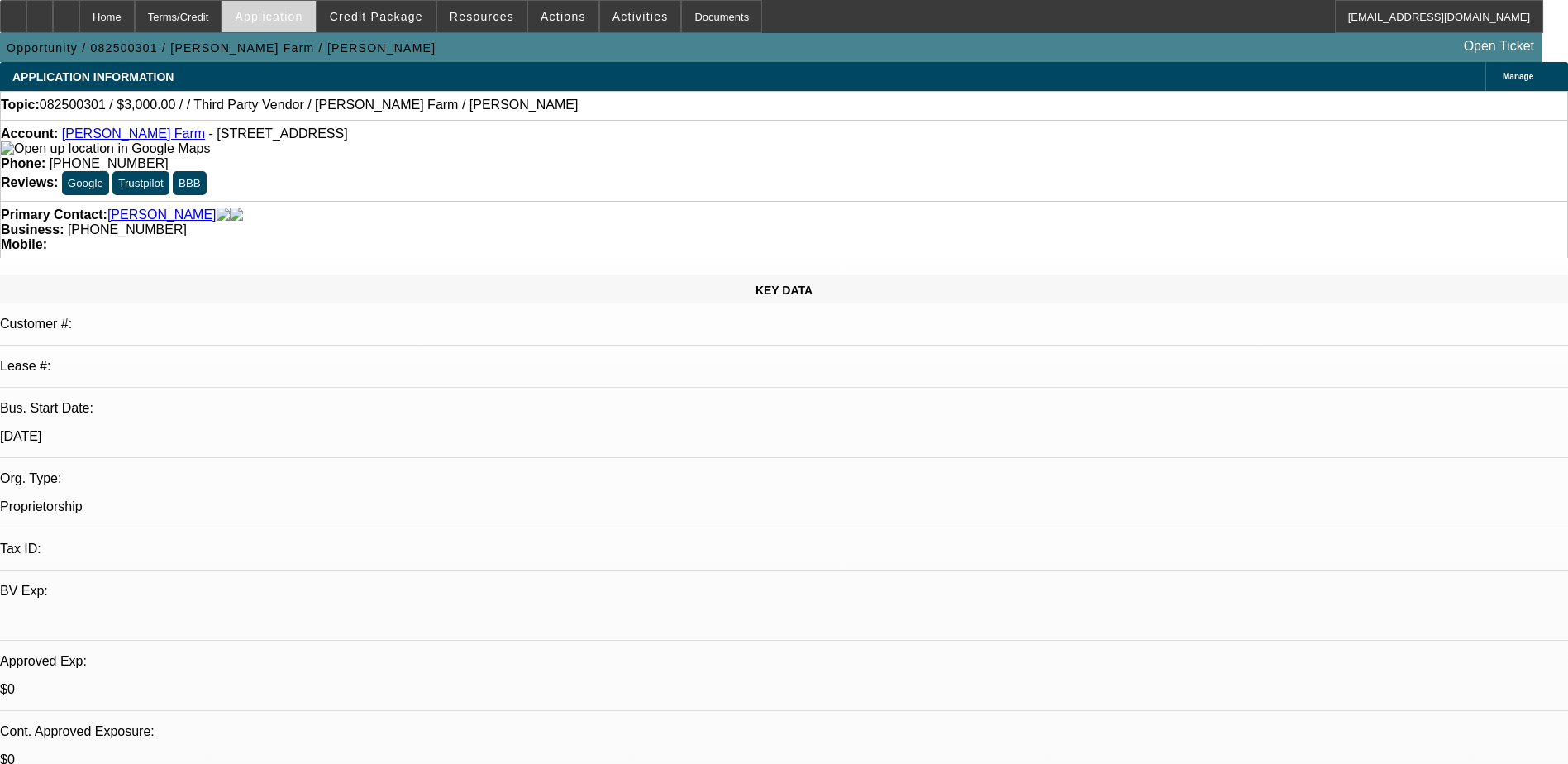
click at [303, 15] on span "Application" at bounding box center [269, 16] width 68 height 13
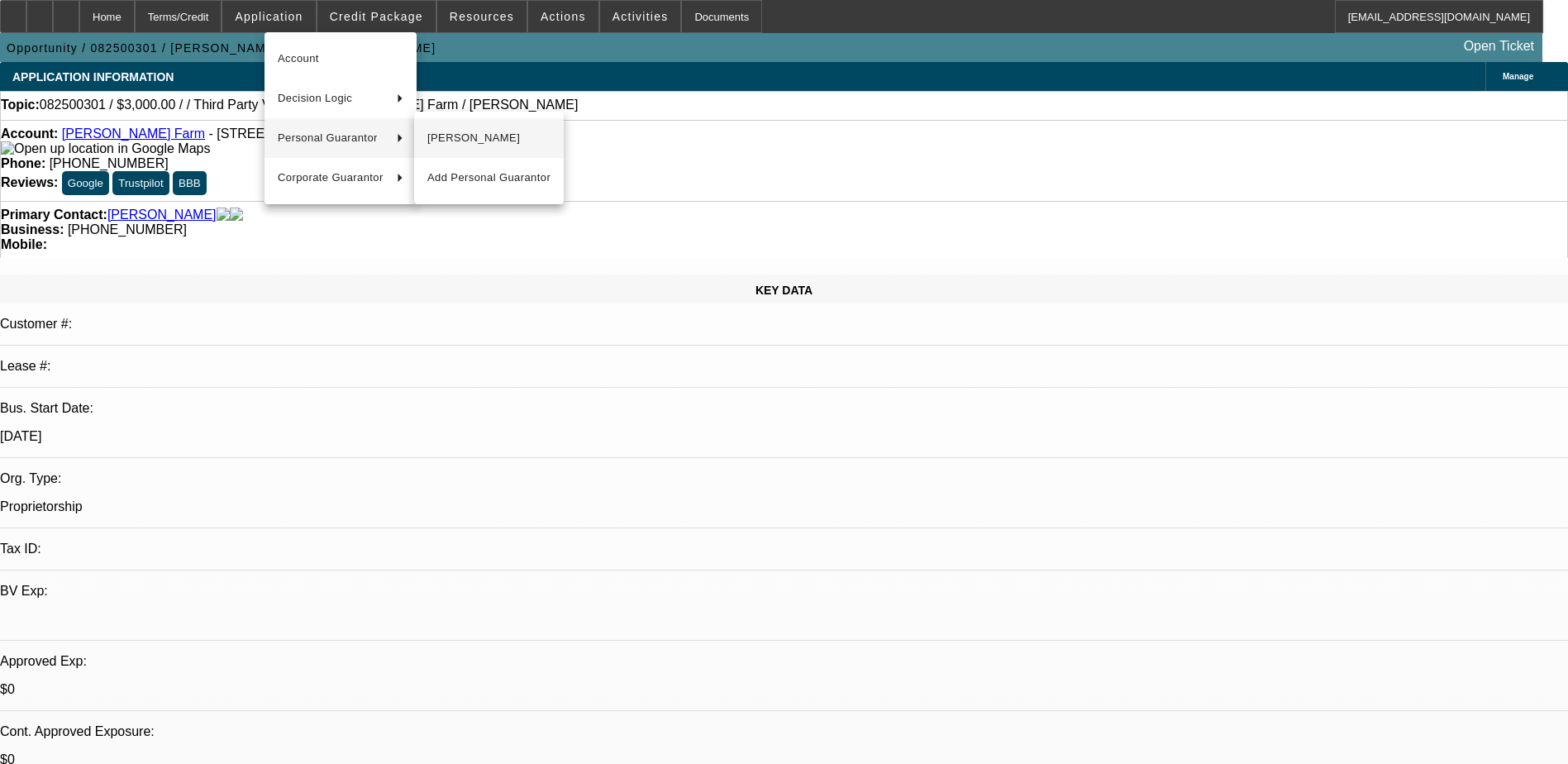
click at [445, 136] on span "[PERSON_NAME]" at bounding box center [489, 138] width 124 height 20
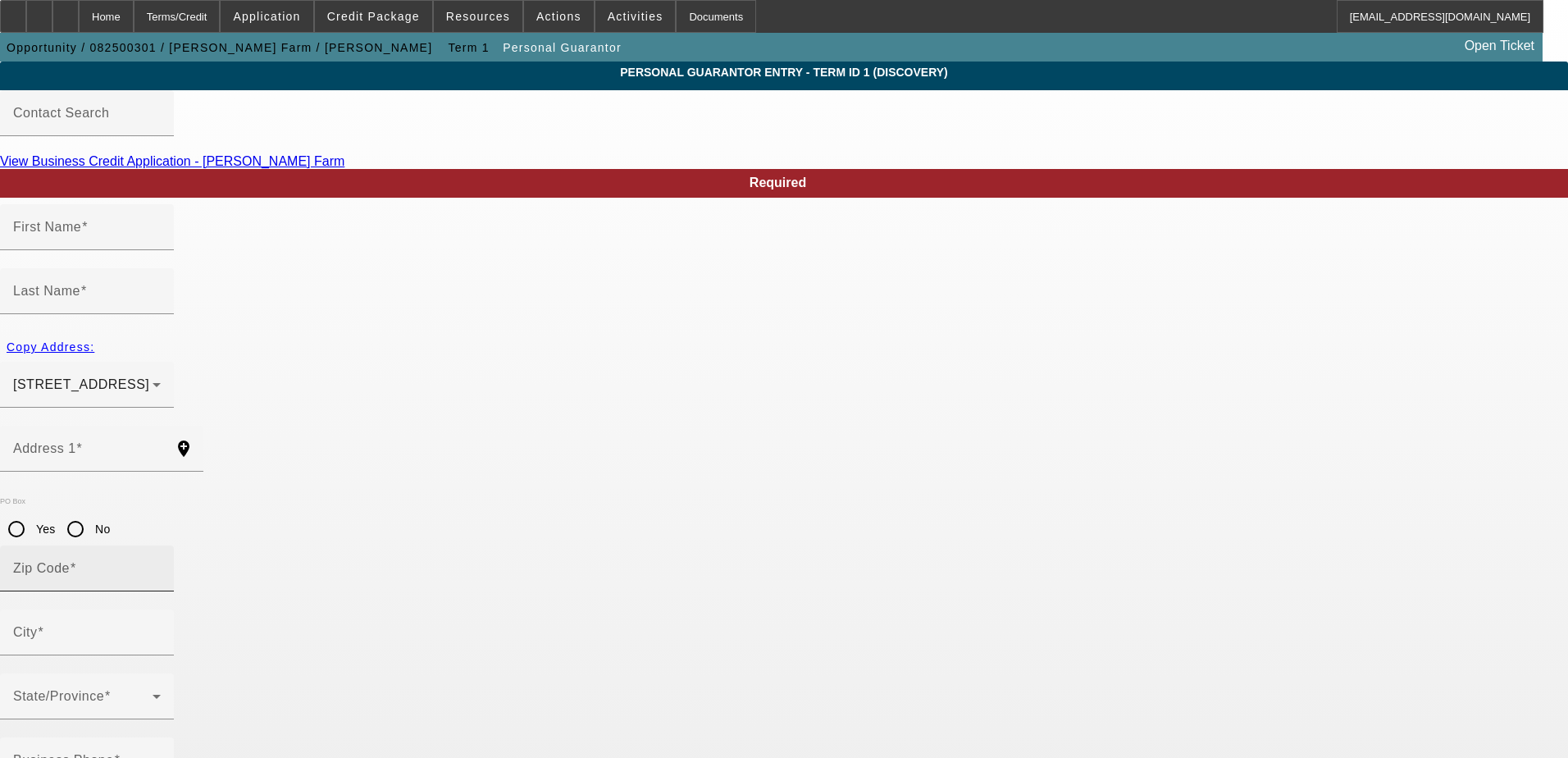
type input "Christopher"
type input "Roberts"
type input "3679 Black Creek Road"
radio input "true"
type input "40312"
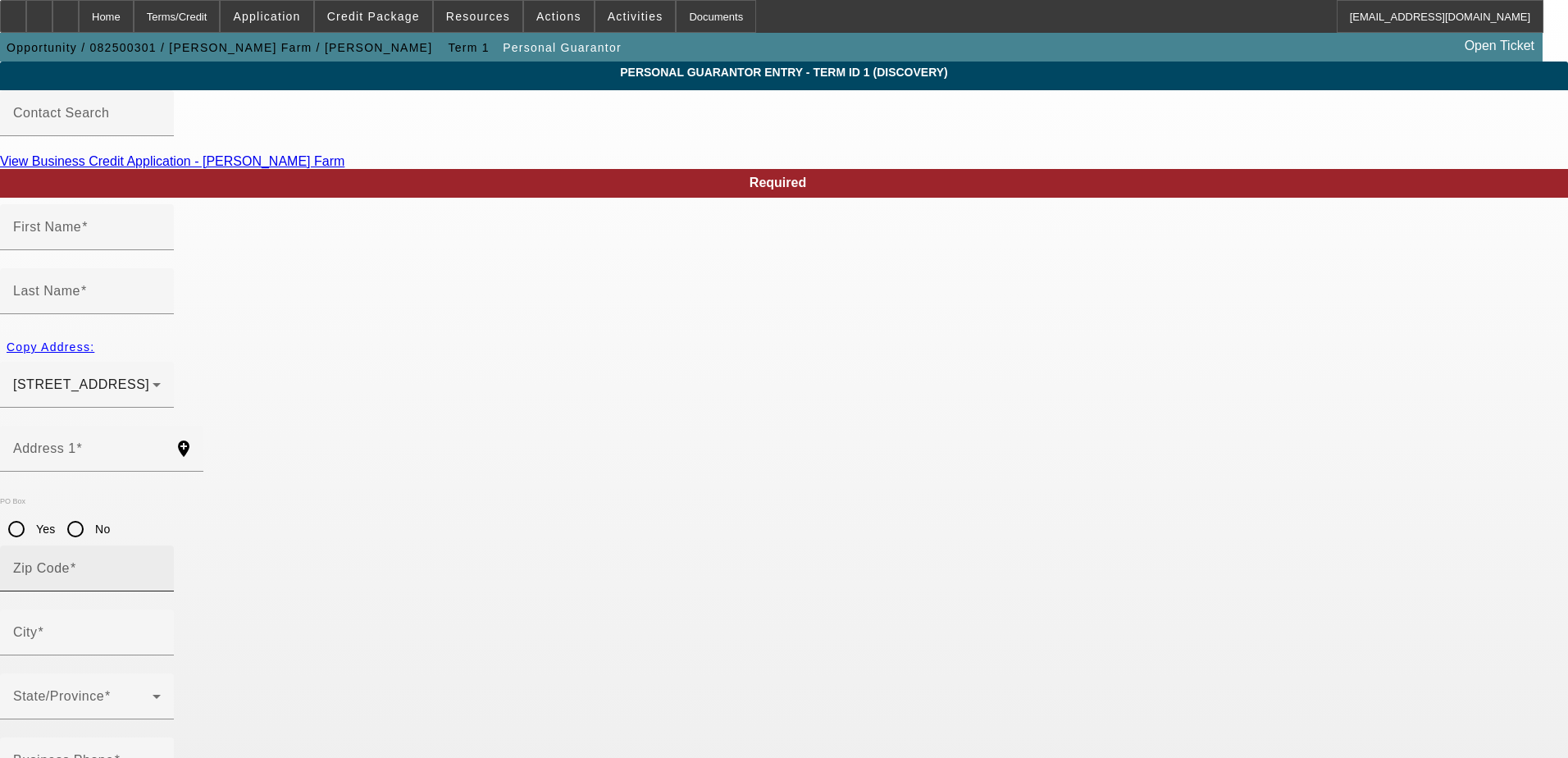
type input "Clay City"
type input "[PHONE_NUMBER]"
type input "15"
type input "405-33-8675"
type input "cr555046@gmail.com"
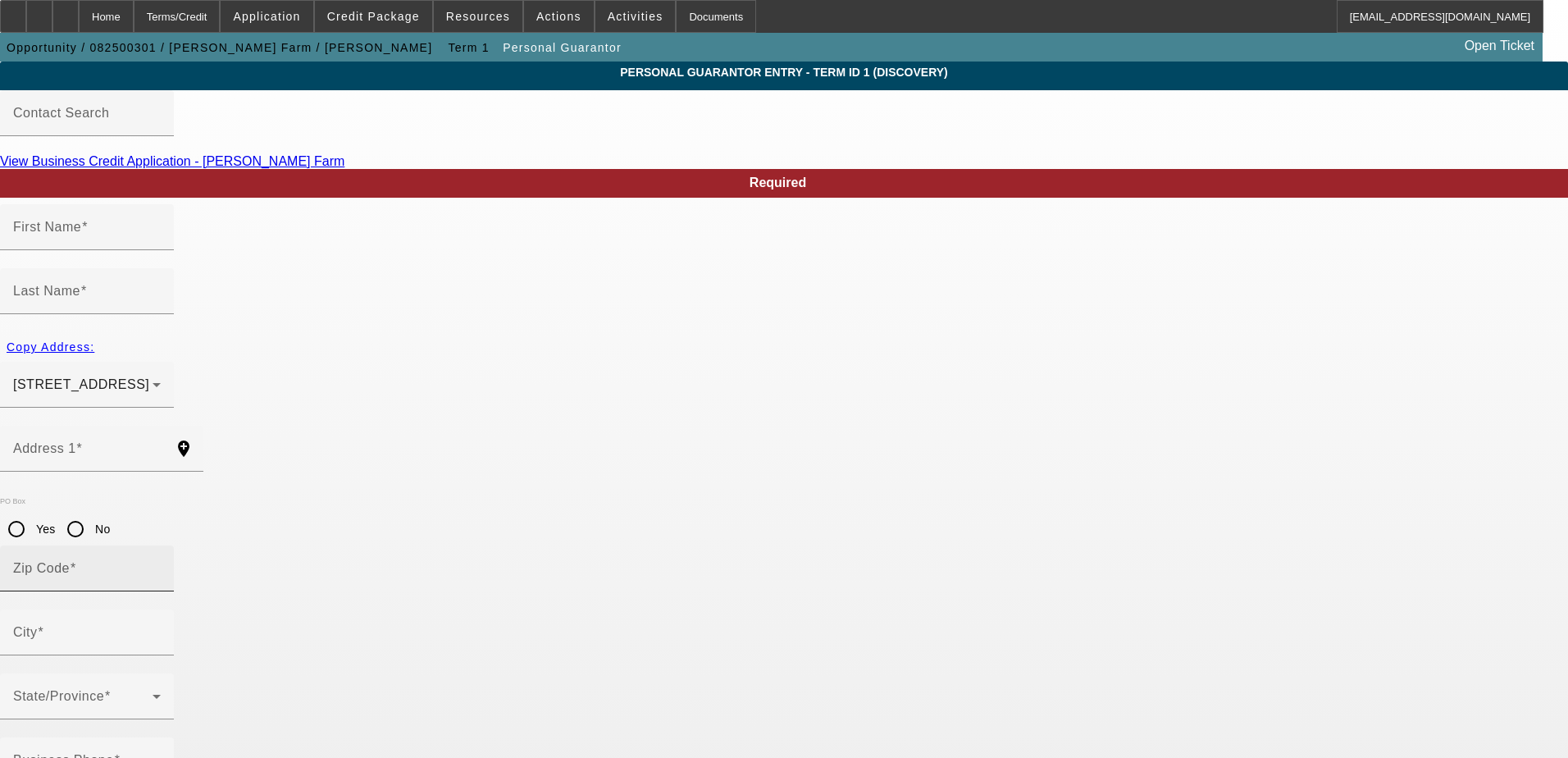
type input "[PHONE_NUMBER]"
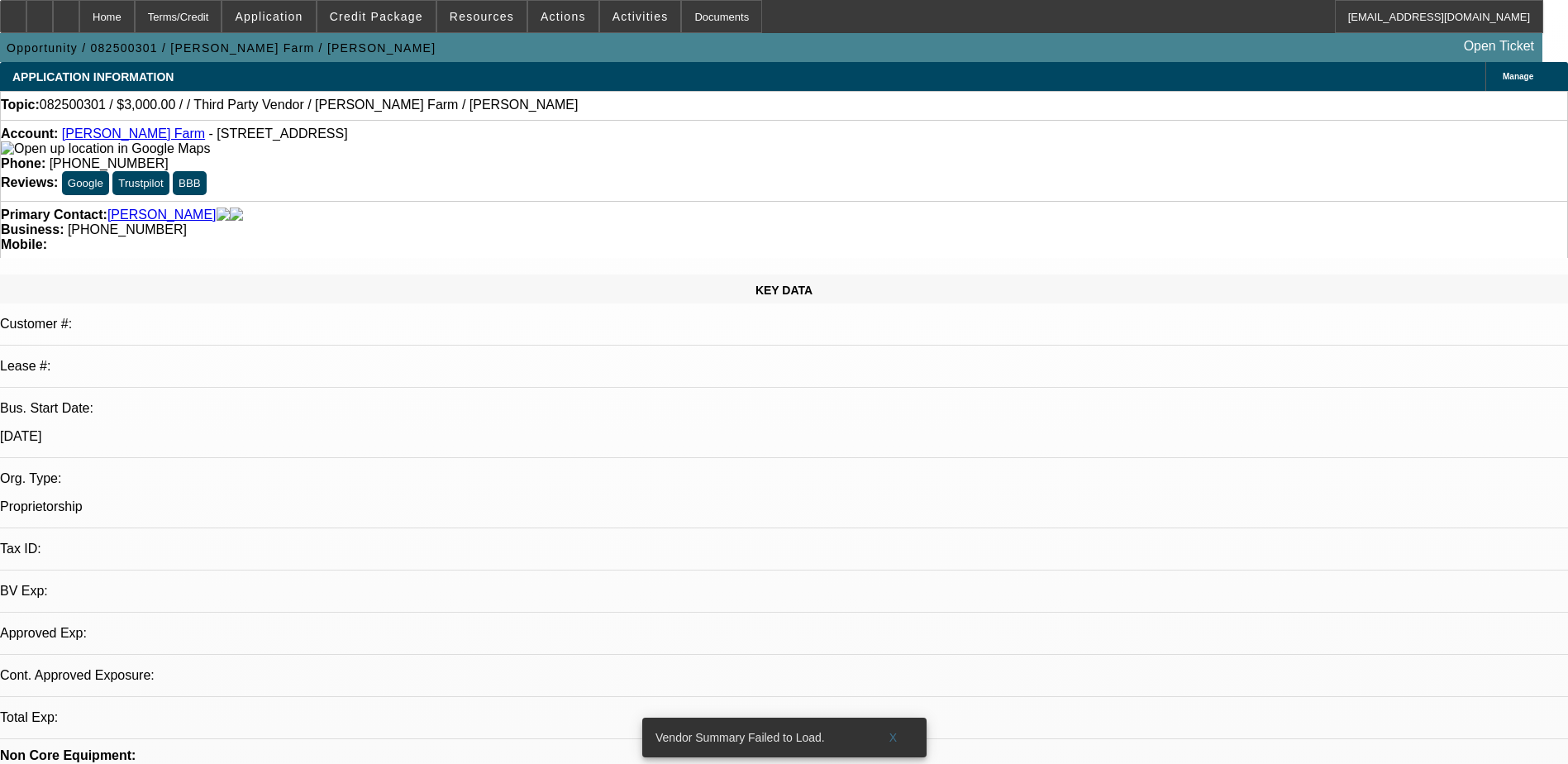
select select "0"
select select "2"
select select "0.1"
select select "4"
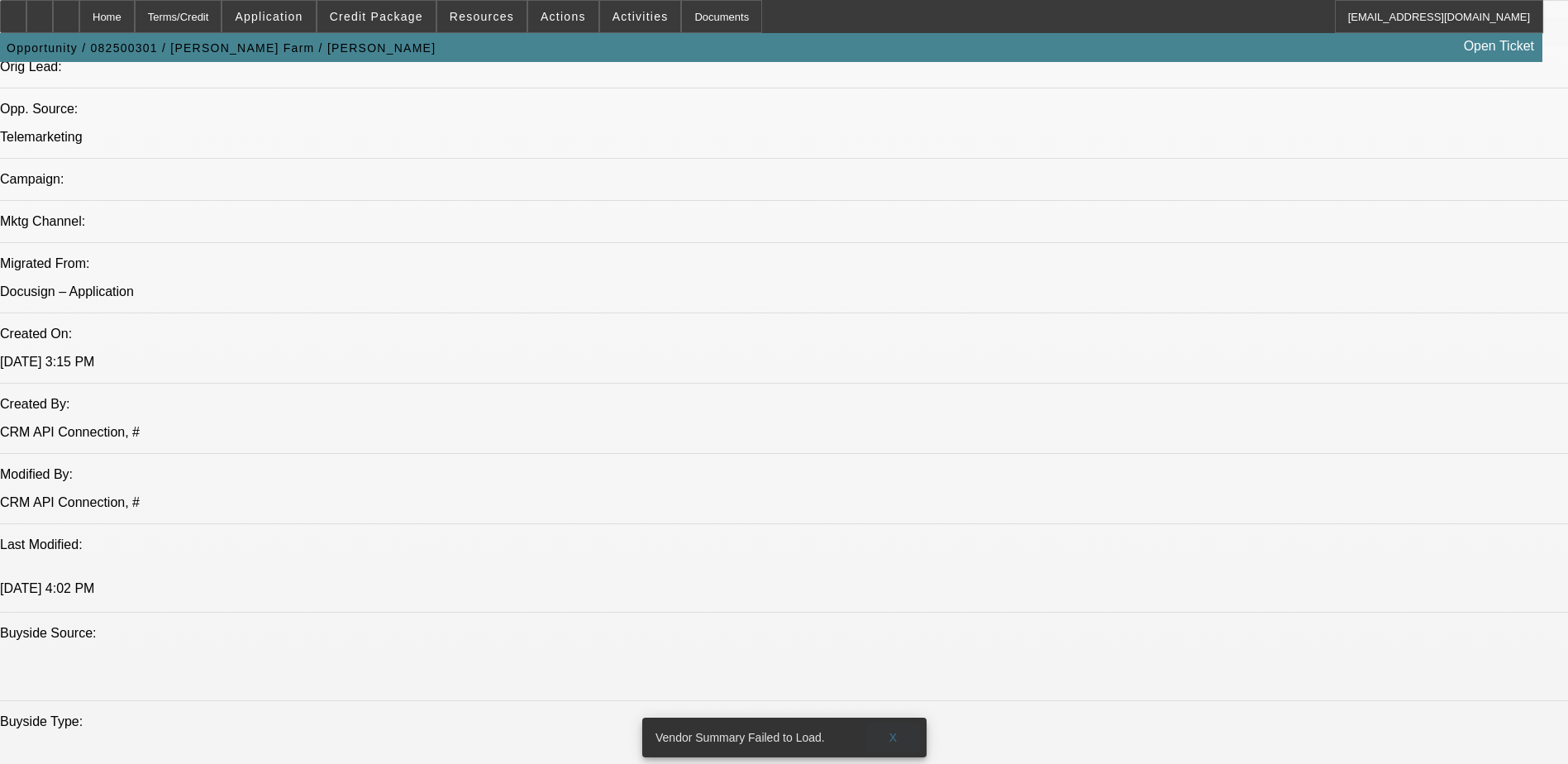
scroll to position [1157, 0]
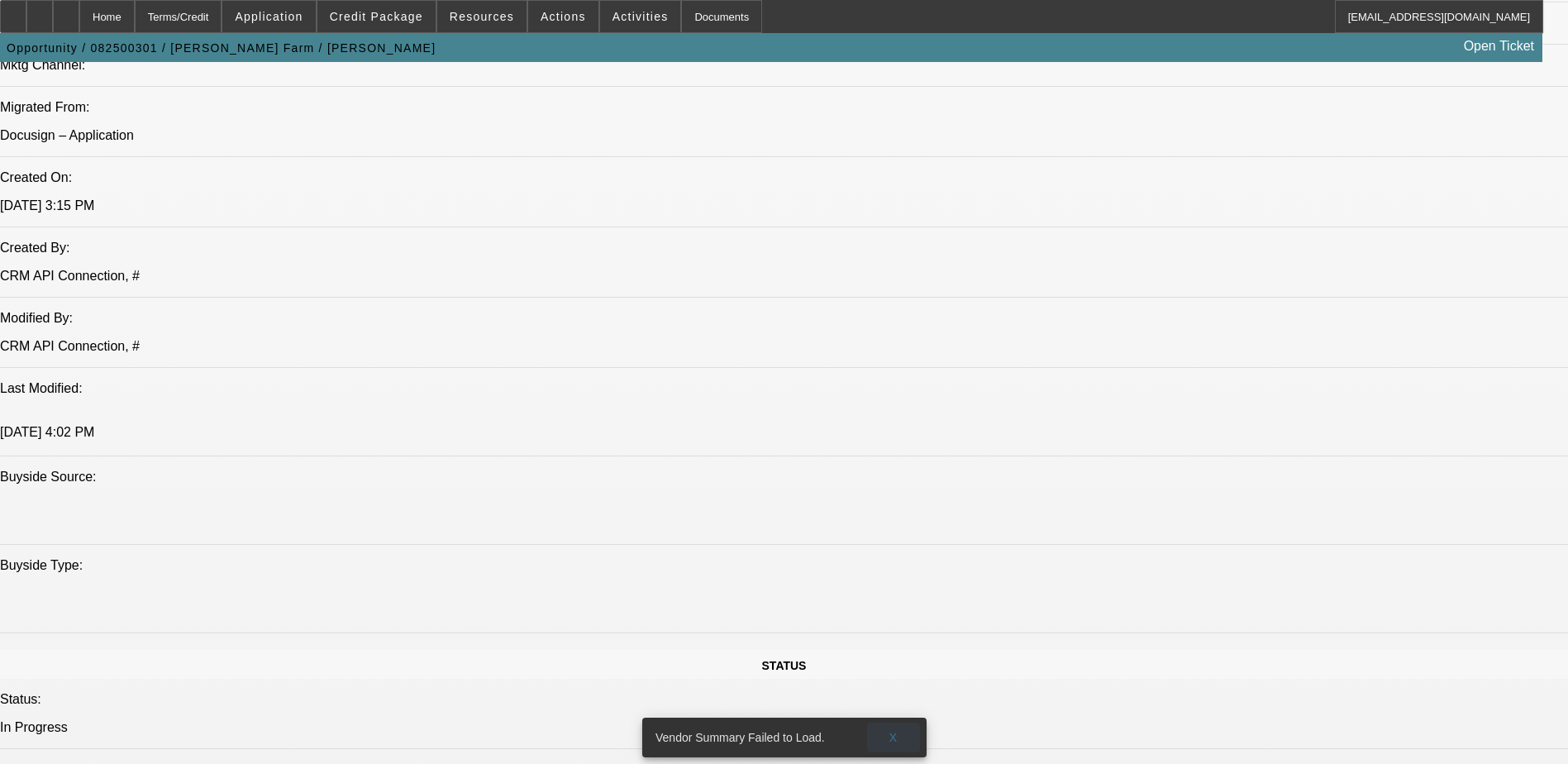
click at [902, 725] on span at bounding box center [893, 737] width 53 height 39
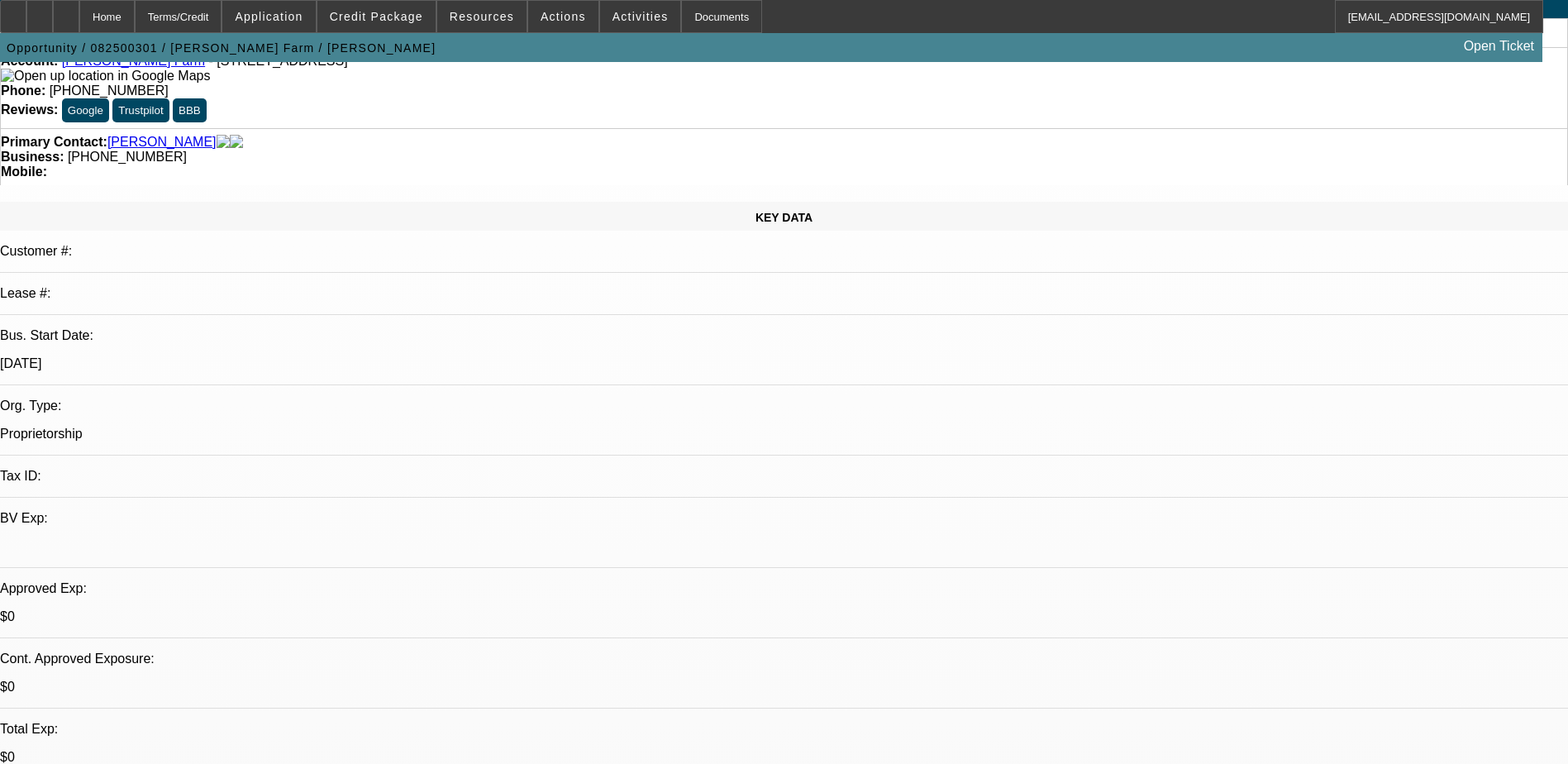
scroll to position [0, 0]
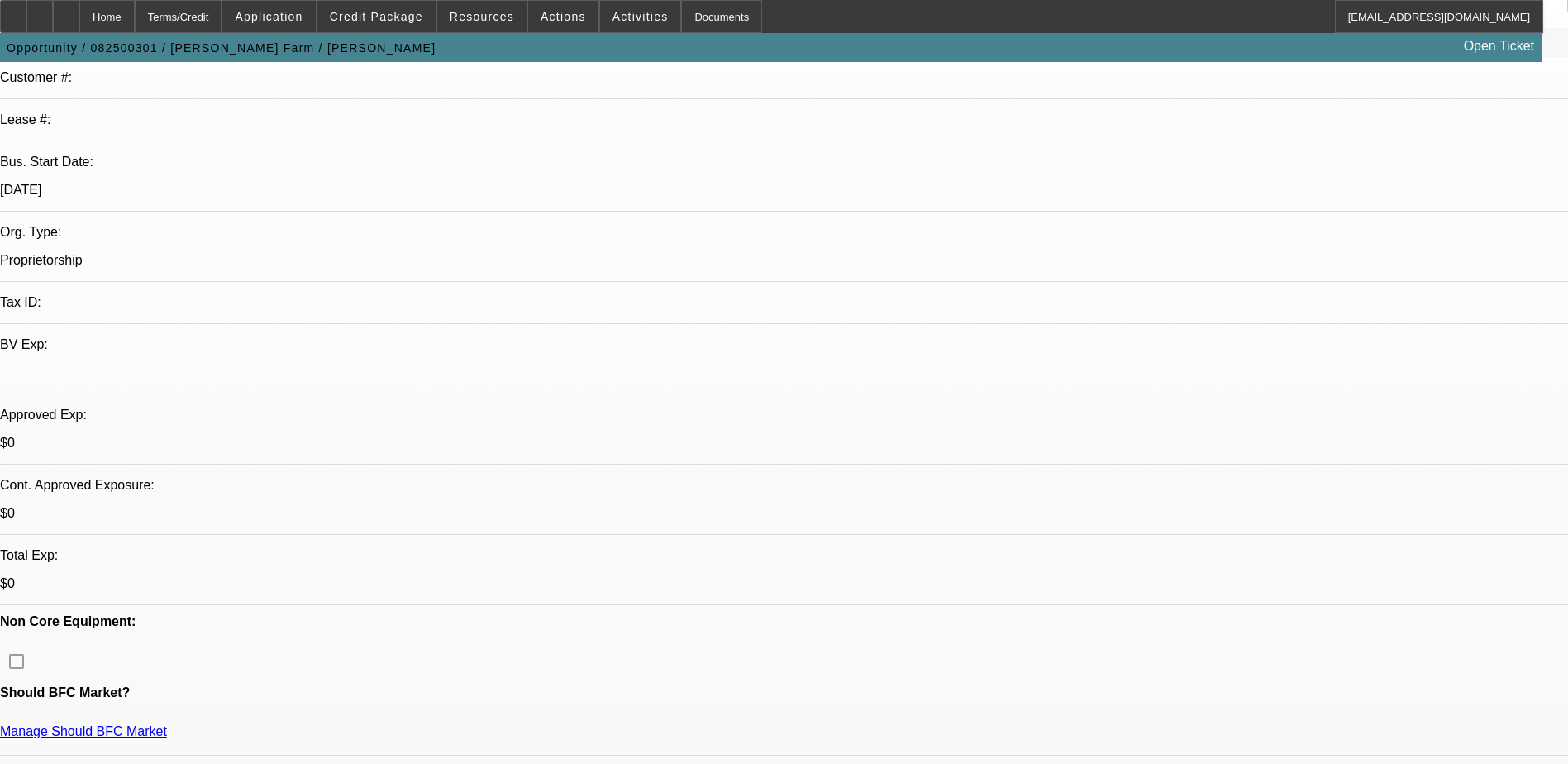
scroll to position [248, 0]
drag, startPoint x: 1131, startPoint y: 106, endPoint x: 1143, endPoint y: 99, distance: 13.9
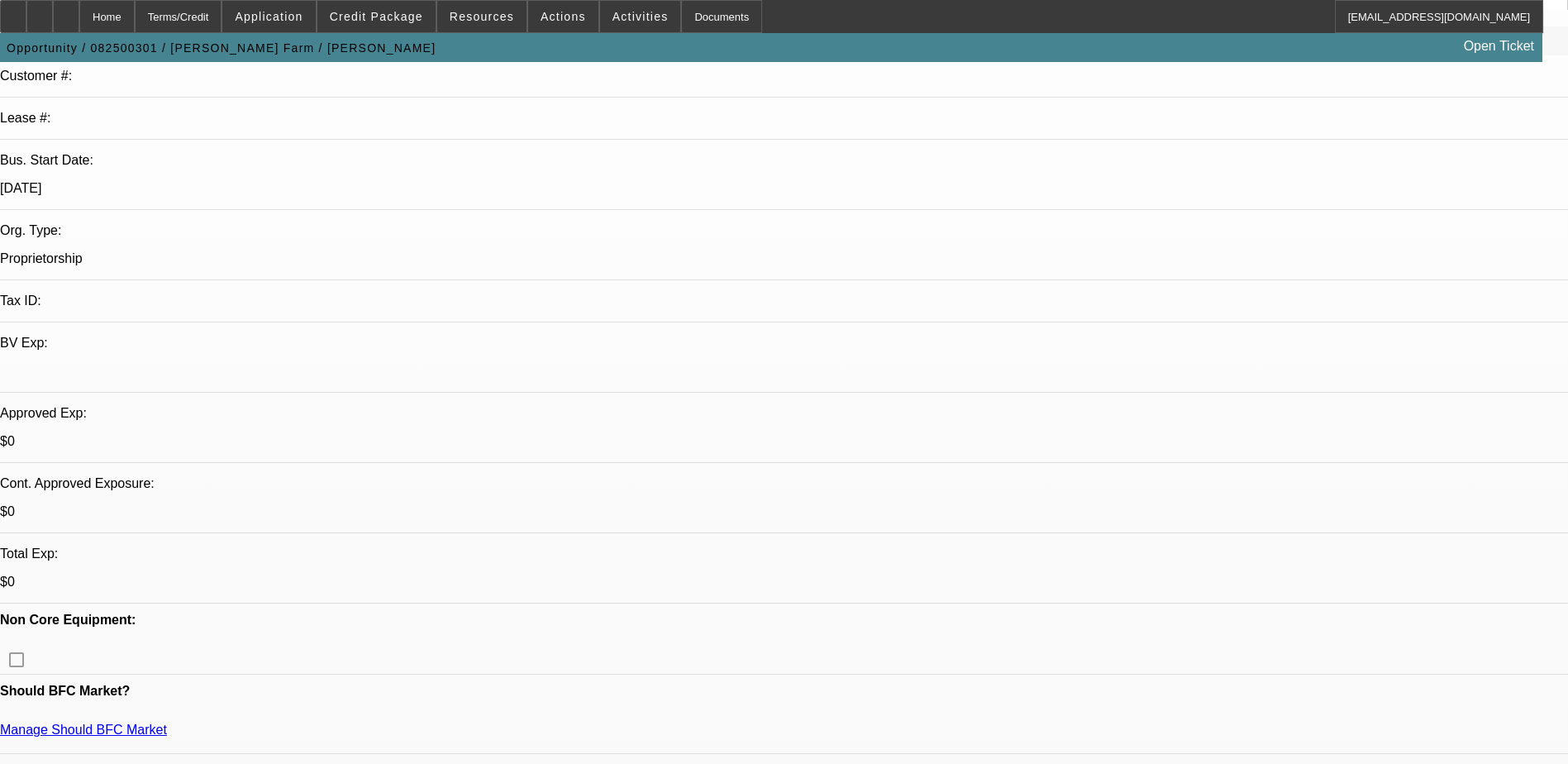
radio input "true"
paste textarea "Business license or oldest schedule C or oldest tax return with the business (F…"
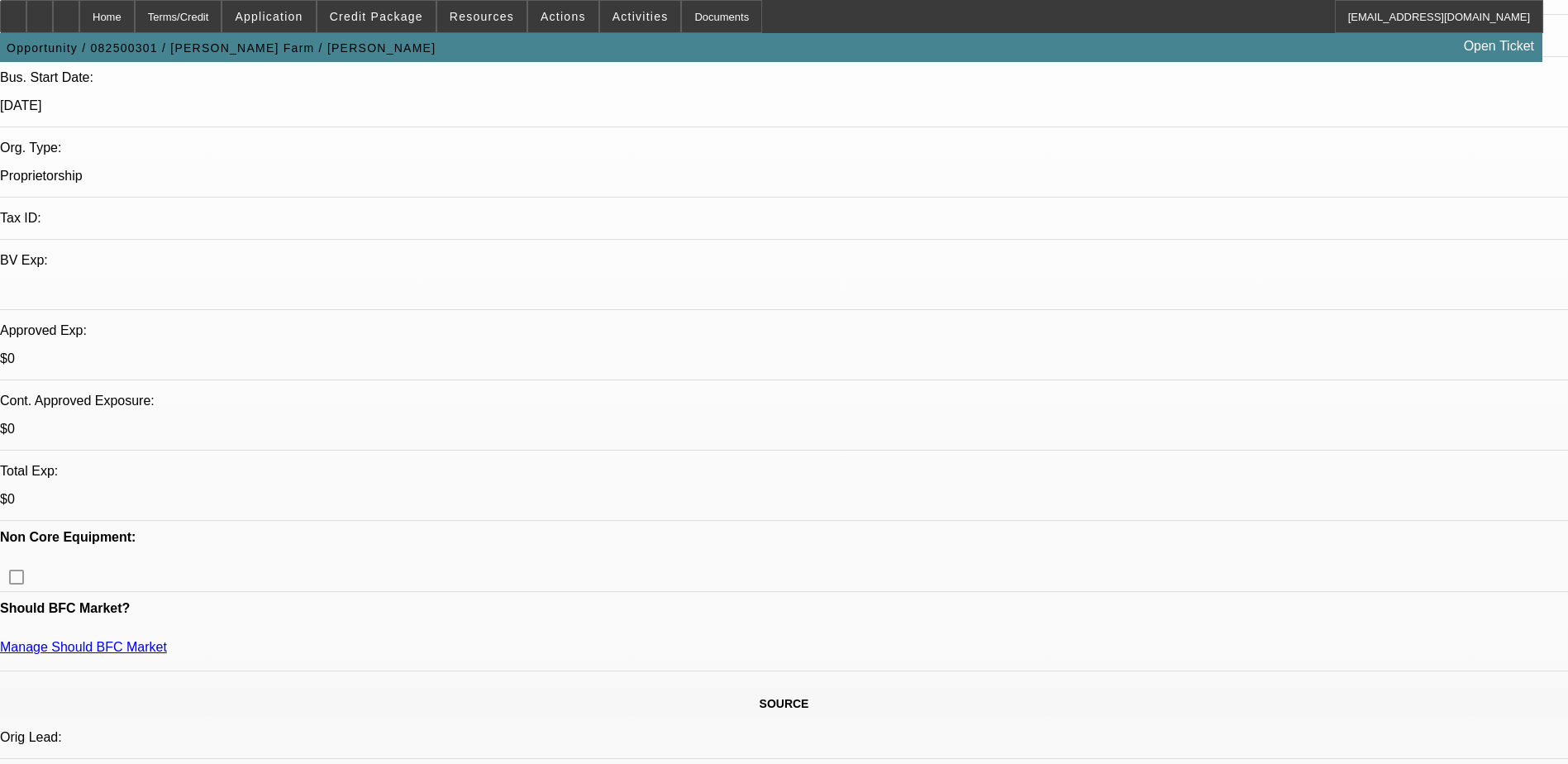
scroll to position [5, 0]
drag, startPoint x: 1187, startPoint y: 341, endPoint x: 1449, endPoint y: 323, distance: 262.6
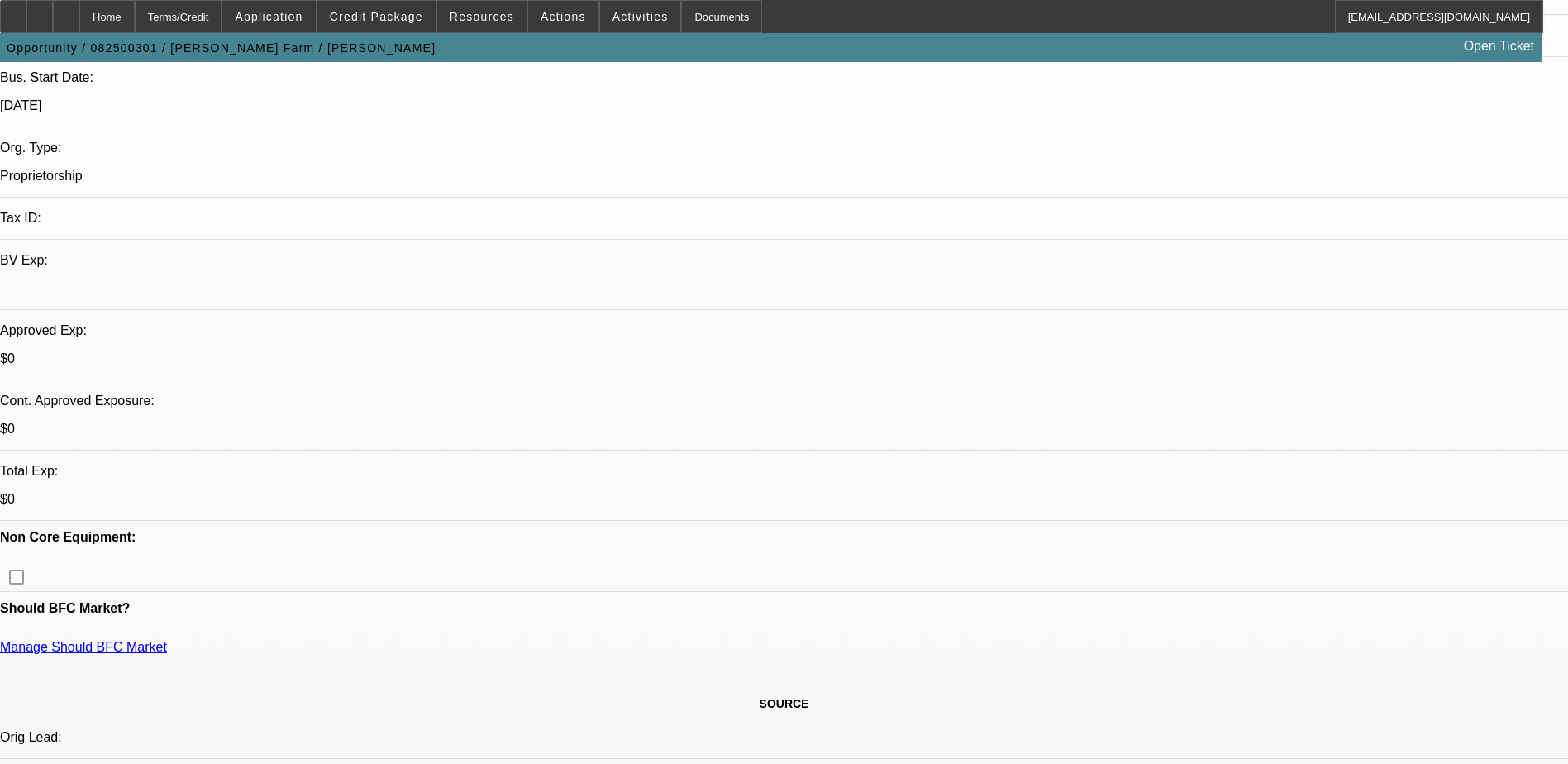
drag, startPoint x: 1214, startPoint y: 332, endPoint x: 1067, endPoint y: 324, distance: 147.2
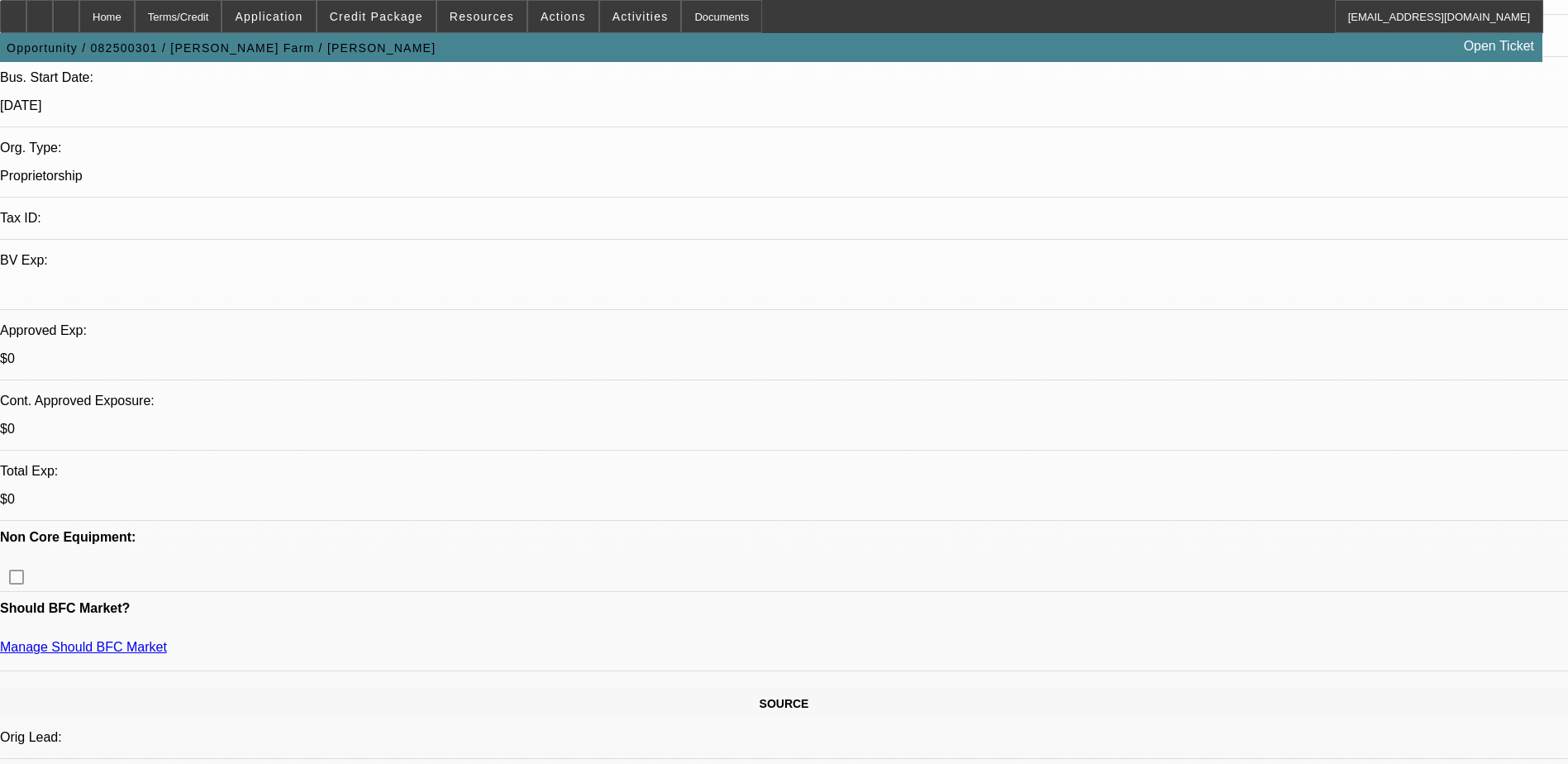
type textarea "[PERSON_NAME] is a sole prop. Said this tractor would bring in around 10k a mon…"
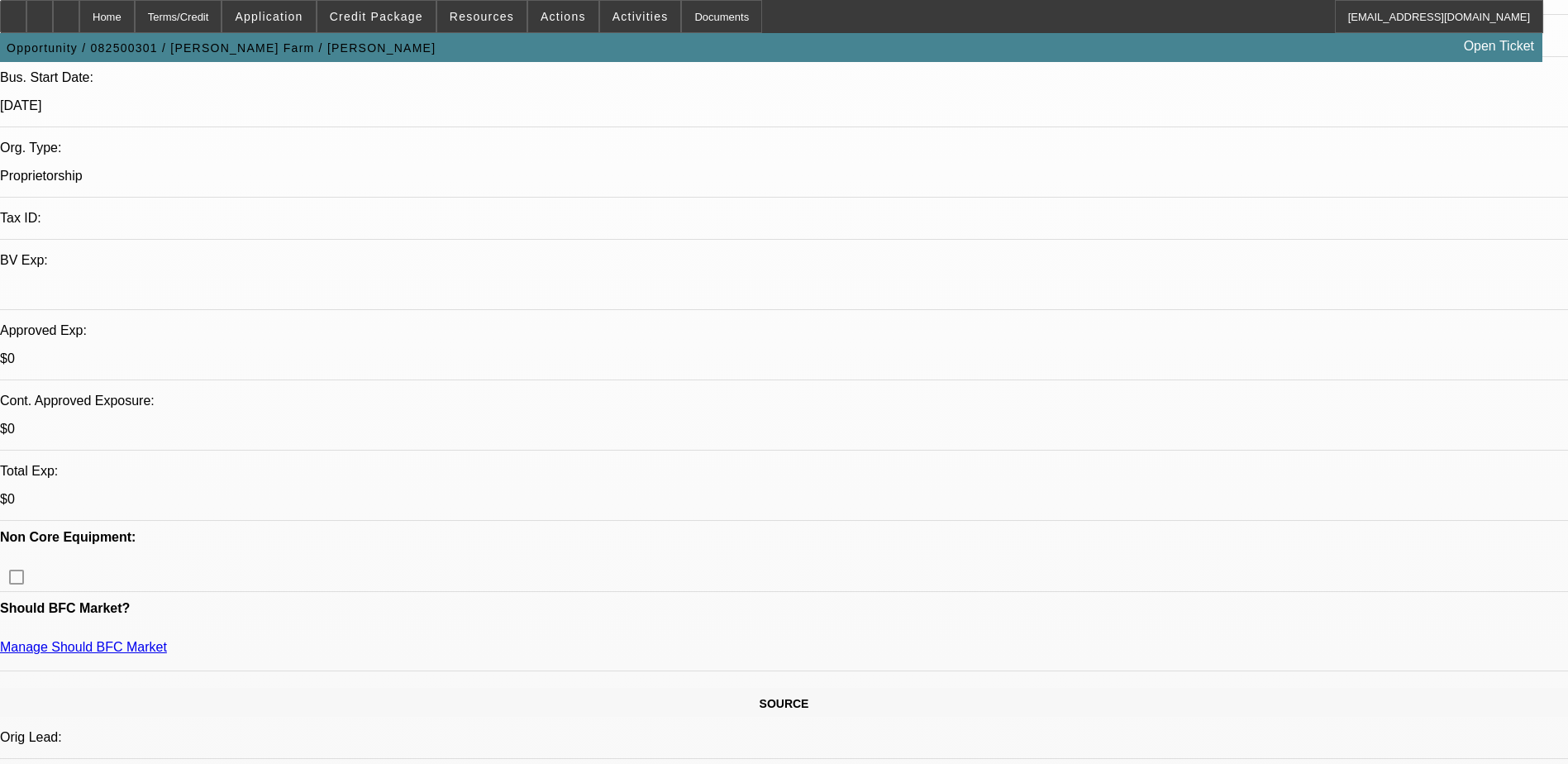
radio input "true"
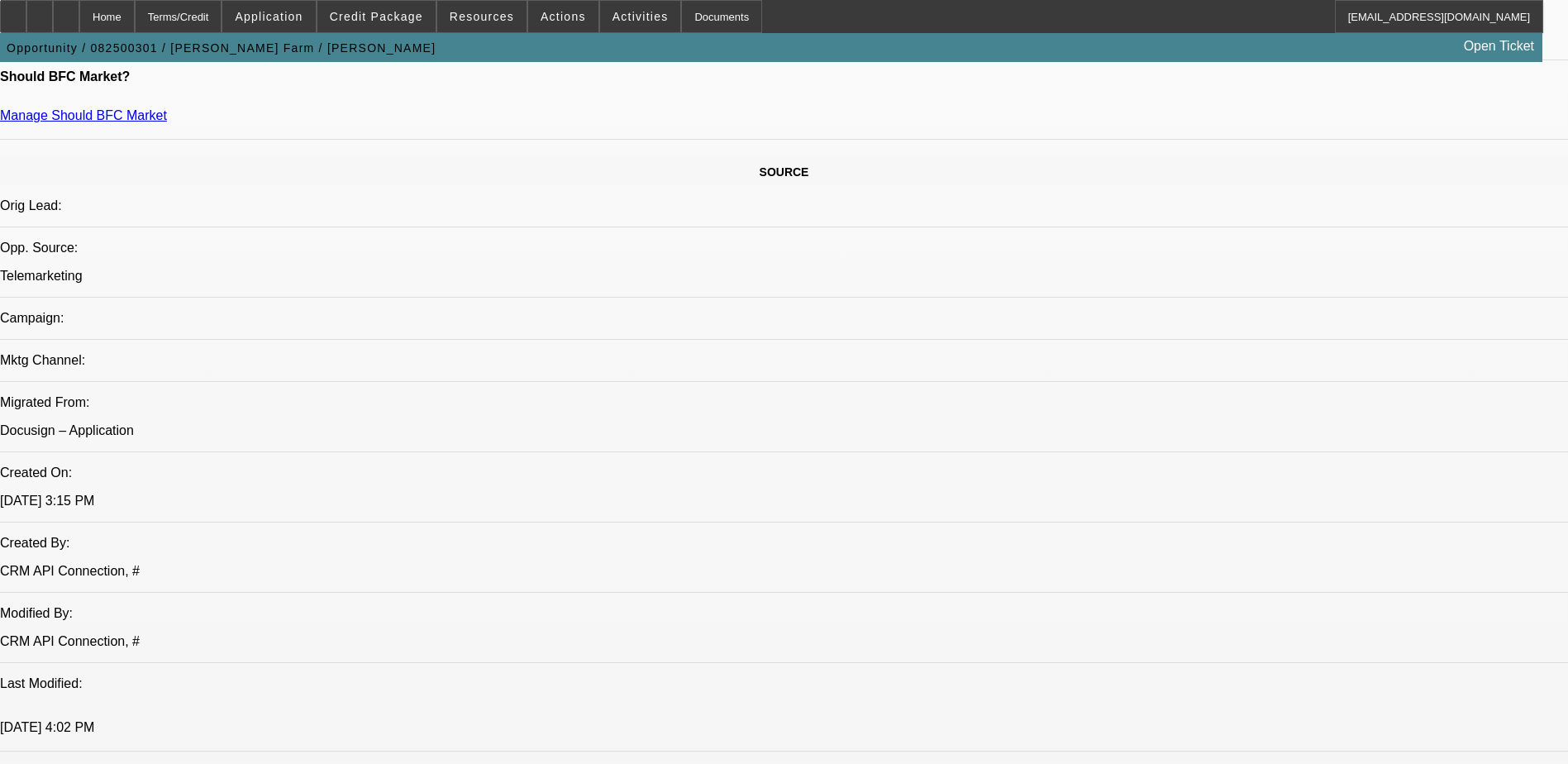
scroll to position [661, 0]
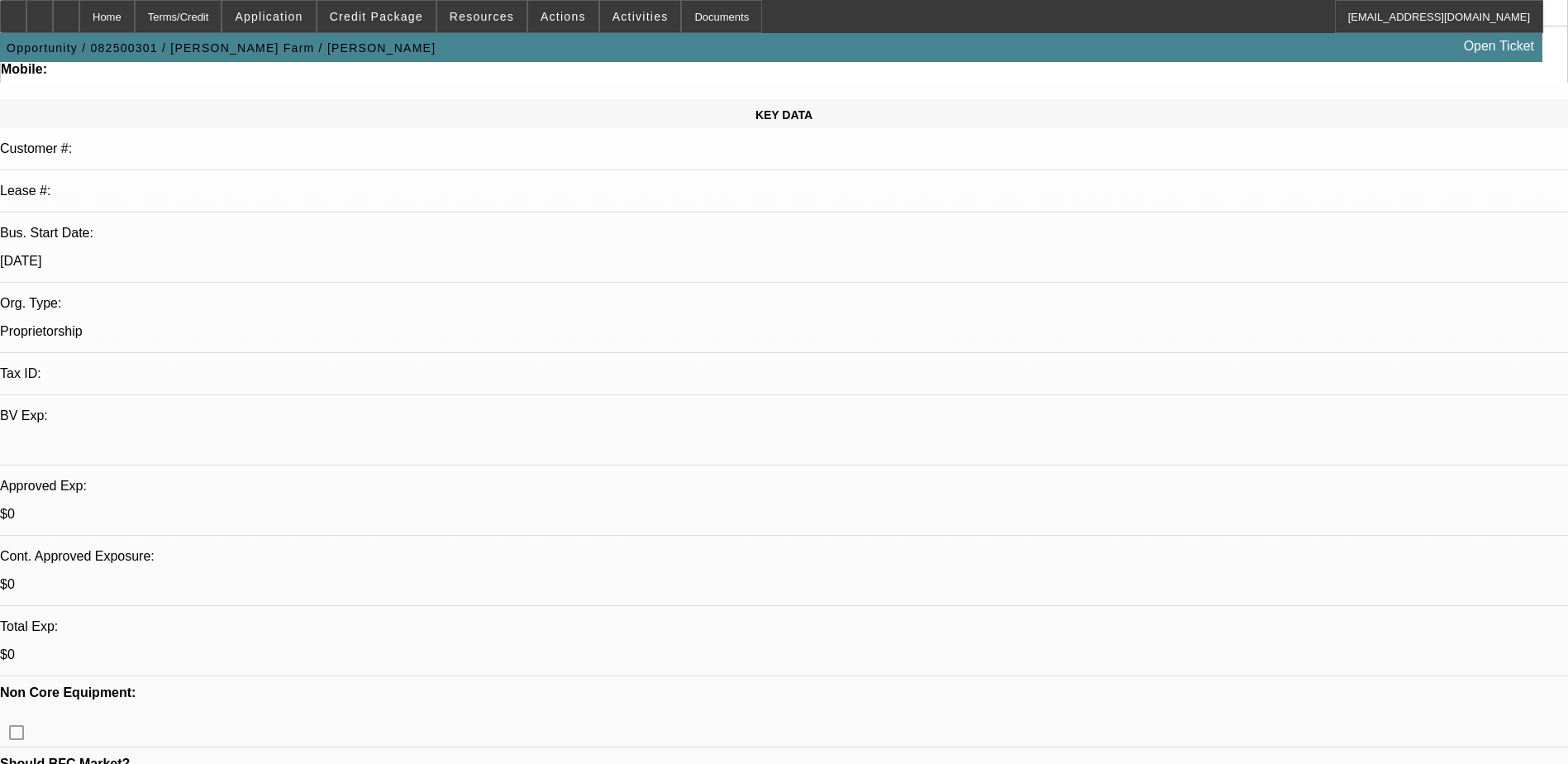
scroll to position [0, 0]
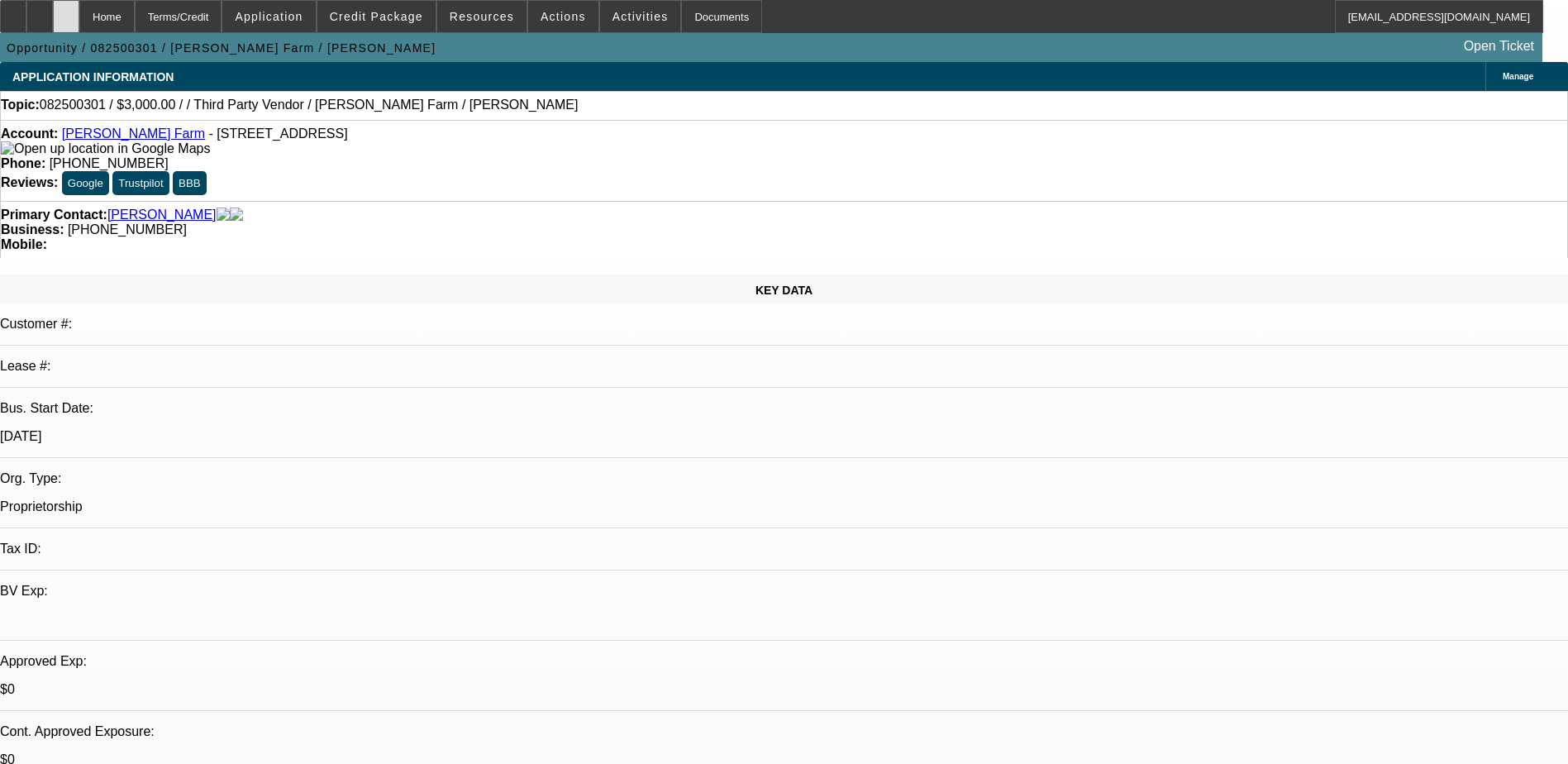
click at [66, 11] on icon at bounding box center [66, 11] width 0 height 0
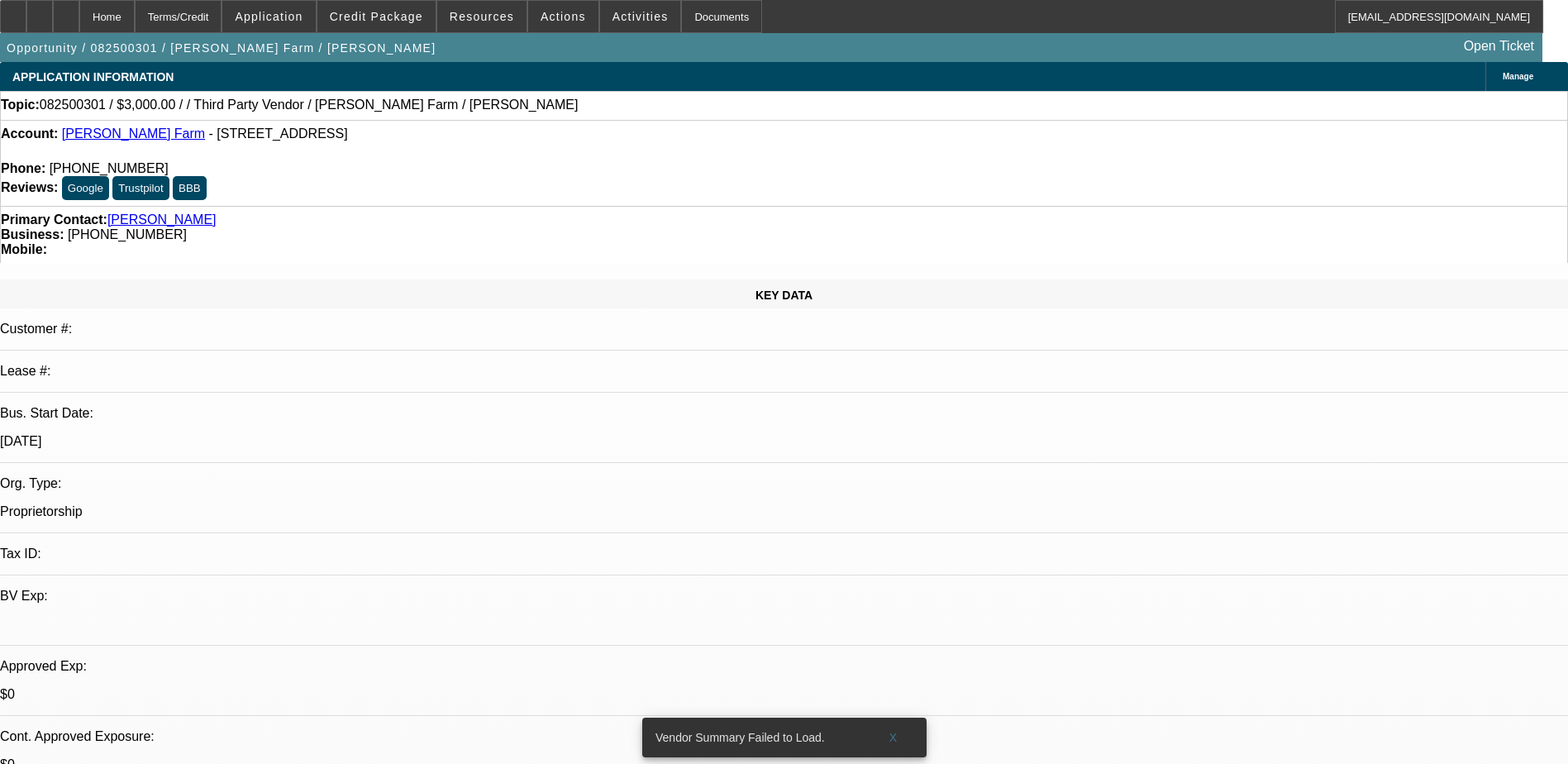
select select "0"
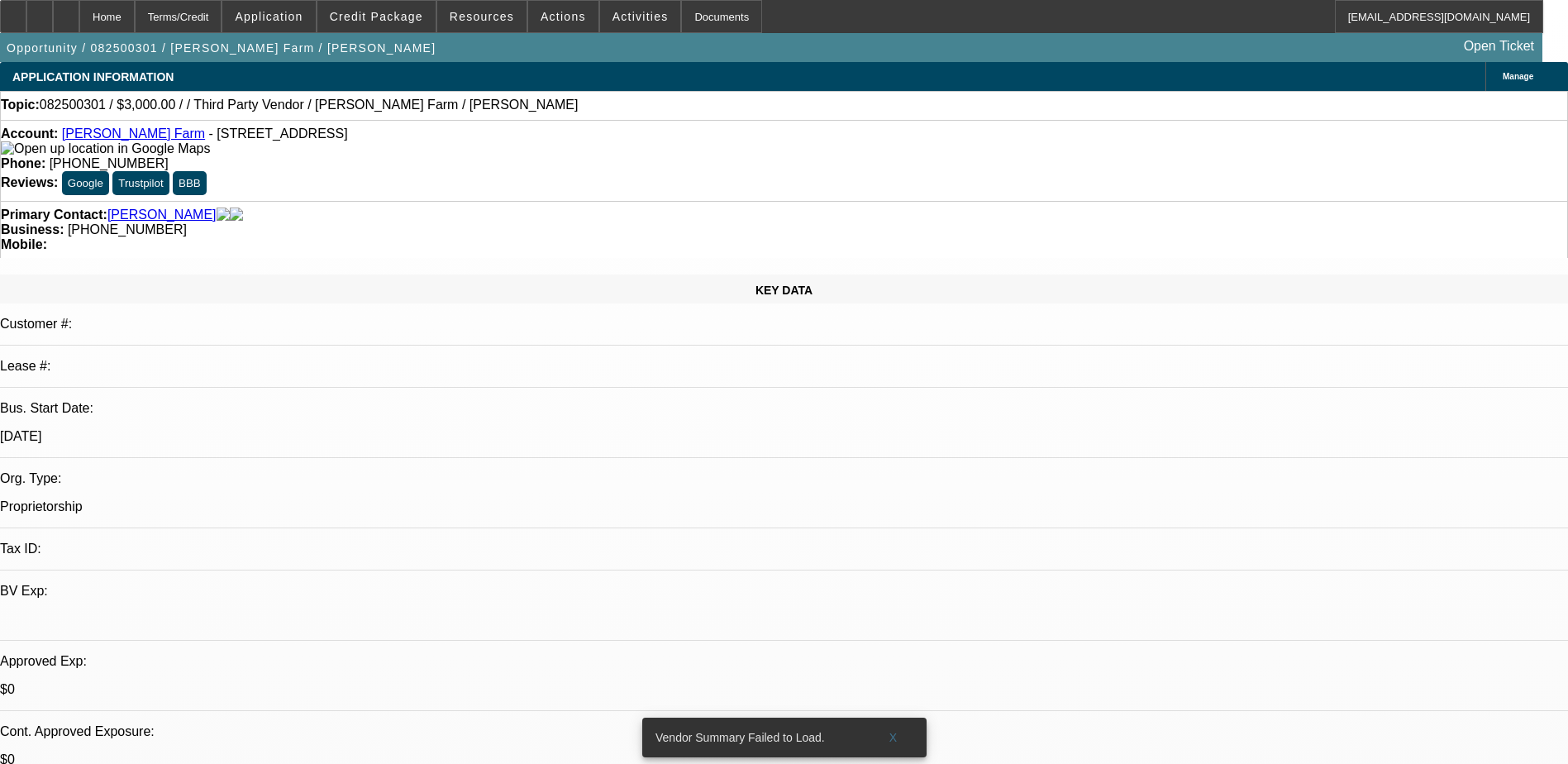
select select "2"
select select "0.1"
select select "1"
select select "2"
select select "4"
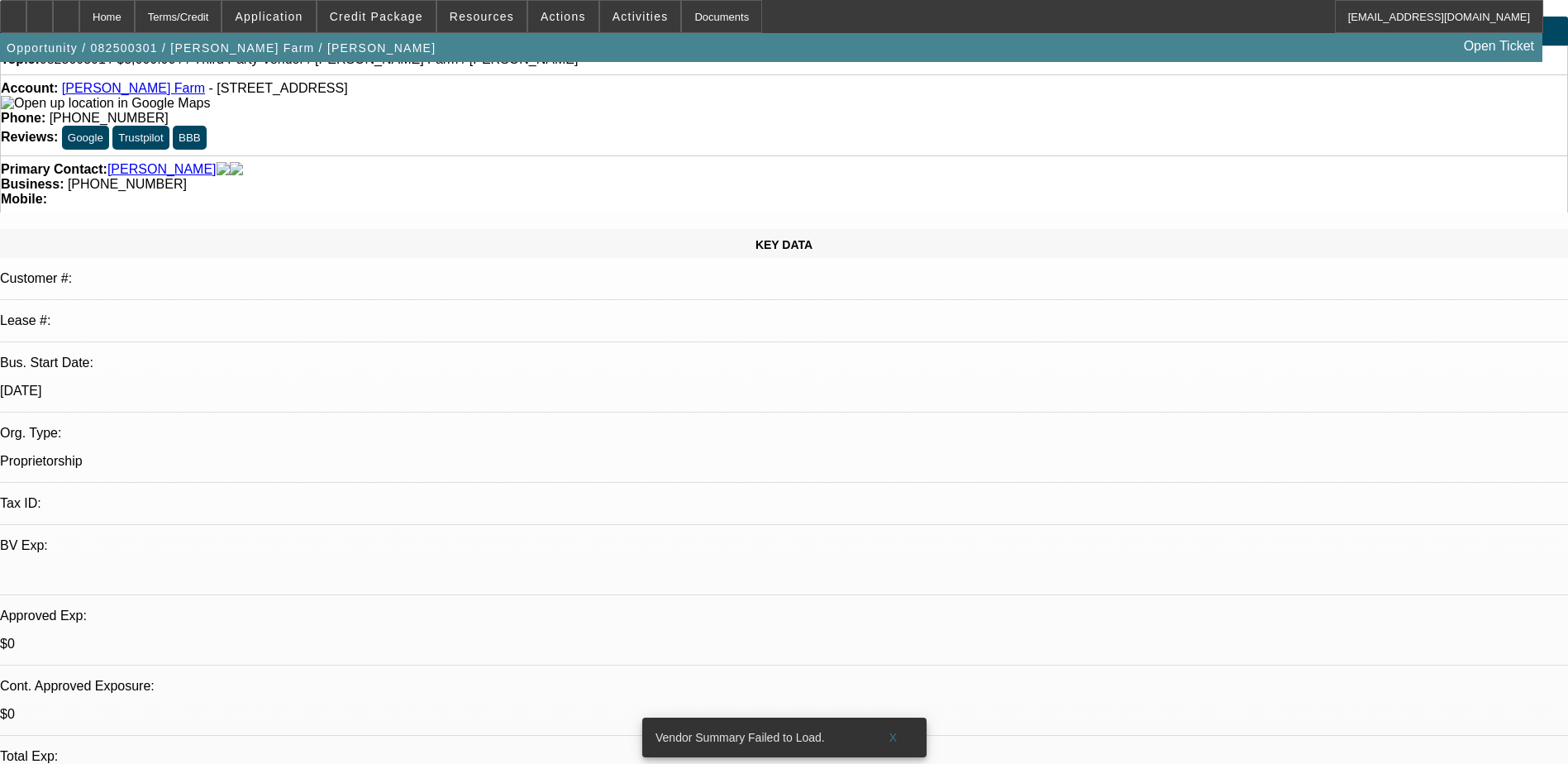
scroll to position [82, 0]
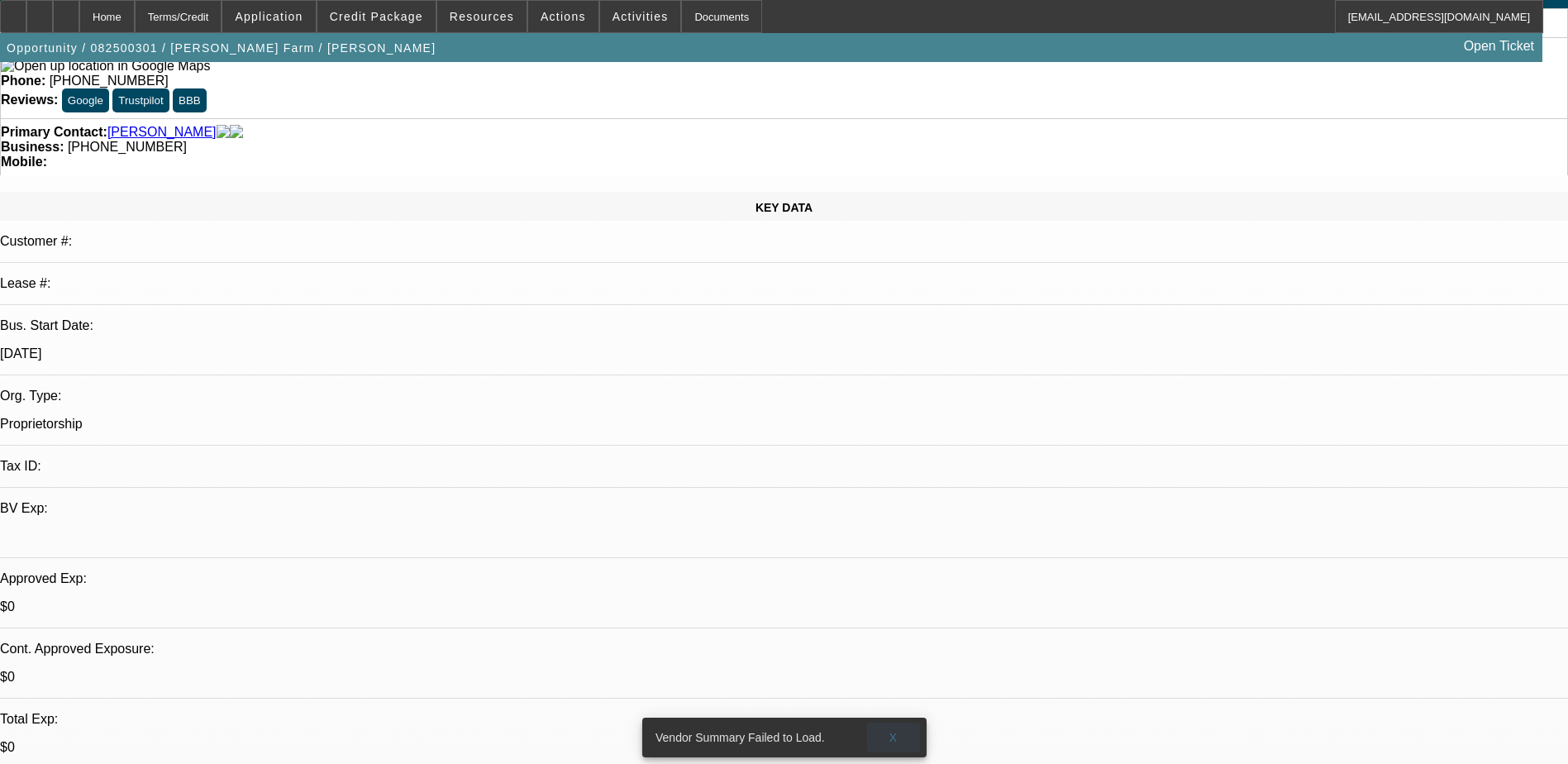
click at [900, 726] on span at bounding box center [893, 737] width 53 height 39
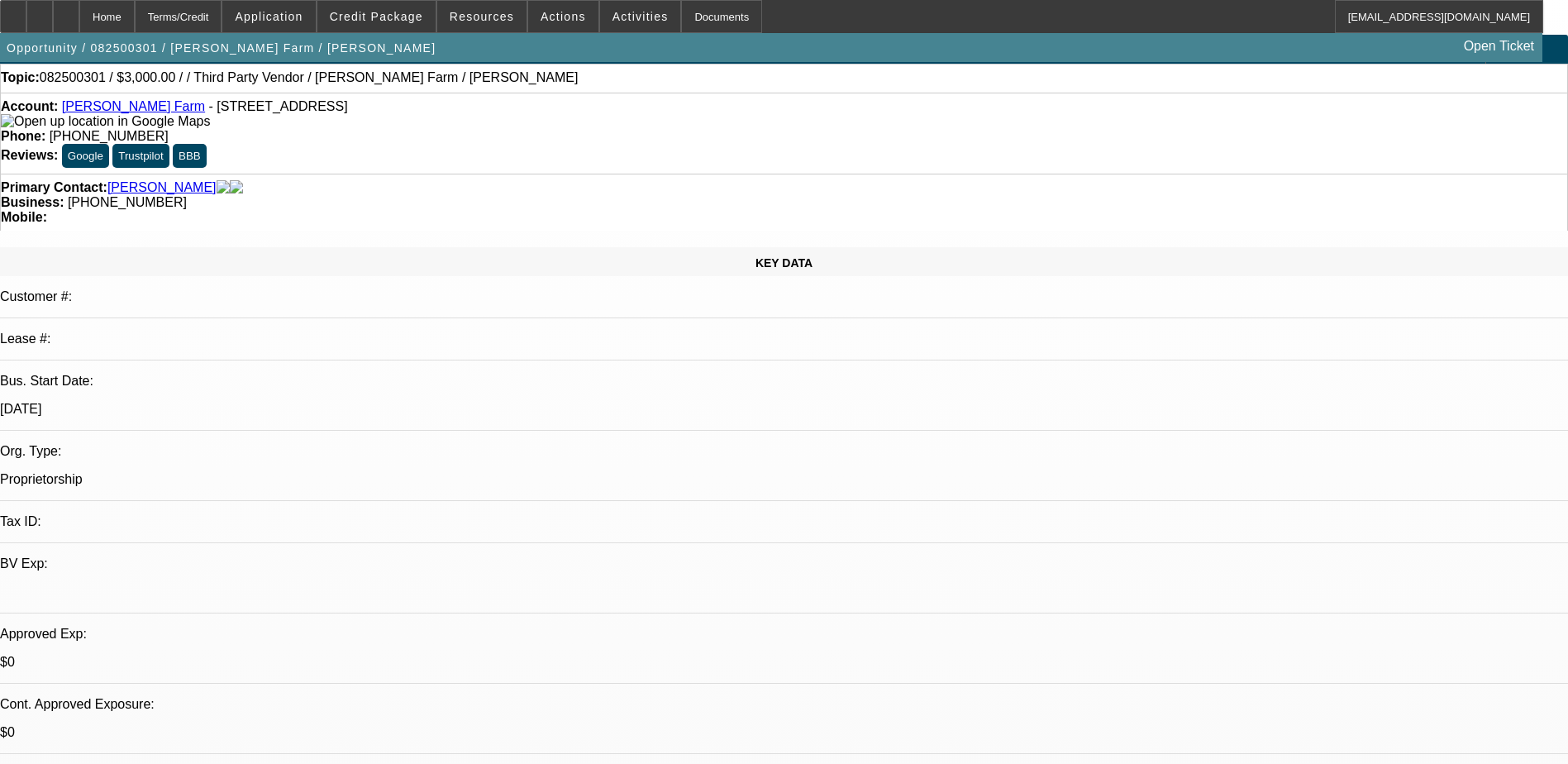
scroll to position [0, 0]
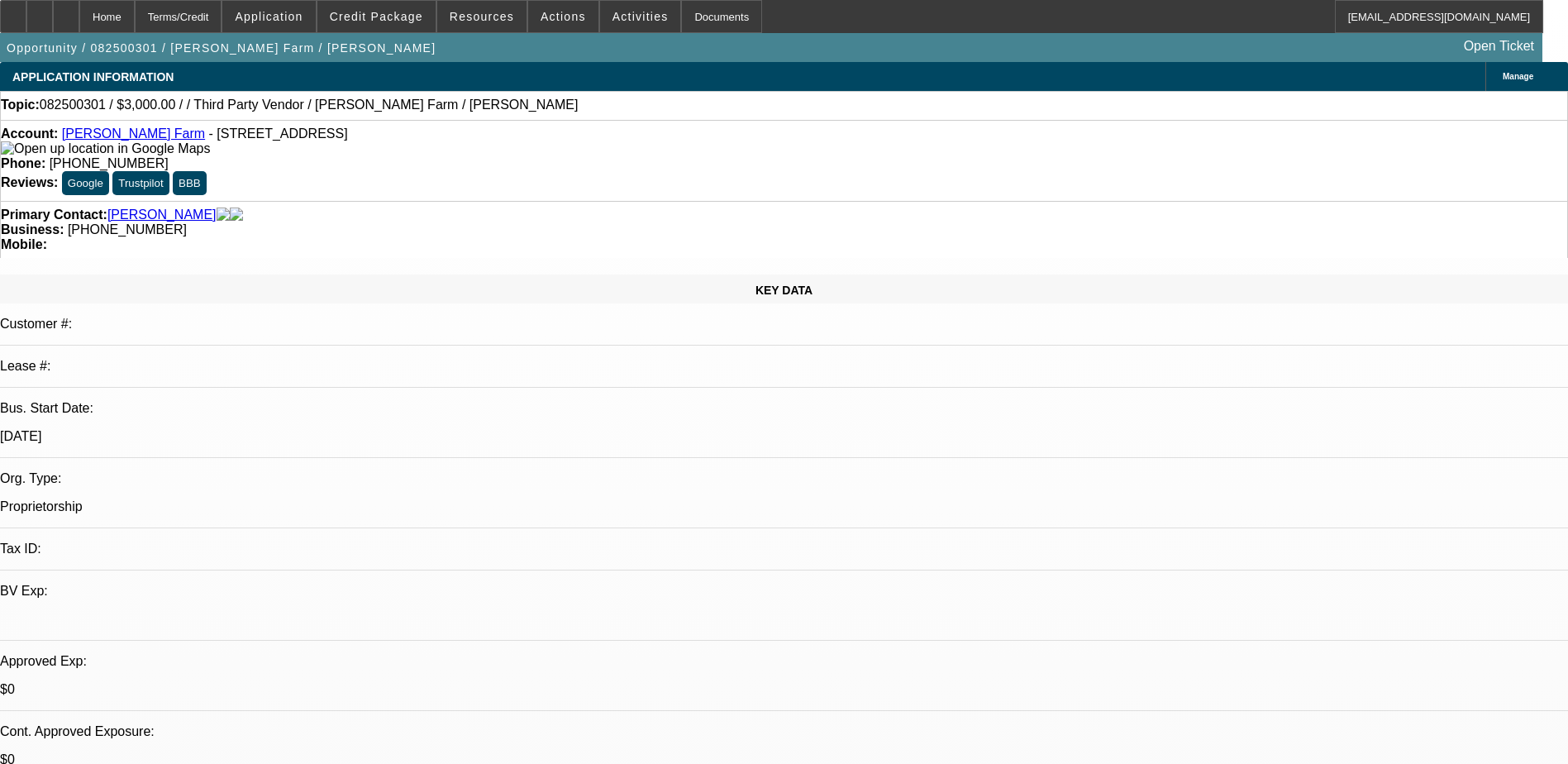
drag, startPoint x: 1457, startPoint y: 287, endPoint x: 1215, endPoint y: 325, distance: 245.0
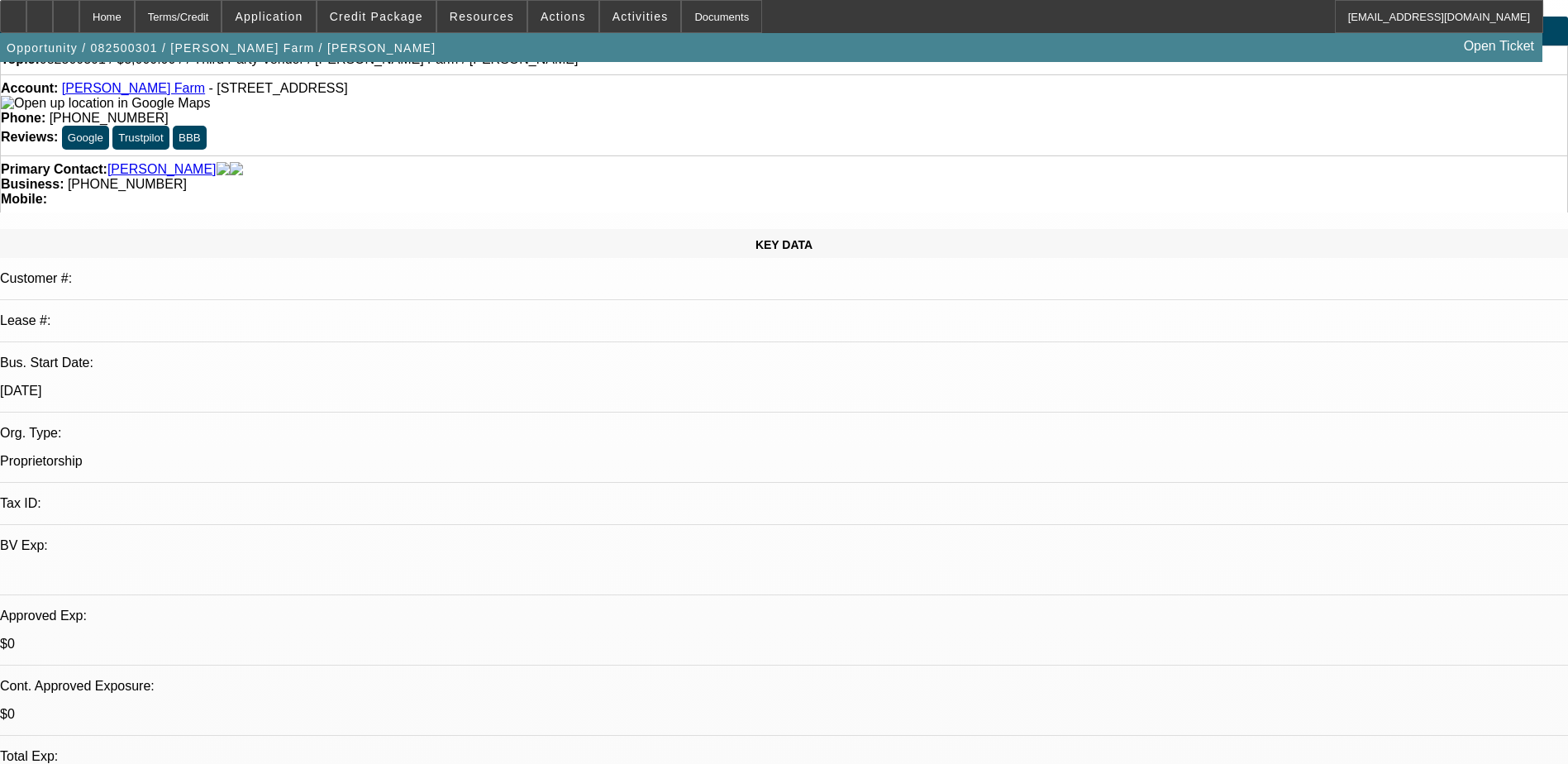
scroll to position [82, 0]
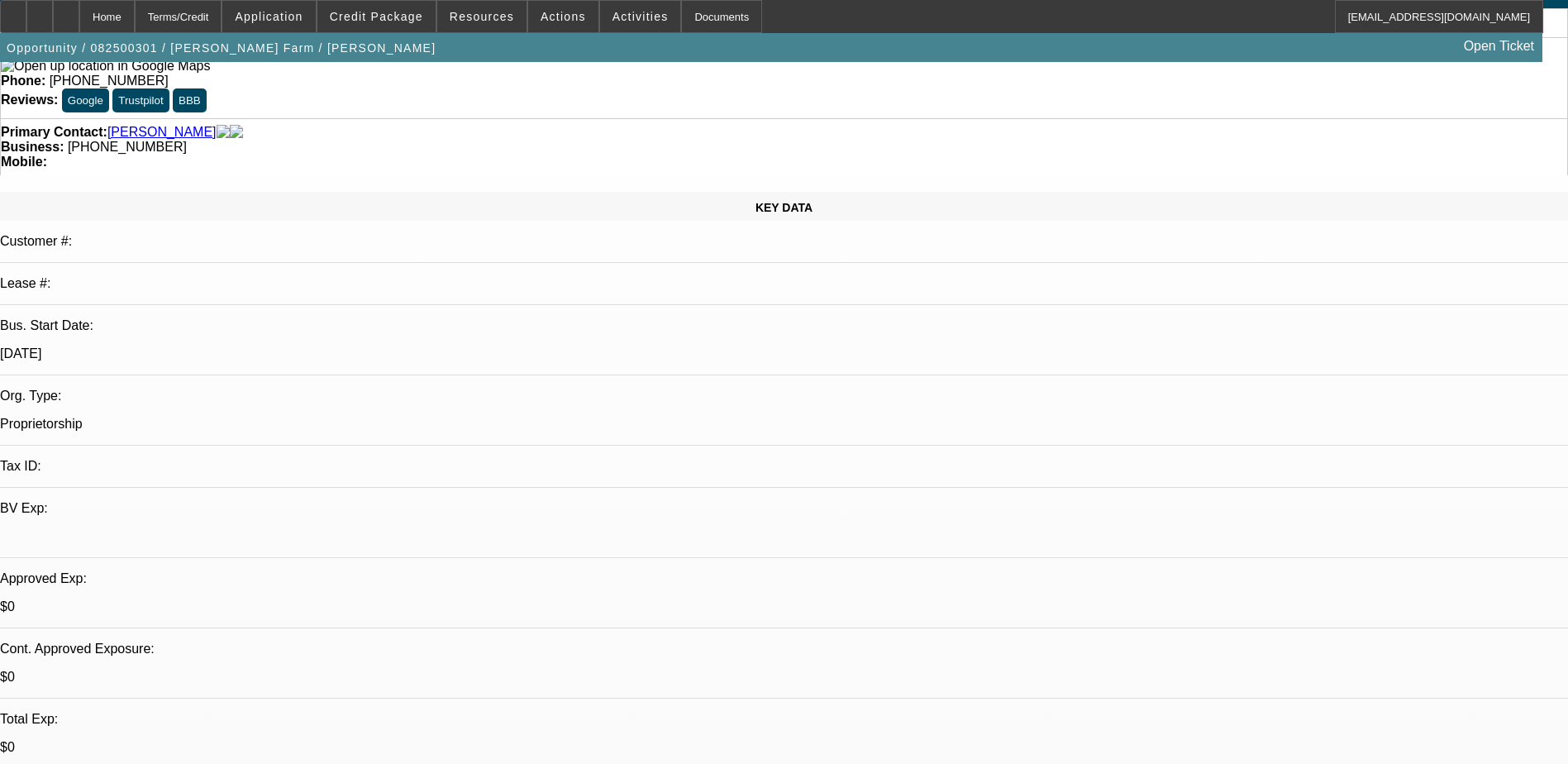
drag, startPoint x: 398, startPoint y: 568, endPoint x: 676, endPoint y: 571, distance: 278.0
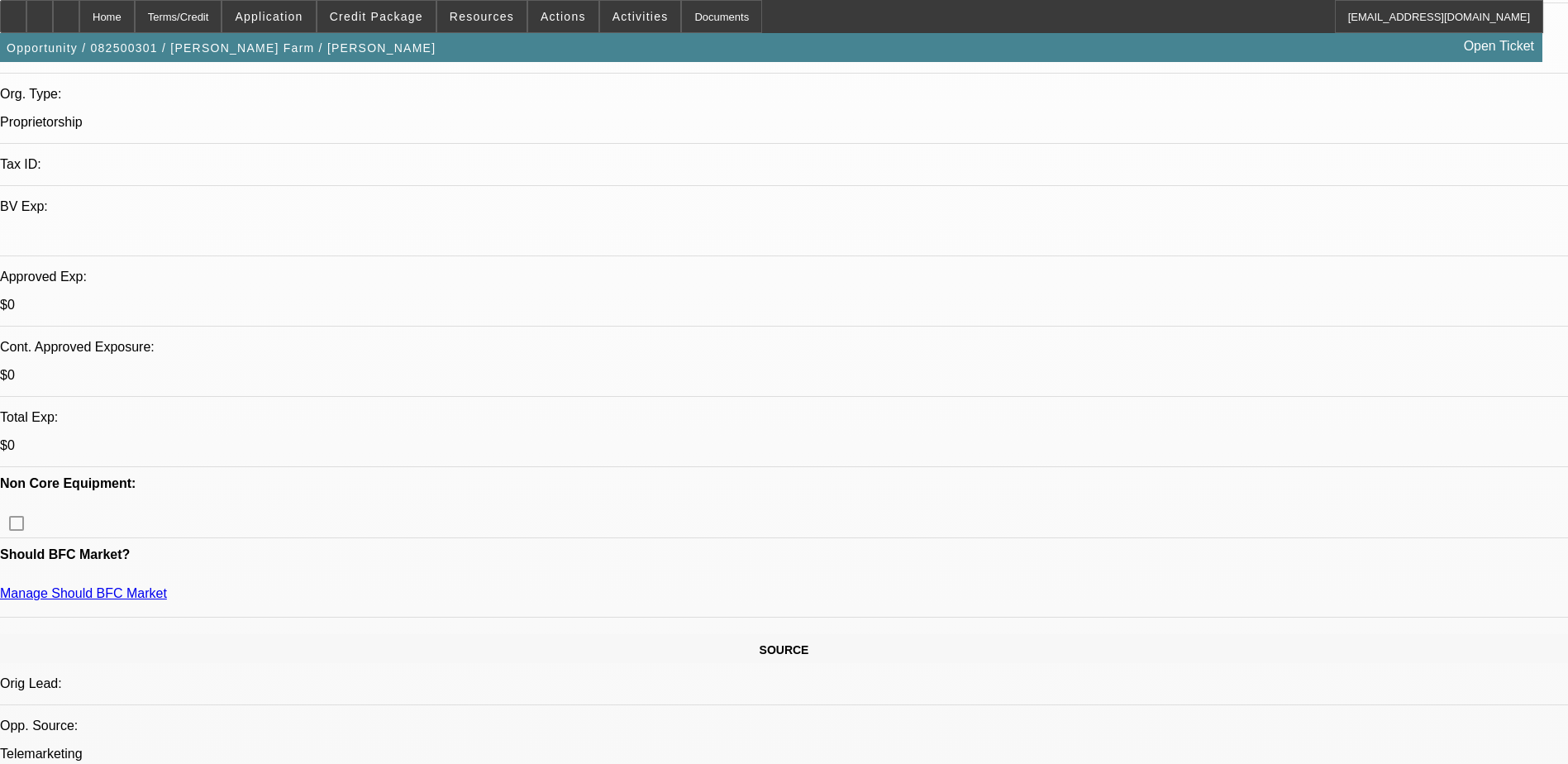
scroll to position [413, 0]
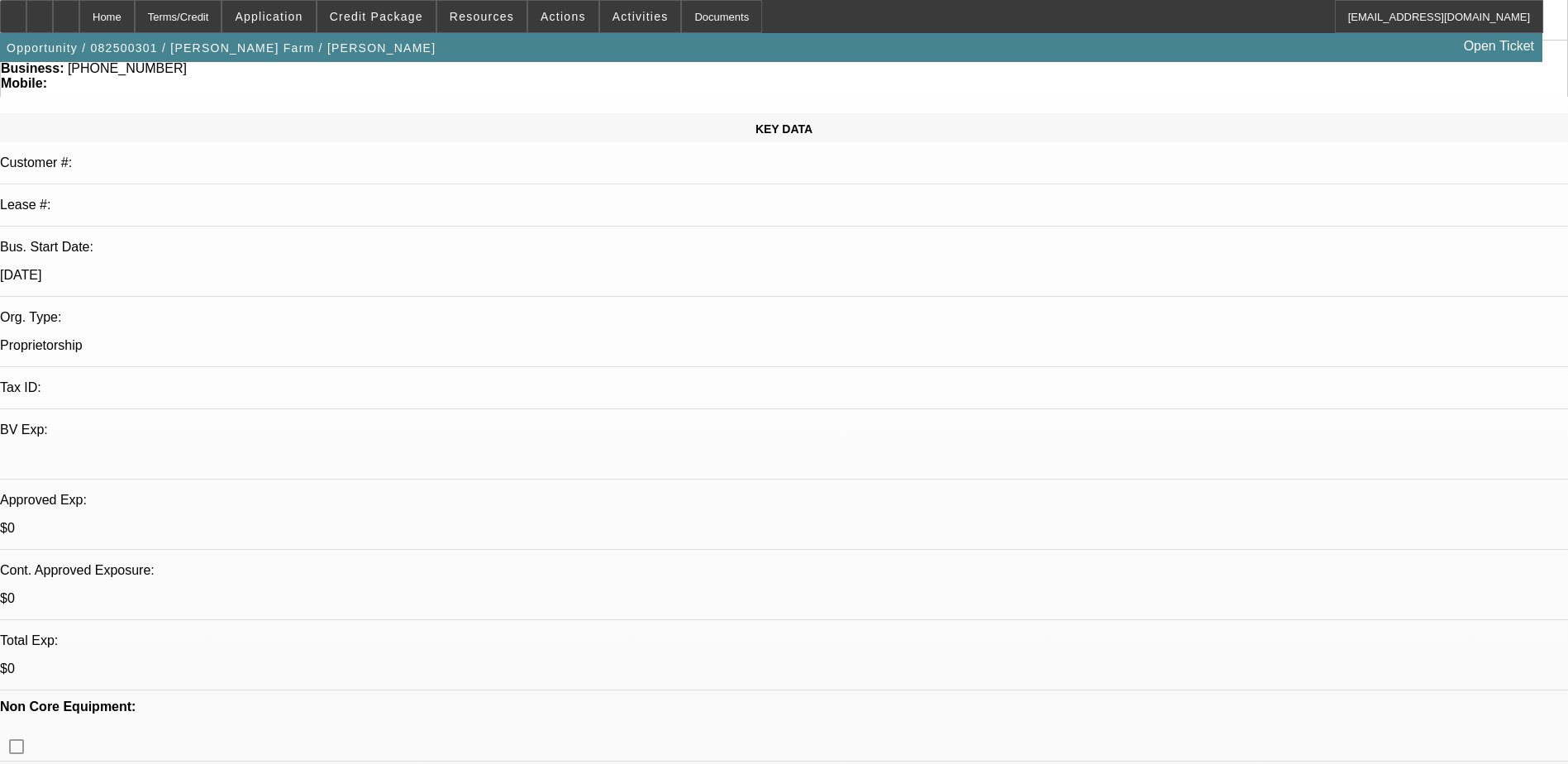
scroll to position [0, 0]
